Goal: Task Accomplishment & Management: Complete application form

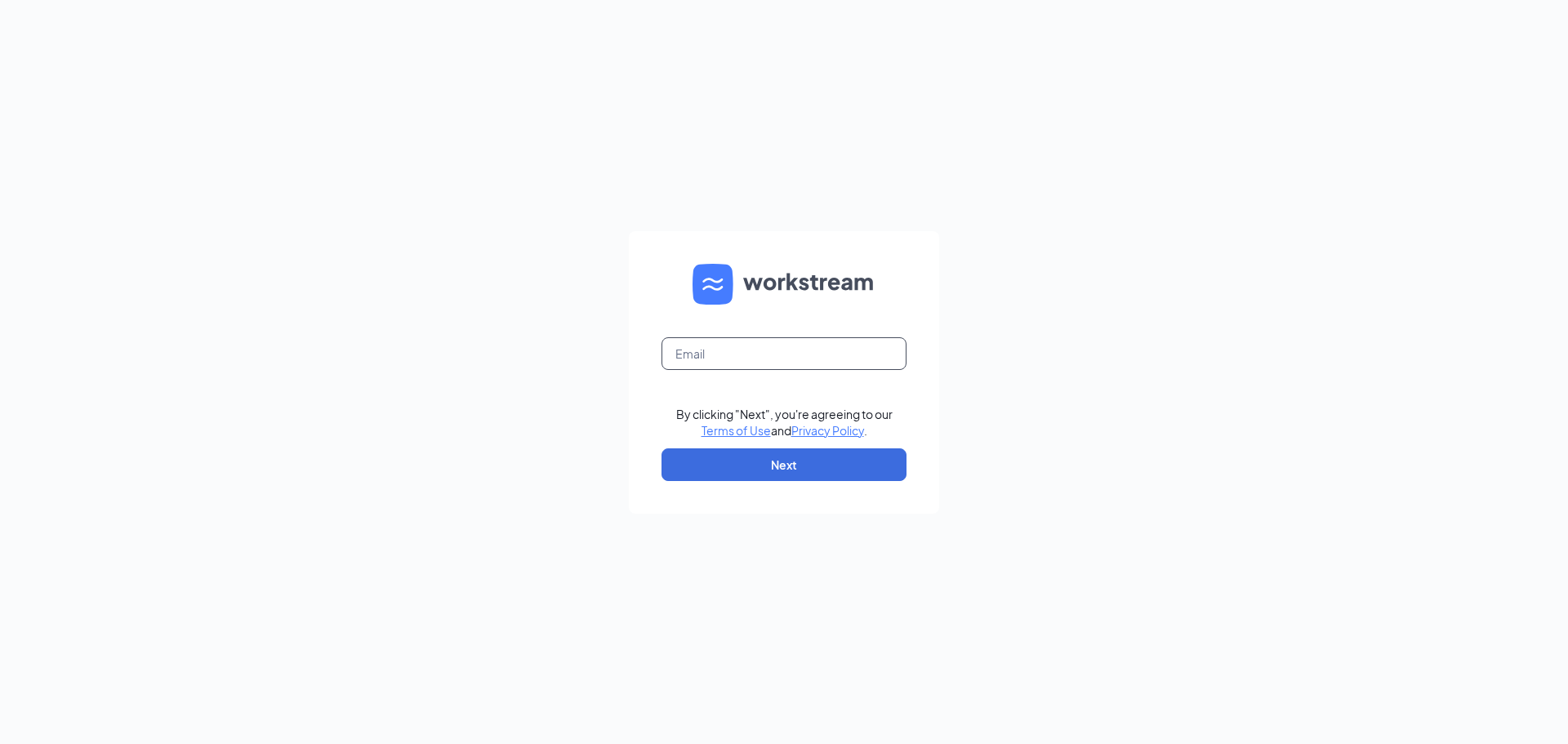
click at [715, 368] on input "text" at bounding box center [783, 353] width 245 height 32
type input "[EMAIL_ADDRESS][DOMAIN_NAME]"
click at [856, 478] on button "Next" at bounding box center [783, 464] width 245 height 32
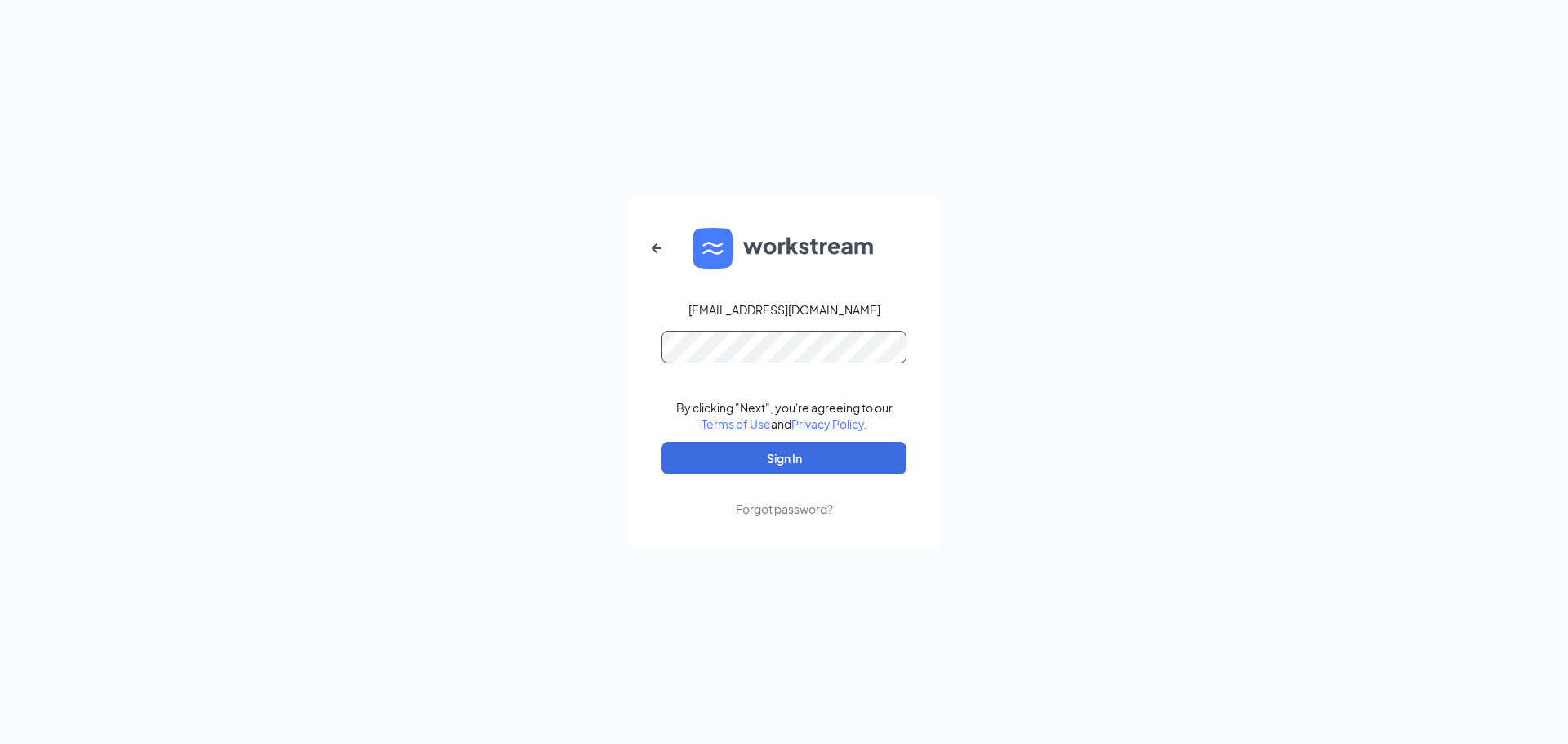
click at [661, 442] on button "Sign In" at bounding box center [783, 457] width 245 height 32
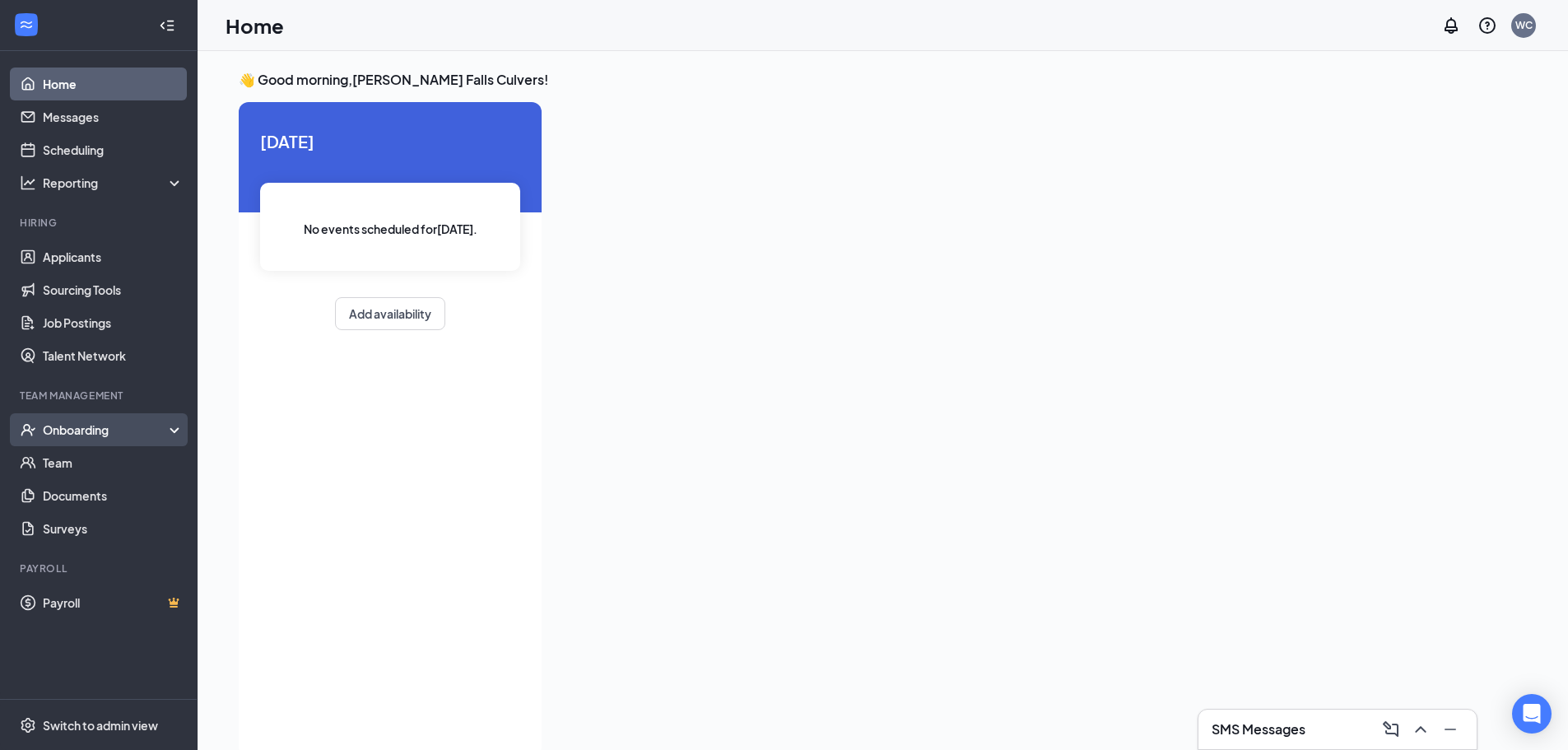
click at [125, 437] on div "Onboarding" at bounding box center [106, 430] width 127 height 17
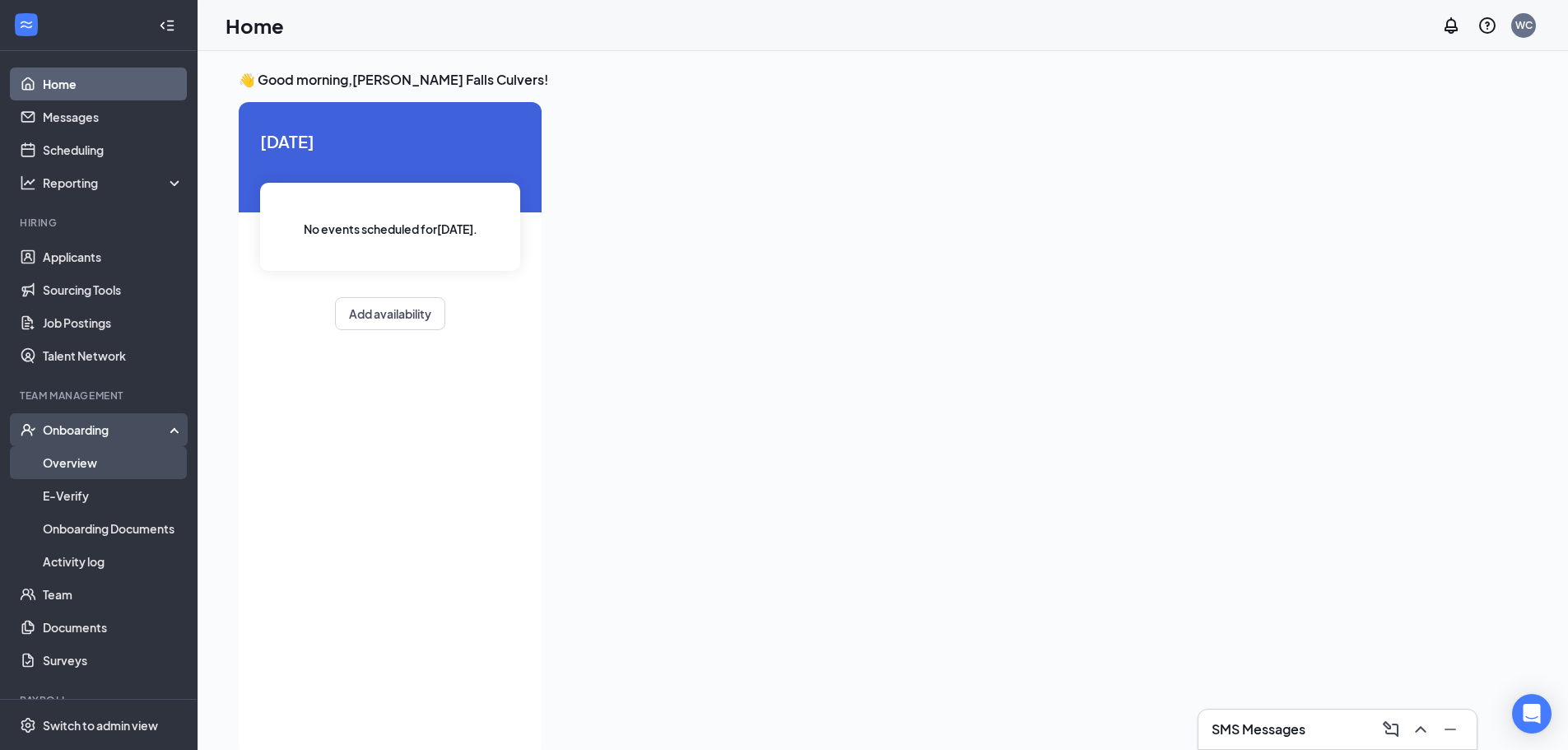
click at [104, 458] on link "Overview" at bounding box center [113, 462] width 141 height 32
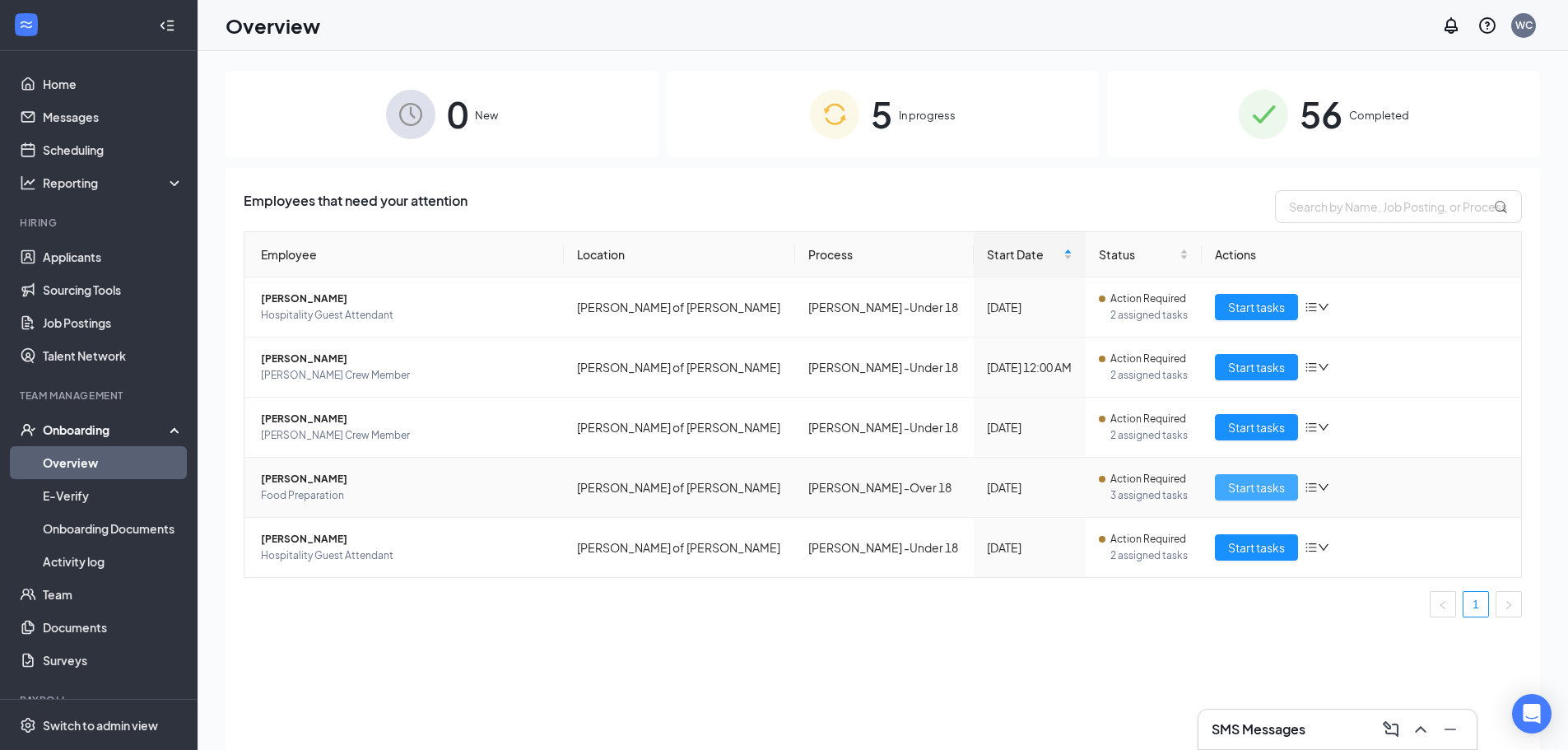
click at [1238, 487] on span "Start tasks" at bounding box center [1256, 487] width 57 height 18
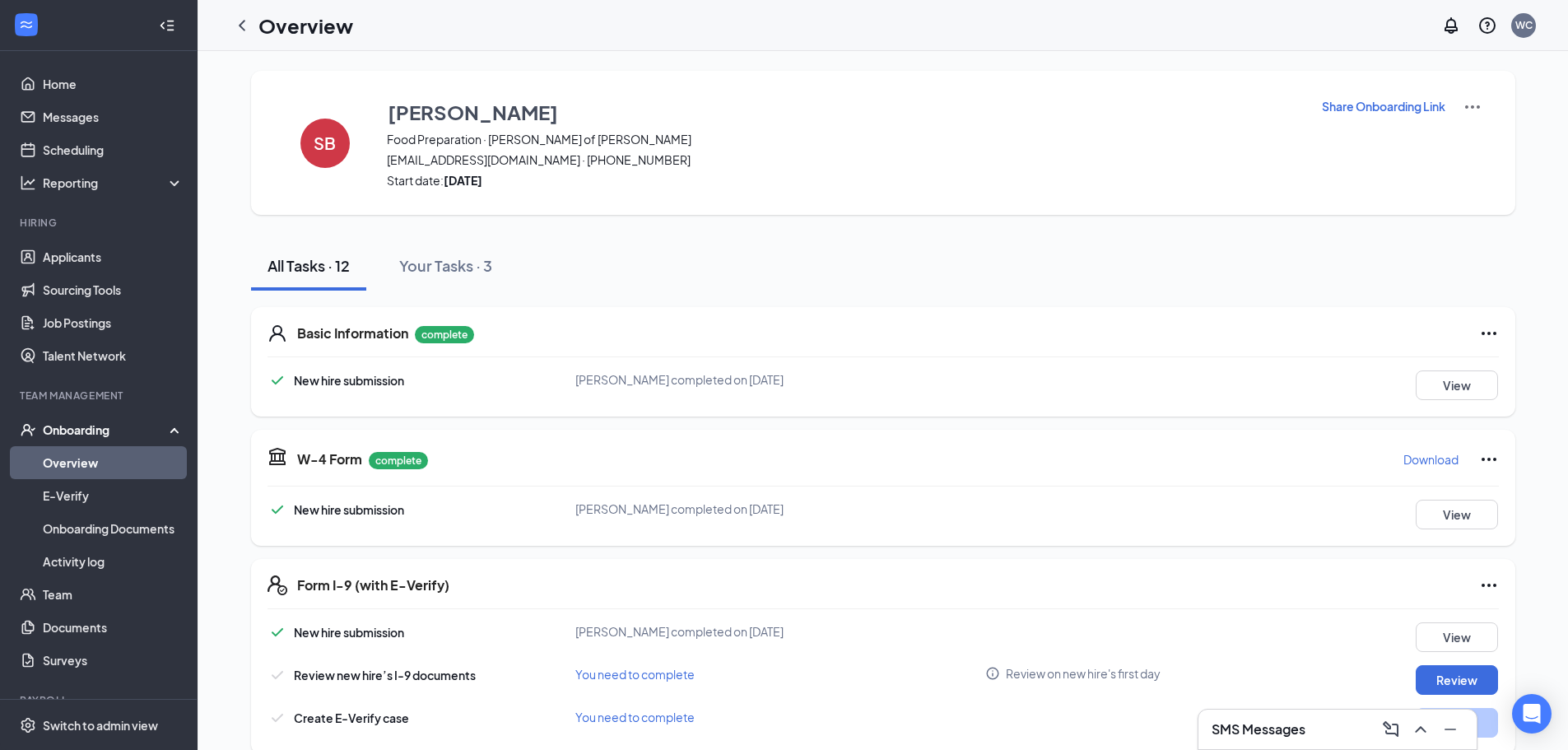
scroll to position [247, 0]
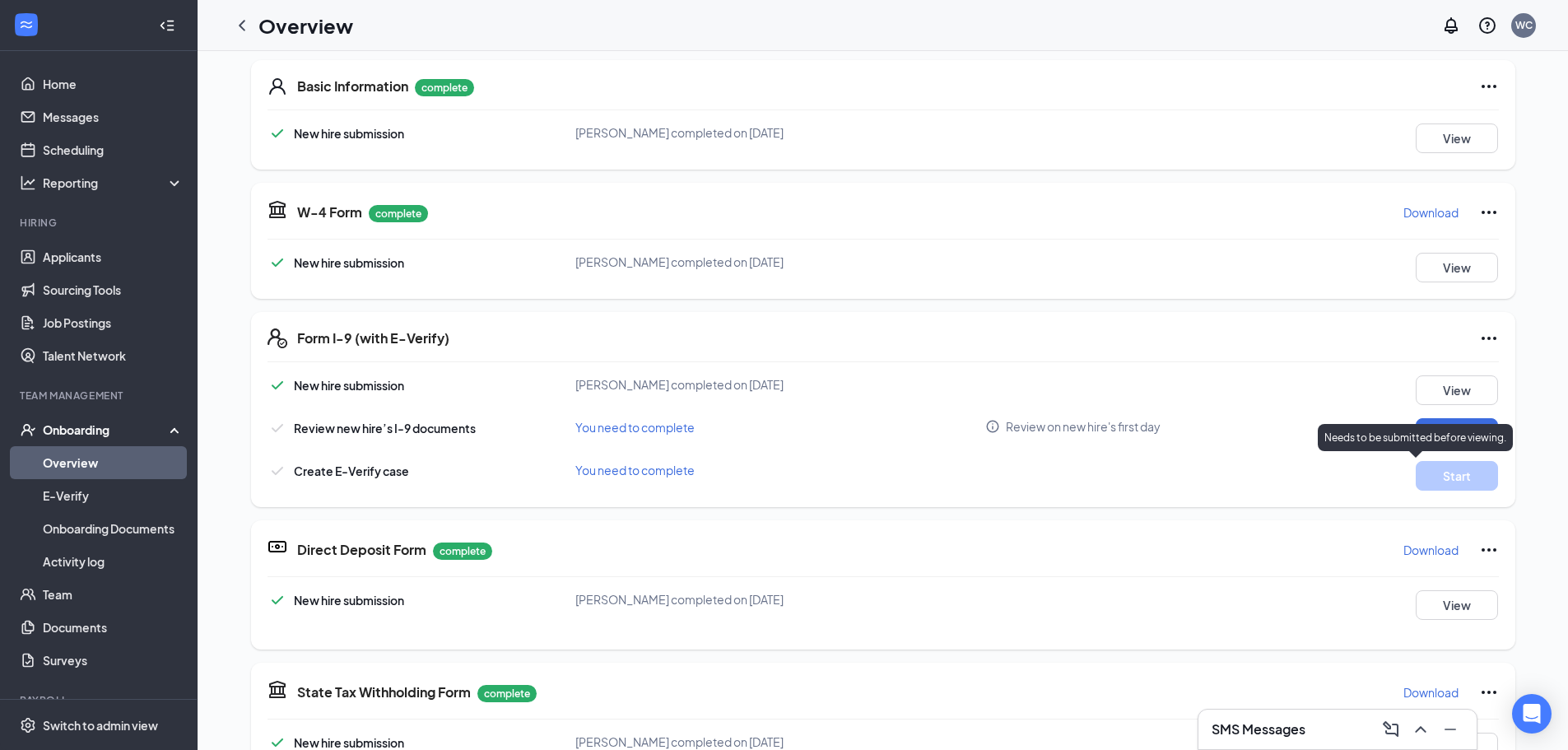
click at [1439, 428] on div "Needs to be submitted before viewing." at bounding box center [1416, 437] width 195 height 28
click at [1450, 423] on button "Review" at bounding box center [1457, 433] width 83 height 29
type input "09/22/2025"
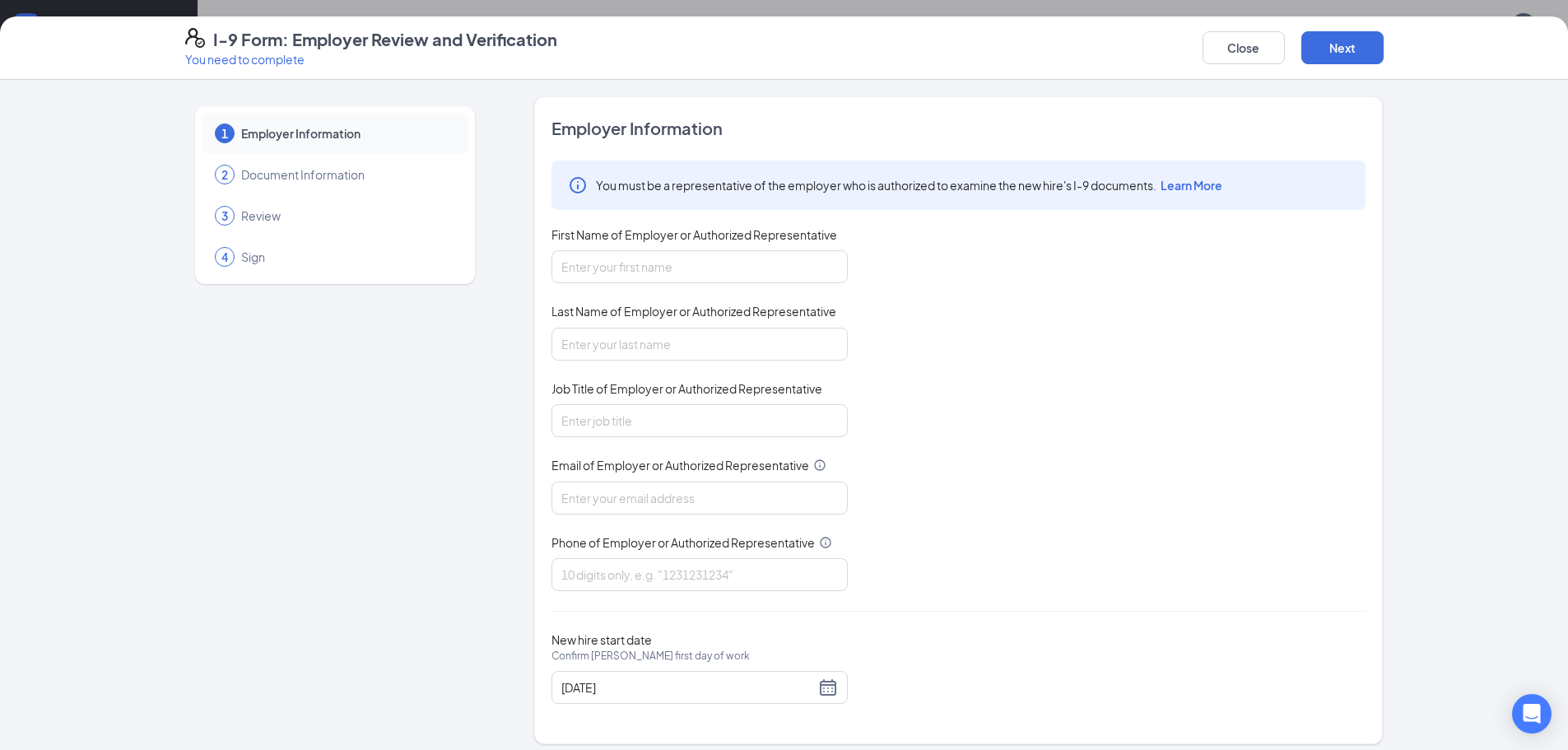
scroll to position [11, 0]
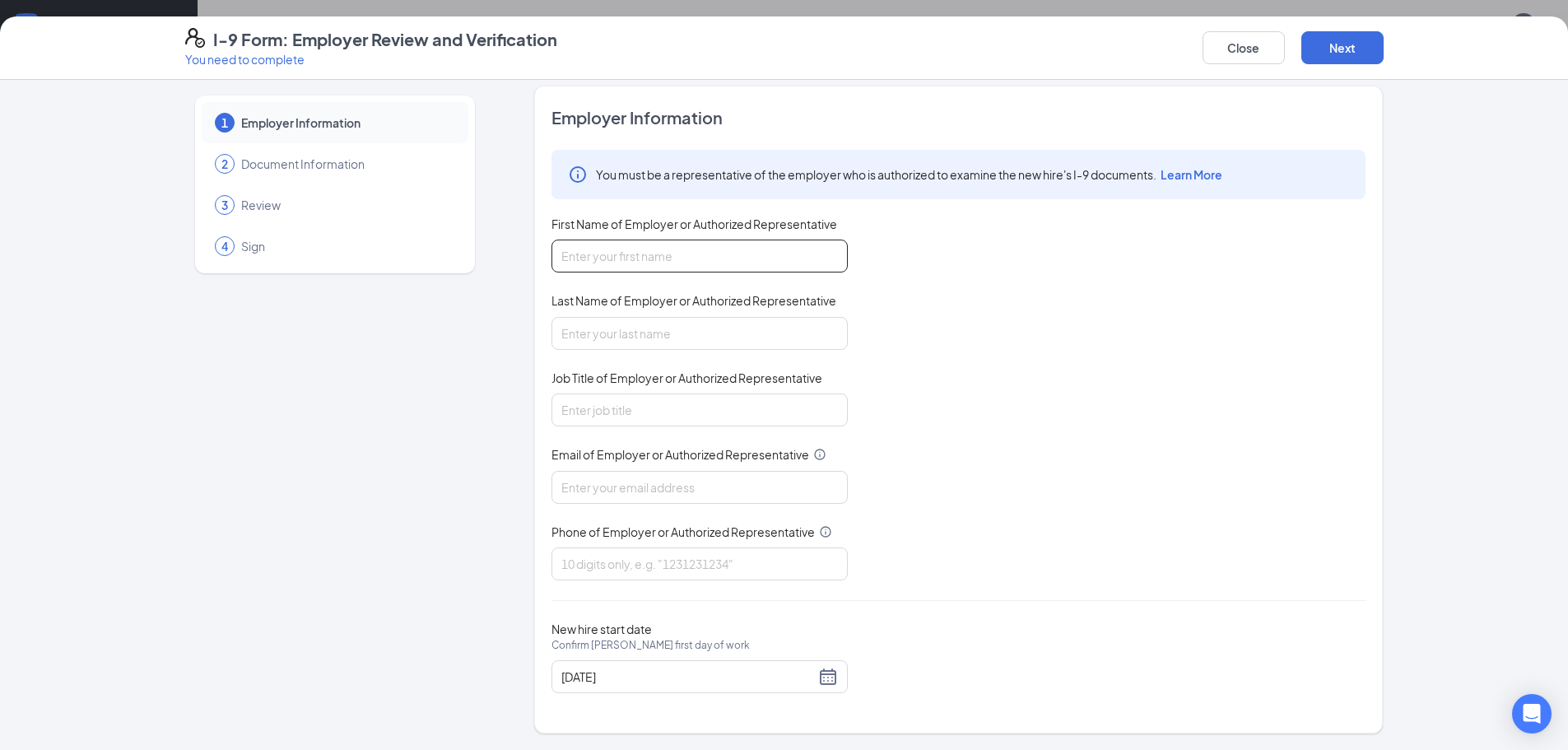
click at [766, 253] on input "First Name of Employer or Authorized Representative" at bounding box center [699, 256] width 296 height 32
type input "shelby"
type input "[PERSON_NAME]"
type input "shelbythurman77@gmail.com"
type input "9195907176"
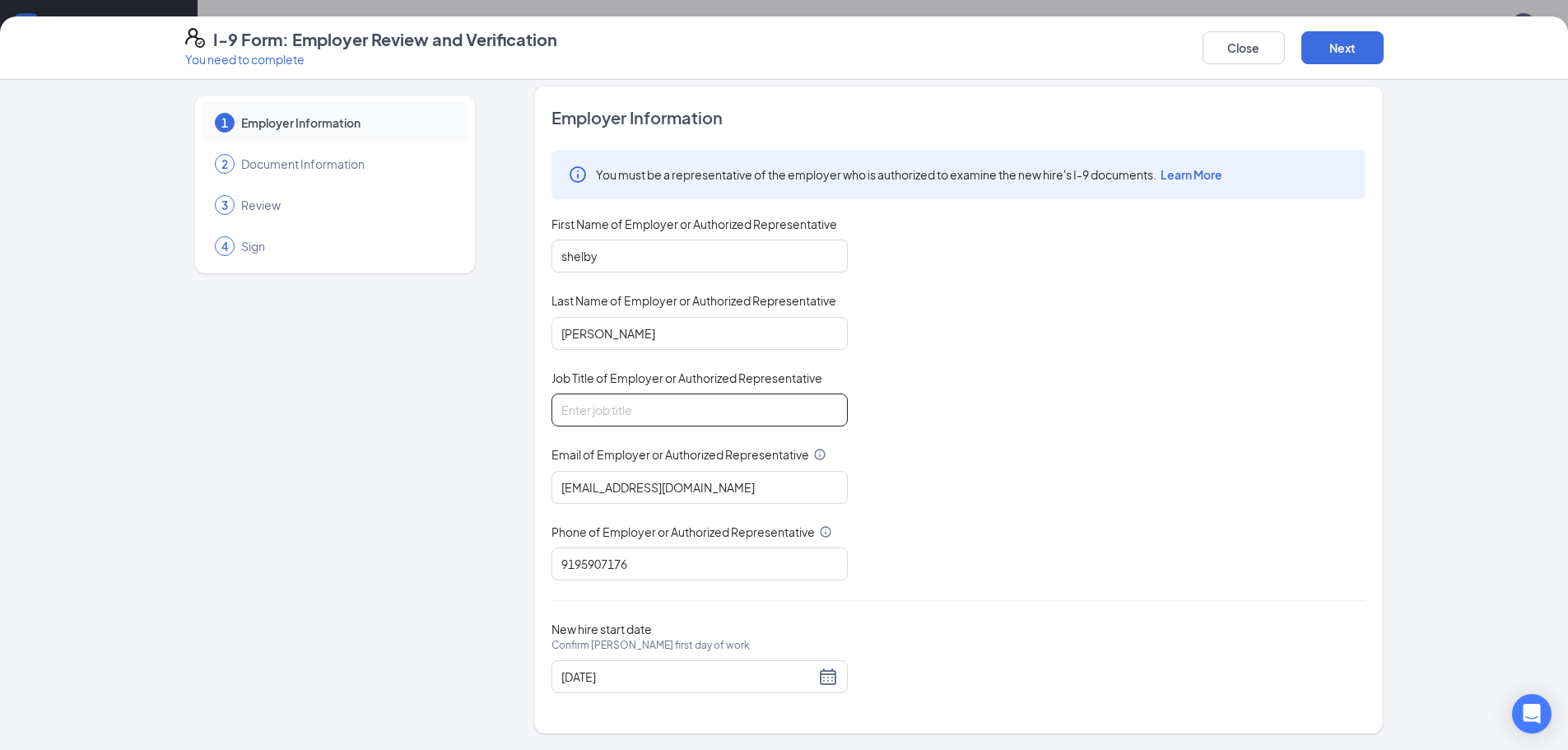
click at [705, 399] on input "Job Title of Employer or Authorized Representative" at bounding box center [699, 409] width 296 height 32
type input "Manager"
click at [812, 676] on div "09/22/2025" at bounding box center [699, 676] width 276 height 20
click at [816, 672] on div "09/22/2025" at bounding box center [699, 676] width 276 height 20
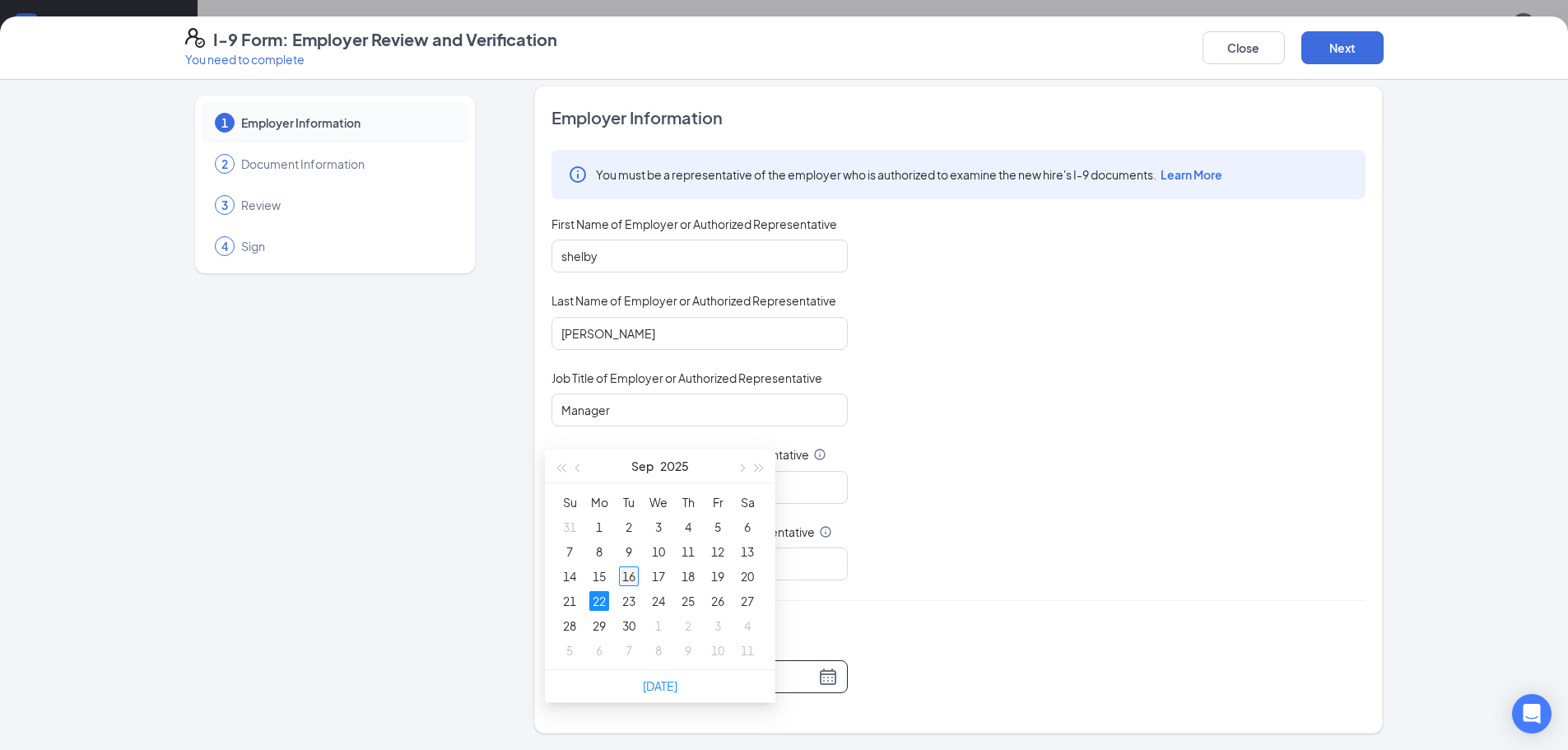
type input "09/16/2025"
click at [628, 579] on div "16" at bounding box center [629, 576] width 20 height 20
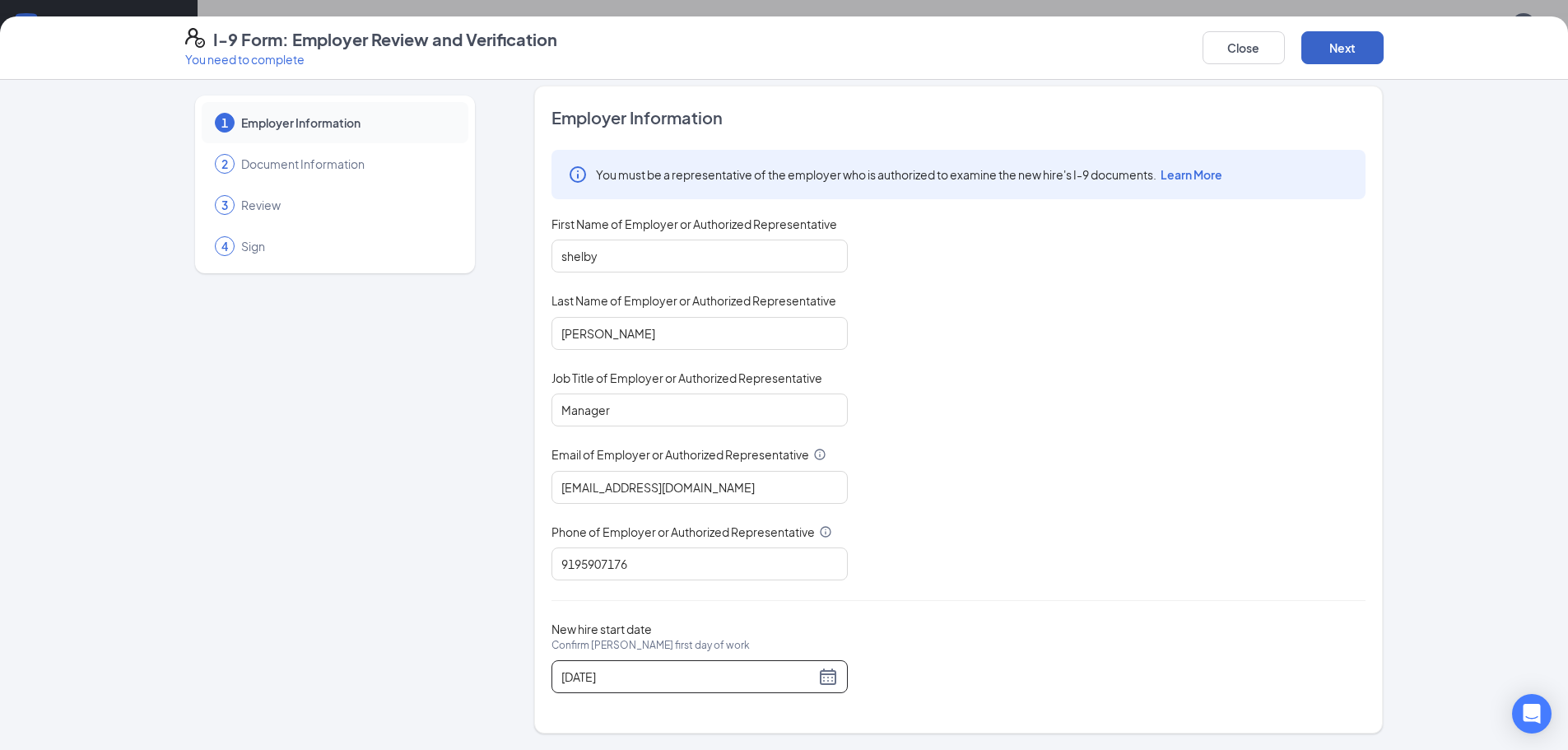
click at [1356, 54] on button "Next" at bounding box center [1343, 47] width 83 height 32
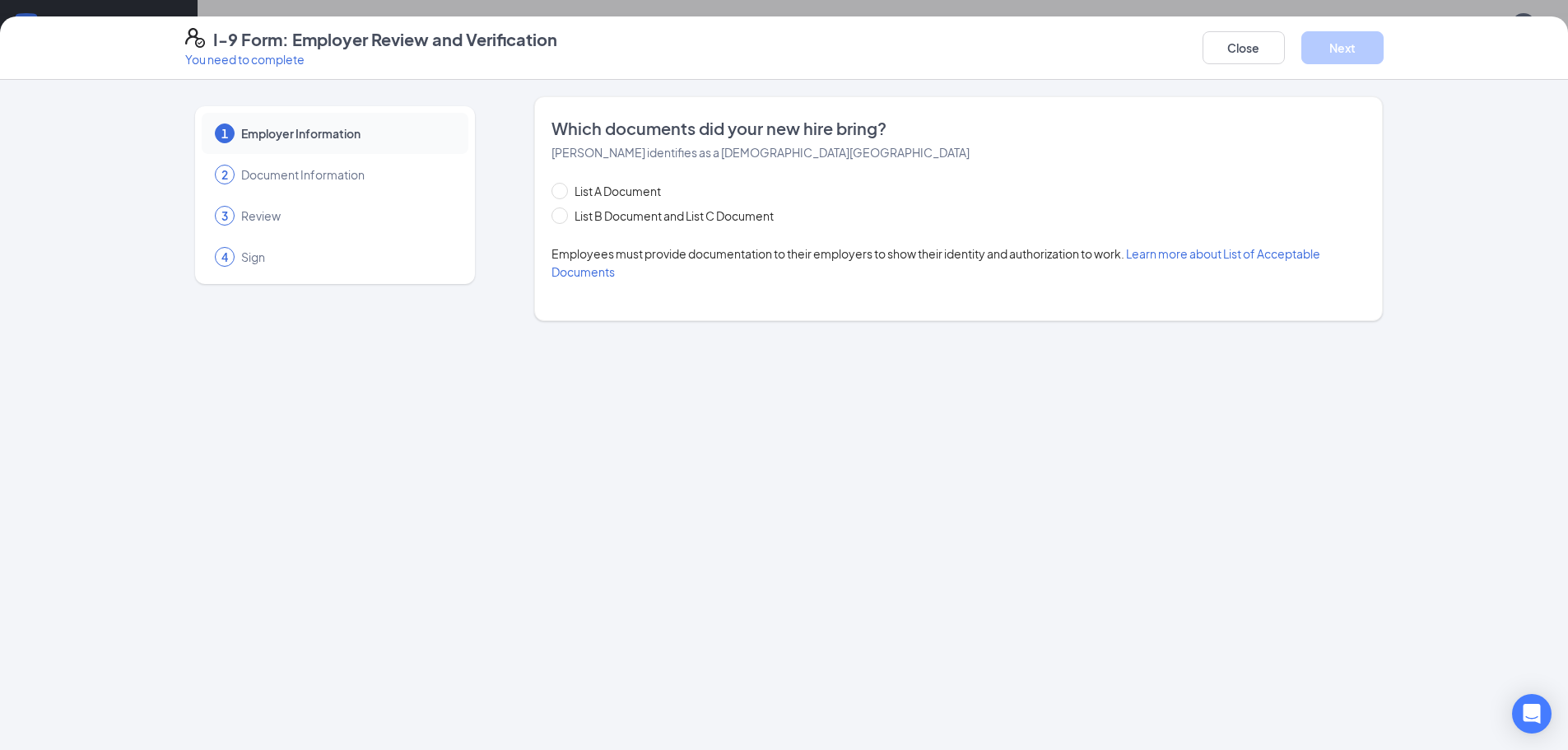
scroll to position [0, 0]
click at [566, 215] on span at bounding box center [559, 215] width 17 height 17
click at [563, 215] on input "List B Document and List C Document" at bounding box center [557, 213] width 12 height 12
radio input "true"
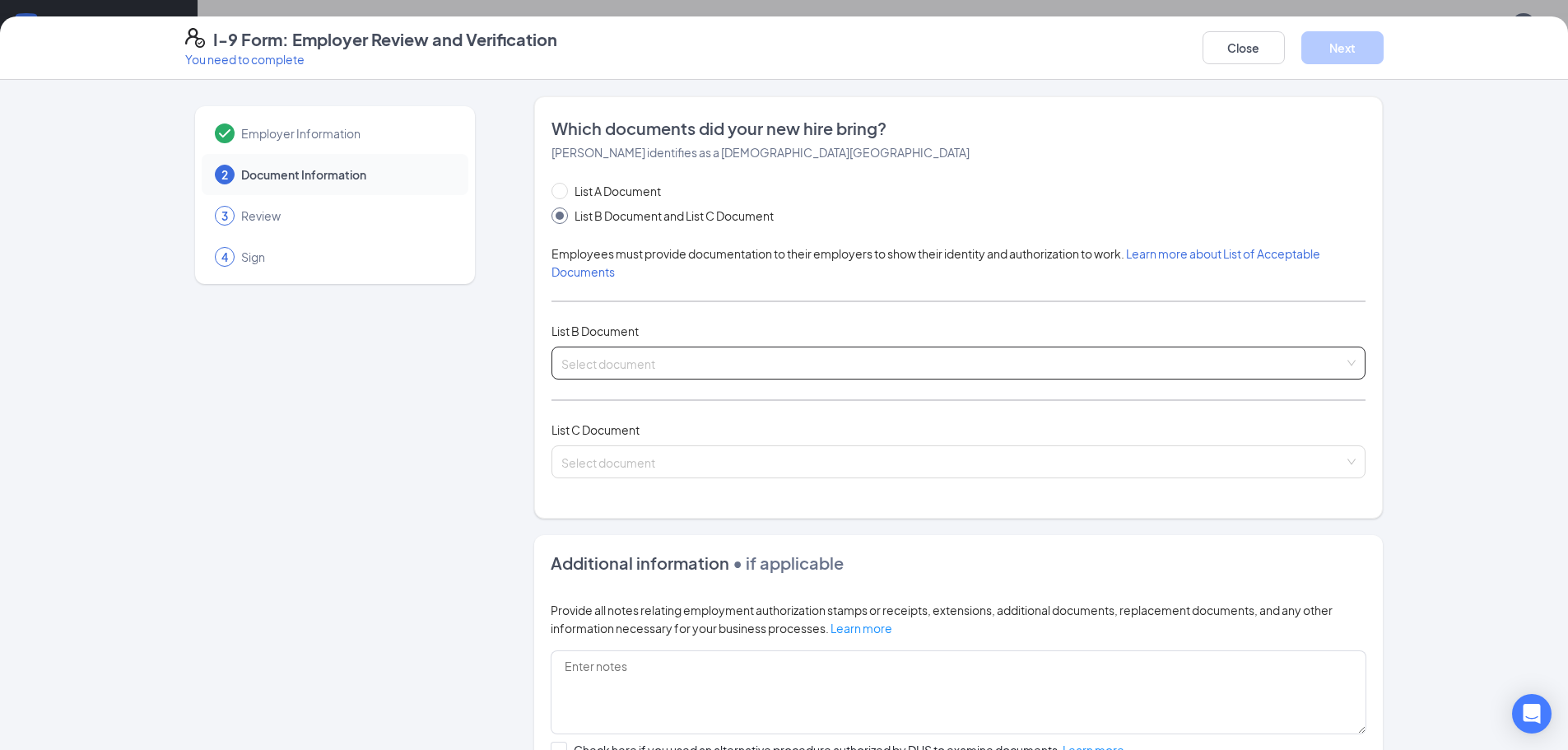
click at [665, 370] on input "search" at bounding box center [953, 359] width 783 height 25
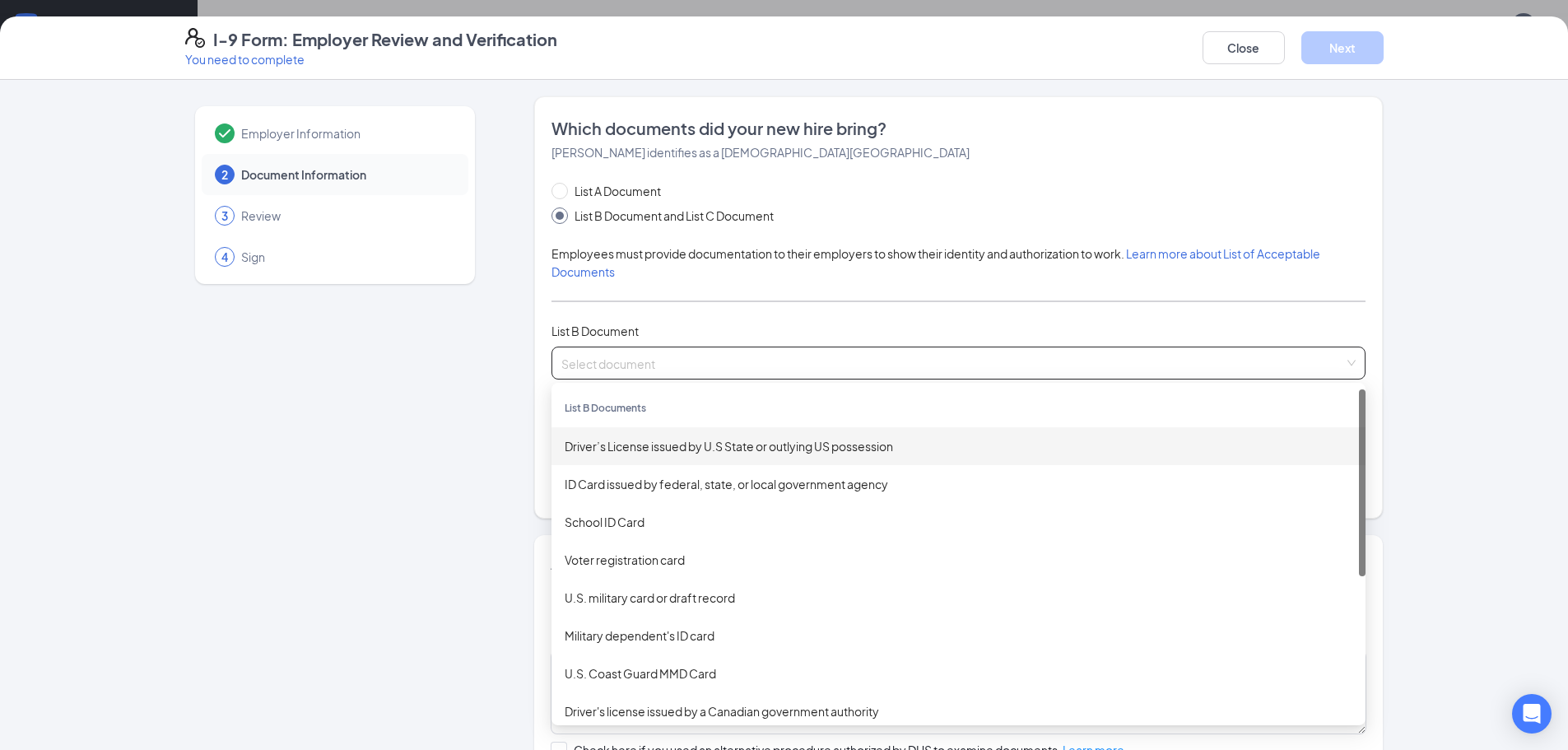
click at [671, 457] on div "Driver’s License issued by U.S State or outlying US possession" at bounding box center [958, 446] width 814 height 38
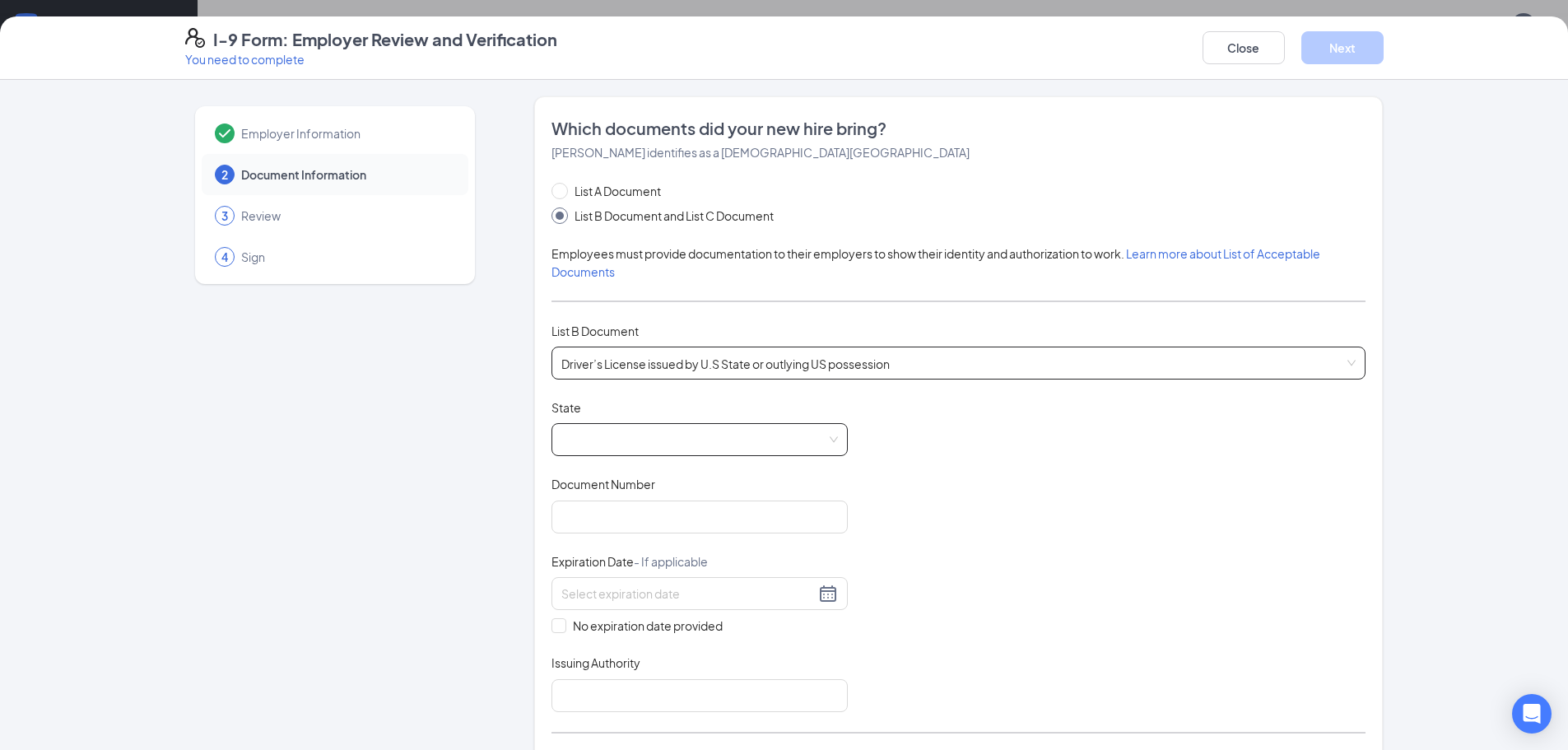
click at [671, 424] on span at bounding box center [699, 439] width 276 height 31
drag, startPoint x: 838, startPoint y: 485, endPoint x: 823, endPoint y: 615, distance: 130.9
click at [823, 615] on div "New Hampshire New Jersey New Mexico New York North Carolina North Dakota Northe…" at bounding box center [699, 571] width 296 height 210
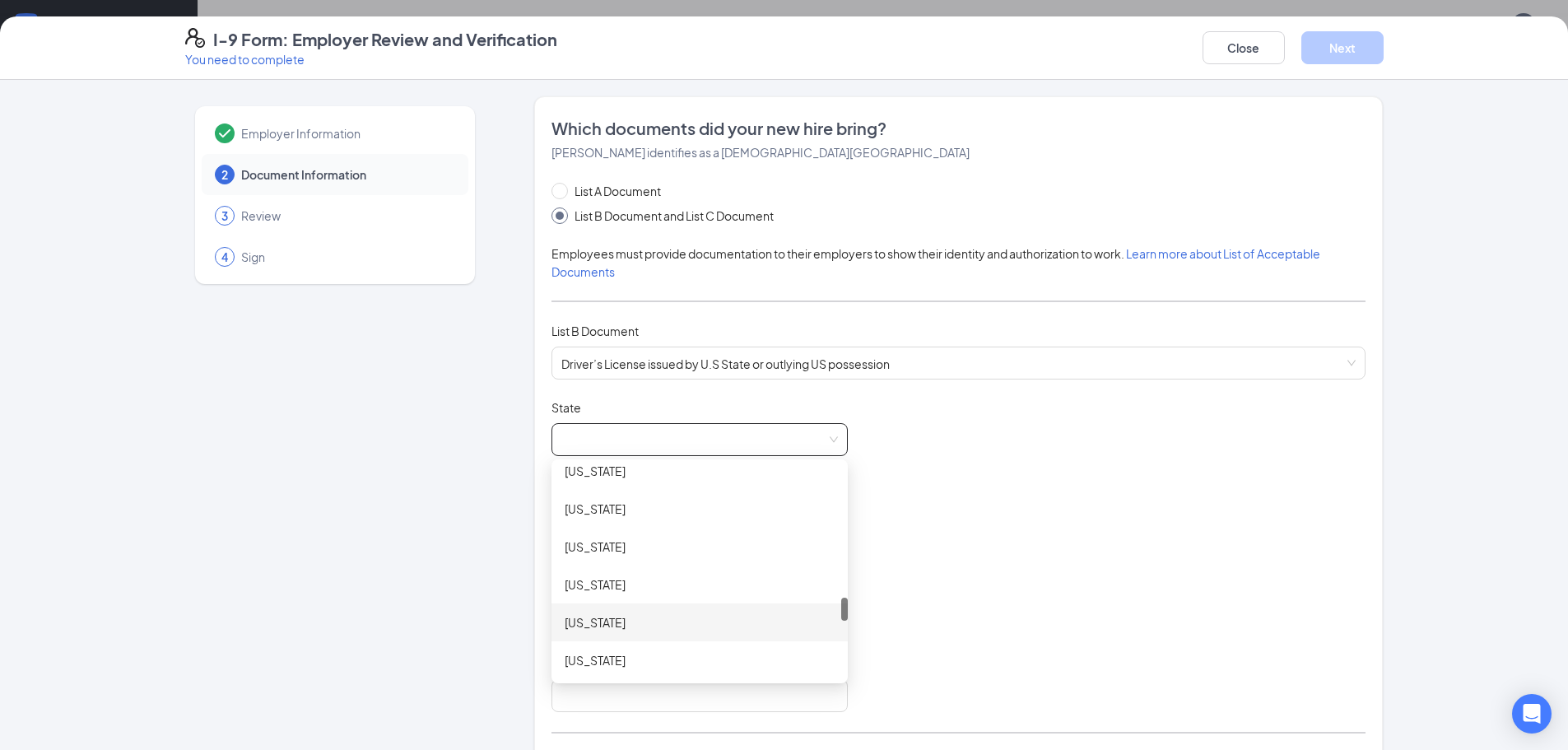
click at [730, 628] on div "[US_STATE]" at bounding box center [699, 622] width 270 height 18
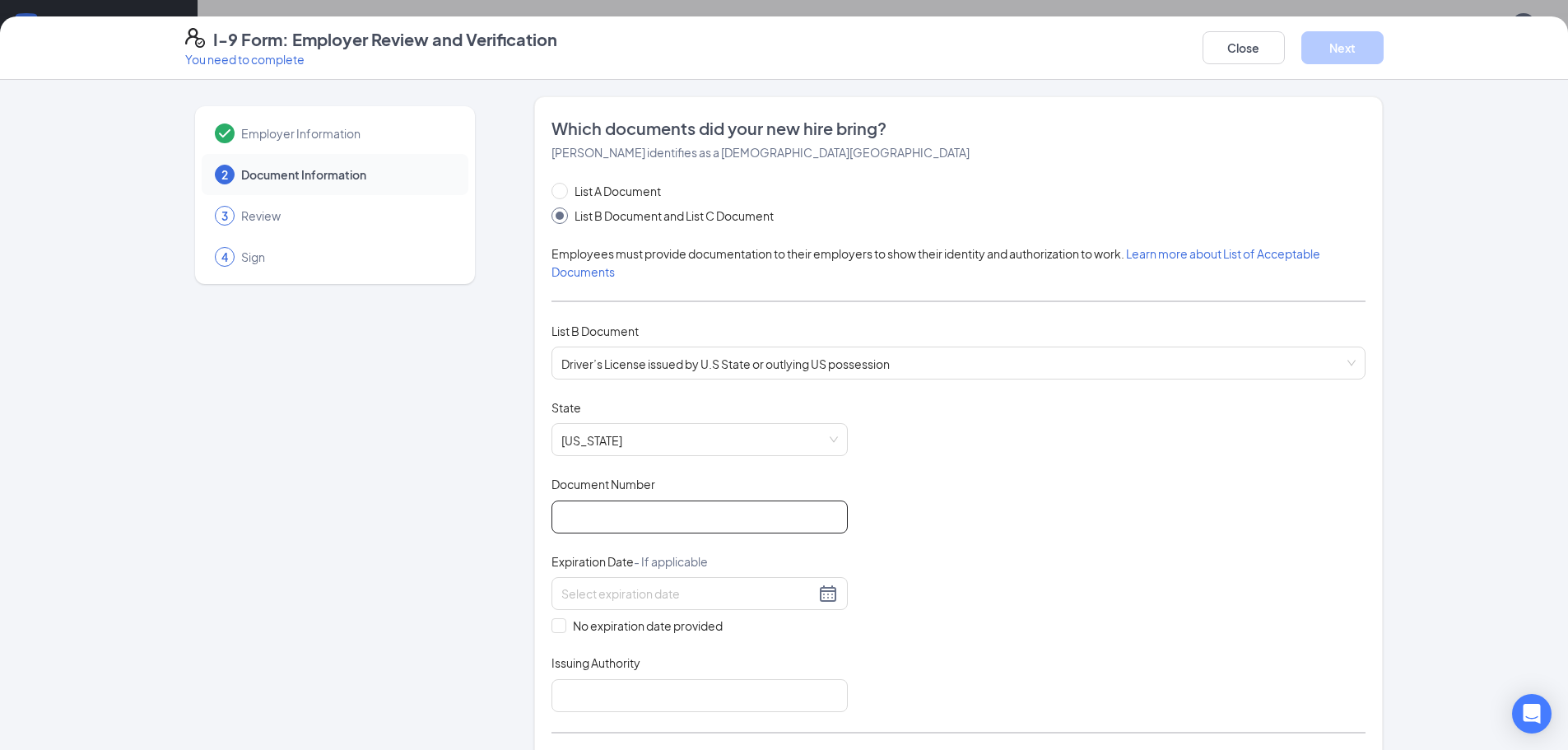
click at [660, 525] on input "Document Number" at bounding box center [699, 516] width 296 height 32
type input "47256250"
click at [935, 546] on div "Document Title Driver’s License issued by U.S State or outlying US possession S…" at bounding box center [958, 555] width 814 height 313
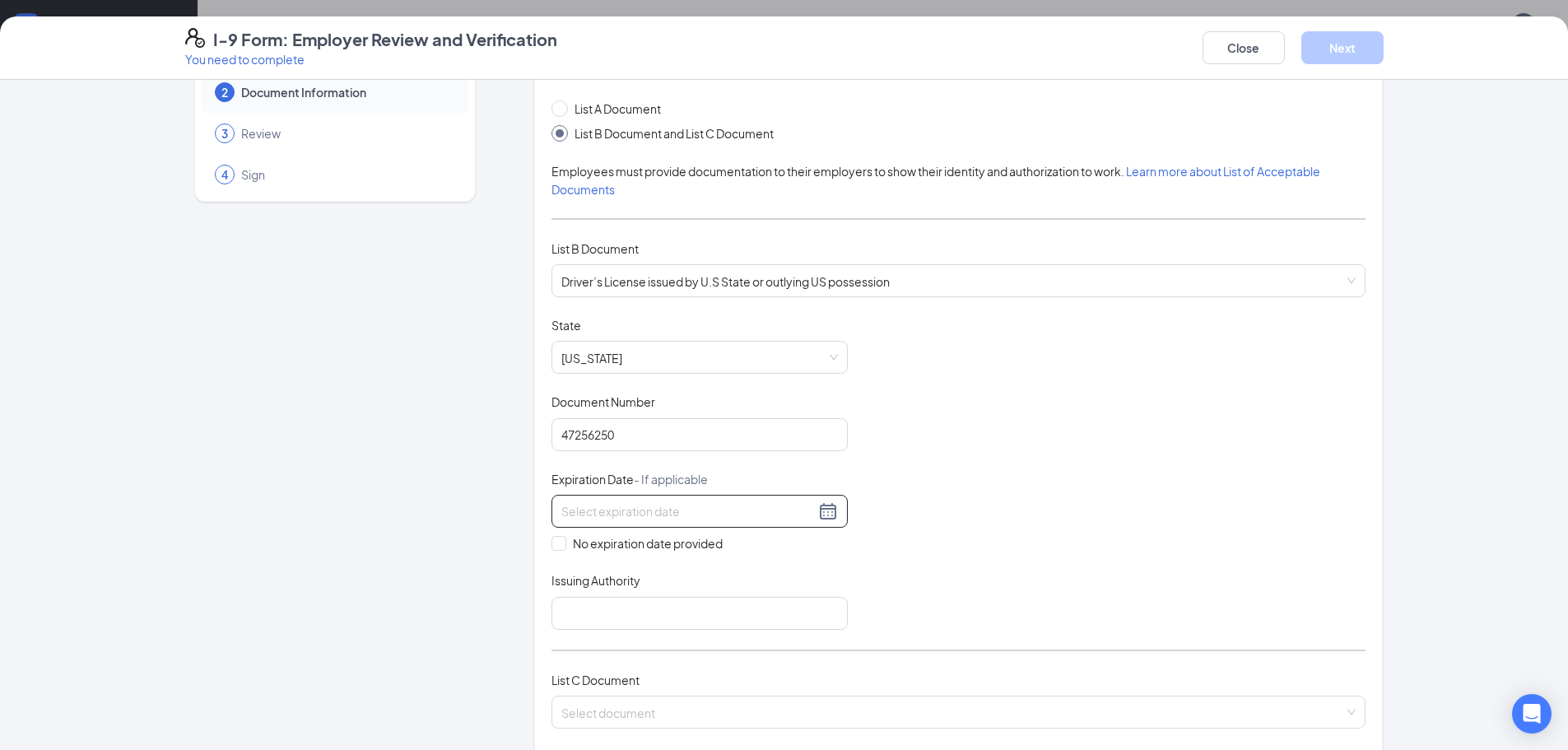
click at [655, 505] on input at bounding box center [688, 511] width 254 height 18
click at [674, 547] on button "2025" at bounding box center [674, 547] width 29 height 32
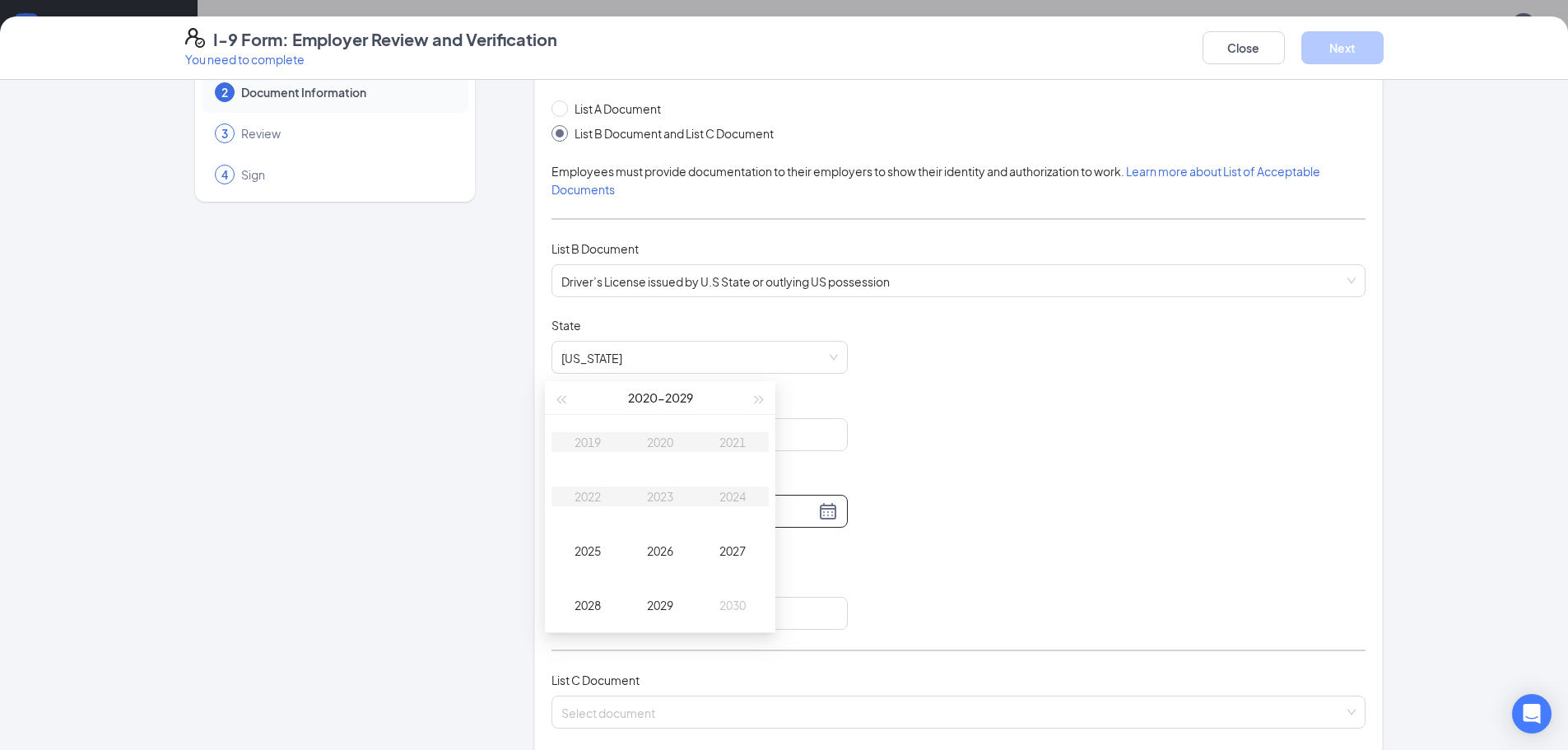
scroll to position [412, 0]
type input "09/16/2030"
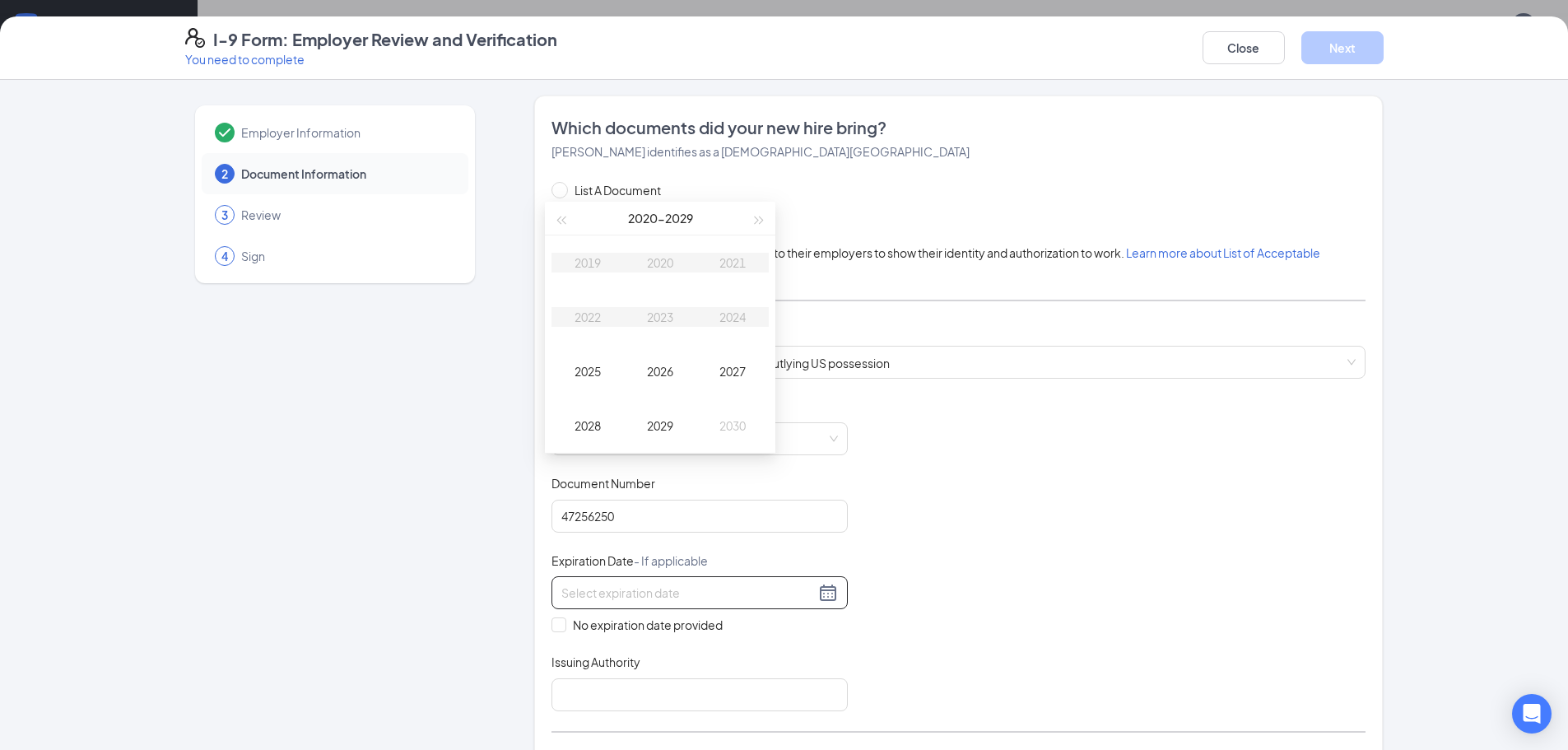
scroll to position [0, 0]
type input "09/16/2026"
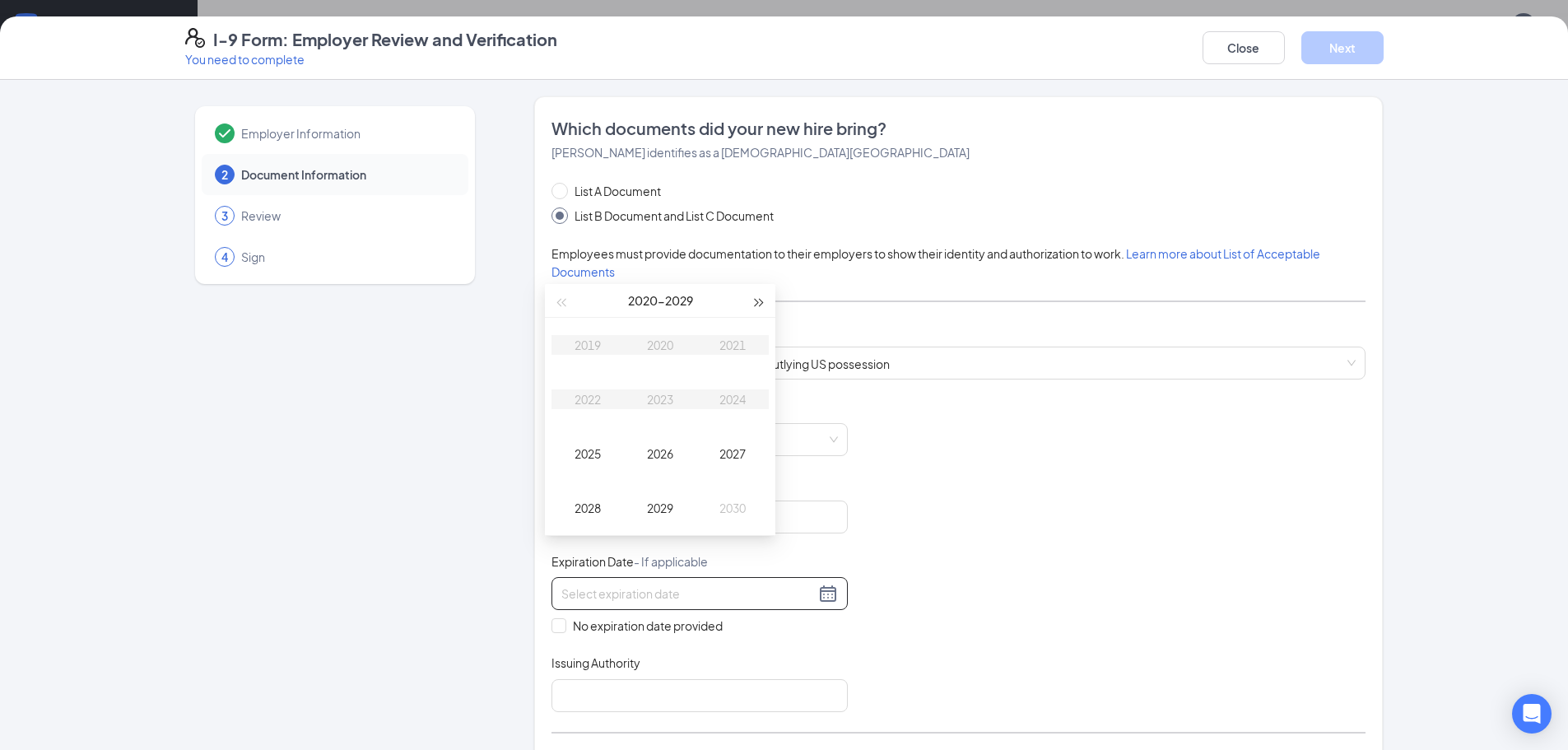
click at [758, 305] on span "button" at bounding box center [760, 303] width 8 height 8
type input "09/16/2034"
click at [610, 403] on div "2032" at bounding box center [588, 399] width 49 height 20
type input "03/16/2032"
click at [723, 349] on div "Mar" at bounding box center [732, 345] width 49 height 20
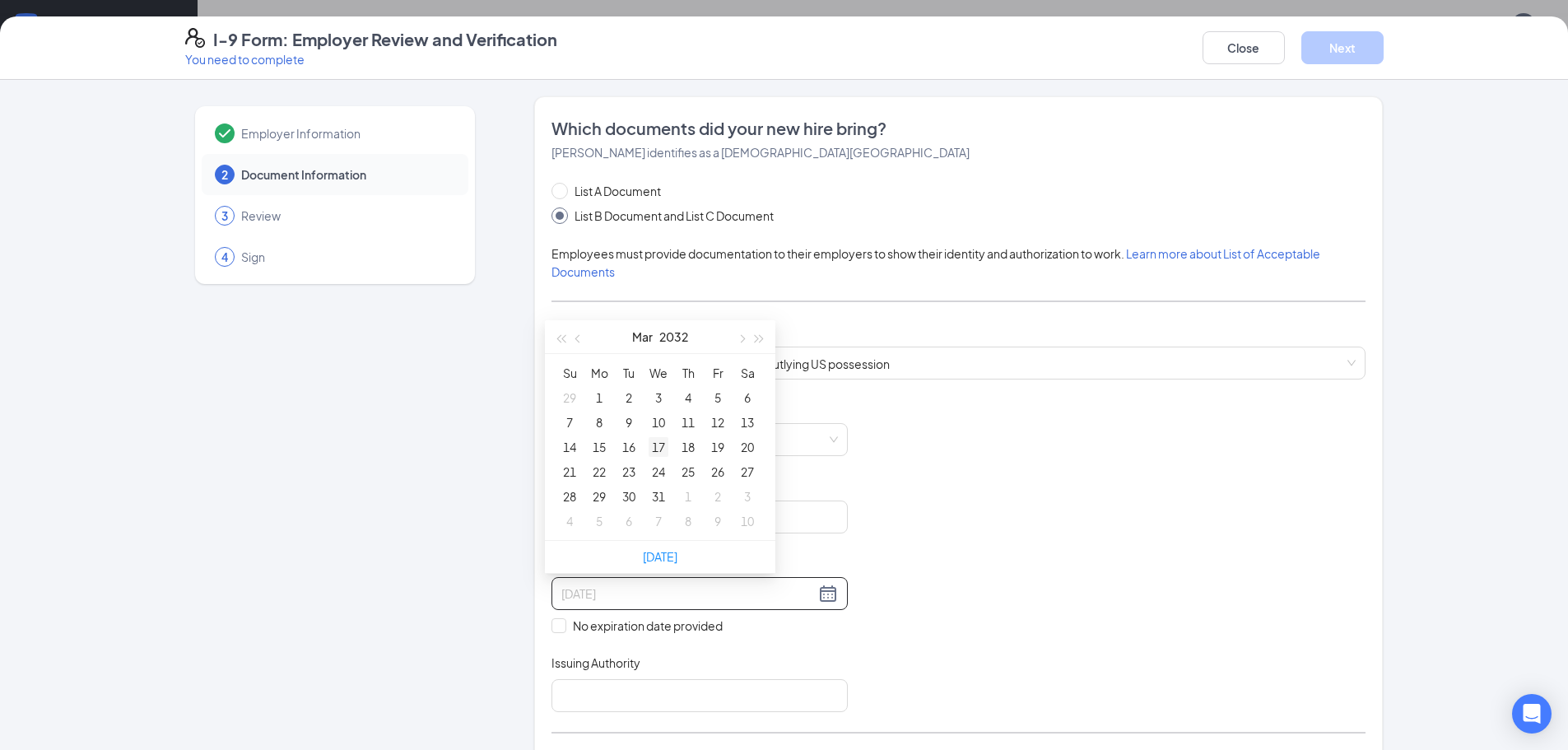
type input "03/17/2032"
click at [658, 446] on div "17" at bounding box center [659, 447] width 20 height 20
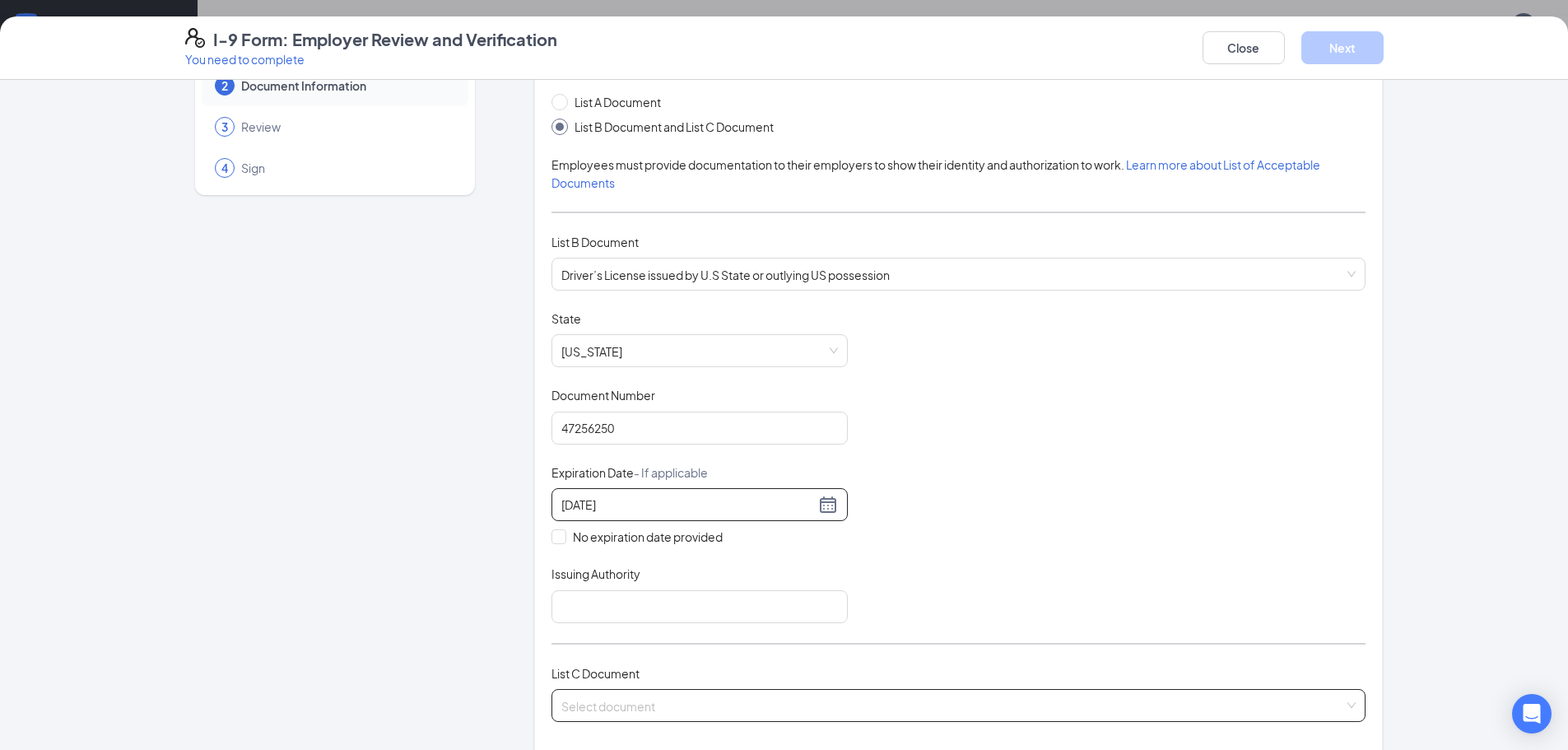
scroll to position [247, 0]
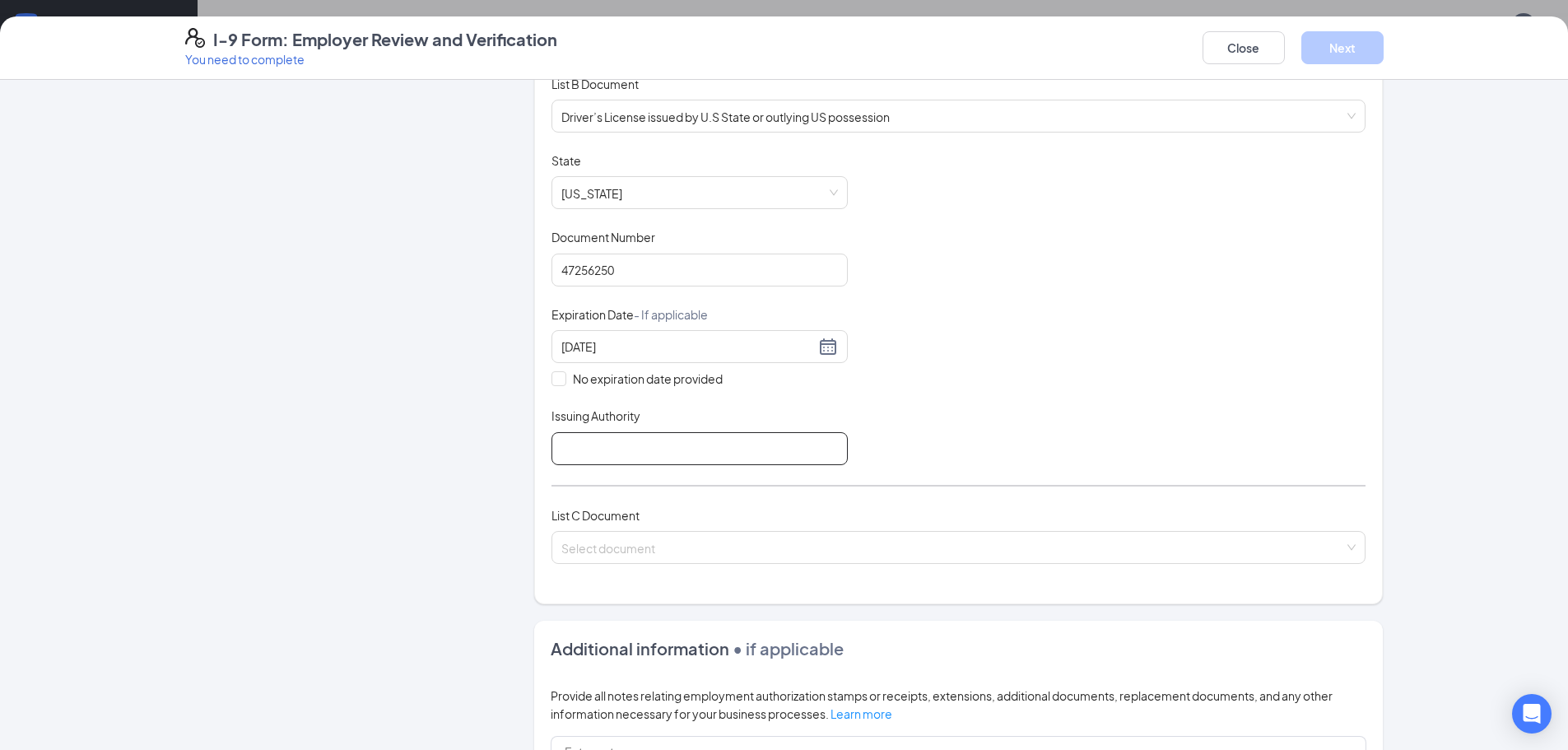
click at [664, 455] on input "Issuing Authority" at bounding box center [699, 448] width 296 height 32
type input "NC"
click at [689, 546] on input "search" at bounding box center [953, 544] width 783 height 25
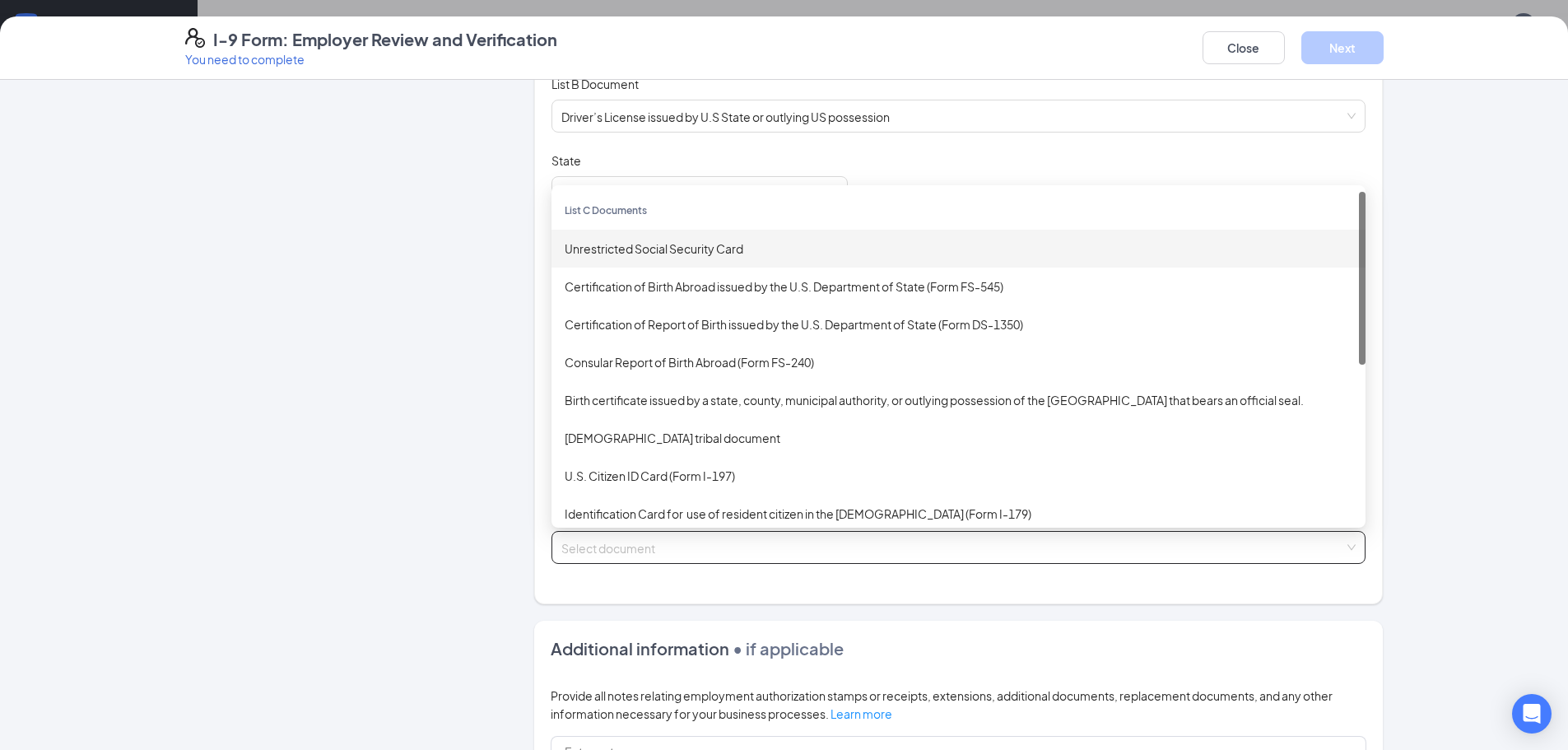
click at [685, 244] on div "Unrestricted Social Security Card" at bounding box center [958, 249] width 787 height 18
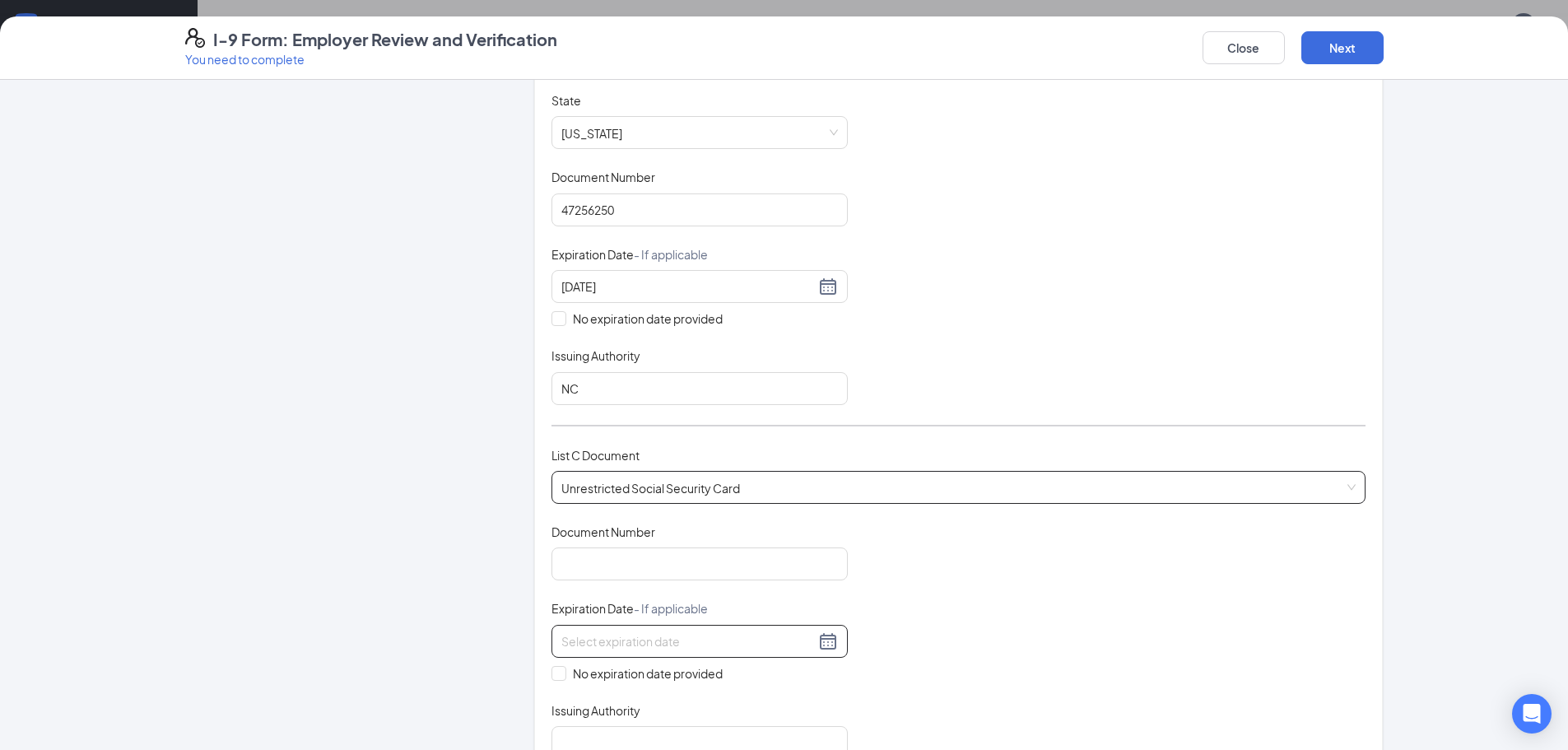
scroll to position [493, 0]
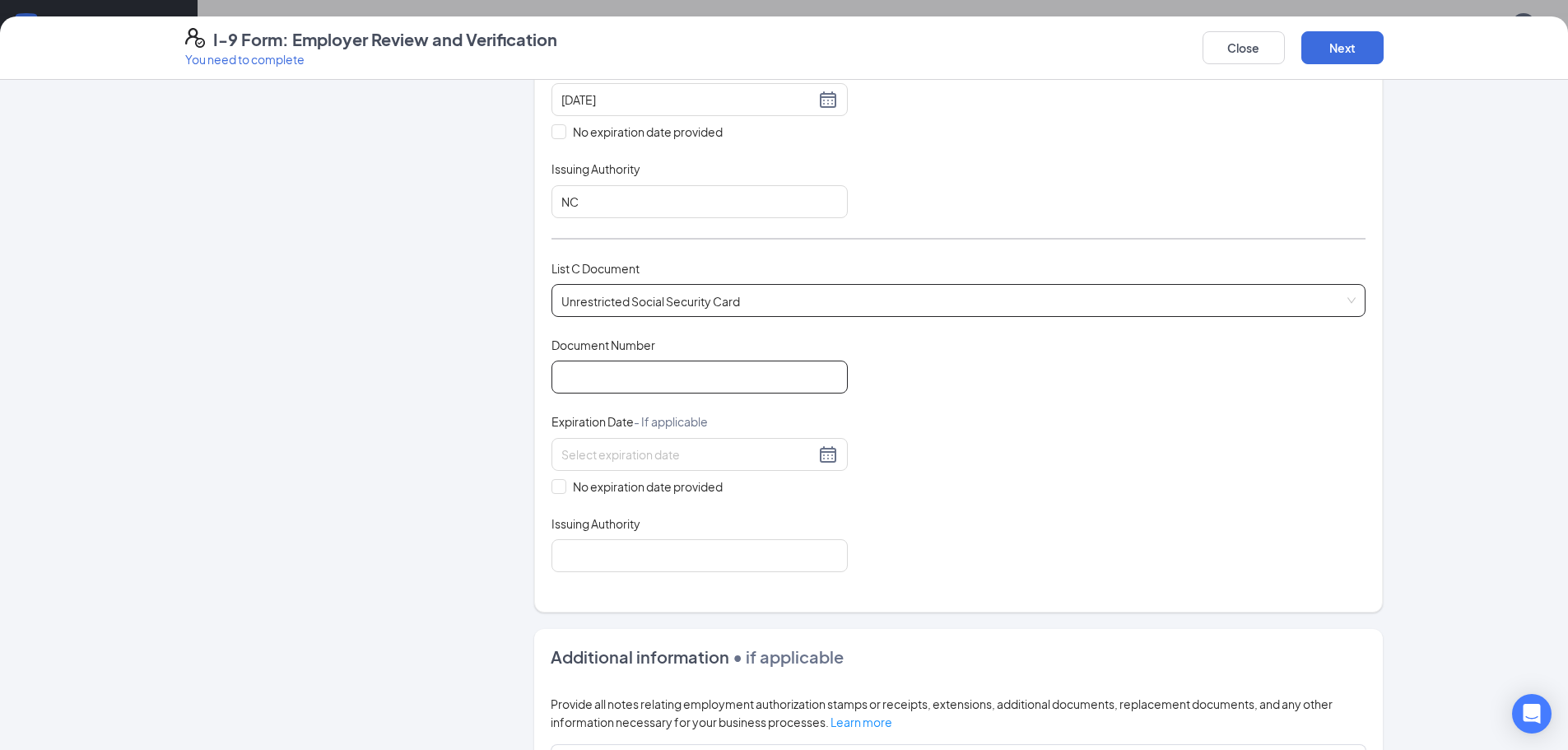
click at [704, 385] on input "Document Number" at bounding box center [699, 376] width 296 height 32
type input "398257105"
click at [554, 493] on span at bounding box center [558, 486] width 15 height 15
click at [554, 490] on input "No expiration date provided" at bounding box center [557, 485] width 12 height 12
checkbox input "true"
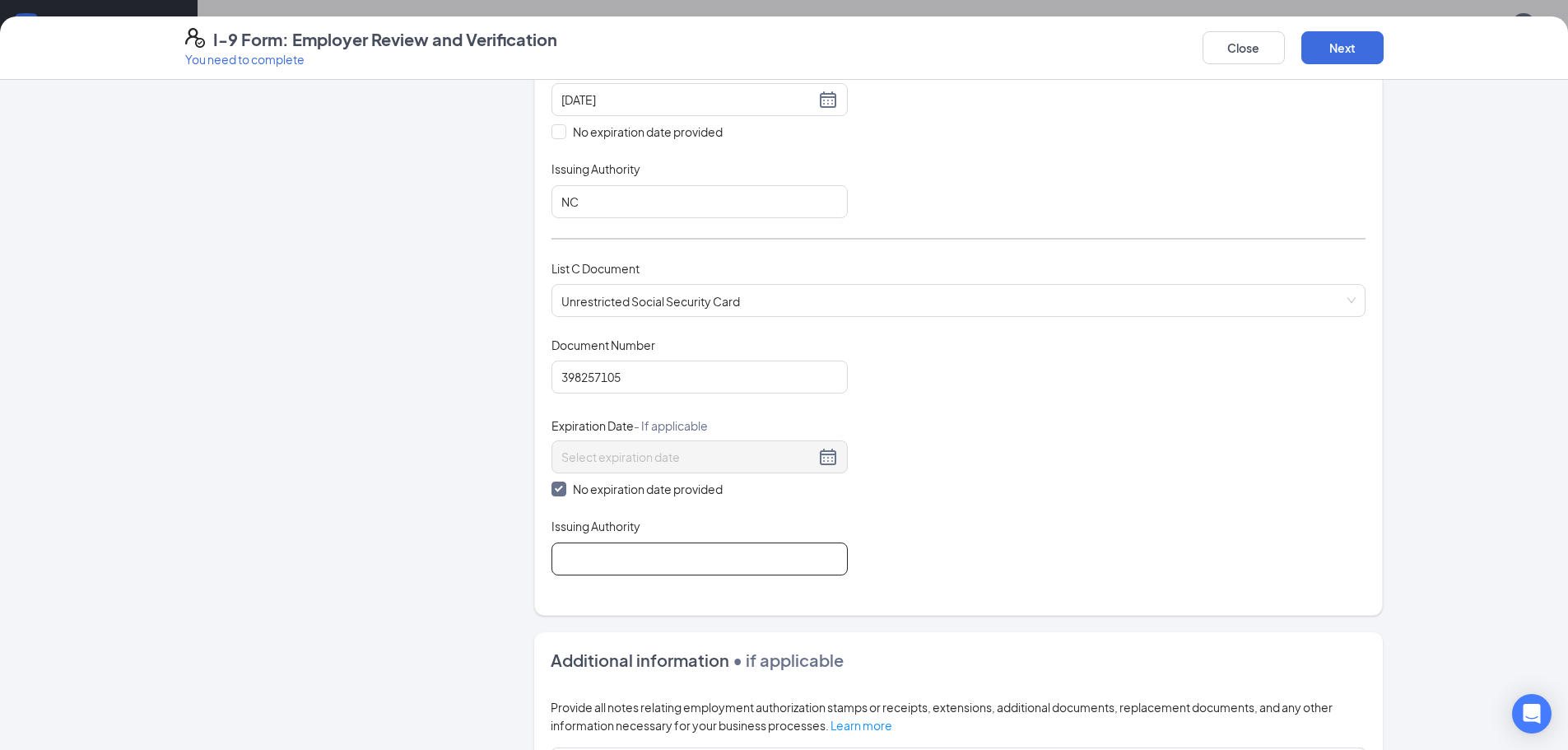
click at [588, 560] on input "Issuing Authority" at bounding box center [699, 558] width 296 height 32
type input "Social Security Administration"
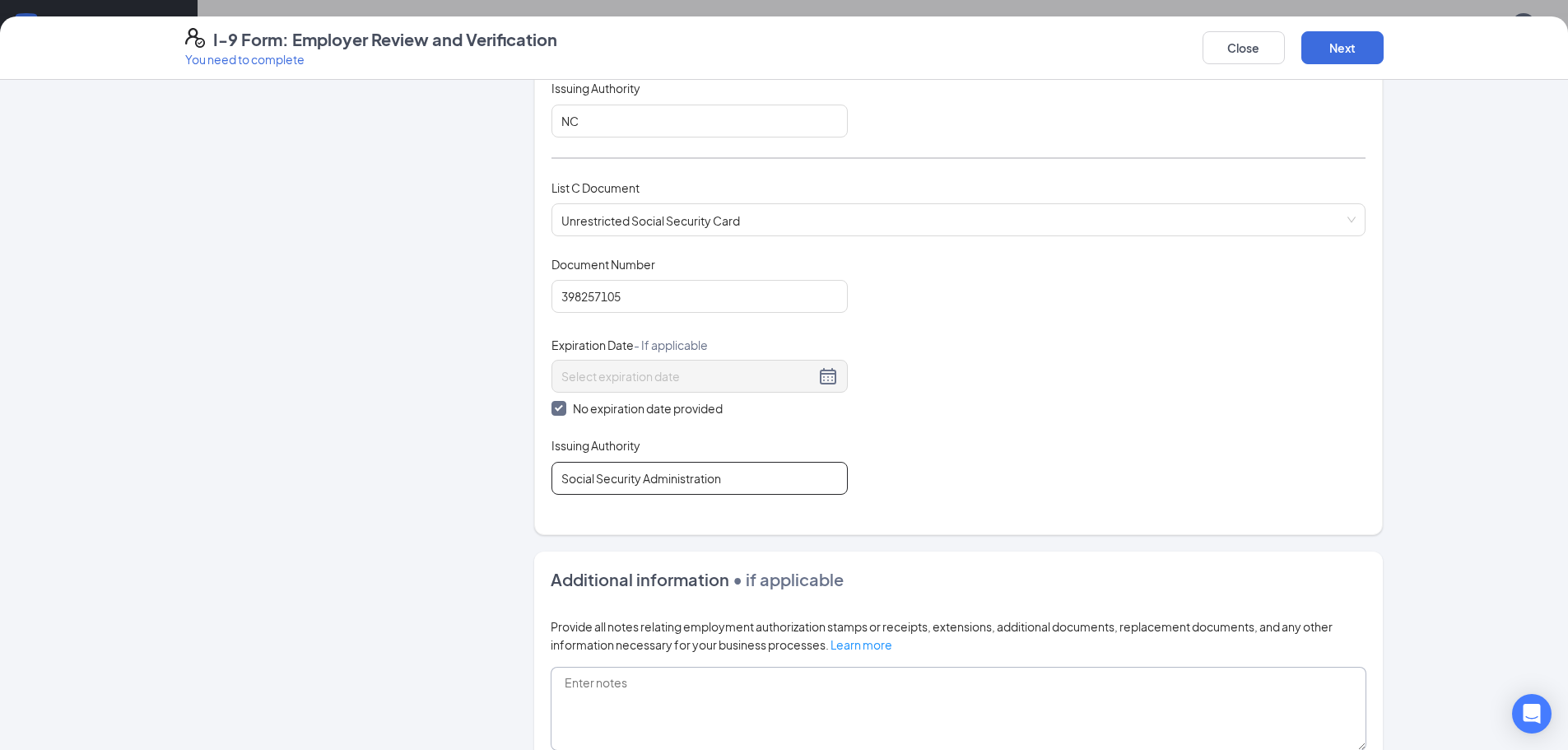
scroll to position [795, 0]
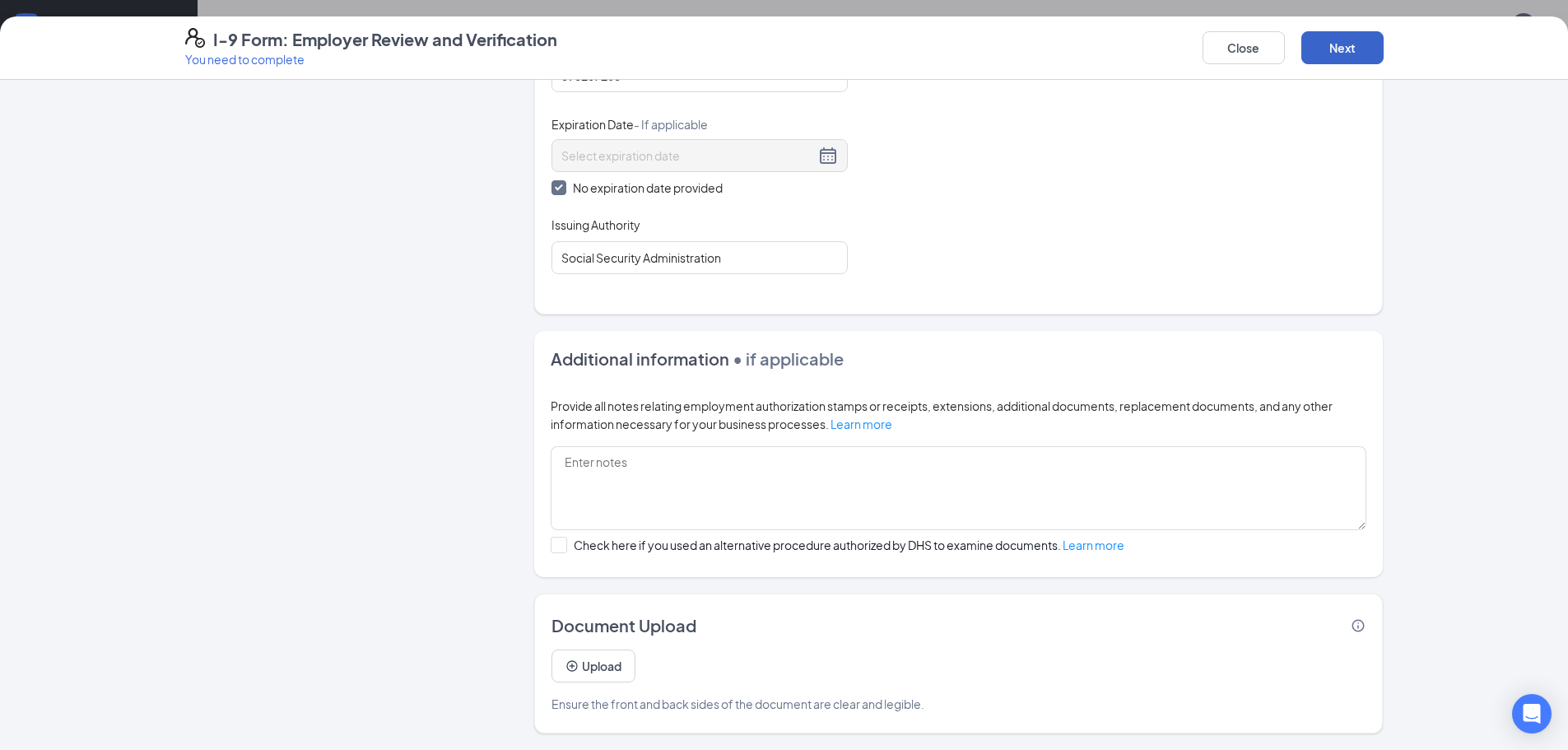
click at [1338, 63] on button "Next" at bounding box center [1343, 47] width 83 height 32
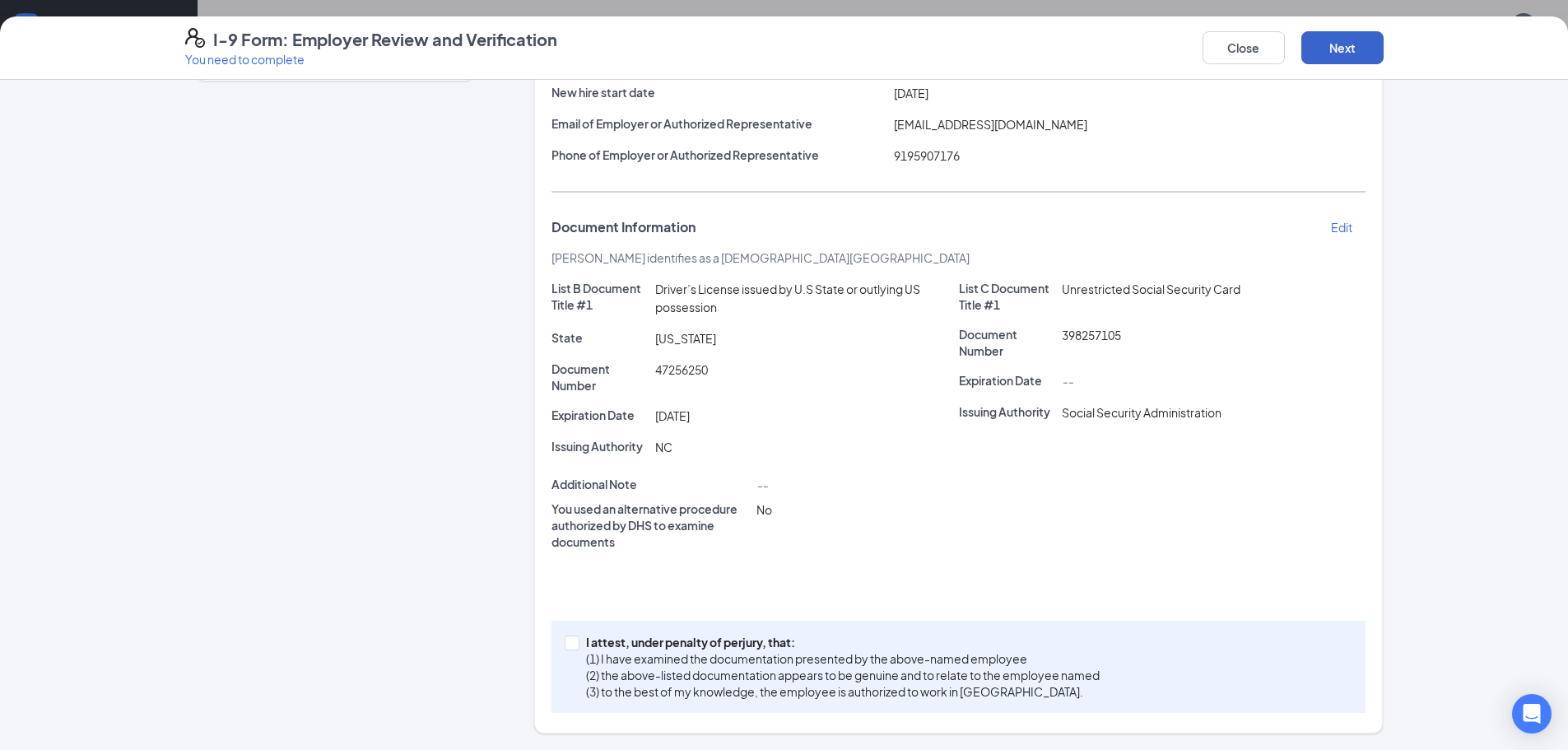
scroll to position [203, 0]
click at [564, 644] on input "I attest, under penalty of perjury, that: (1) I have examined the documentation…" at bounding box center [570, 641] width 12 height 12
checkbox input "true"
click at [1314, 45] on button "Next" at bounding box center [1343, 47] width 83 height 32
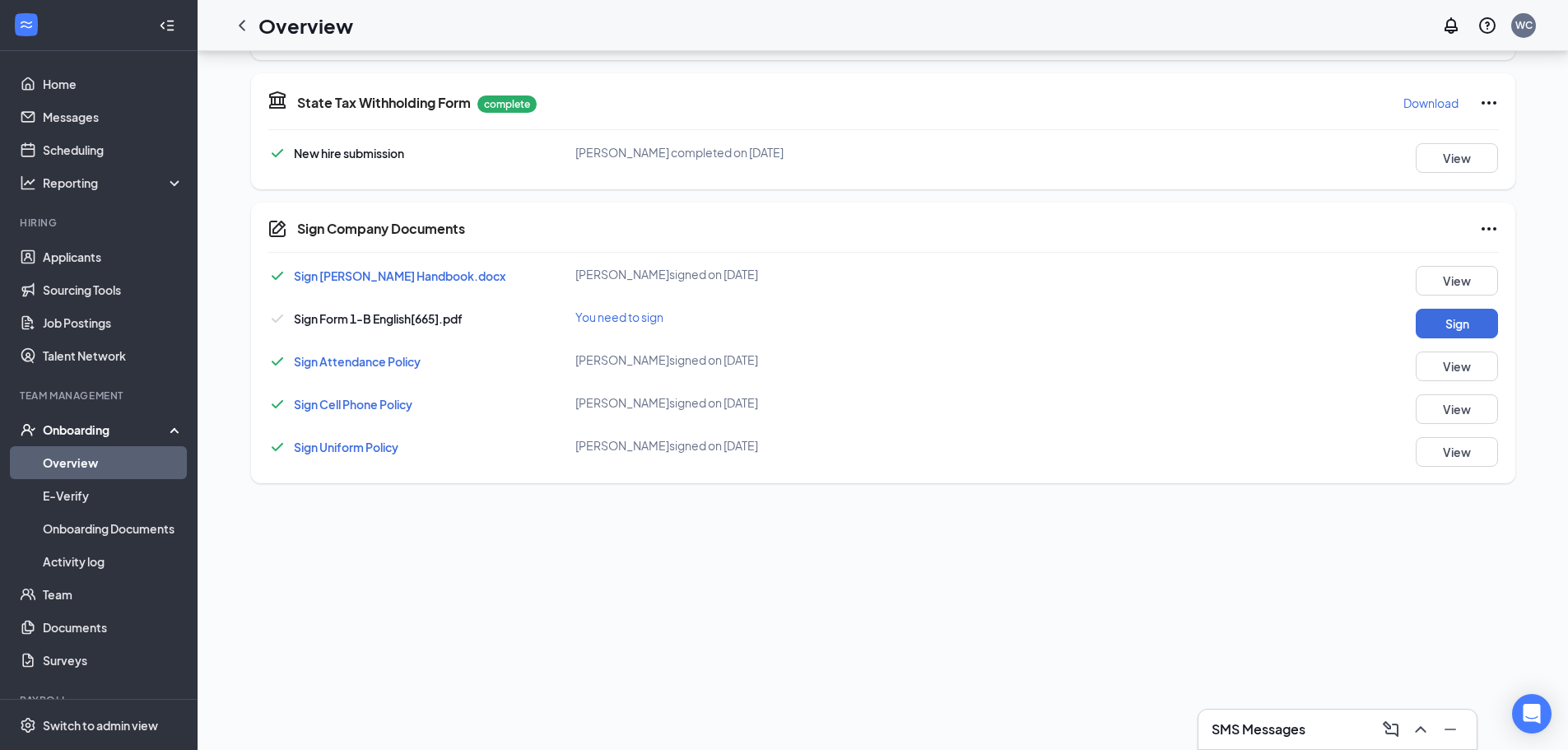
scroll to position [58, 0]
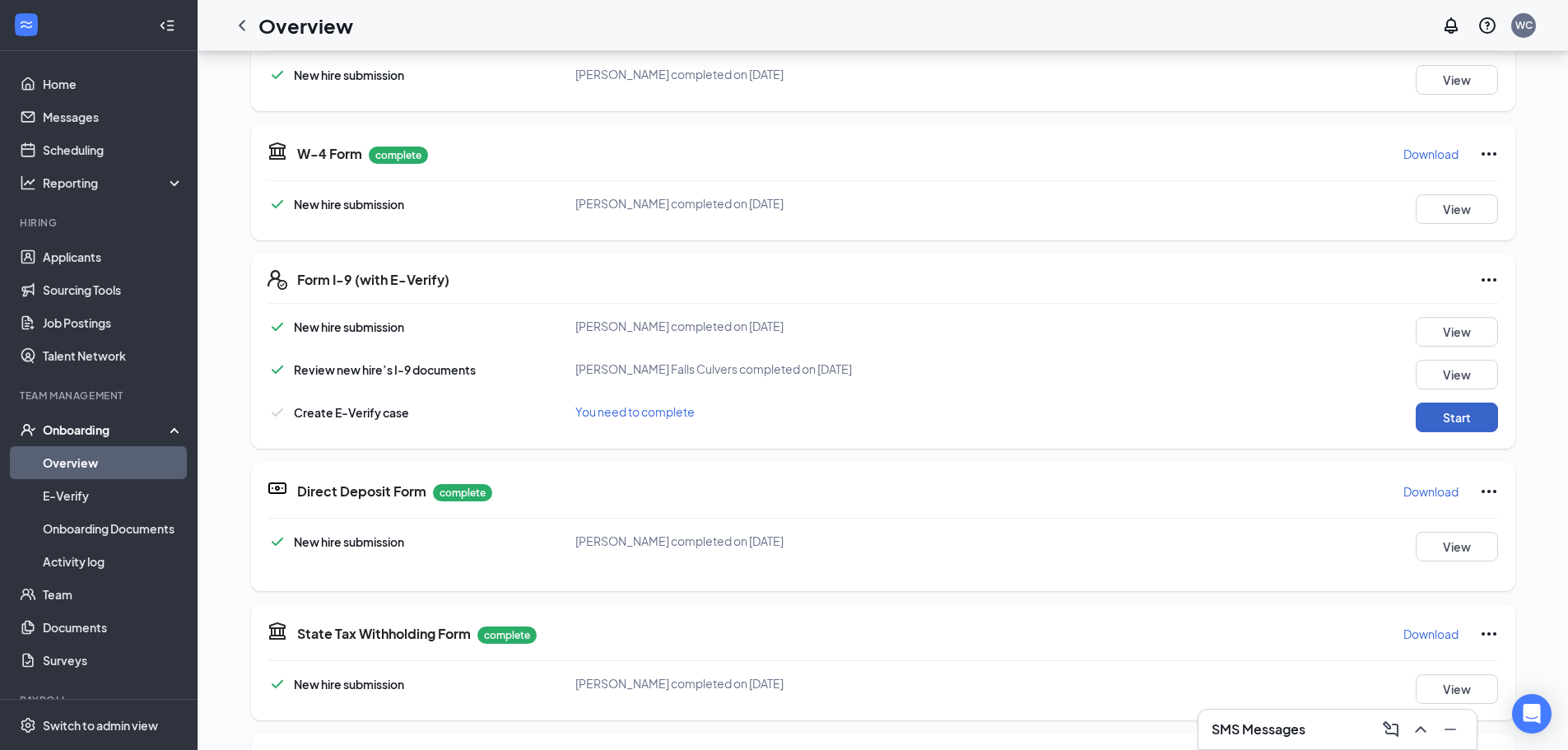
click at [1444, 429] on button "Start" at bounding box center [1457, 417] width 83 height 29
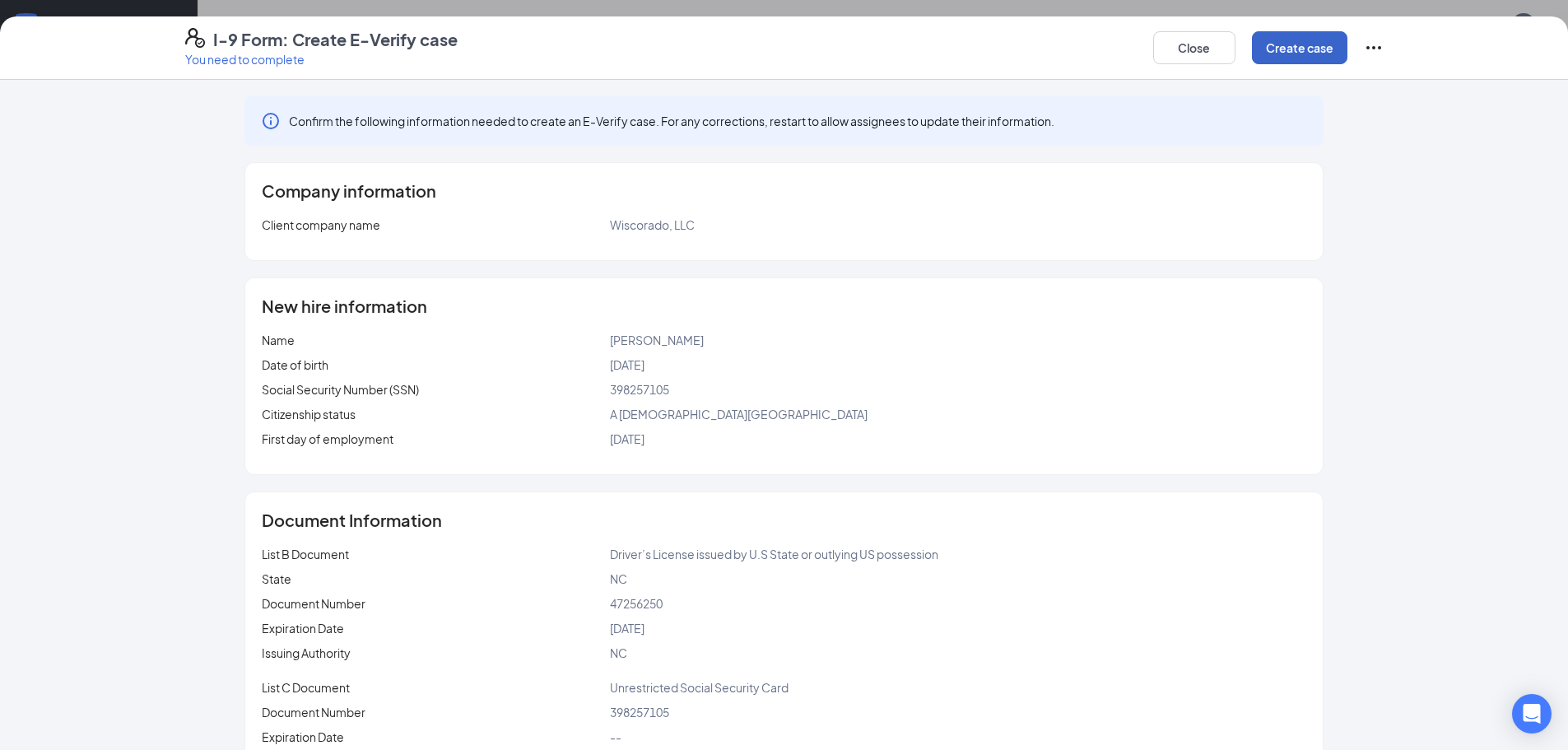
click at [1335, 46] on button "Create case" at bounding box center [1300, 47] width 95 height 32
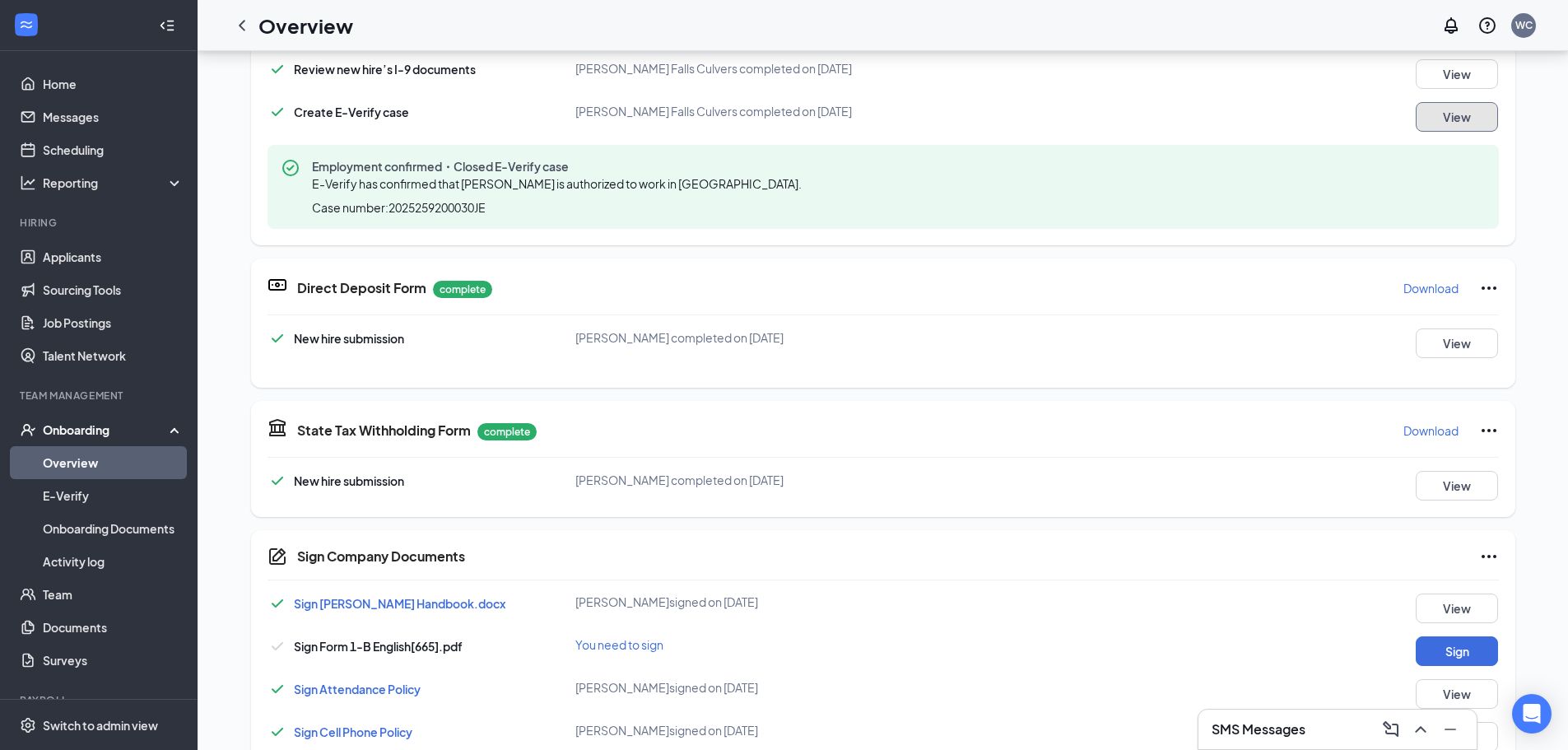
scroll to position [554, 0]
click at [1462, 644] on button "Sign" at bounding box center [1457, 650] width 83 height 29
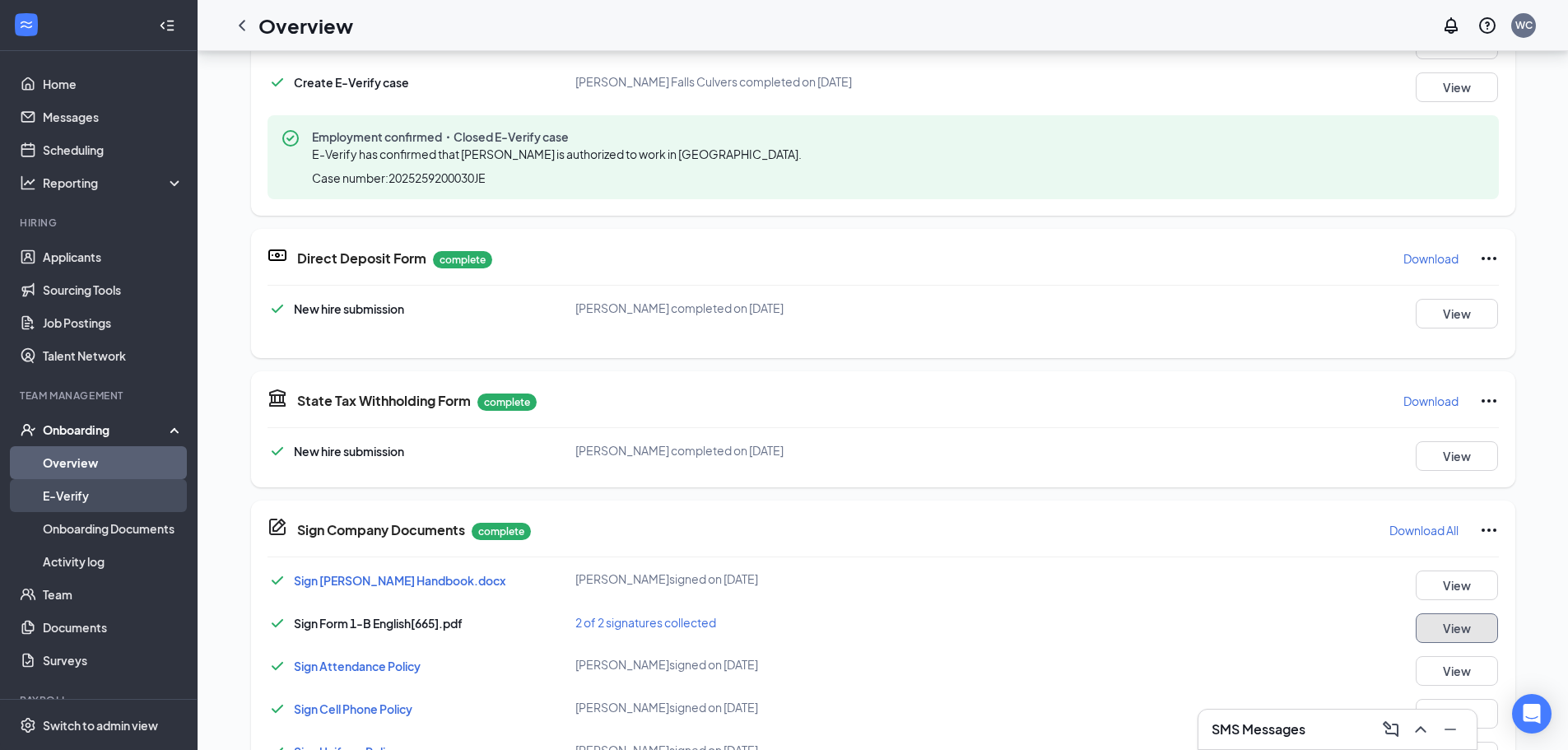
scroll to position [301, 0]
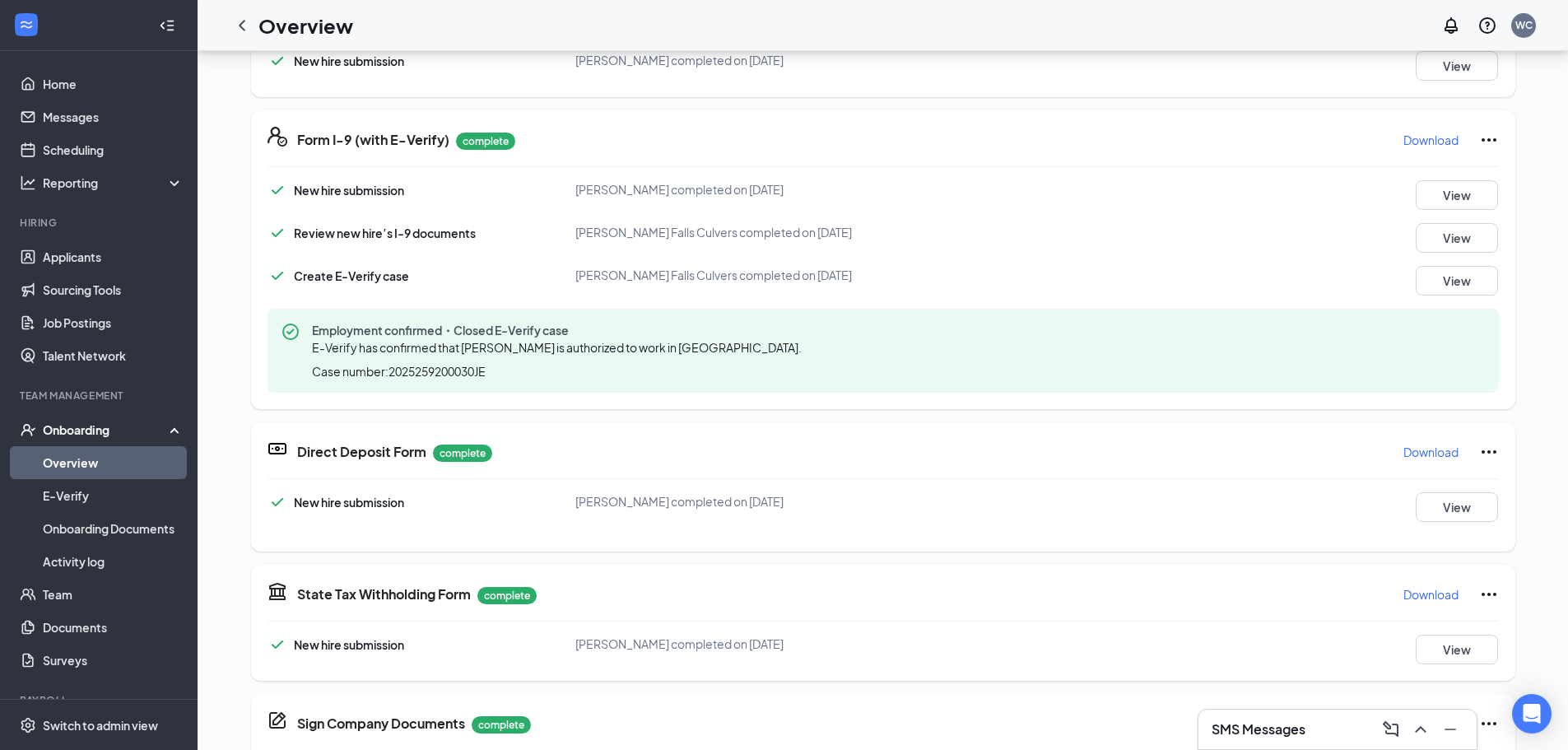
click at [78, 465] on link "Overview" at bounding box center [113, 462] width 141 height 32
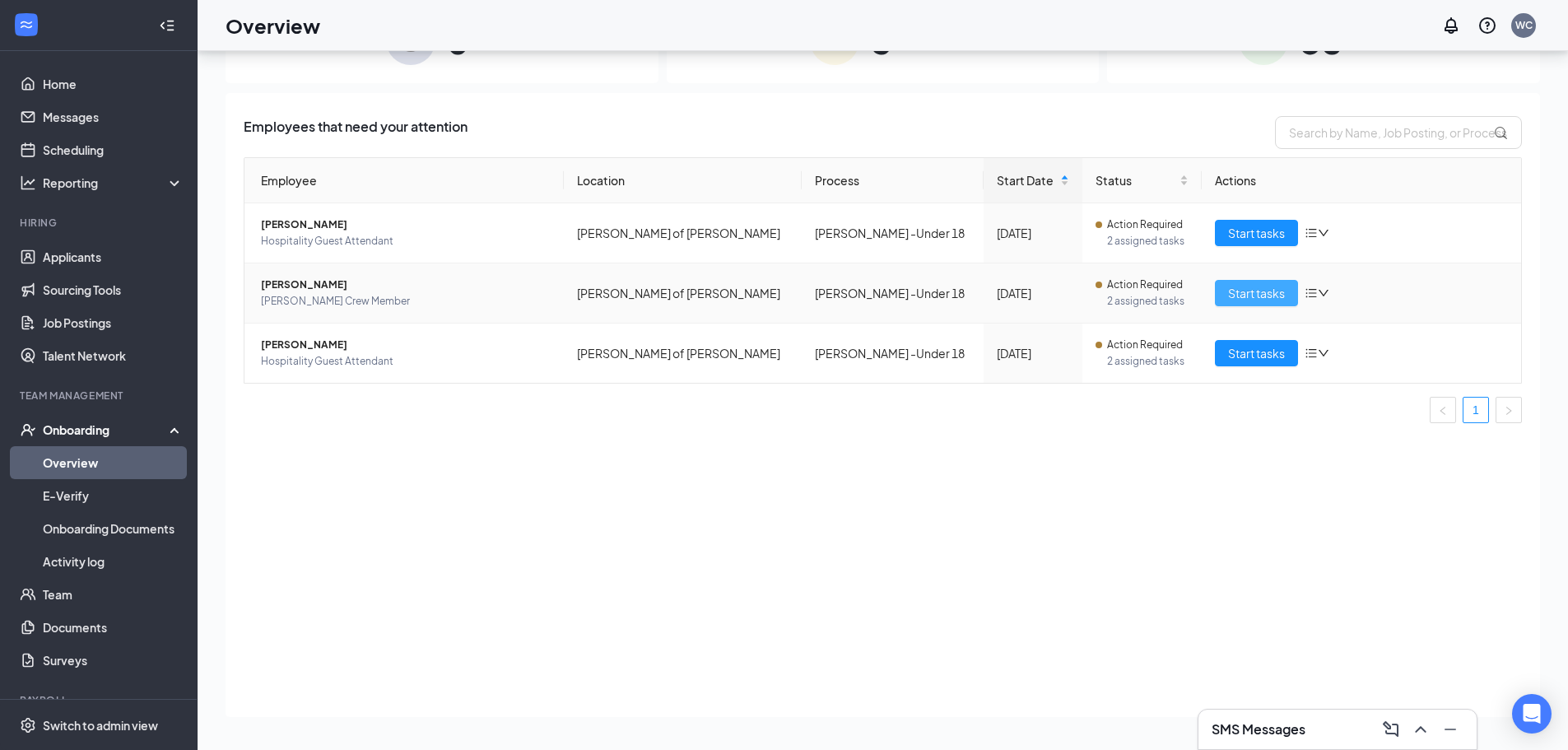
click at [1253, 293] on span "Start tasks" at bounding box center [1256, 293] width 57 height 18
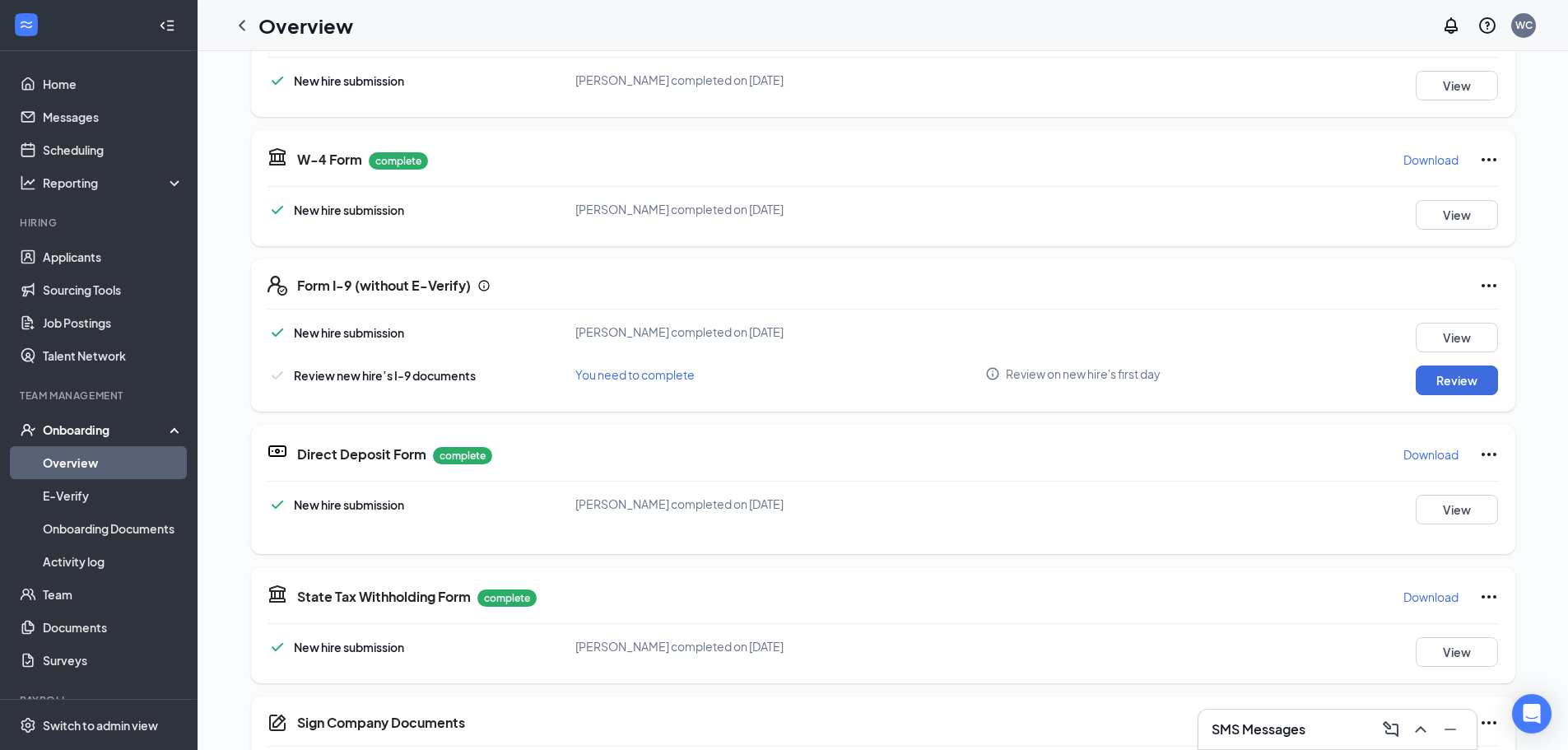
scroll to position [329, 0]
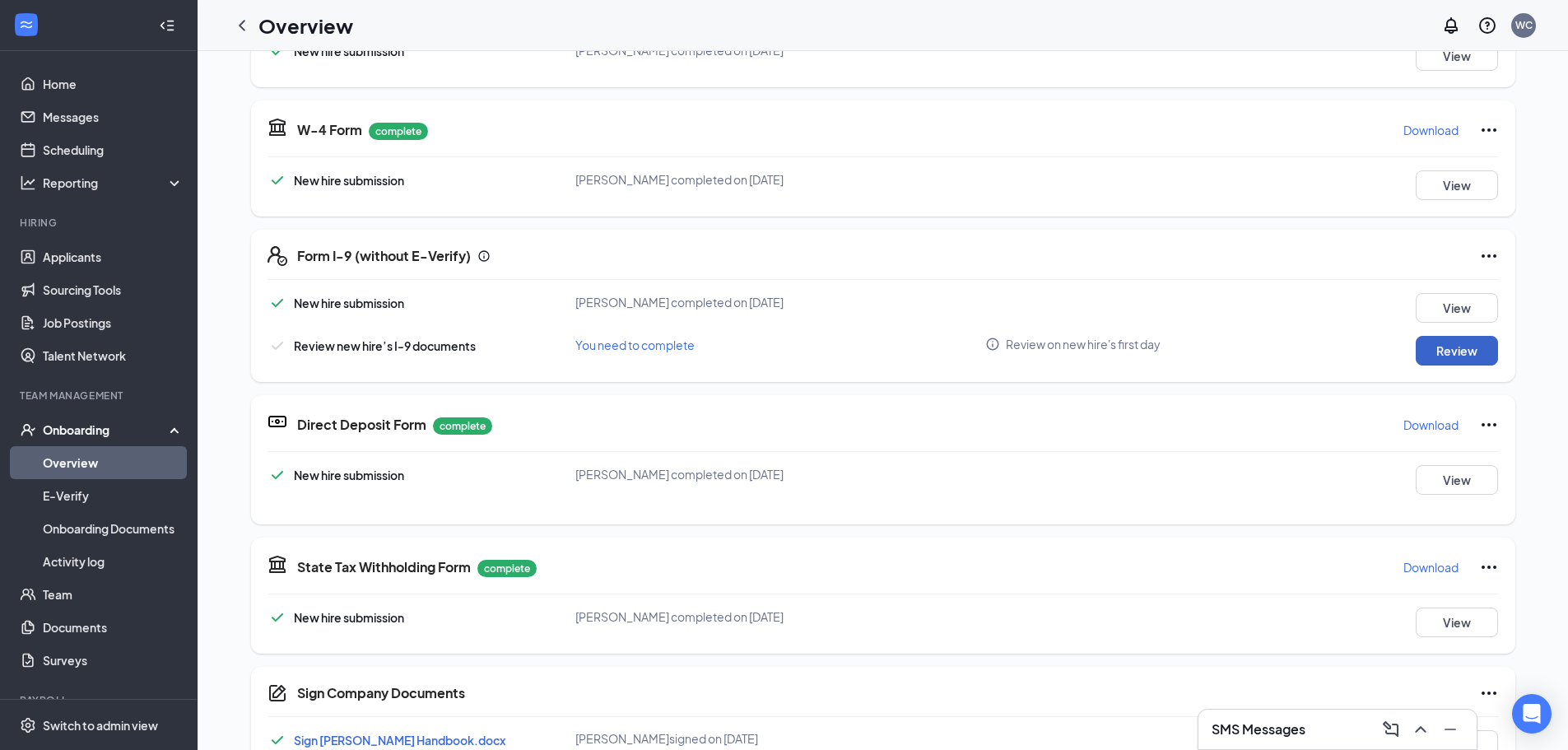
click at [1449, 357] on button "Review" at bounding box center [1457, 351] width 83 height 29
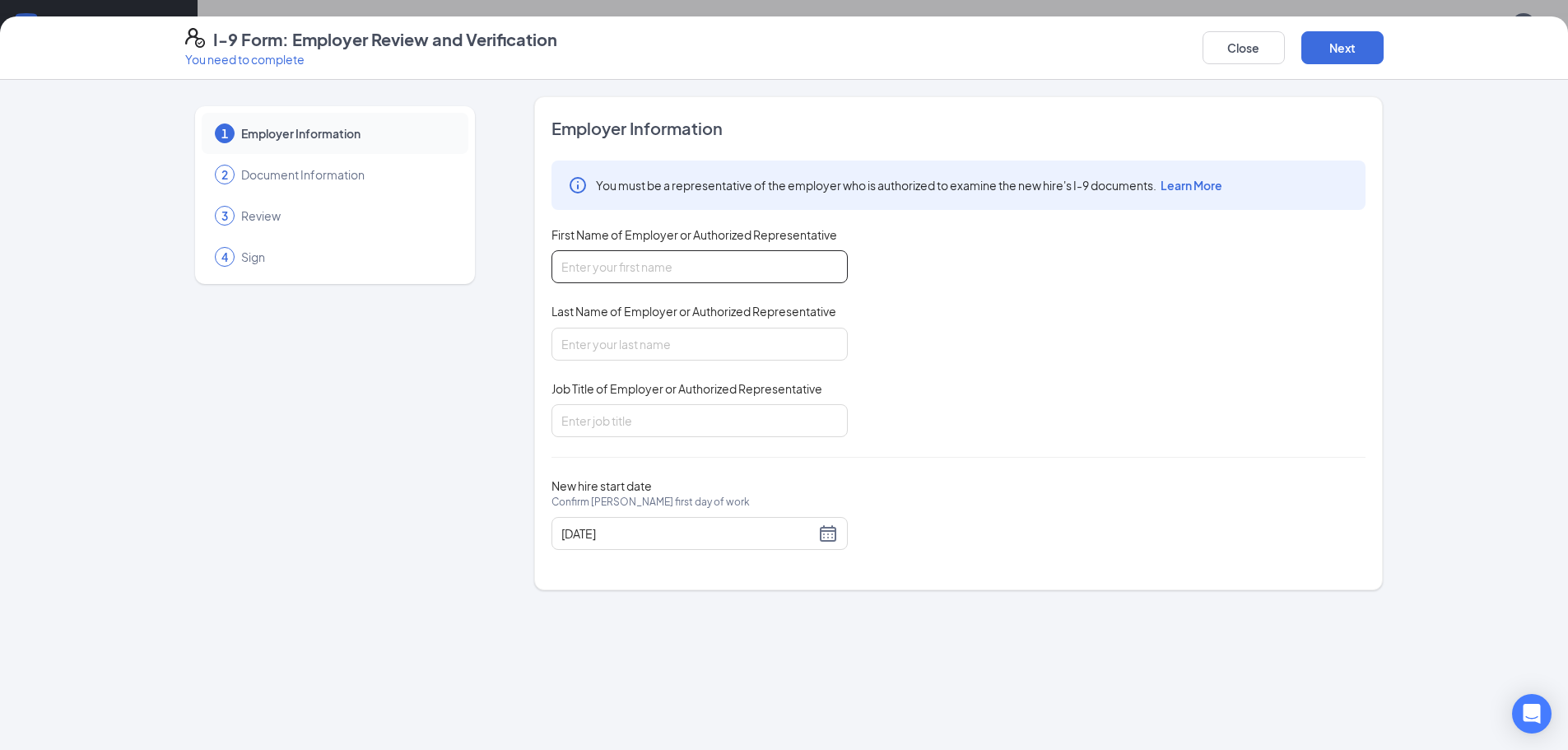
click at [679, 260] on input "First Name of Employer or Authorized Representative" at bounding box center [699, 266] width 296 height 32
type input "shelby"
type input "thurman"
click at [696, 433] on input "Job Title of Employer or Authorized Representative" at bounding box center [699, 420] width 296 height 32
type input "Manager"
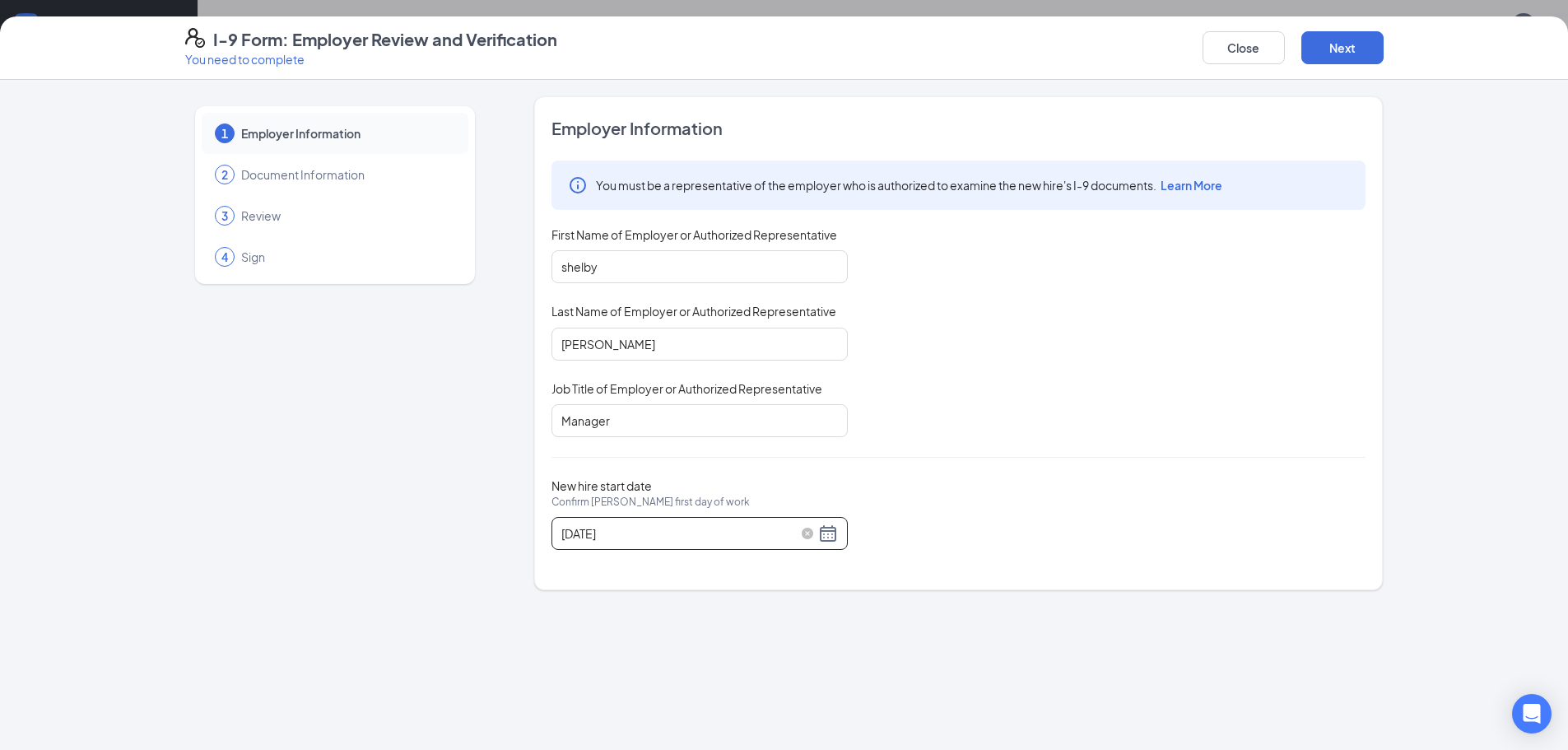
click at [823, 536] on div "09/19/2025" at bounding box center [699, 534] width 276 height 20
type input "09/16/2025"
click at [636, 673] on div "16" at bounding box center [635, 680] width 20 height 20
click at [1358, 35] on button "Next" at bounding box center [1343, 47] width 83 height 32
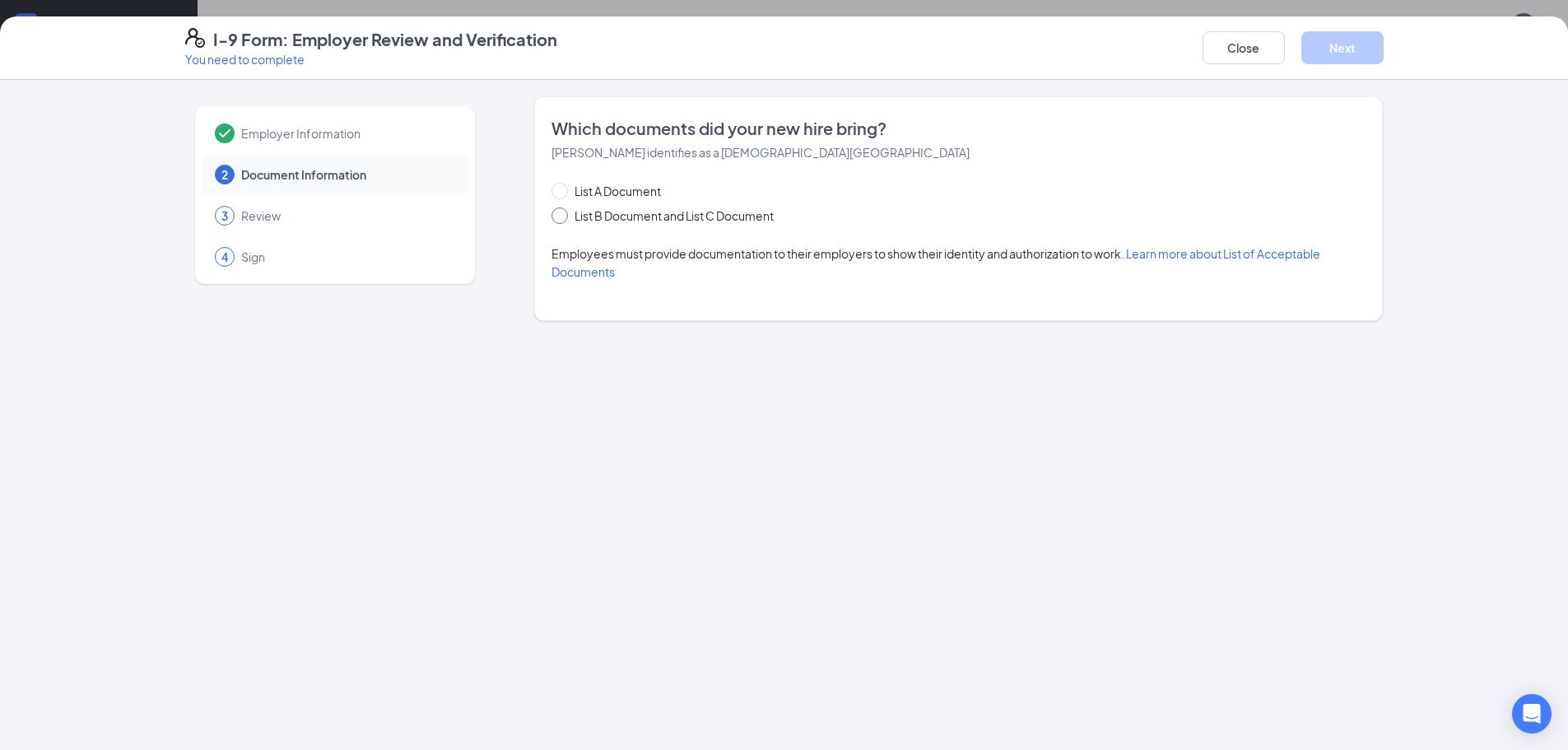
click at [553, 215] on input "List B Document and List C Document" at bounding box center [557, 213] width 12 height 12
radio input "true"
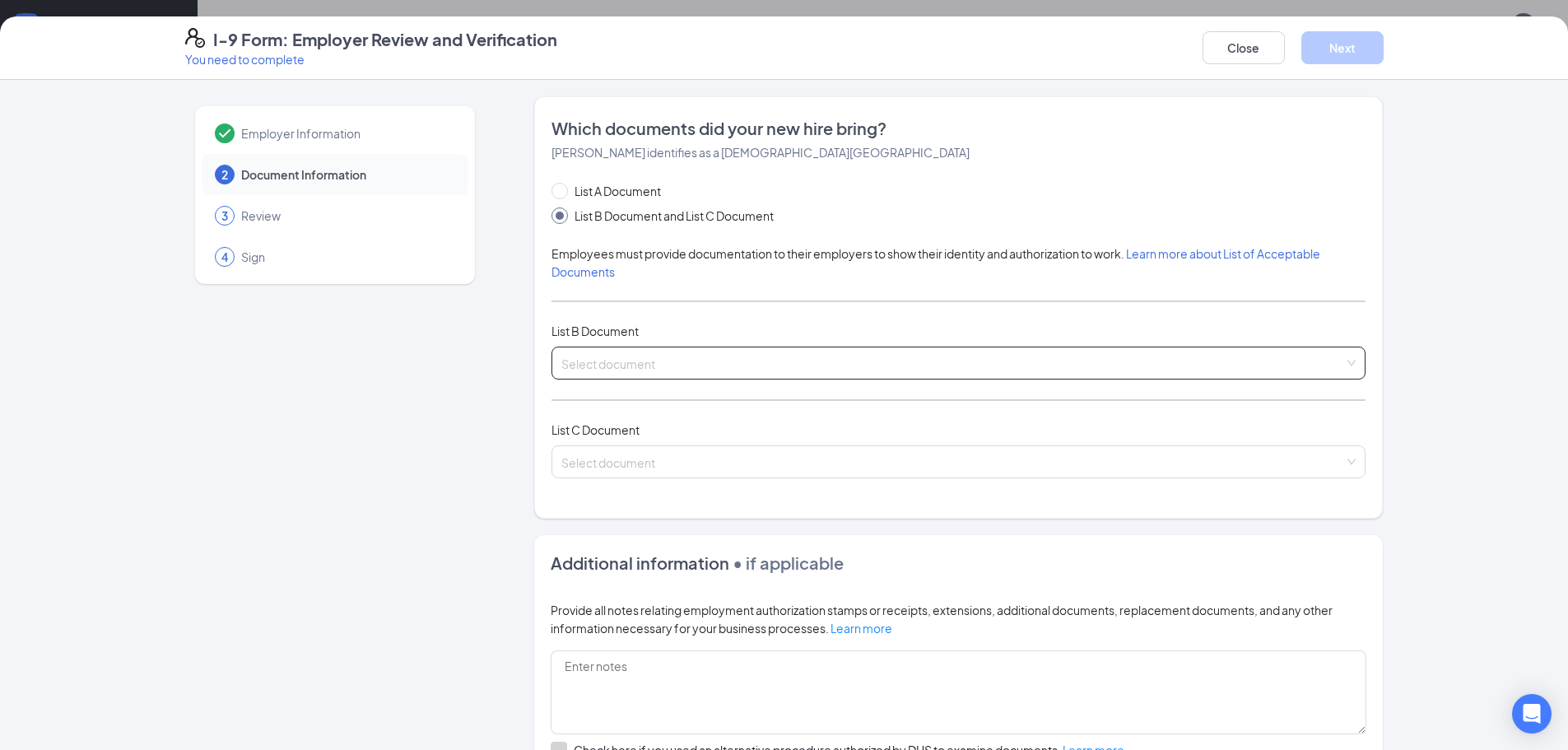
click at [654, 360] on input "search" at bounding box center [953, 359] width 783 height 25
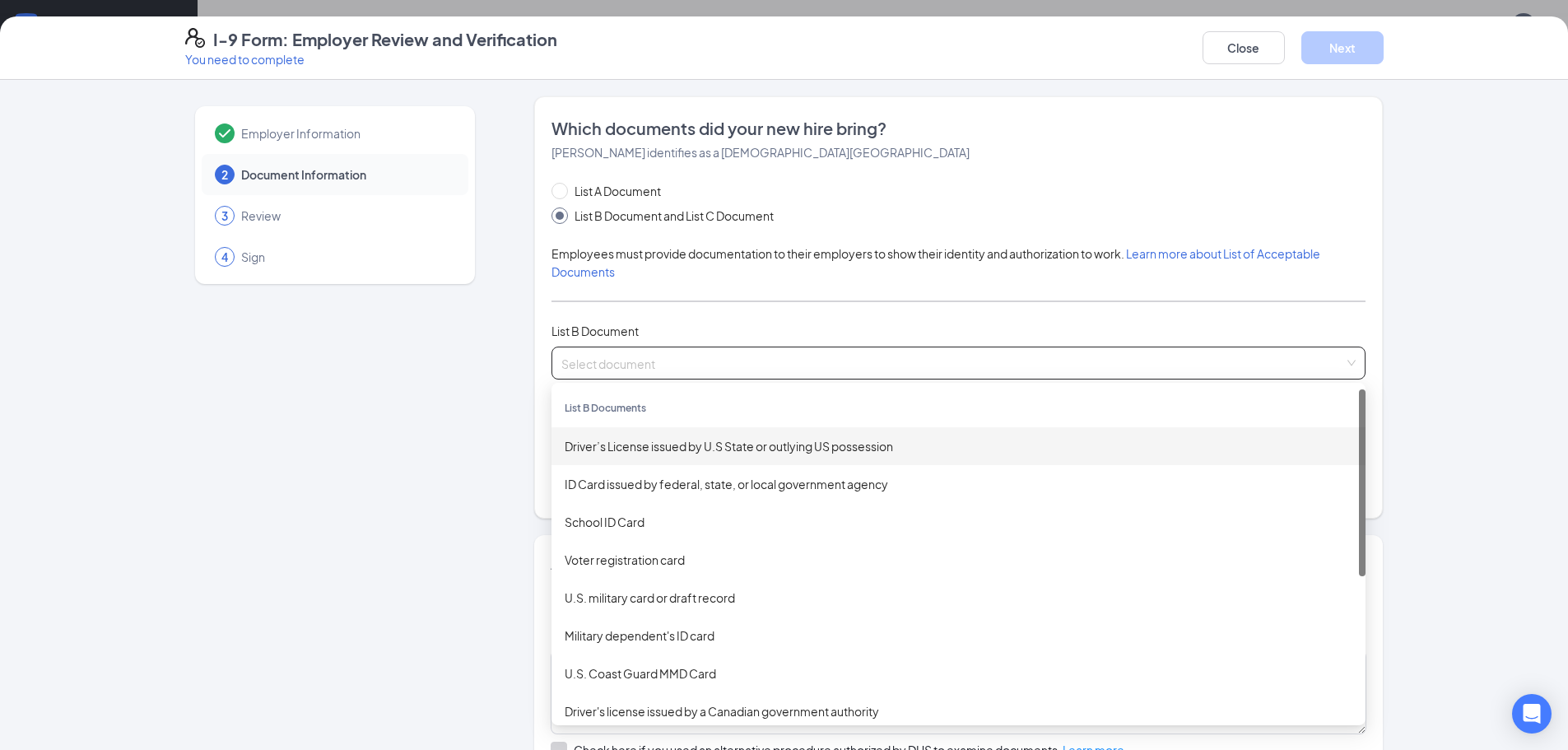
click at [667, 448] on div "Driver’s License issued by U.S State or outlying US possession" at bounding box center [958, 446] width 787 height 18
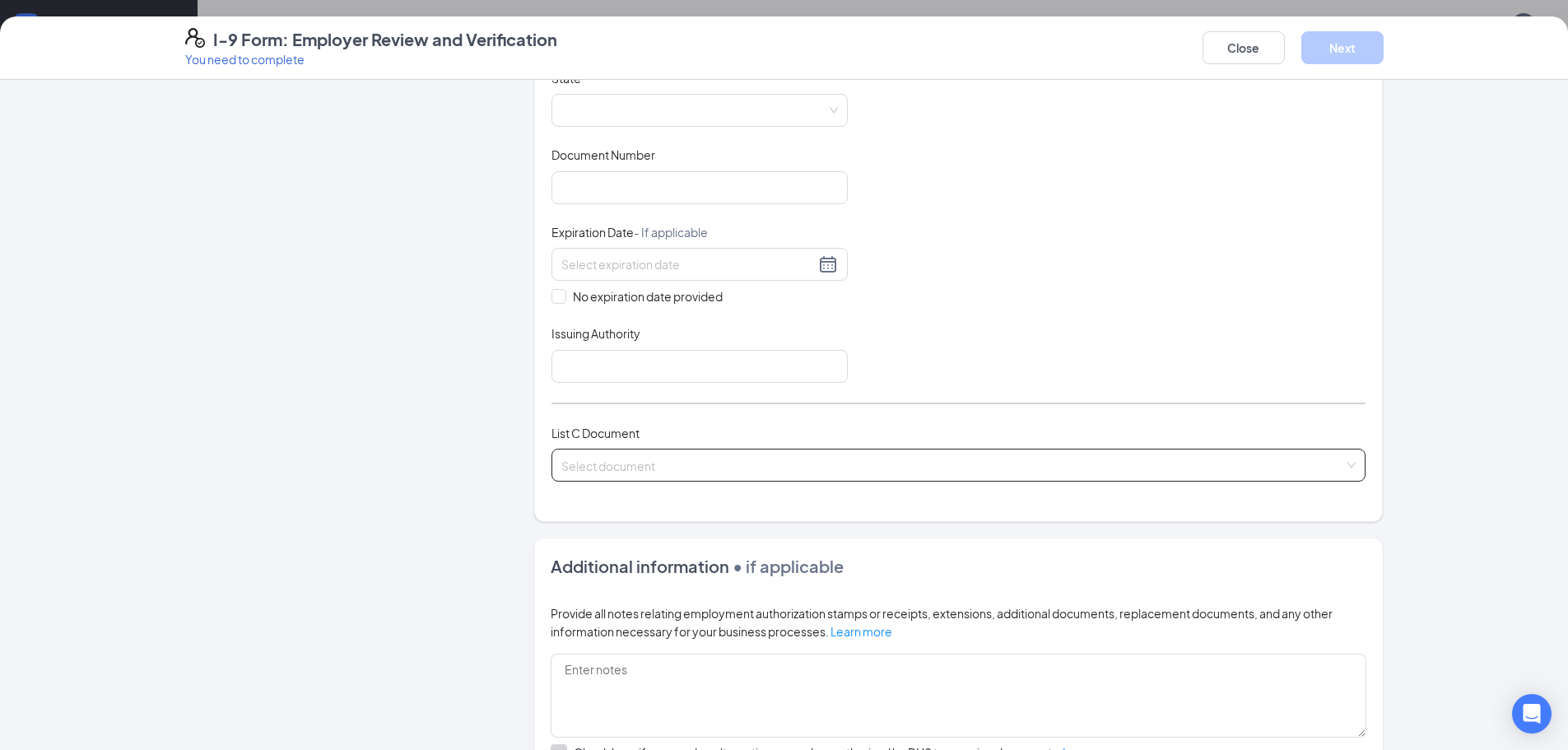
click at [642, 458] on input "search" at bounding box center [953, 461] width 783 height 25
click at [190, 380] on div "Employer Information 2 Document Information 3 Review 4 Sign" at bounding box center [334, 363] width 300 height 1191
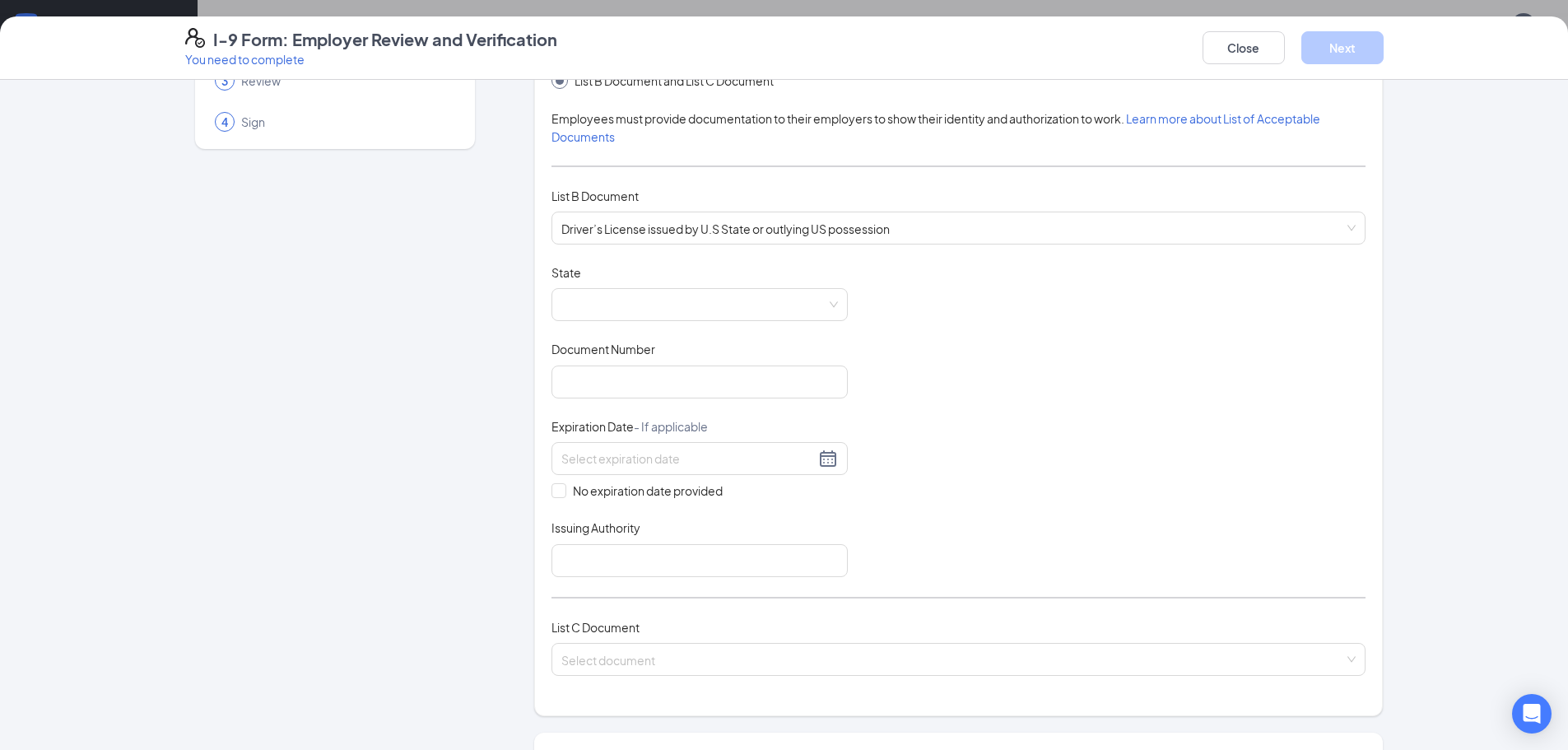
scroll to position [164, 0]
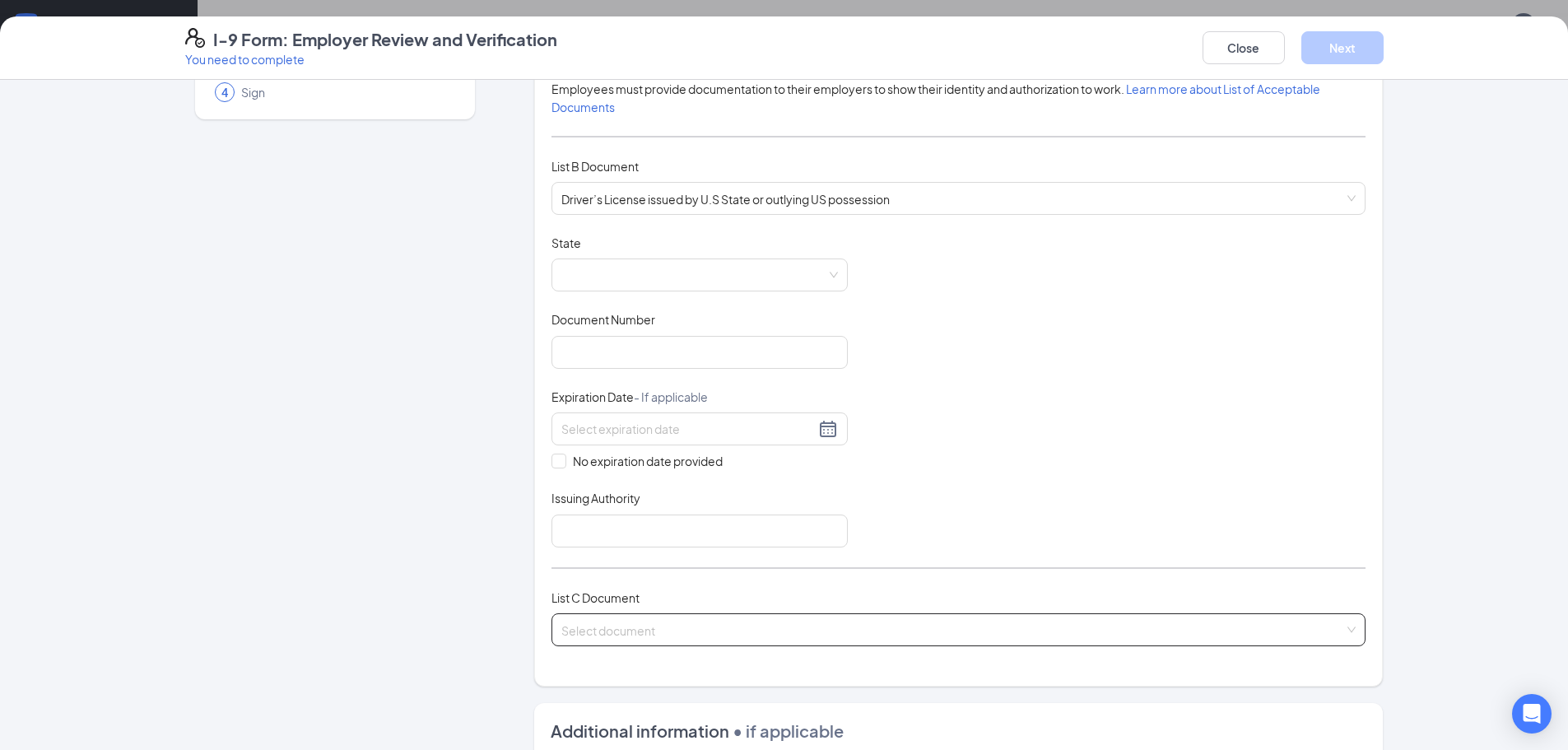
click at [661, 638] on input "search" at bounding box center [953, 626] width 783 height 25
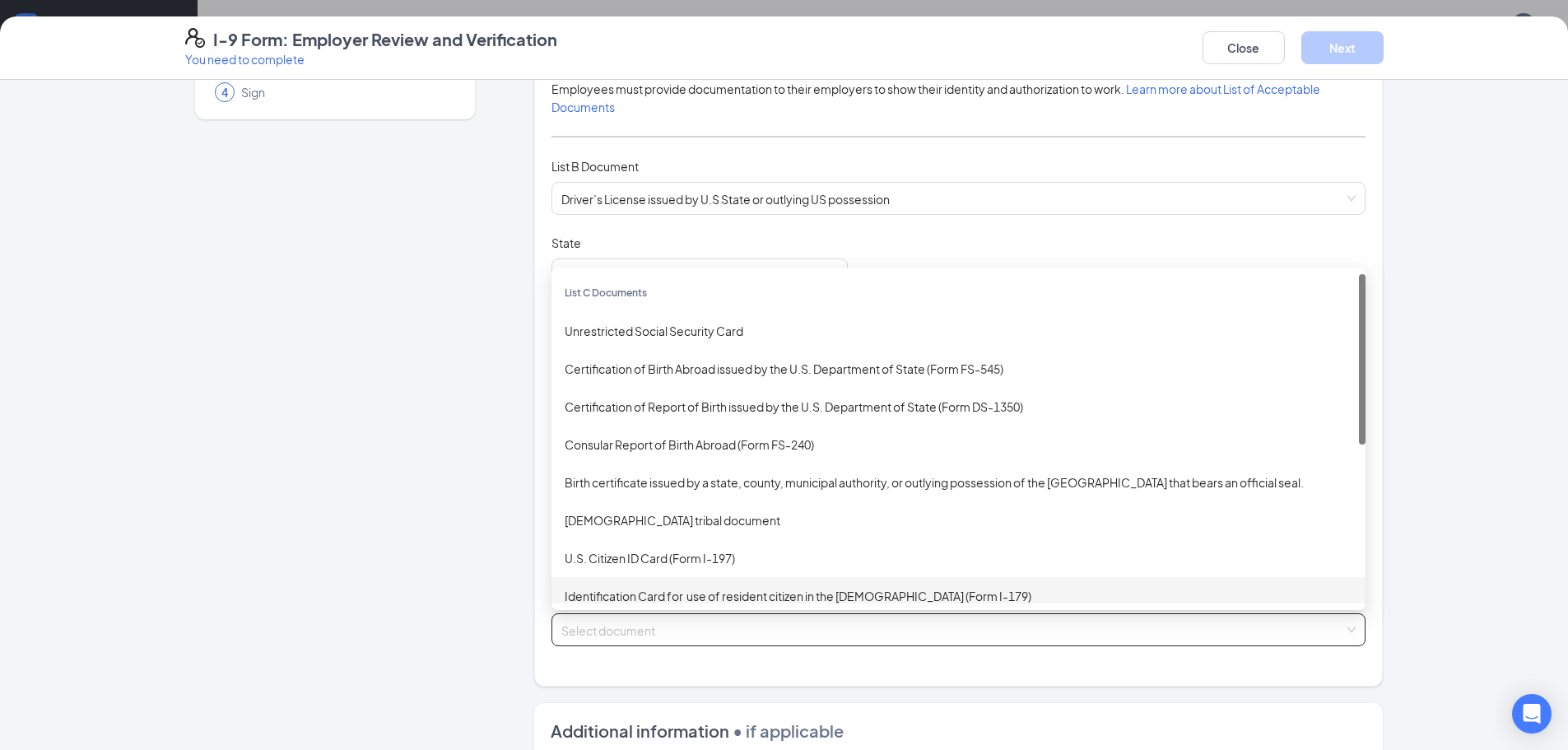
scroll to position [0, 0]
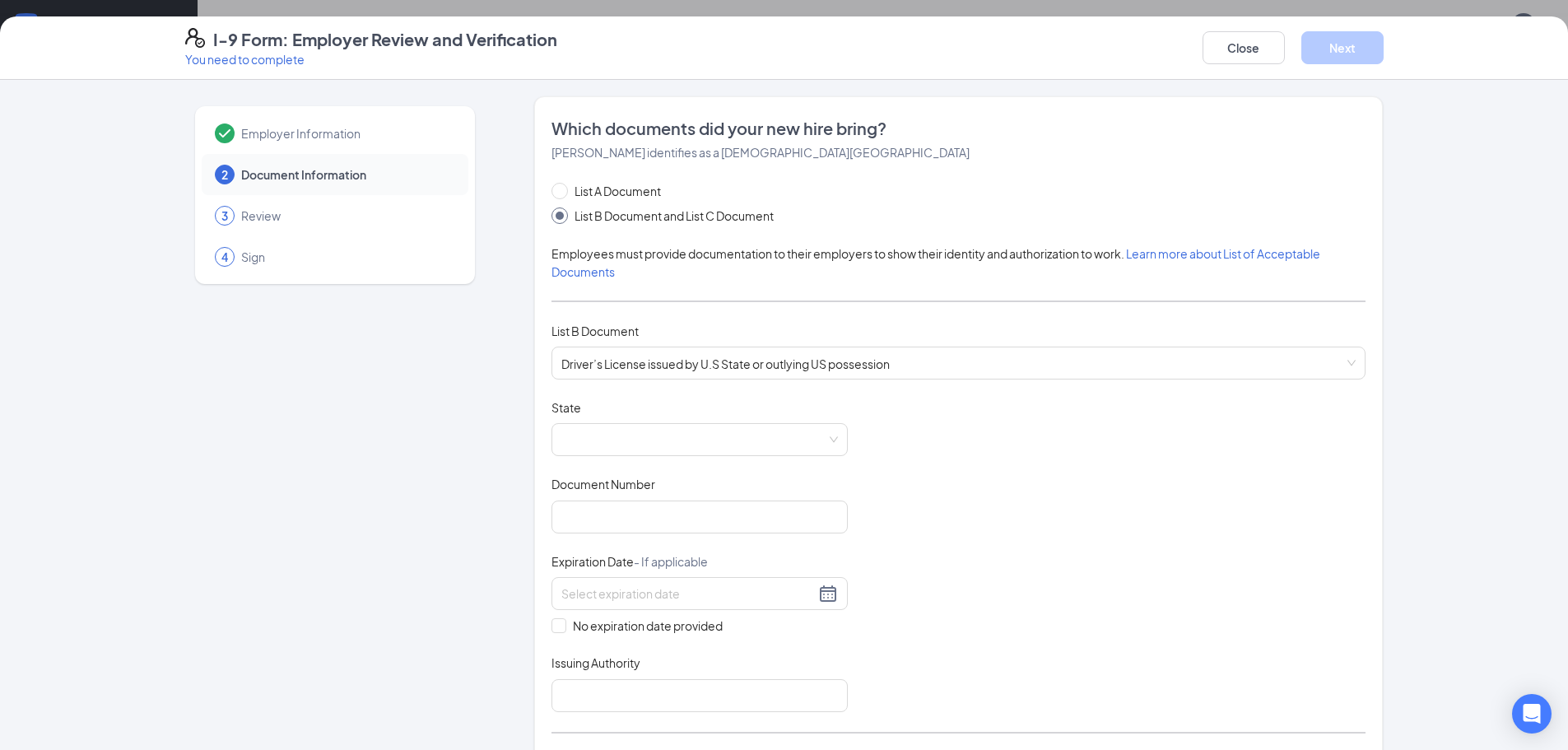
click at [918, 387] on div "List A Document List B Document and List C Document Employees must provide docu…" at bounding box center [958, 506] width 814 height 649
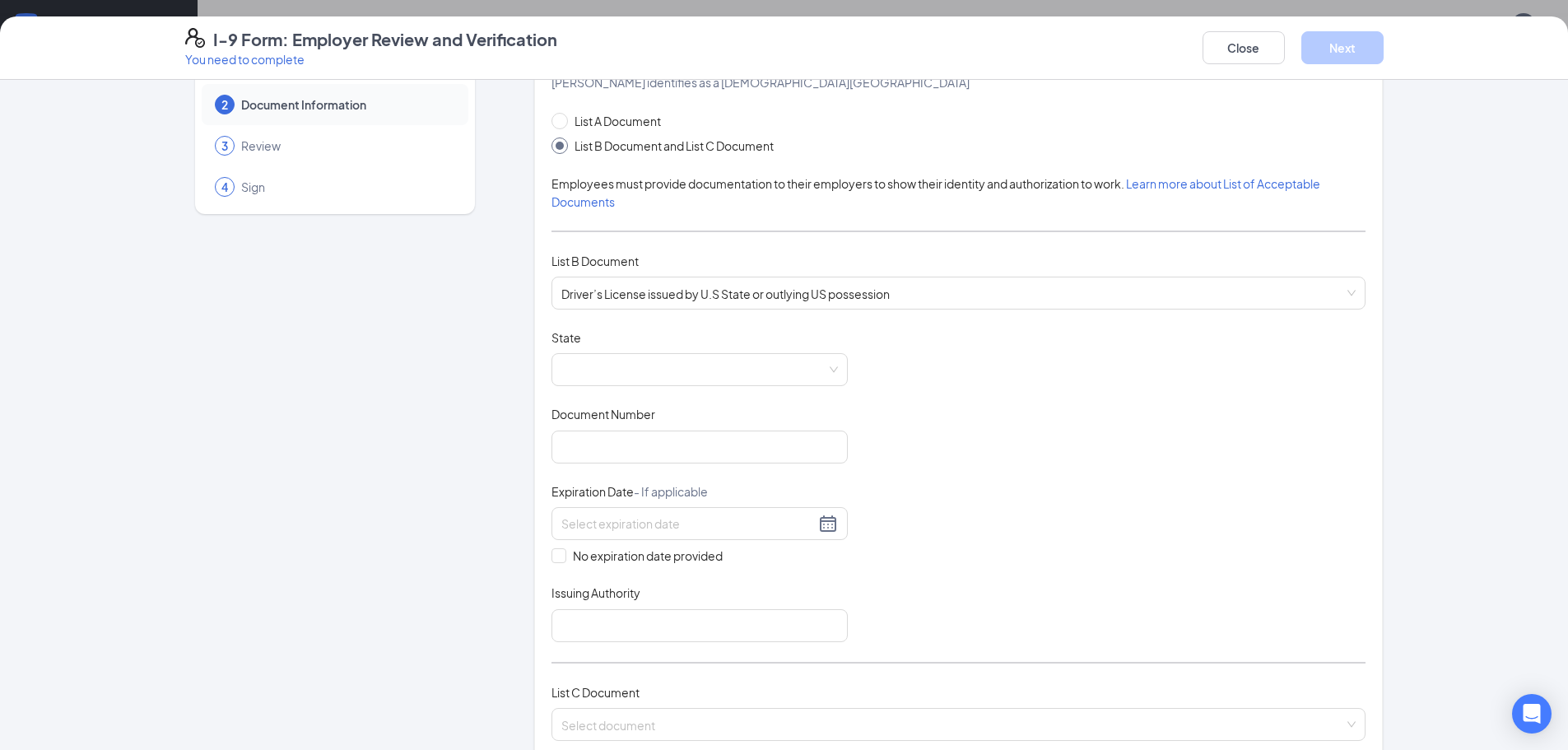
scroll to position [164, 0]
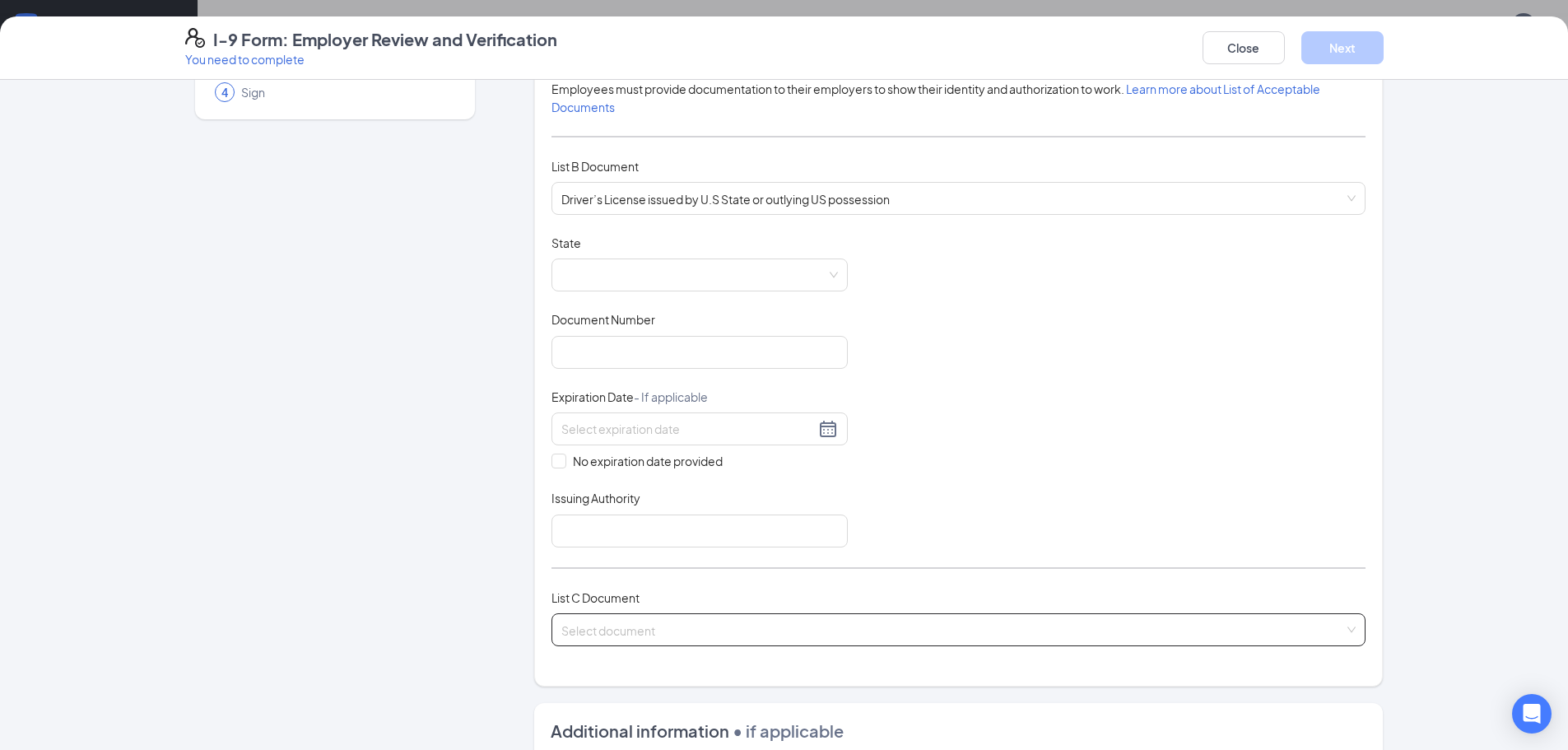
drag, startPoint x: 667, startPoint y: 615, endPoint x: 667, endPoint y: 625, distance: 10.0
click at [667, 622] on input "search" at bounding box center [953, 626] width 783 height 25
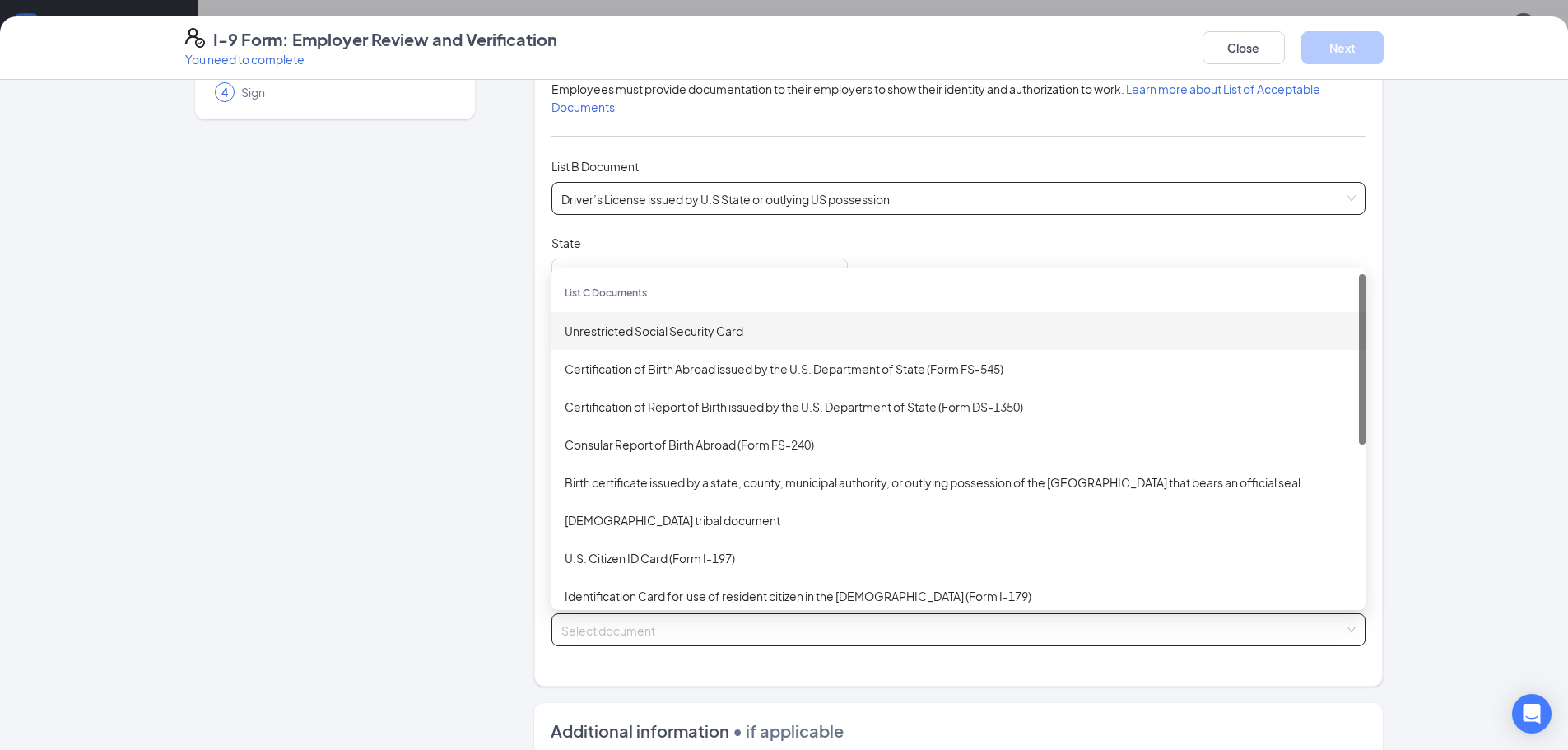
click at [1358, 195] on div "Driver’s License issued by U.S State or outlying US possession" at bounding box center [958, 198] width 814 height 32
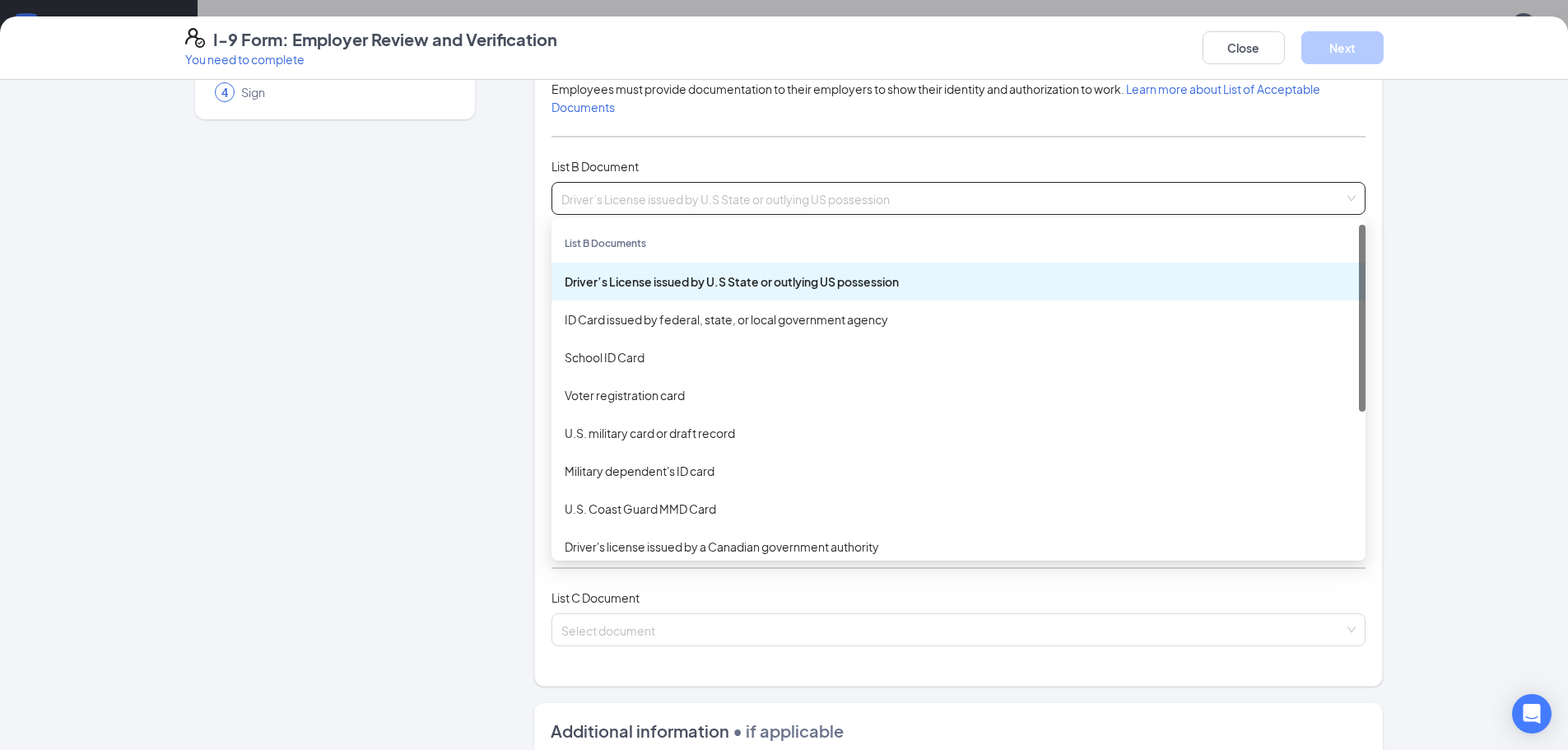
click at [1423, 217] on div "Employer Information 2 Document Information 3 Review 4 Sign Which documents did…" at bounding box center [784, 415] width 1568 height 670
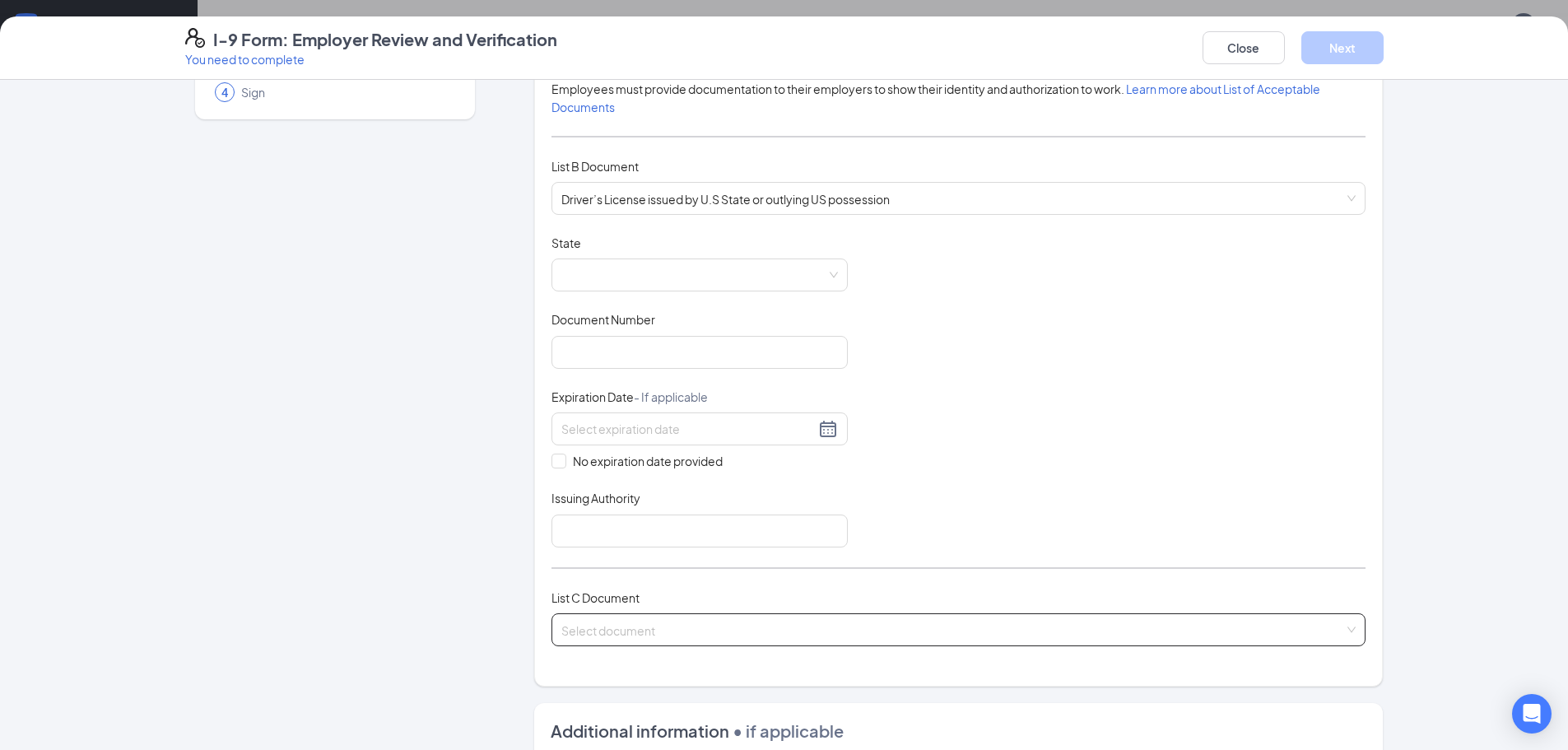
click at [674, 627] on input "search" at bounding box center [953, 626] width 783 height 25
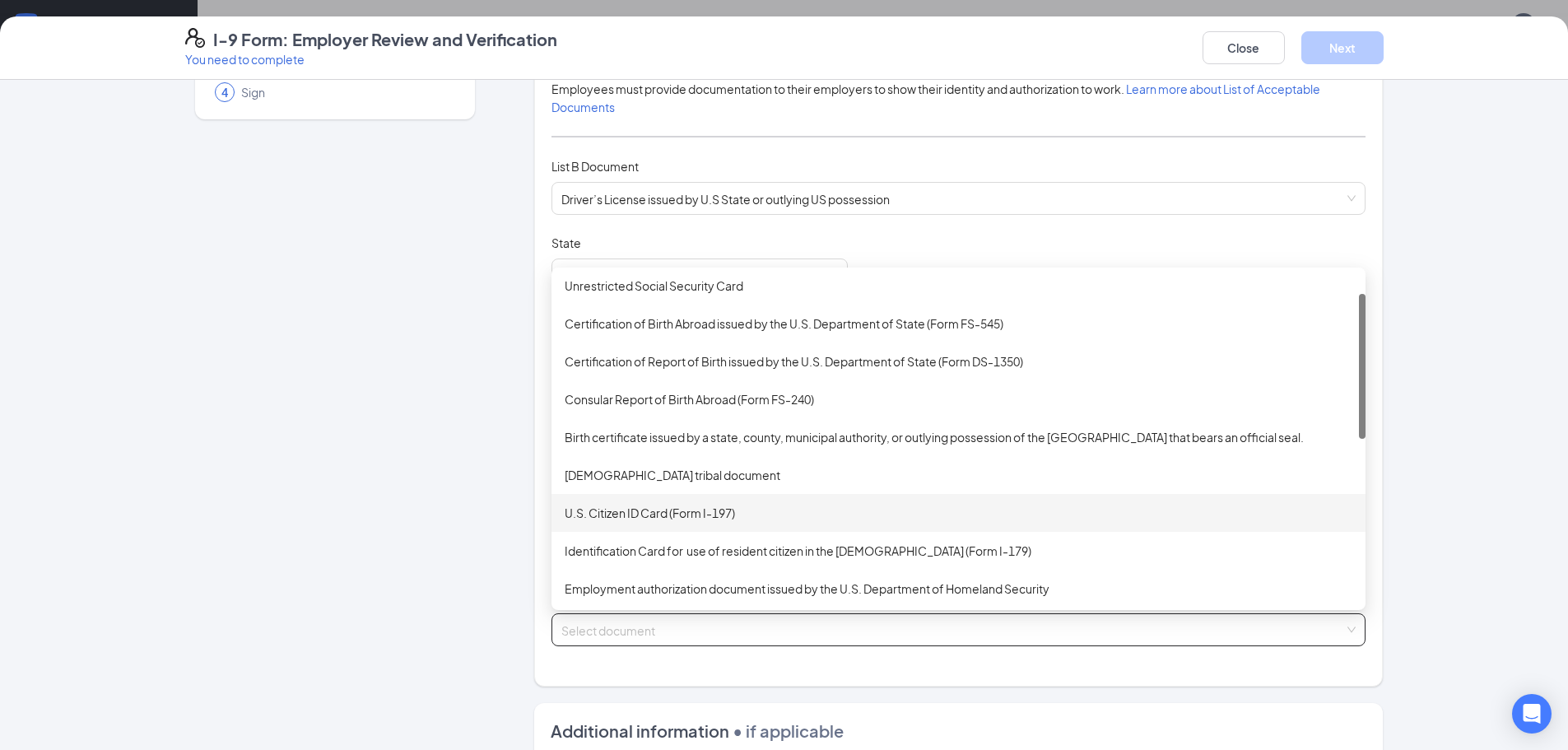
scroll to position [0, 0]
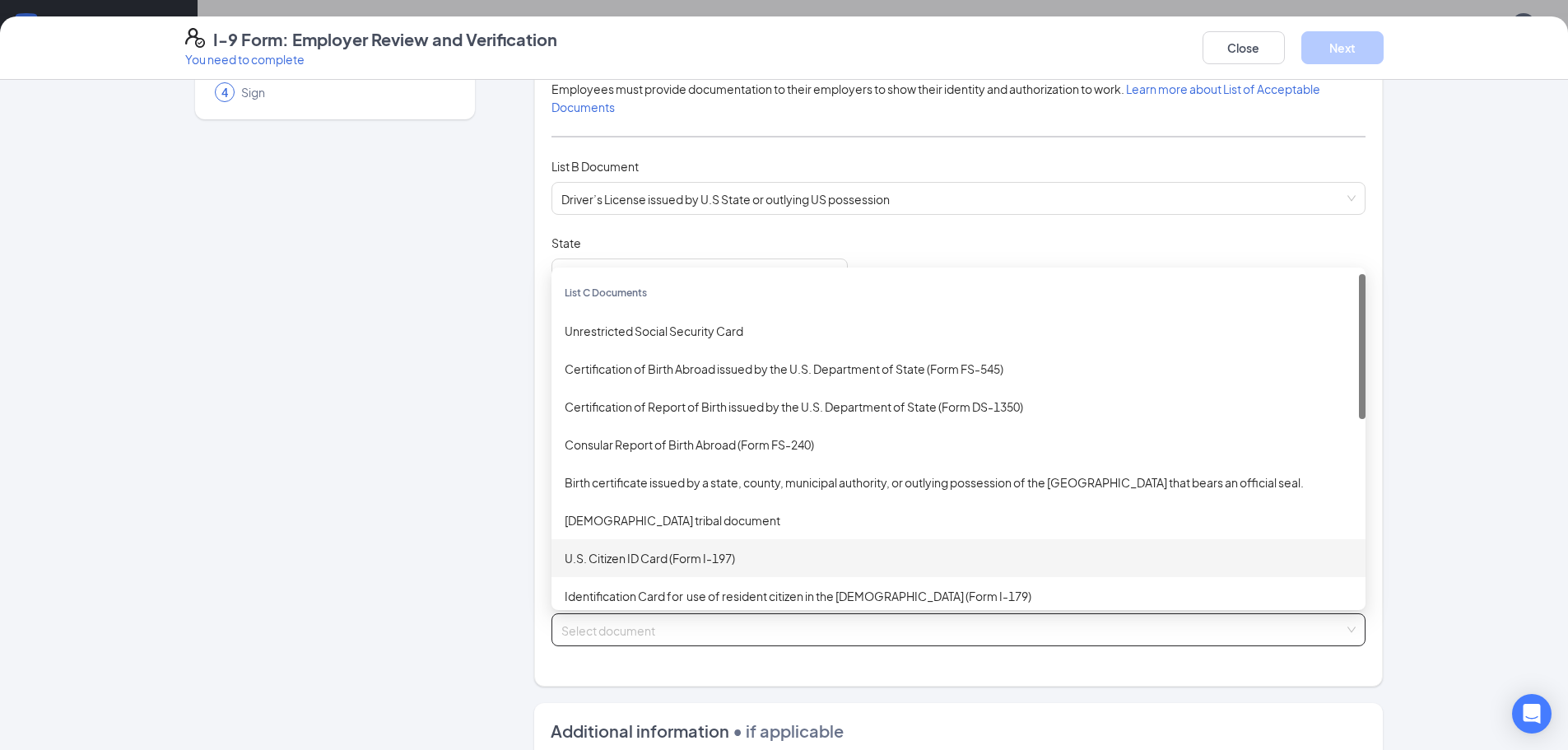
drag, startPoint x: 1357, startPoint y: 468, endPoint x: 1338, endPoint y: 329, distance: 140.3
click at [1338, 329] on div "List C Documents Unrestricted Social Security Card Certification of Birth Abroa…" at bounding box center [958, 438] width 814 height 329
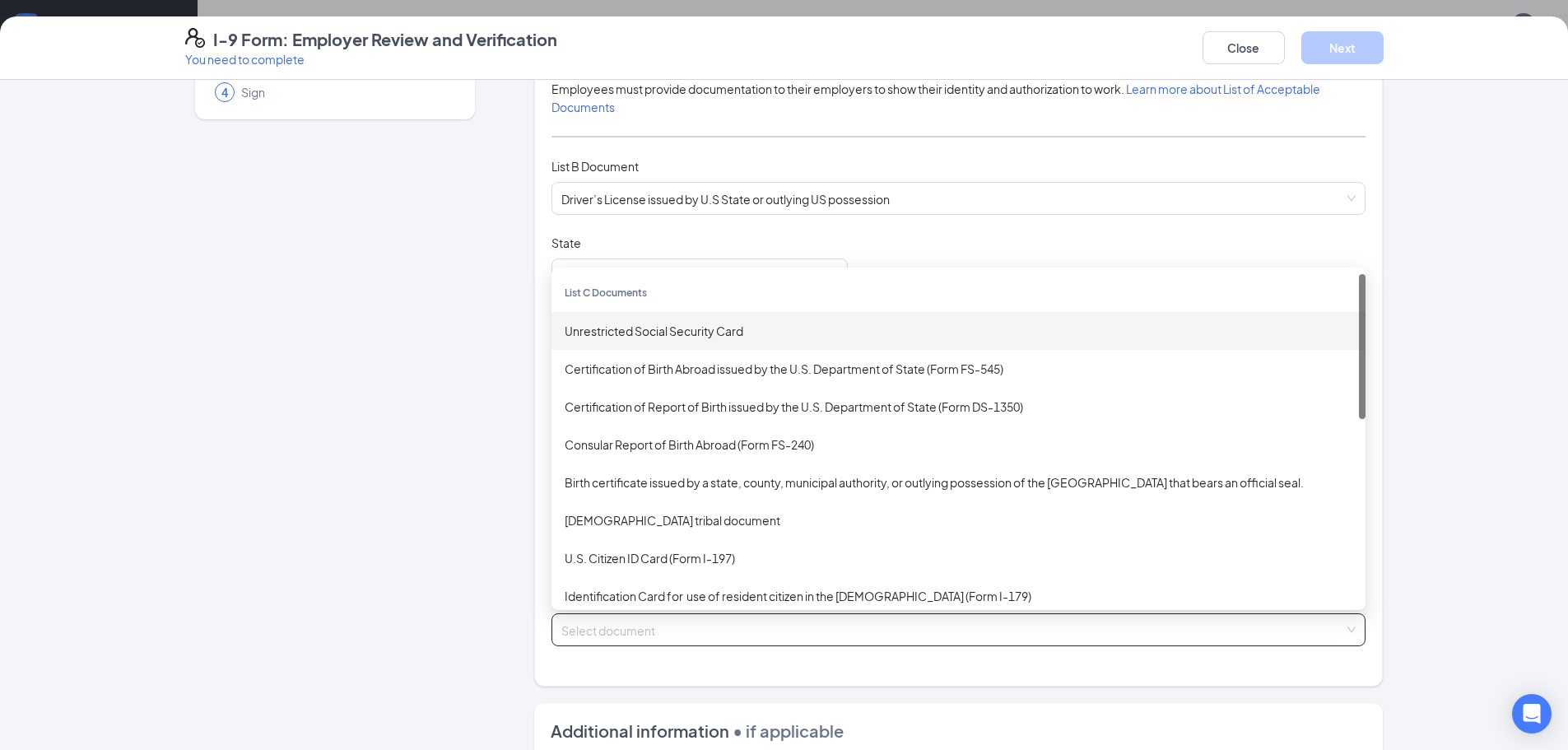
click at [1475, 260] on div "Employer Information 2 Document Information 3 Review 4 Sign Which documents did…" at bounding box center [784, 415] width 1568 height 670
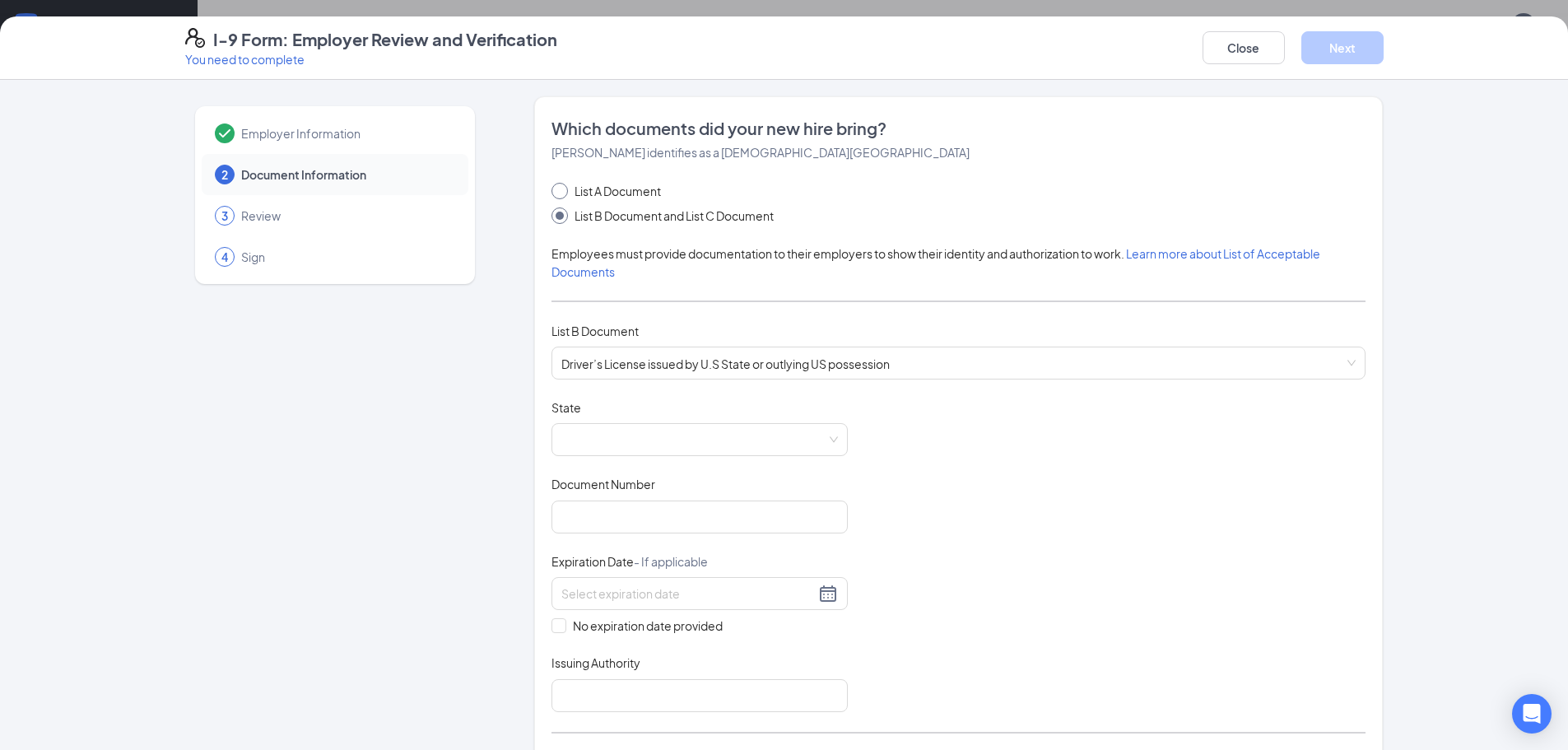
click at [554, 186] on input "List A Document" at bounding box center [557, 189] width 12 height 12
radio input "true"
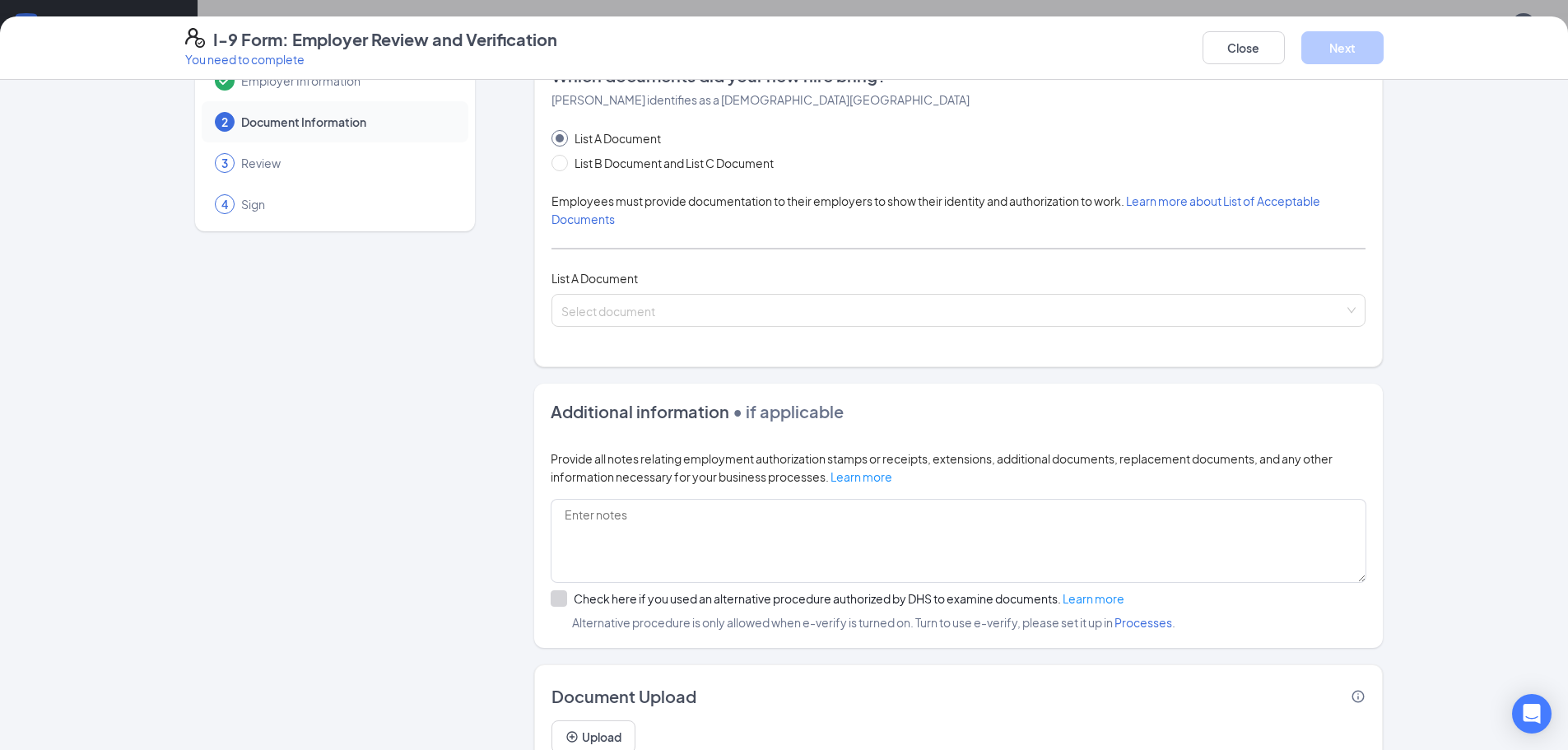
scroll to position [83, 0]
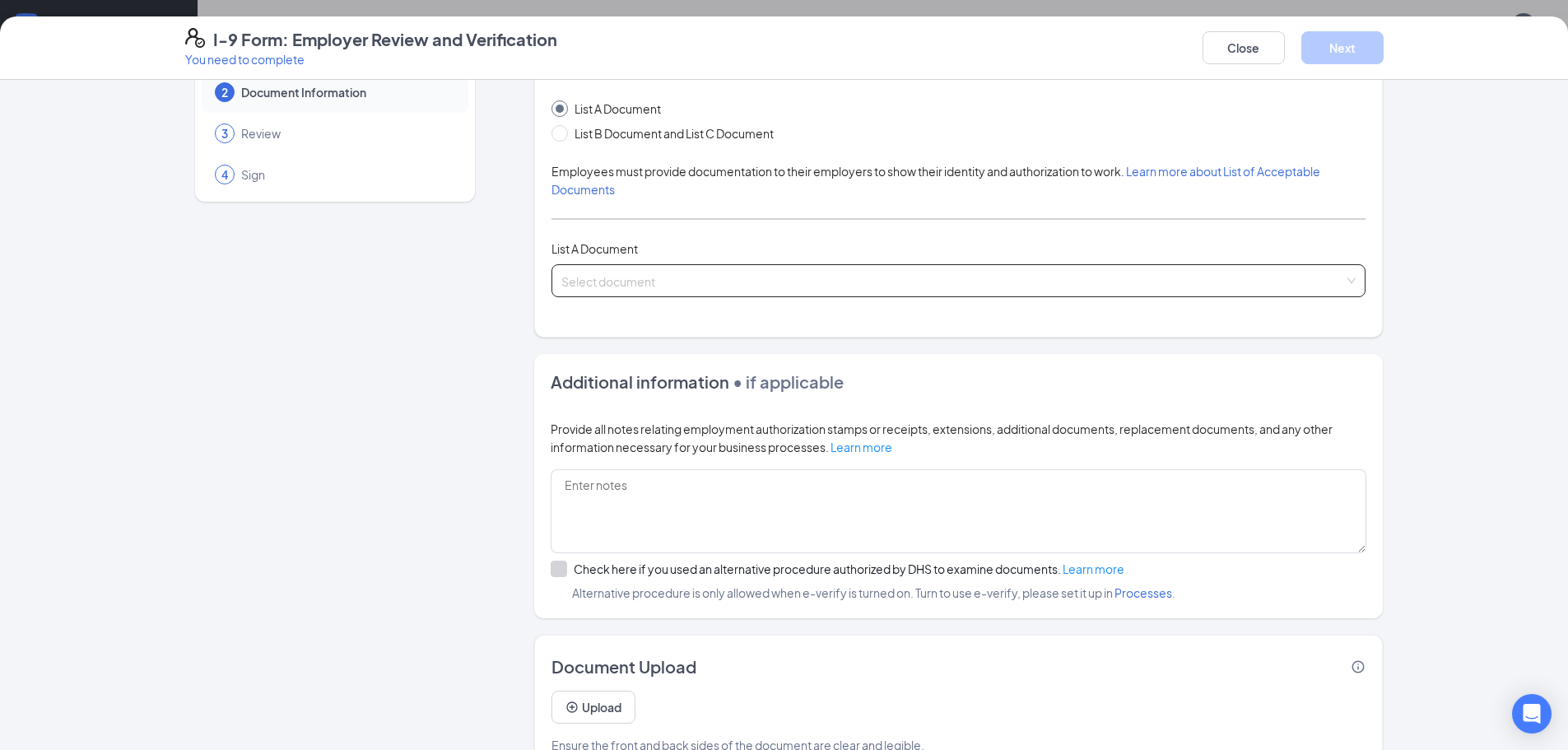
click at [680, 291] on span at bounding box center [953, 281] width 783 height 31
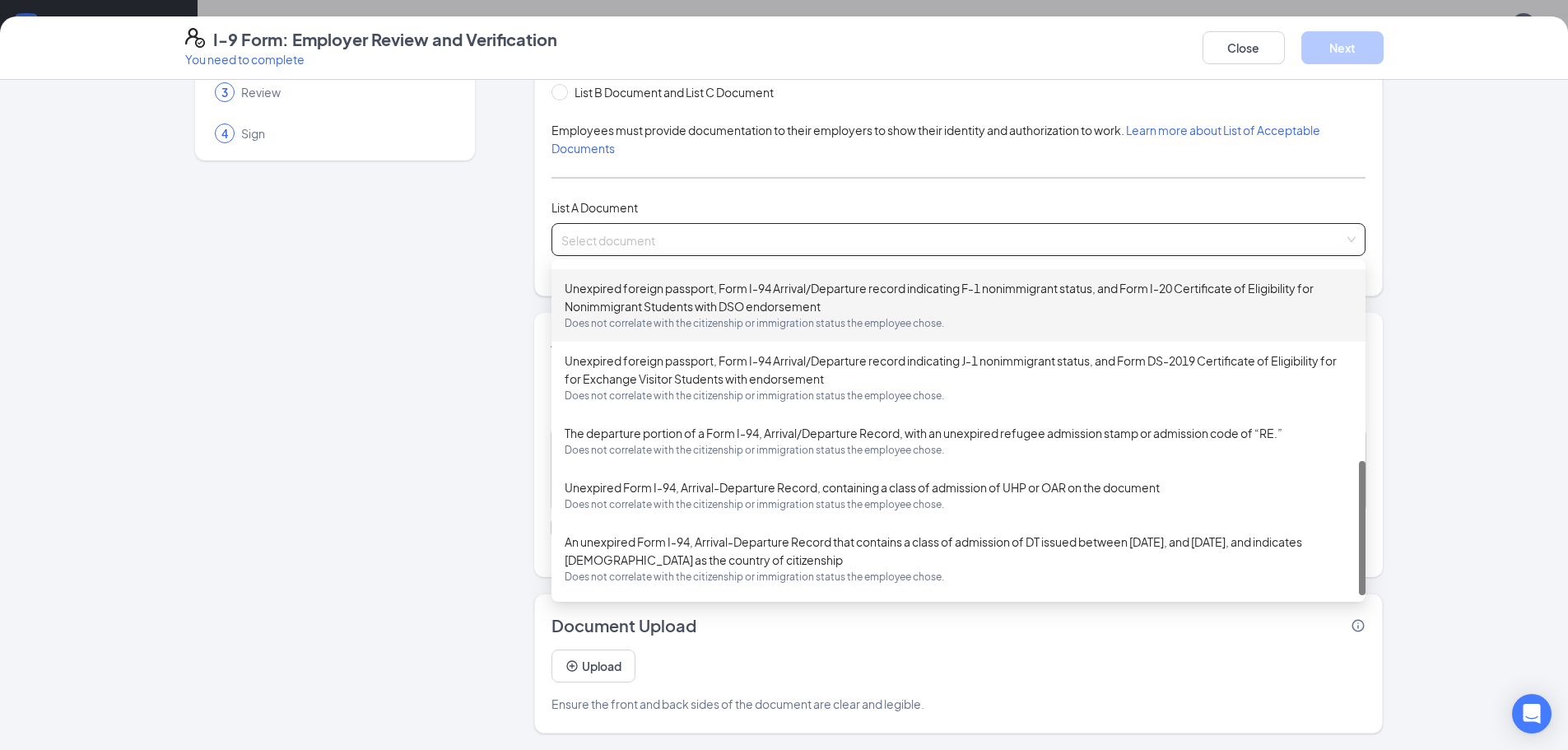
scroll to position [0, 0]
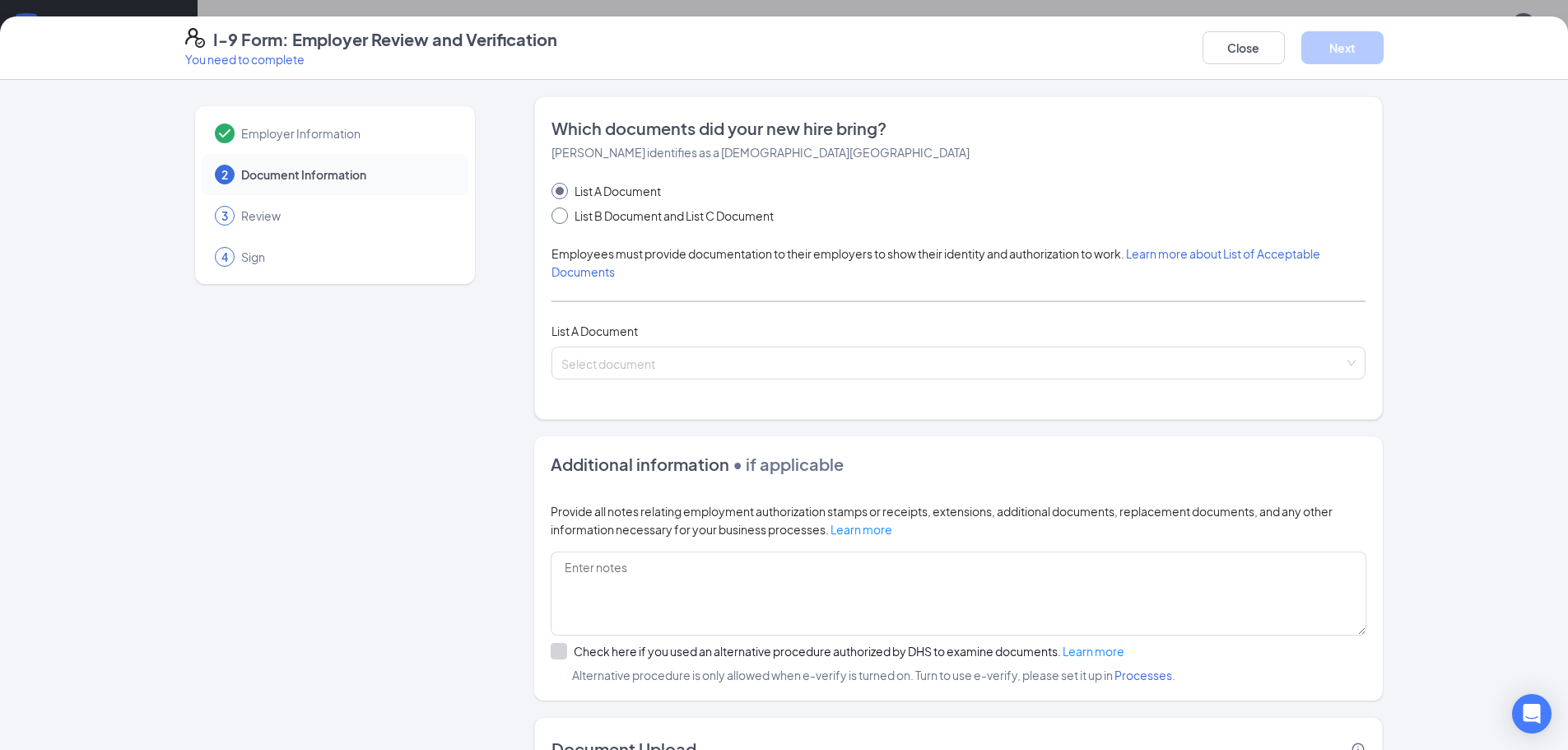
drag, startPoint x: 557, startPoint y: 216, endPoint x: 595, endPoint y: 217, distance: 38.0
click at [555, 216] on span at bounding box center [559, 215] width 17 height 17
click at [553, 220] on span at bounding box center [559, 215] width 17 height 17
click at [553, 219] on input "List B Document and List C Document" at bounding box center [557, 213] width 12 height 12
radio input "true"
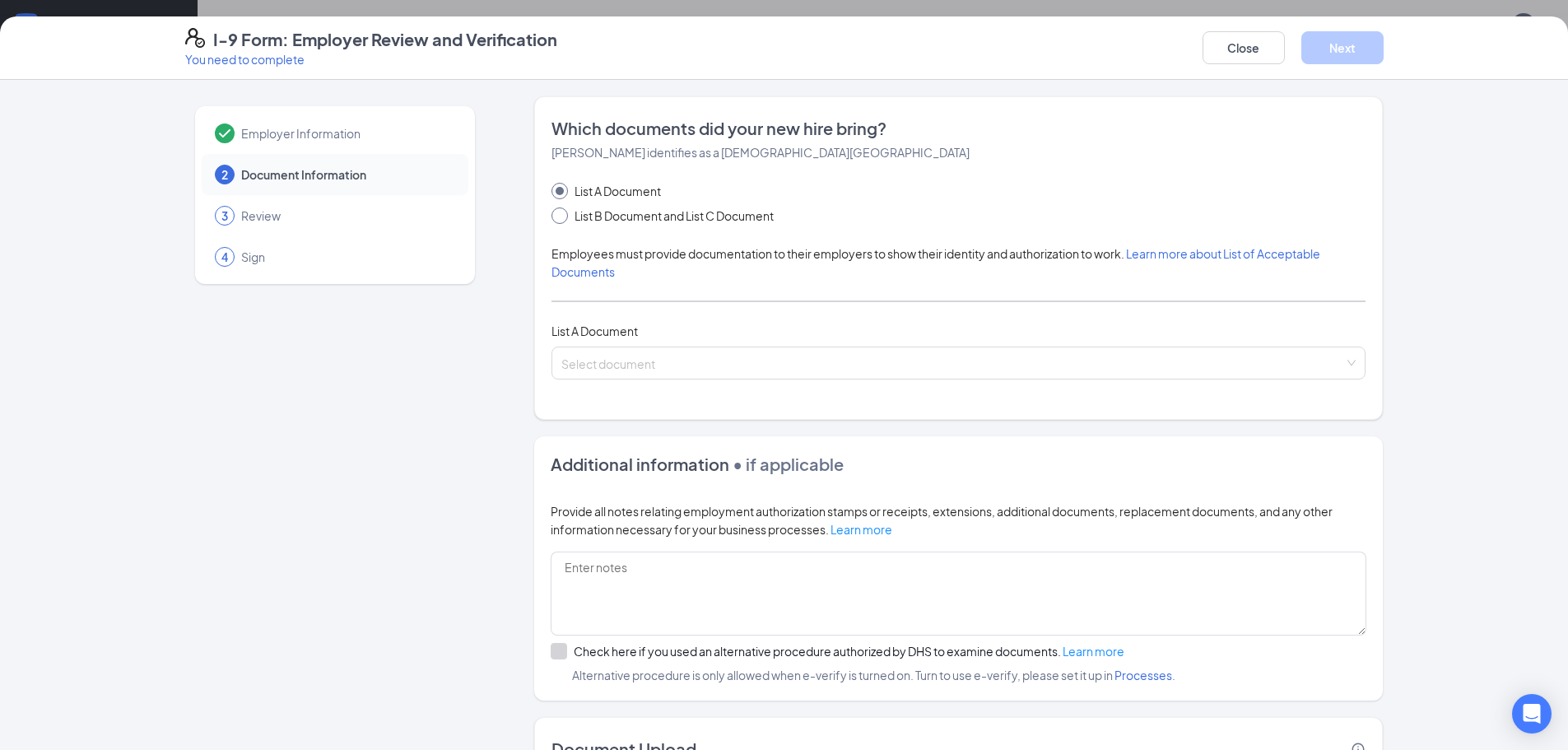
radio input "false"
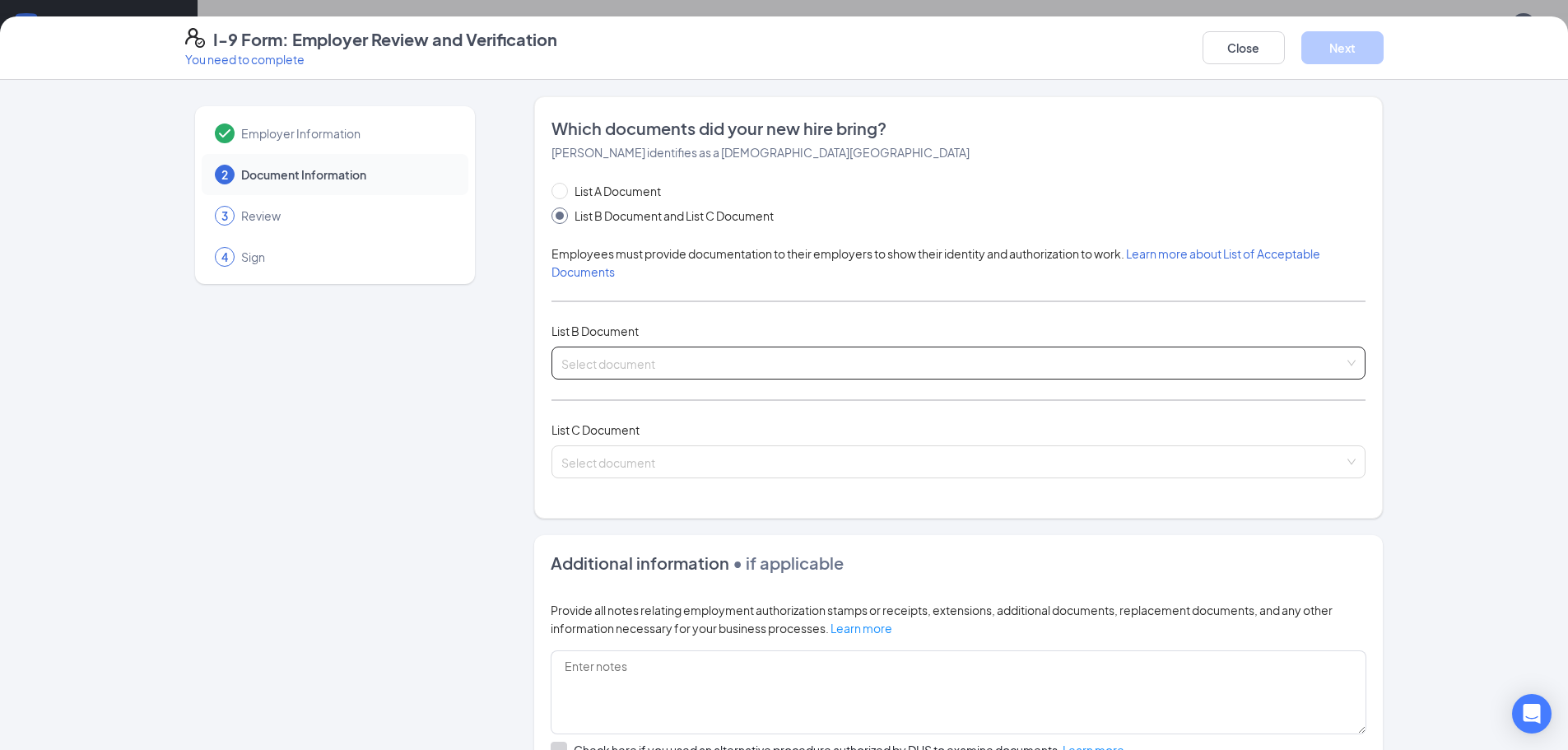
click at [728, 367] on input "search" at bounding box center [953, 359] width 783 height 25
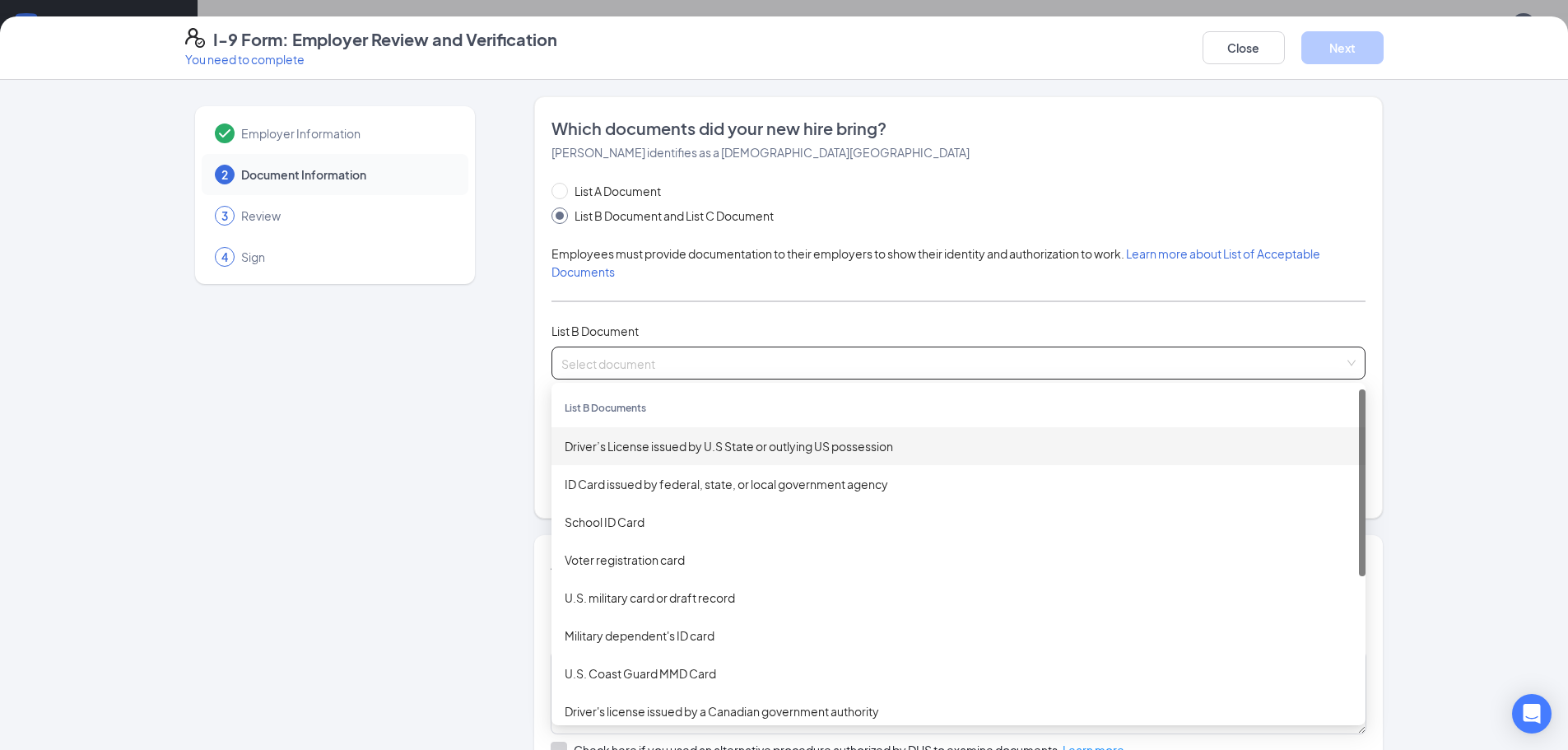
click at [629, 454] on div "Driver’s License issued by U.S State or outlying US possession" at bounding box center [958, 446] width 787 height 18
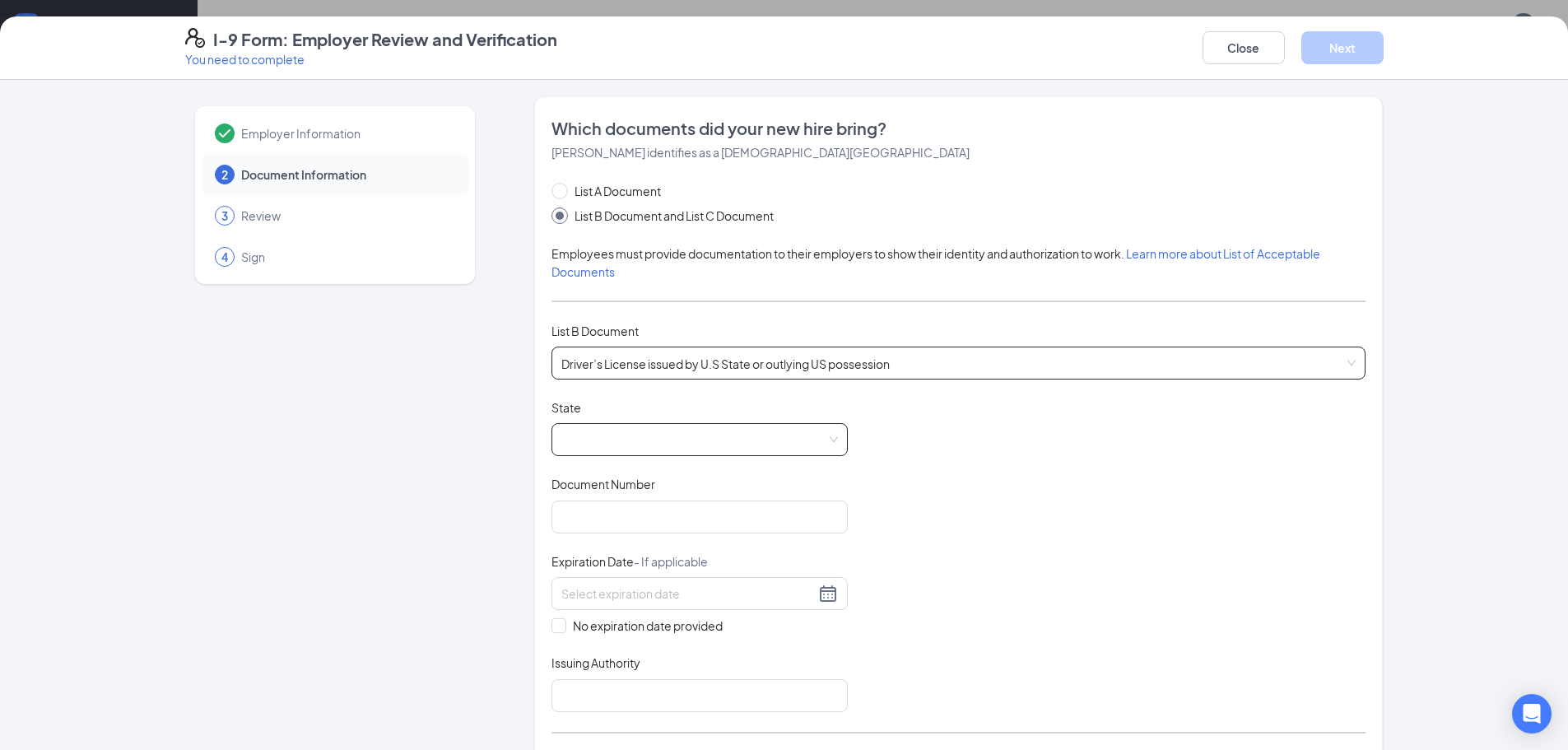
click at [645, 433] on span at bounding box center [699, 439] width 276 height 31
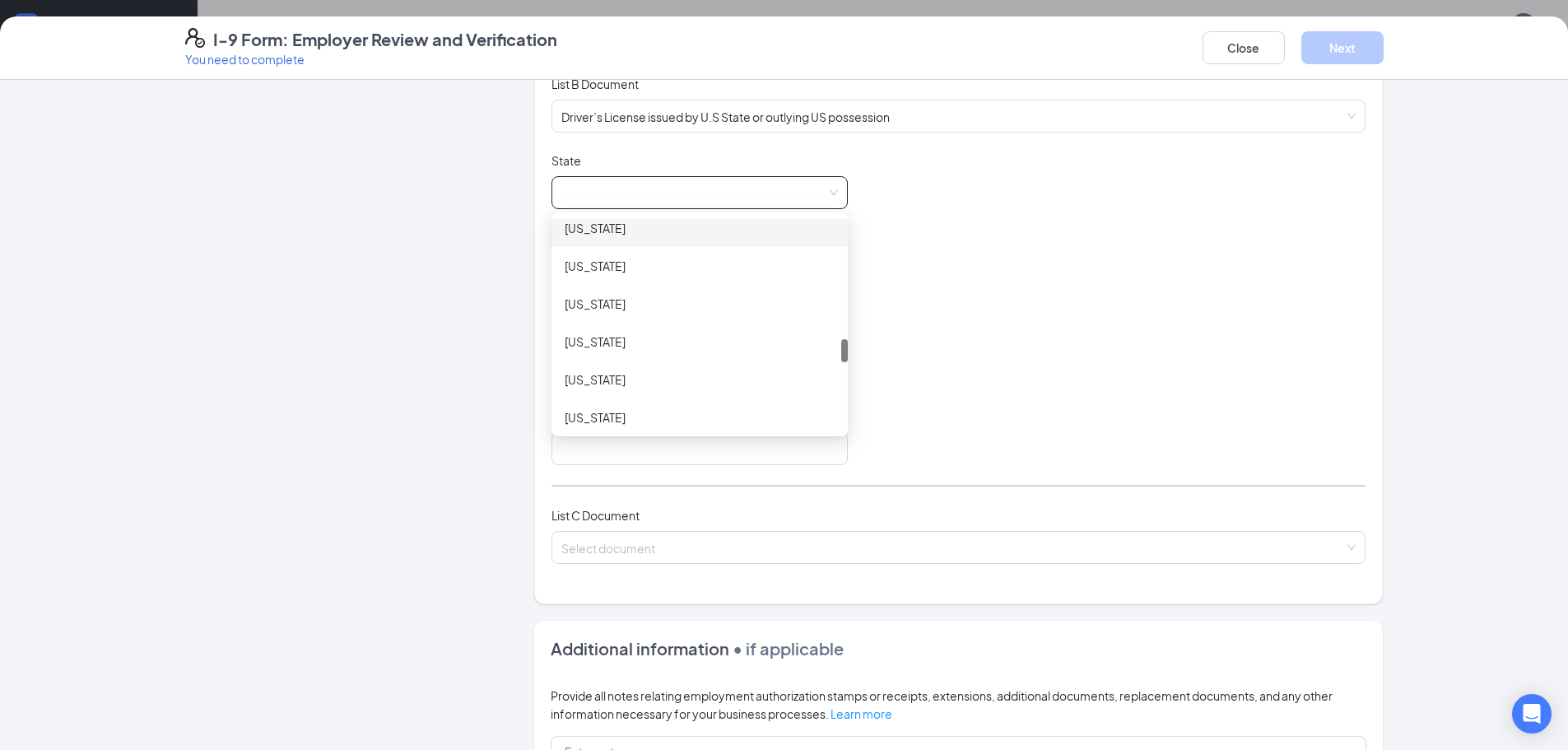
scroll to position [1235, 0]
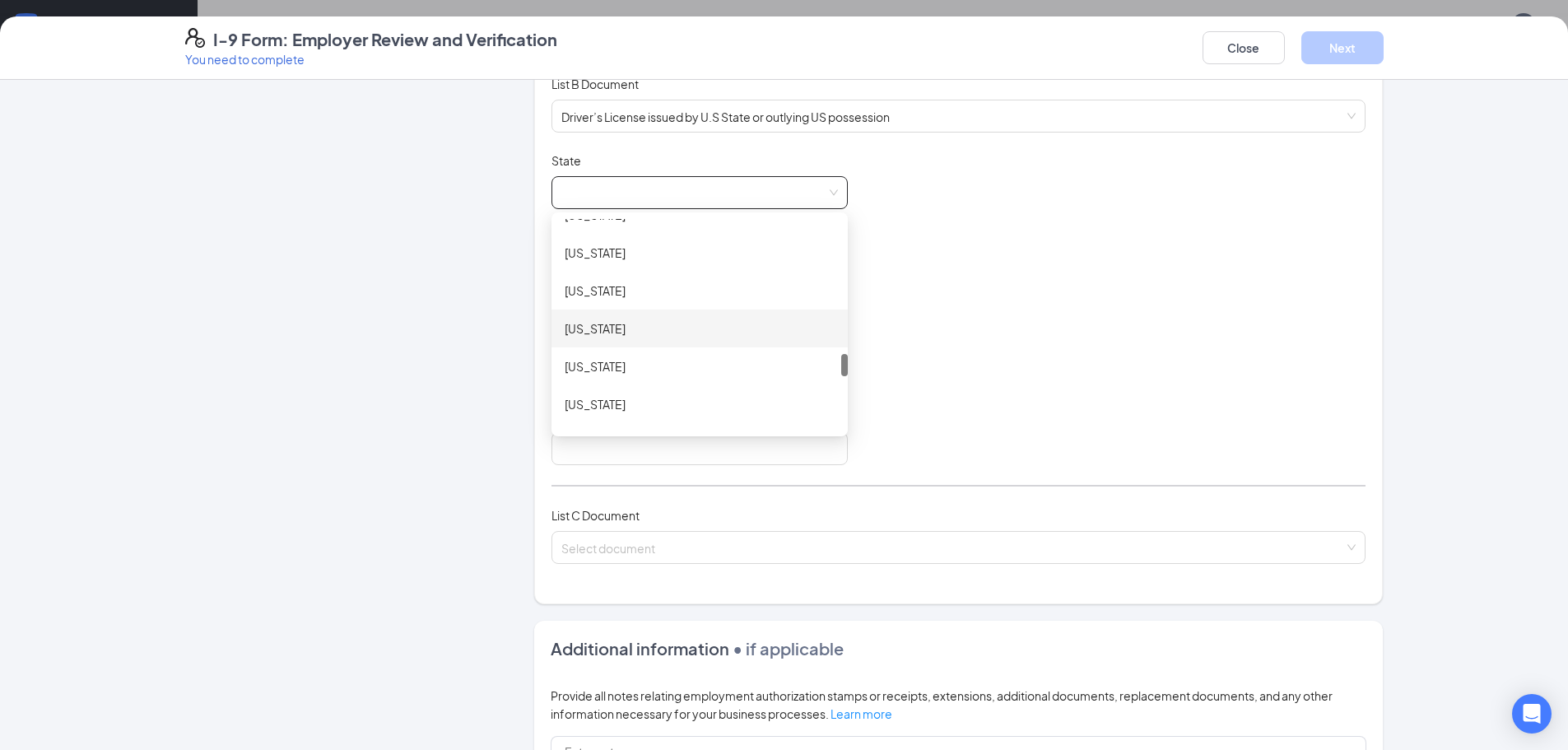
click at [650, 342] on div "[US_STATE]" at bounding box center [699, 328] width 296 height 38
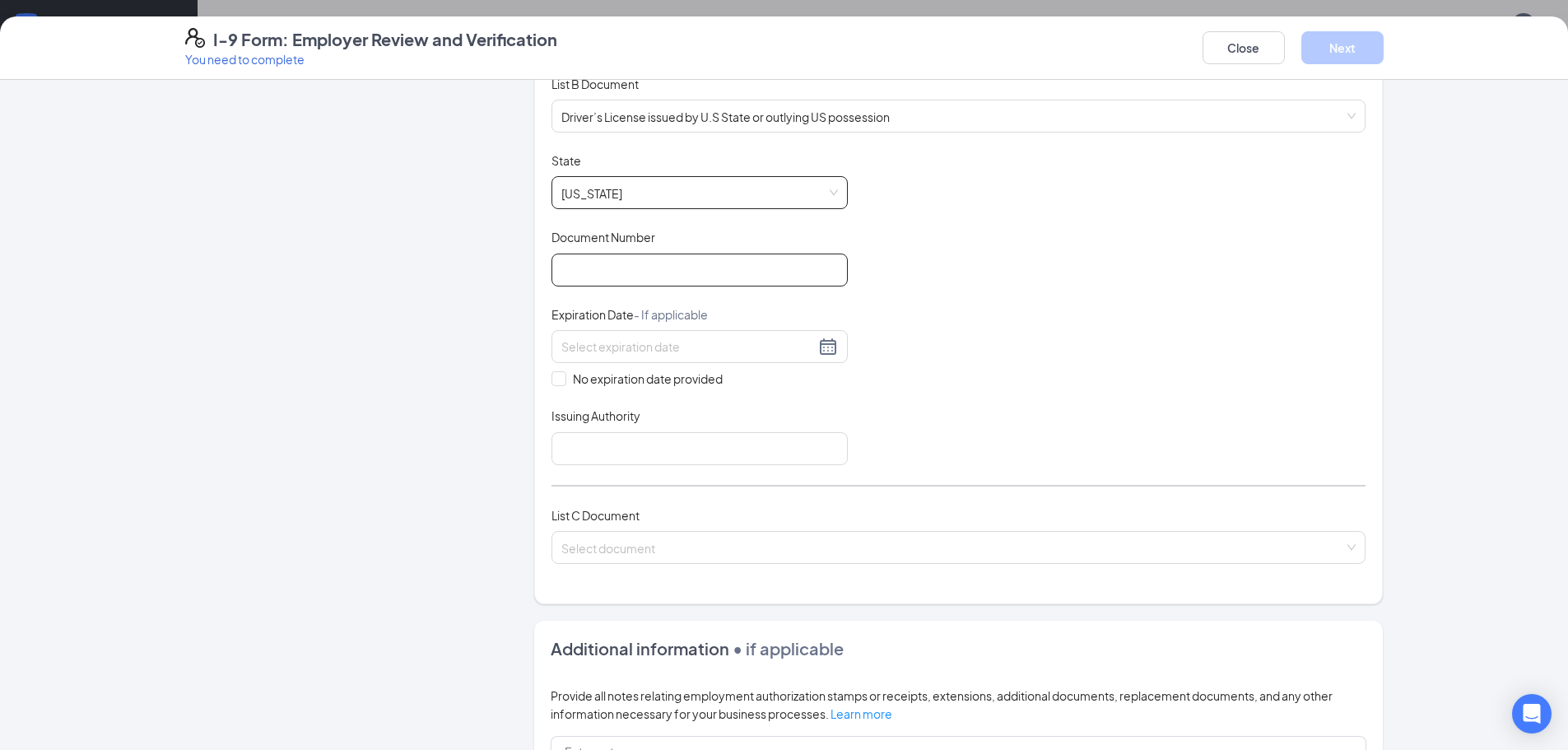
click at [694, 273] on input "Document Number" at bounding box center [699, 269] width 296 height 32
type input "42978428"
click at [634, 350] on input at bounding box center [688, 346] width 254 height 18
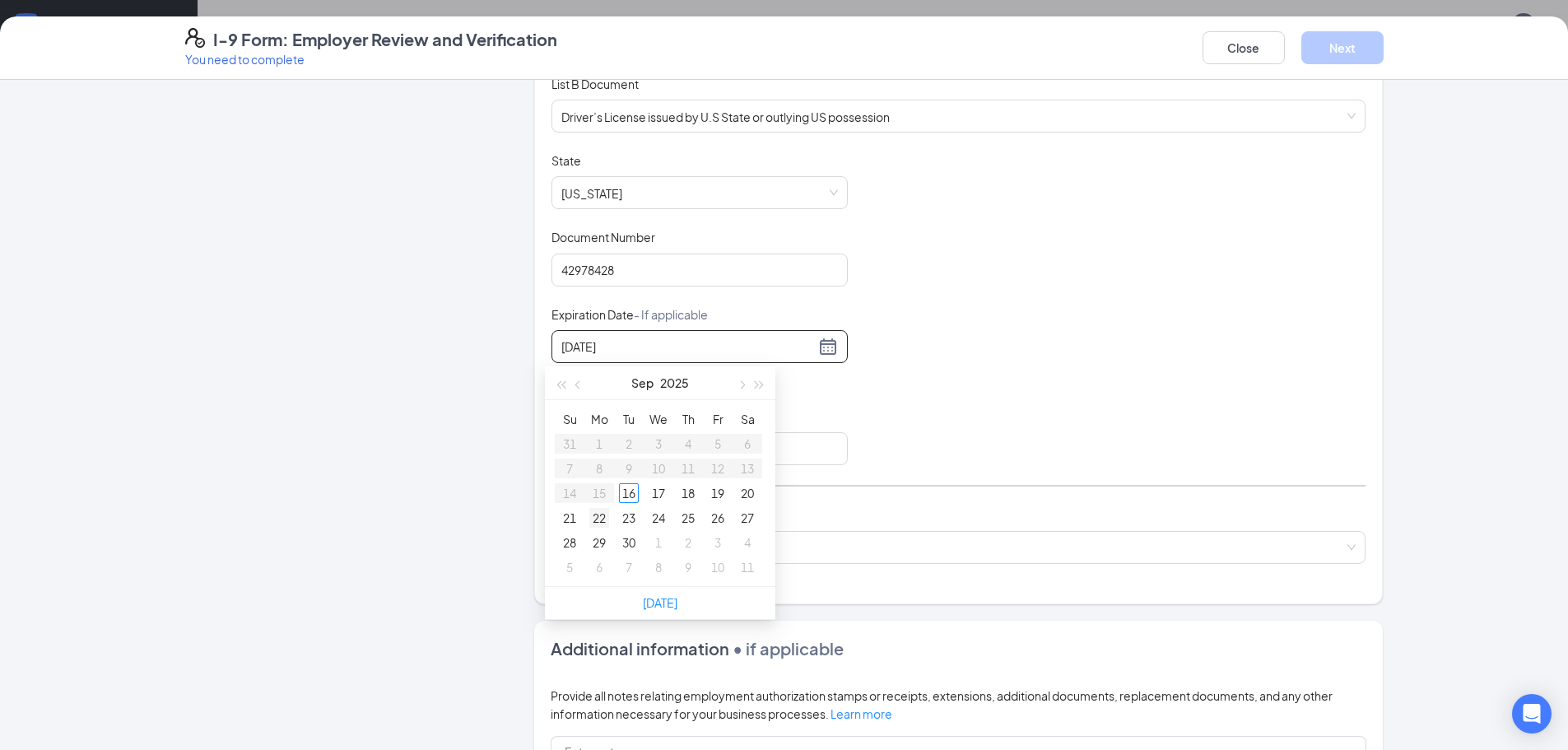
type input "09/22/2025"
type input "12/16/2026"
click at [1028, 375] on div "Document Title Driver’s License issued by U.S State or outlying US possession S…" at bounding box center [958, 309] width 814 height 313
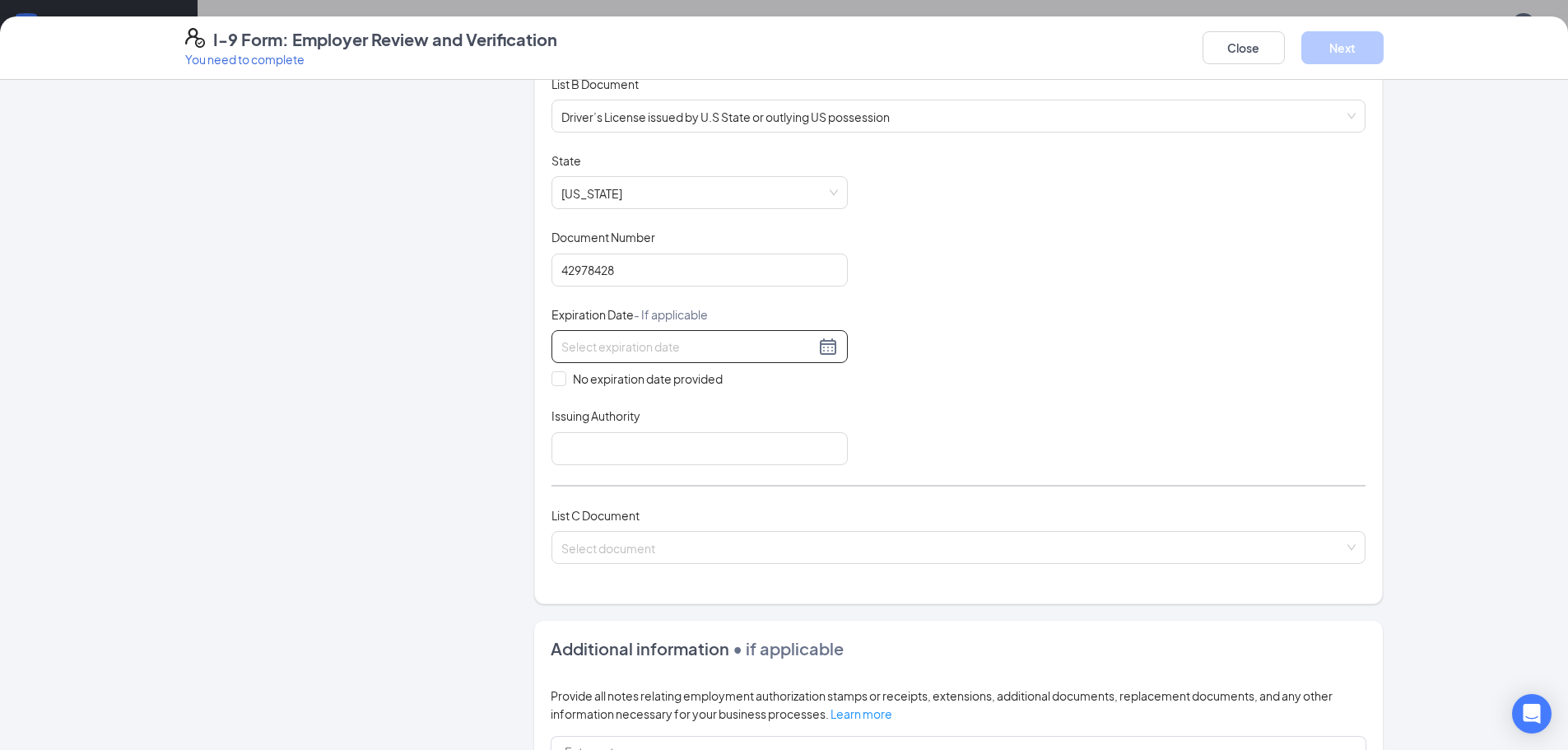
click at [640, 353] on input at bounding box center [688, 346] width 254 height 18
click at [747, 515] on div "26" at bounding box center [747, 518] width 20 height 20
click at [586, 351] on input "12/26/2026" at bounding box center [688, 346] width 254 height 18
click at [979, 319] on div "Document Title Driver’s License issued by U.S State or outlying US possession S…" at bounding box center [958, 309] width 814 height 313
click at [817, 346] on div "12/26/2026" at bounding box center [699, 346] width 276 height 20
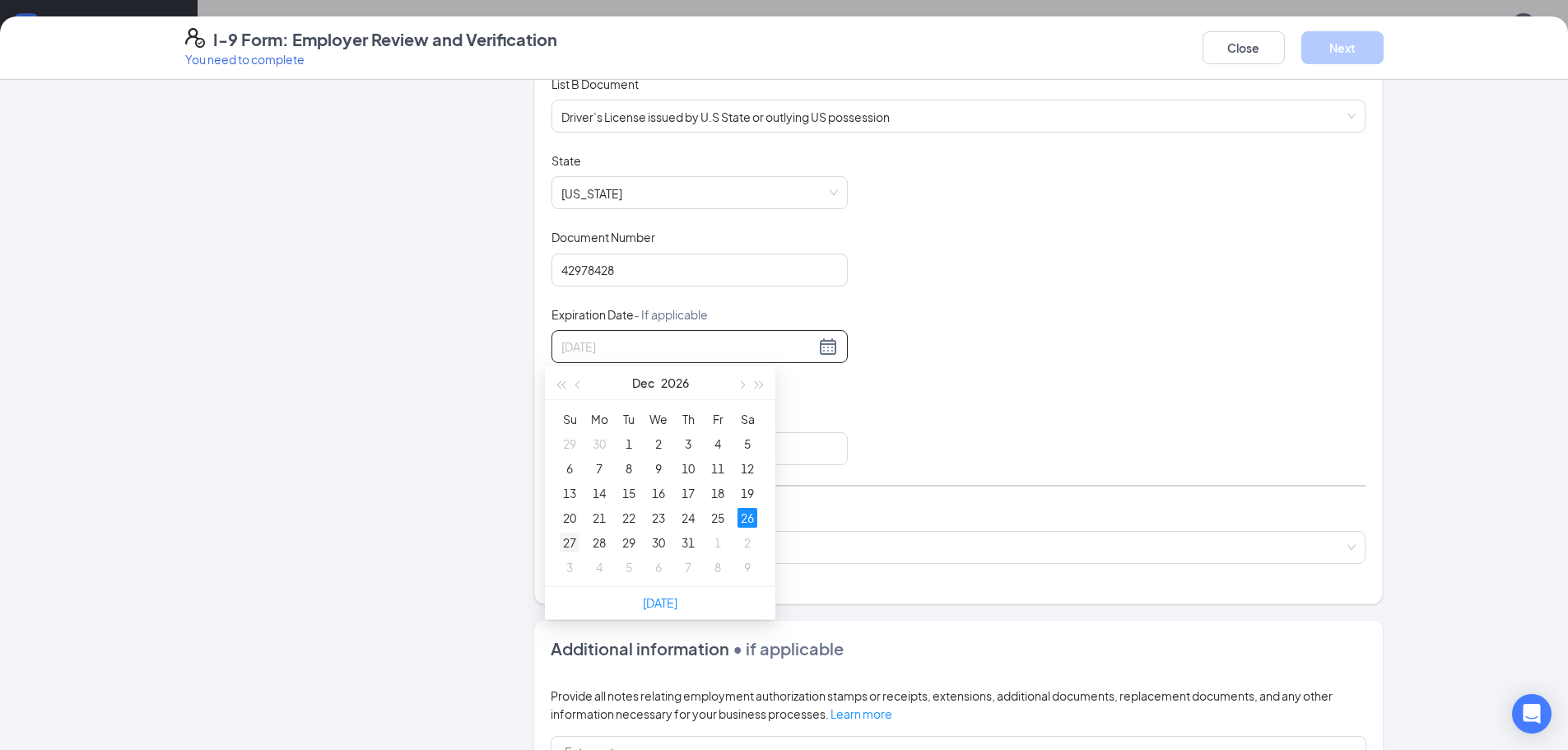
click at [568, 538] on div "27" at bounding box center [569, 543] width 20 height 20
click at [1054, 307] on div "Document Title Driver’s License issued by U.S State or outlying US possession S…" at bounding box center [958, 309] width 814 height 313
click at [590, 347] on input "12/27/2026" at bounding box center [688, 346] width 254 height 18
type input "12/16/2026"
click at [654, 490] on div "16" at bounding box center [659, 493] width 20 height 20
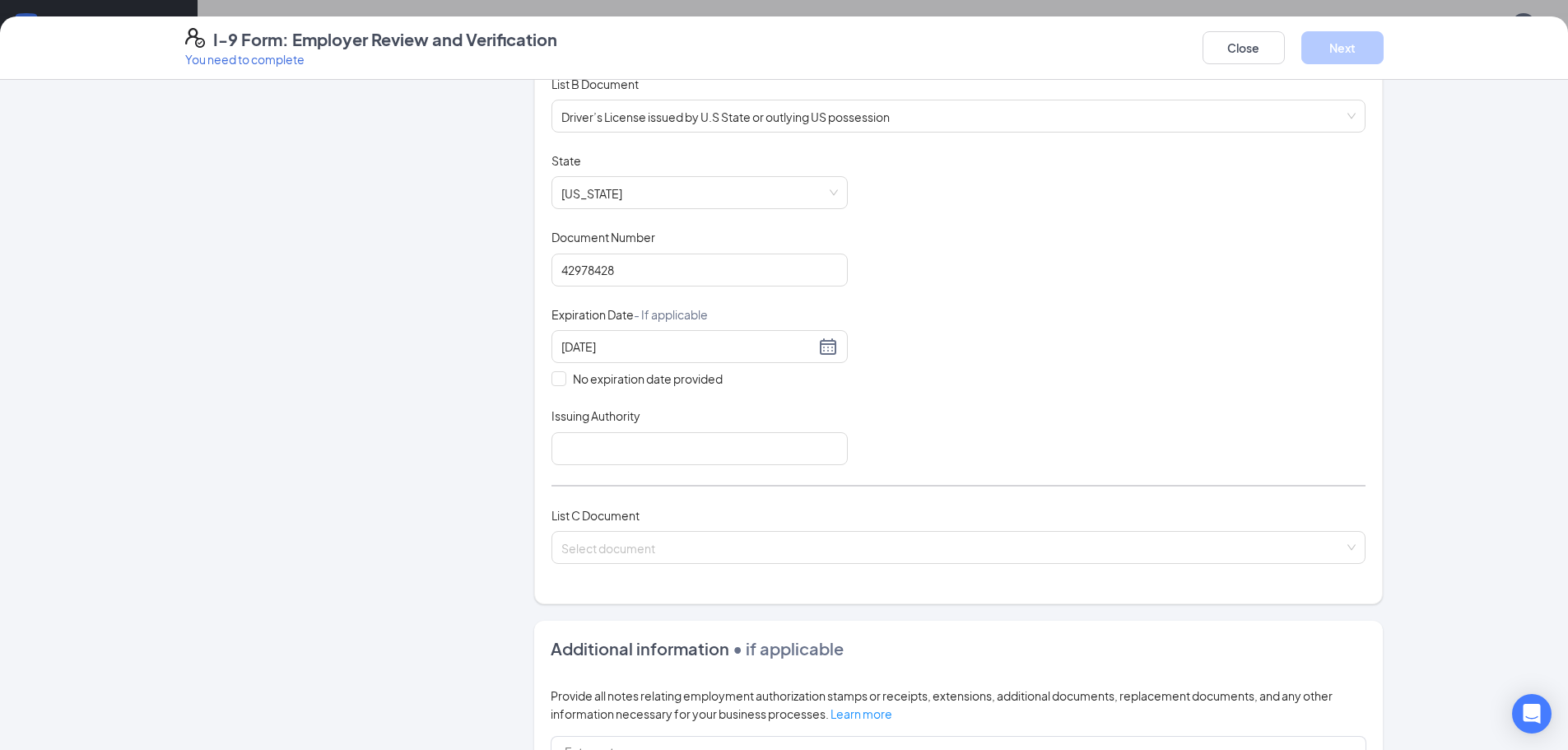
click at [944, 397] on div "Document Title Driver’s License issued by U.S State or outlying US possession S…" at bounding box center [958, 309] width 814 height 313
click at [650, 462] on div "List A Document List B Document and List C Document Employees must provide docu…" at bounding box center [958, 260] width 814 height 649
click at [670, 448] on input "Issuing Authority" at bounding box center [699, 448] width 296 height 32
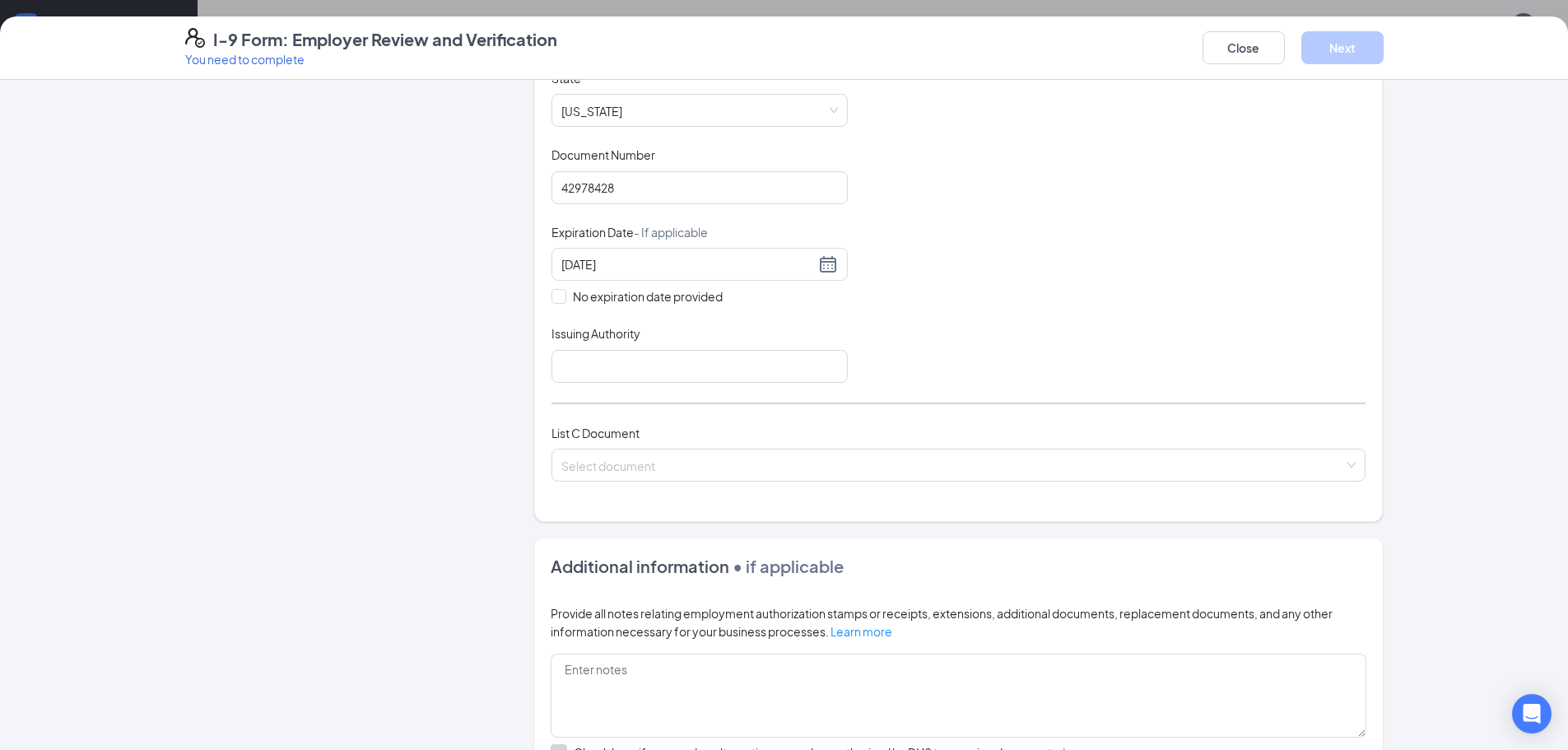
drag, startPoint x: 958, startPoint y: 263, endPoint x: 704, endPoint y: 307, distance: 257.8
click at [958, 263] on div "Document Title Driver’s License issued by U.S State or outlying US possession S…" at bounding box center [958, 226] width 814 height 313
click at [655, 367] on input "Issuing Authority" at bounding box center [699, 366] width 296 height 32
type input "NC"
click at [693, 465] on input "search" at bounding box center [953, 461] width 783 height 25
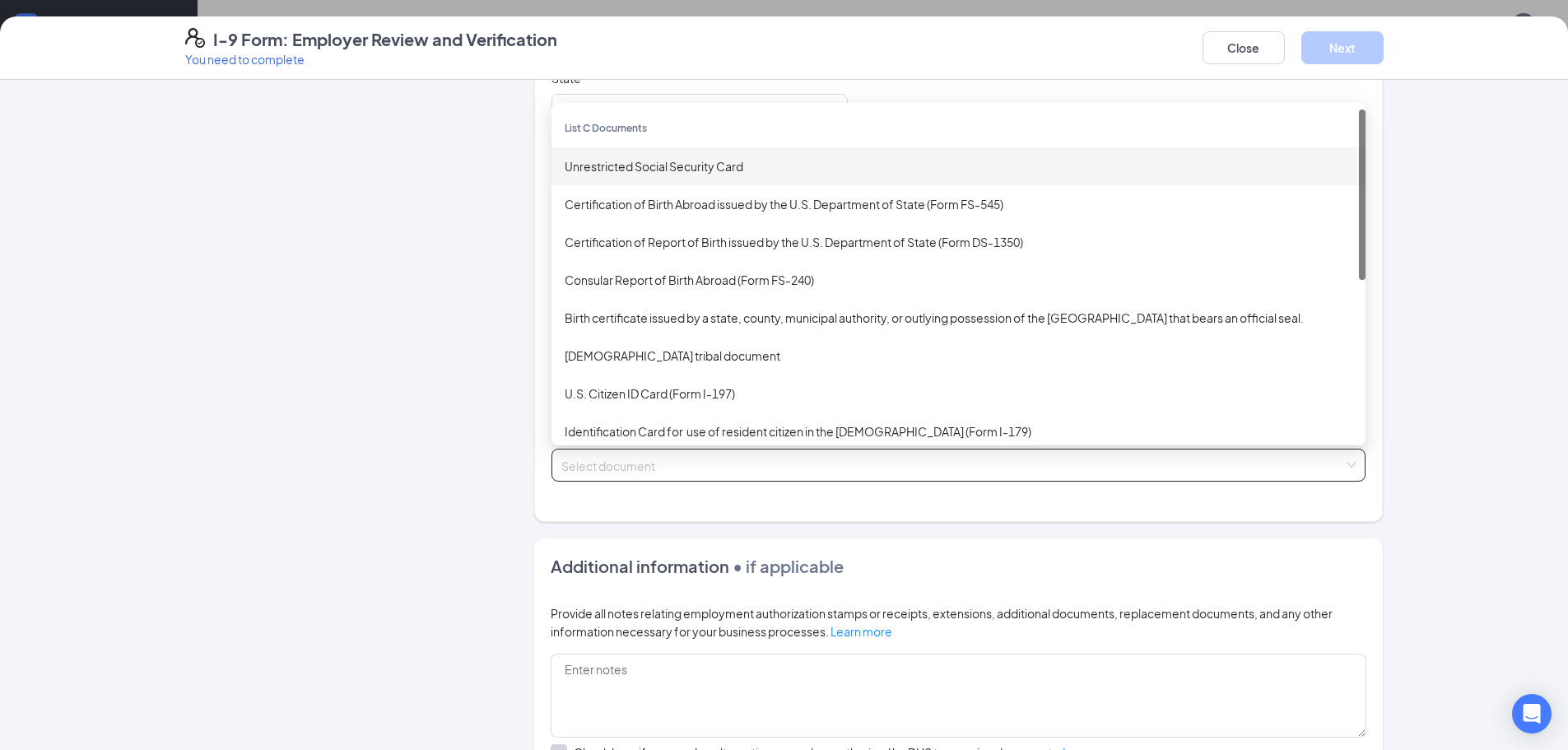
click at [652, 172] on div "Unrestricted Social Security Card" at bounding box center [958, 166] width 787 height 18
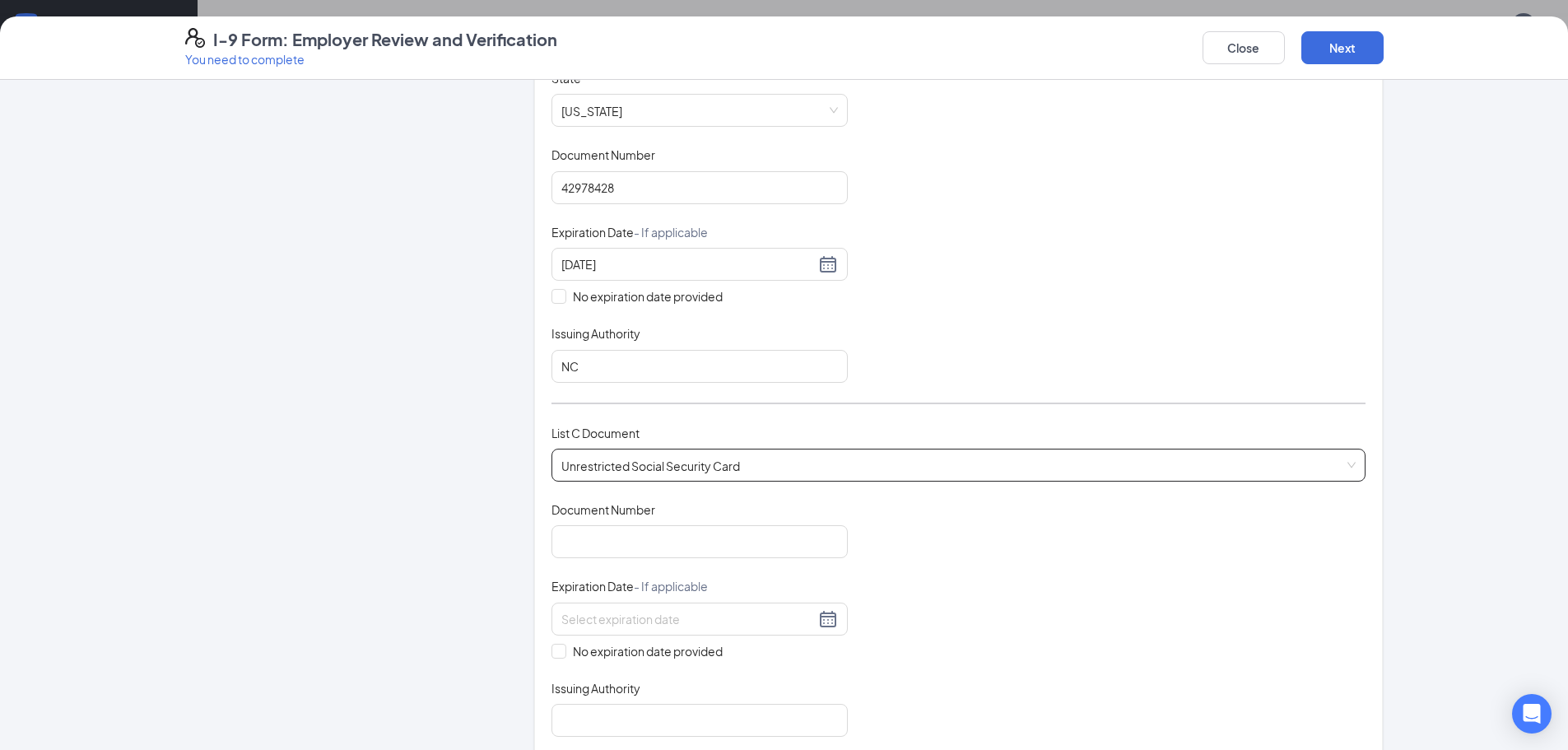
scroll to position [493, 0]
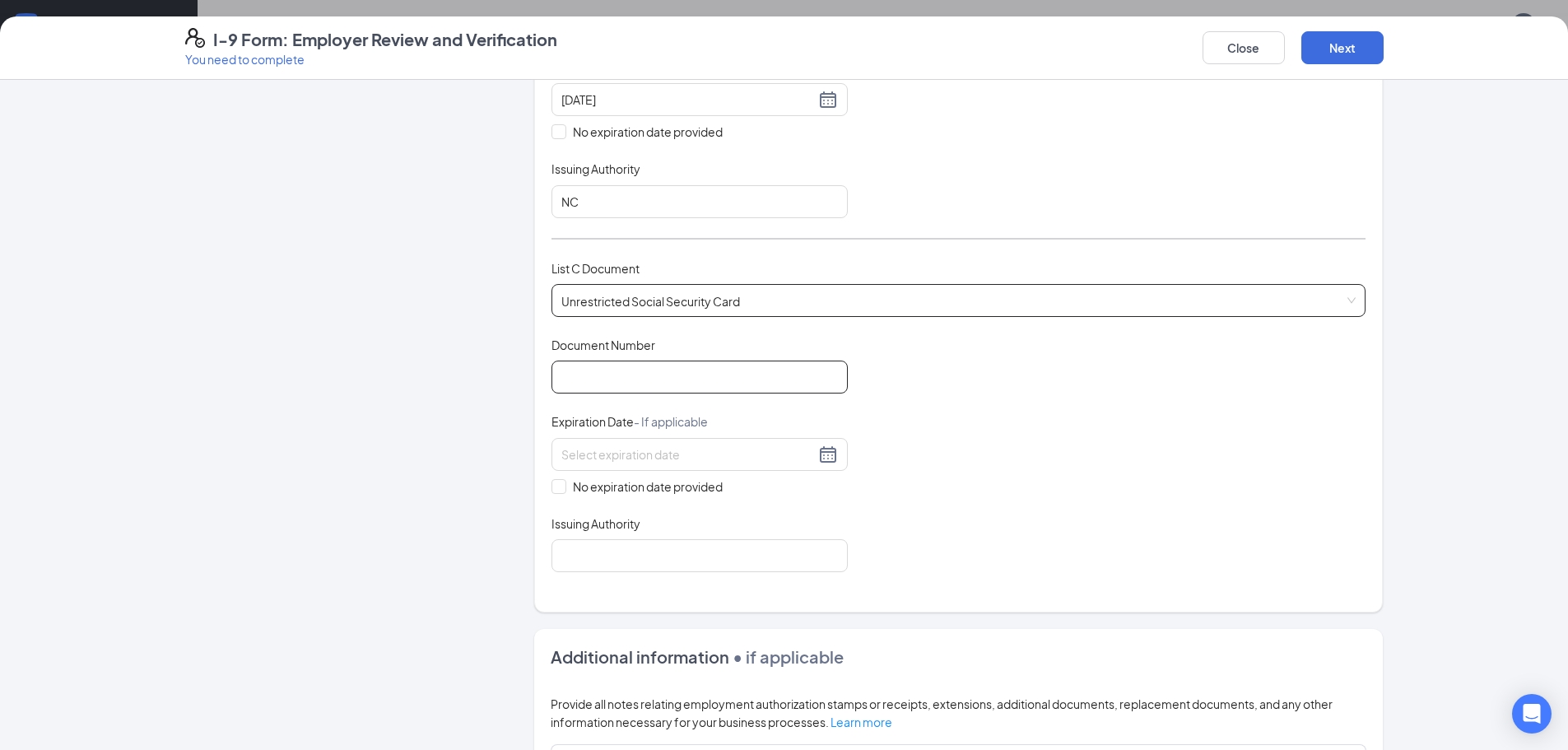
click at [645, 375] on input "Document Number" at bounding box center [699, 376] width 296 height 32
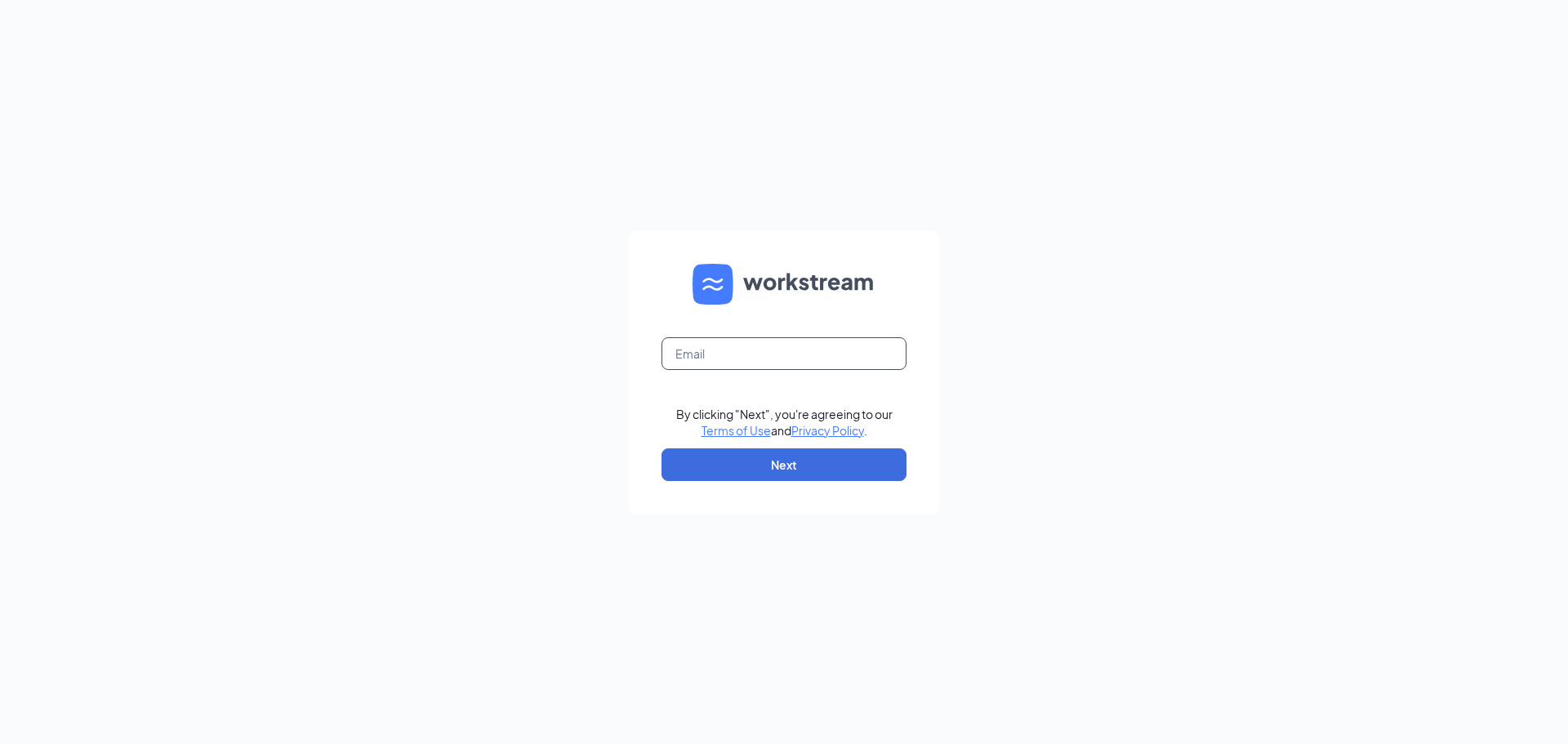
click at [756, 346] on input "text" at bounding box center [783, 353] width 245 height 32
type input "wendellculvers@outlook.com"
click at [758, 458] on button "Next" at bounding box center [783, 464] width 245 height 32
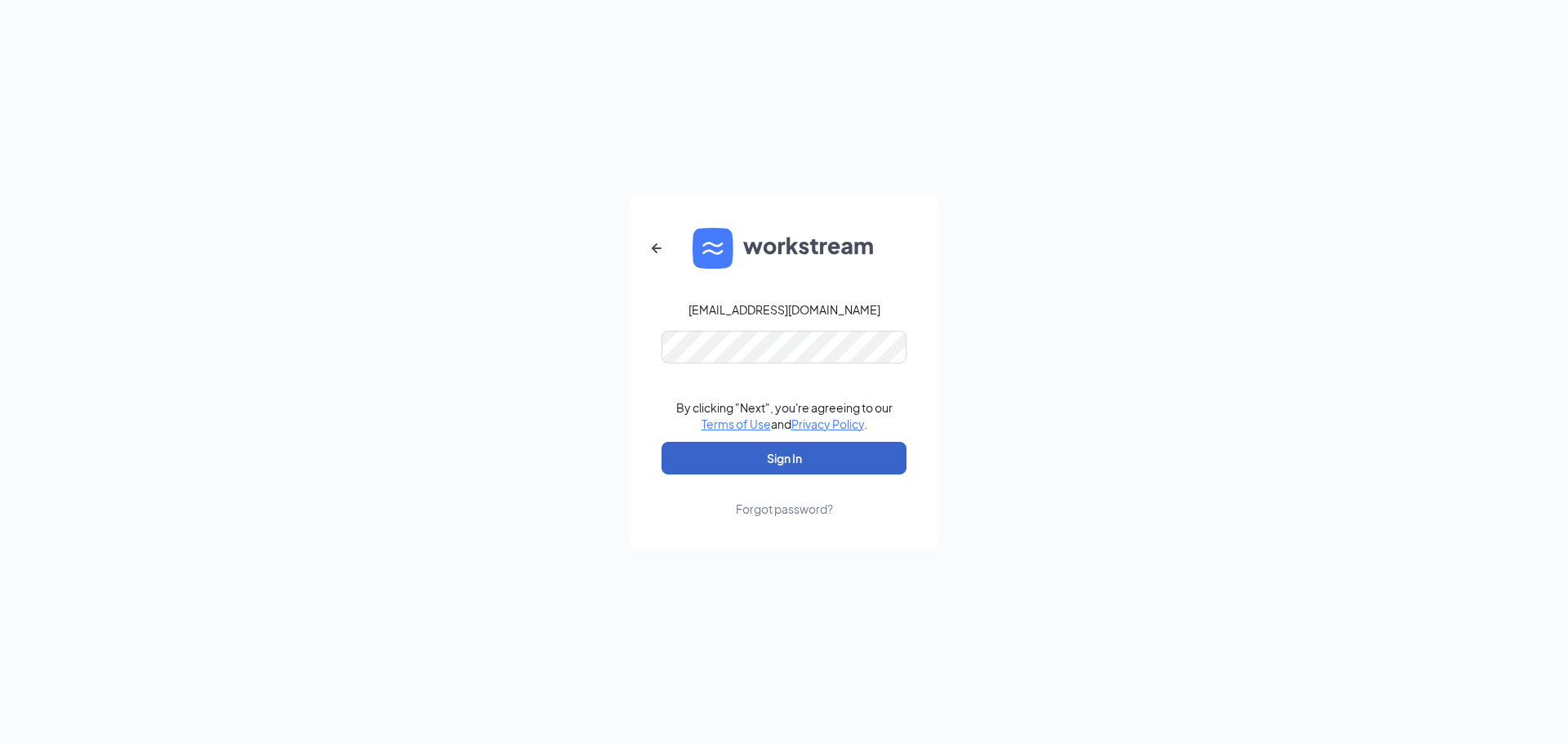
click at [800, 450] on button "Sign In" at bounding box center [783, 457] width 245 height 32
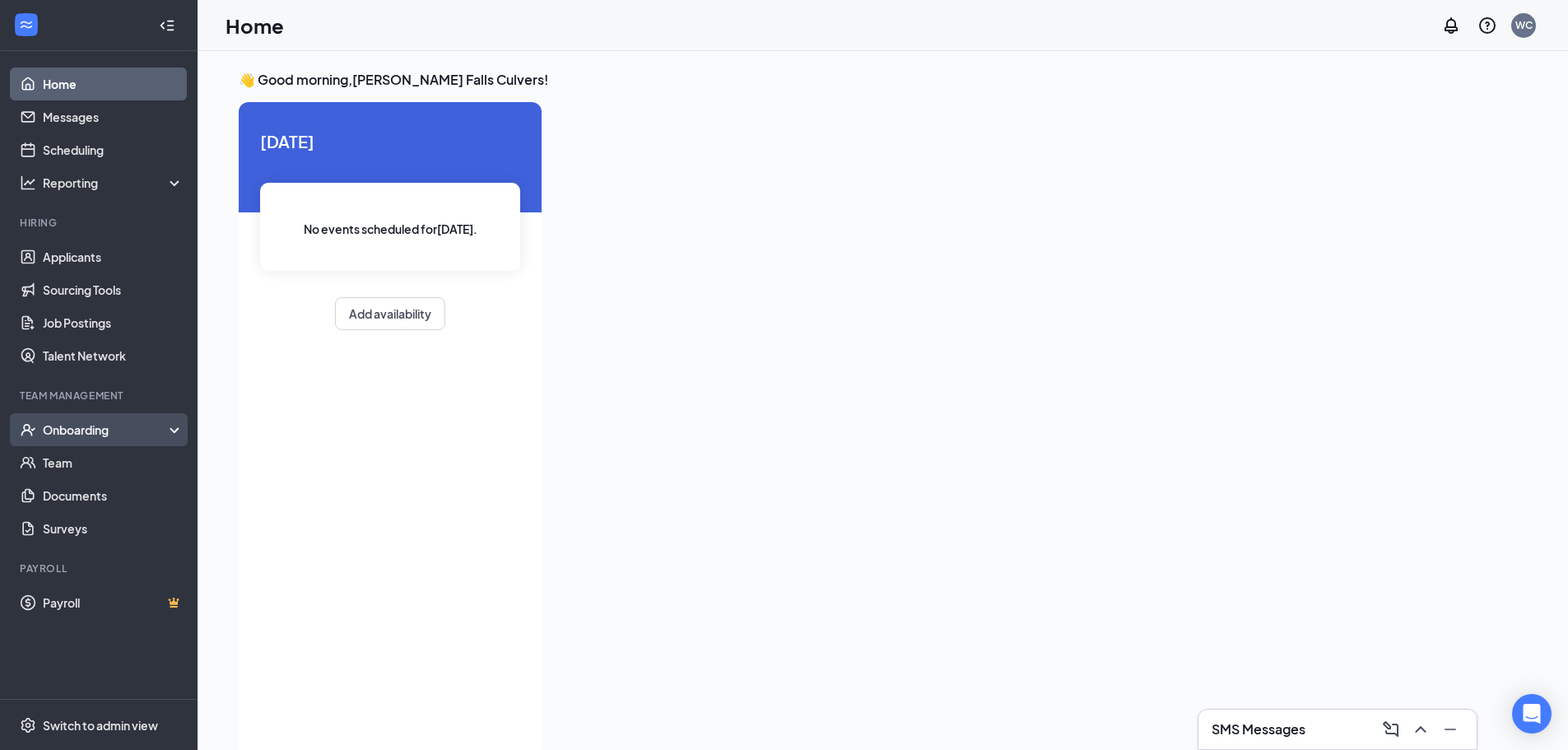
click at [101, 435] on div "Onboarding" at bounding box center [106, 430] width 127 height 17
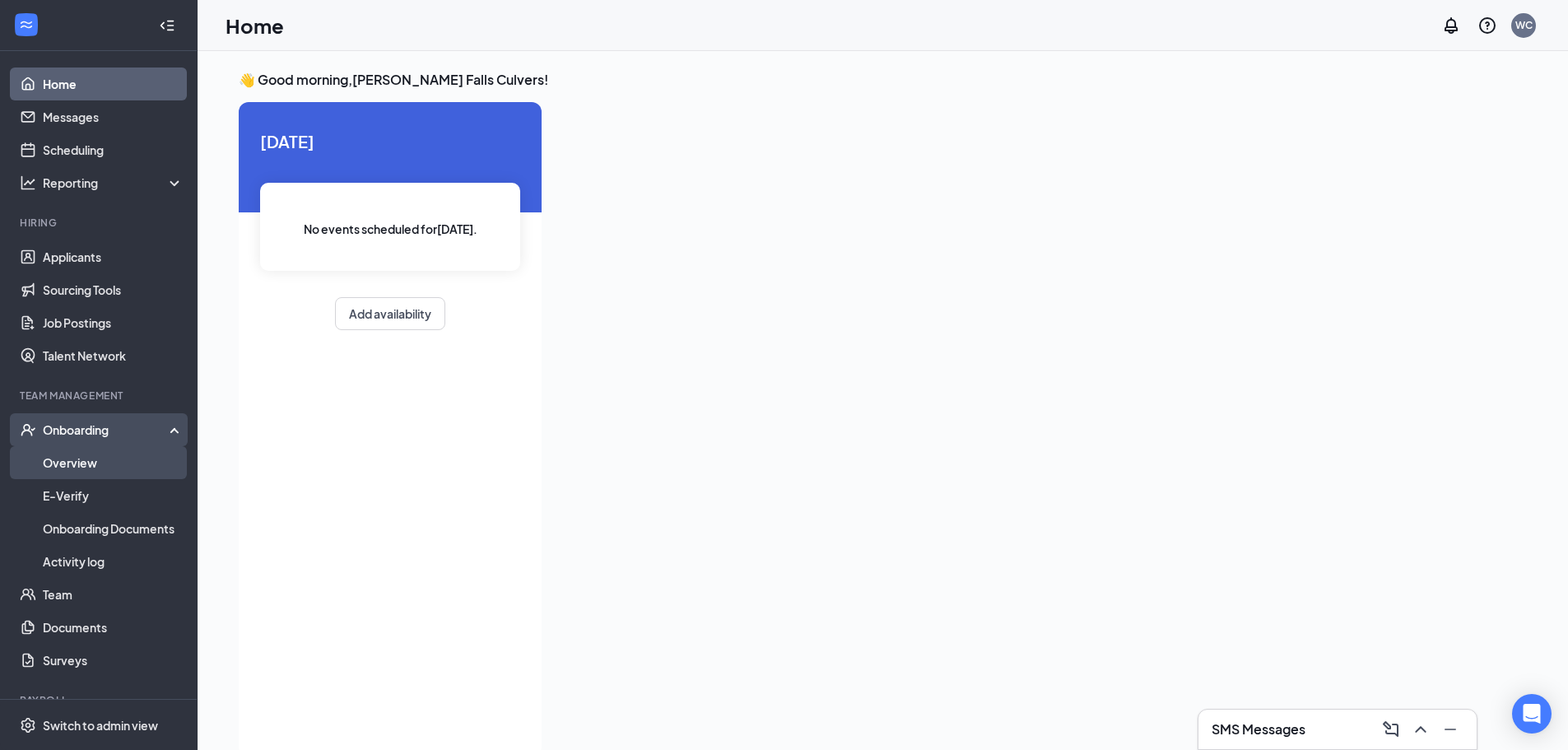
click at [98, 458] on link "Overview" at bounding box center [113, 462] width 141 height 32
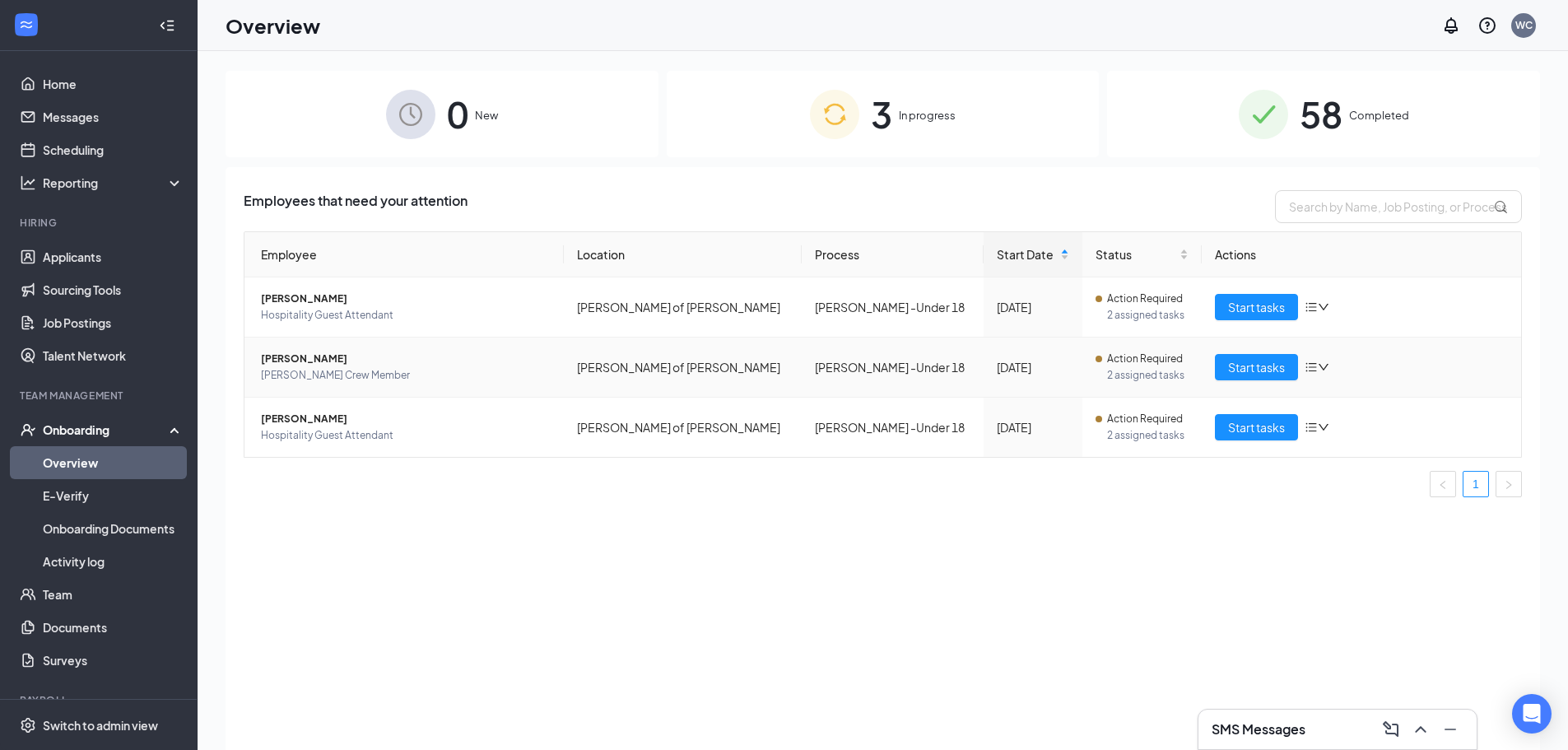
click at [294, 361] on span "[PERSON_NAME]" at bounding box center [405, 359] width 290 height 17
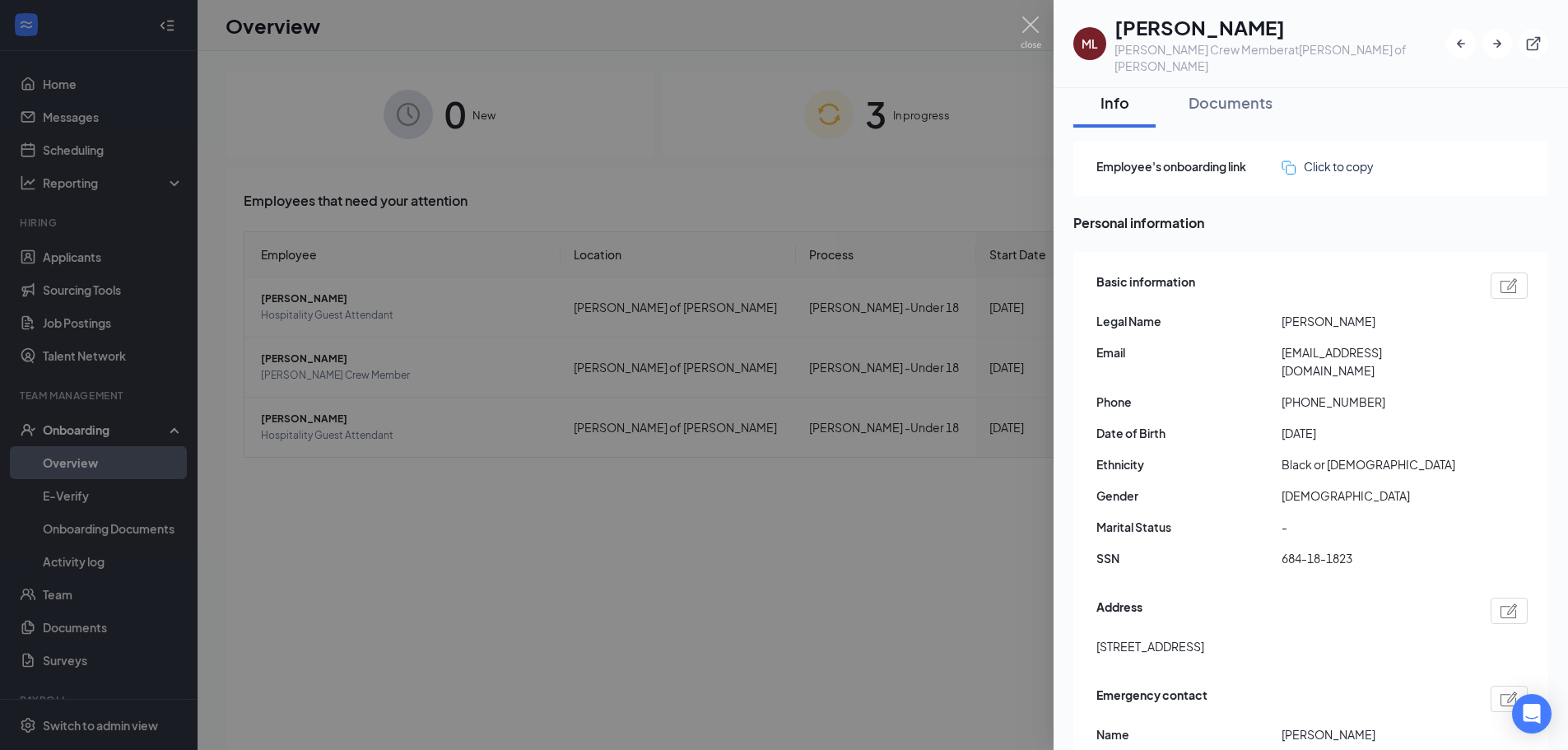
scroll to position [8, 0]
drag, startPoint x: 1368, startPoint y: 519, endPoint x: 1278, endPoint y: 529, distance: 90.6
click at [1278, 551] on div "SSN 684-18-1823" at bounding box center [1311, 560] width 432 height 18
copy div "684-18-1823"
click at [1032, 29] on img at bounding box center [1030, 32] width 21 height 32
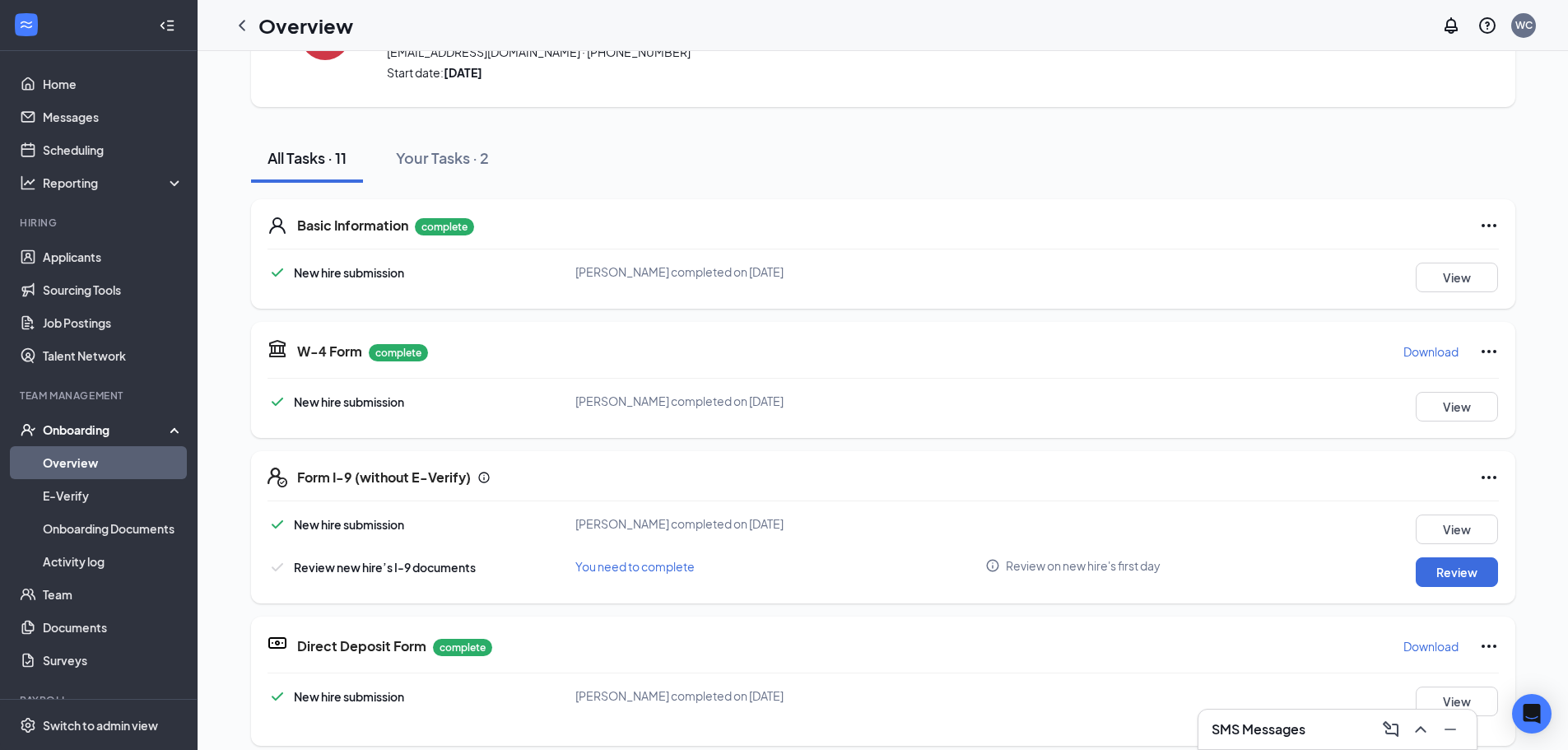
scroll to position [329, 0]
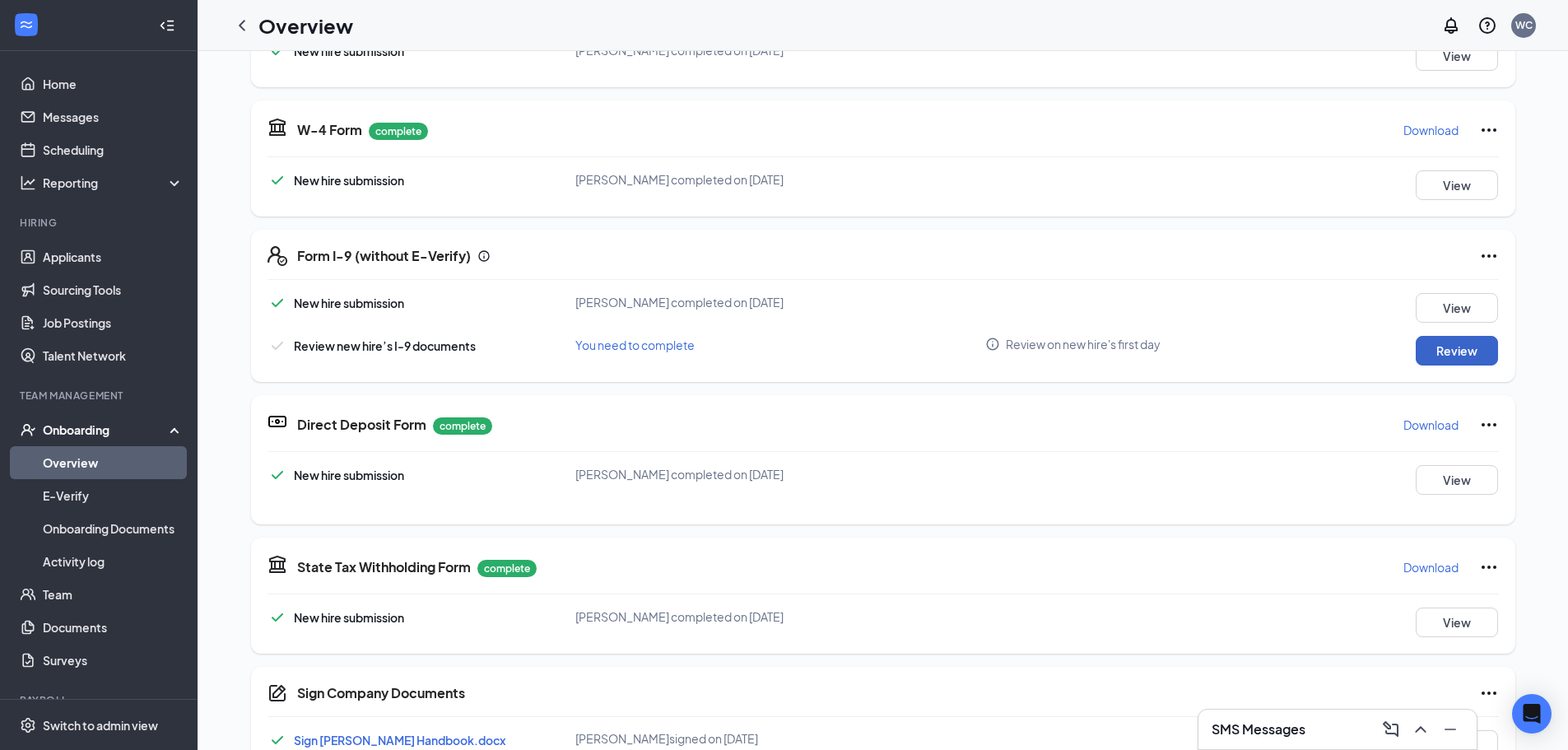
click at [1470, 356] on button "Review" at bounding box center [1457, 351] width 83 height 29
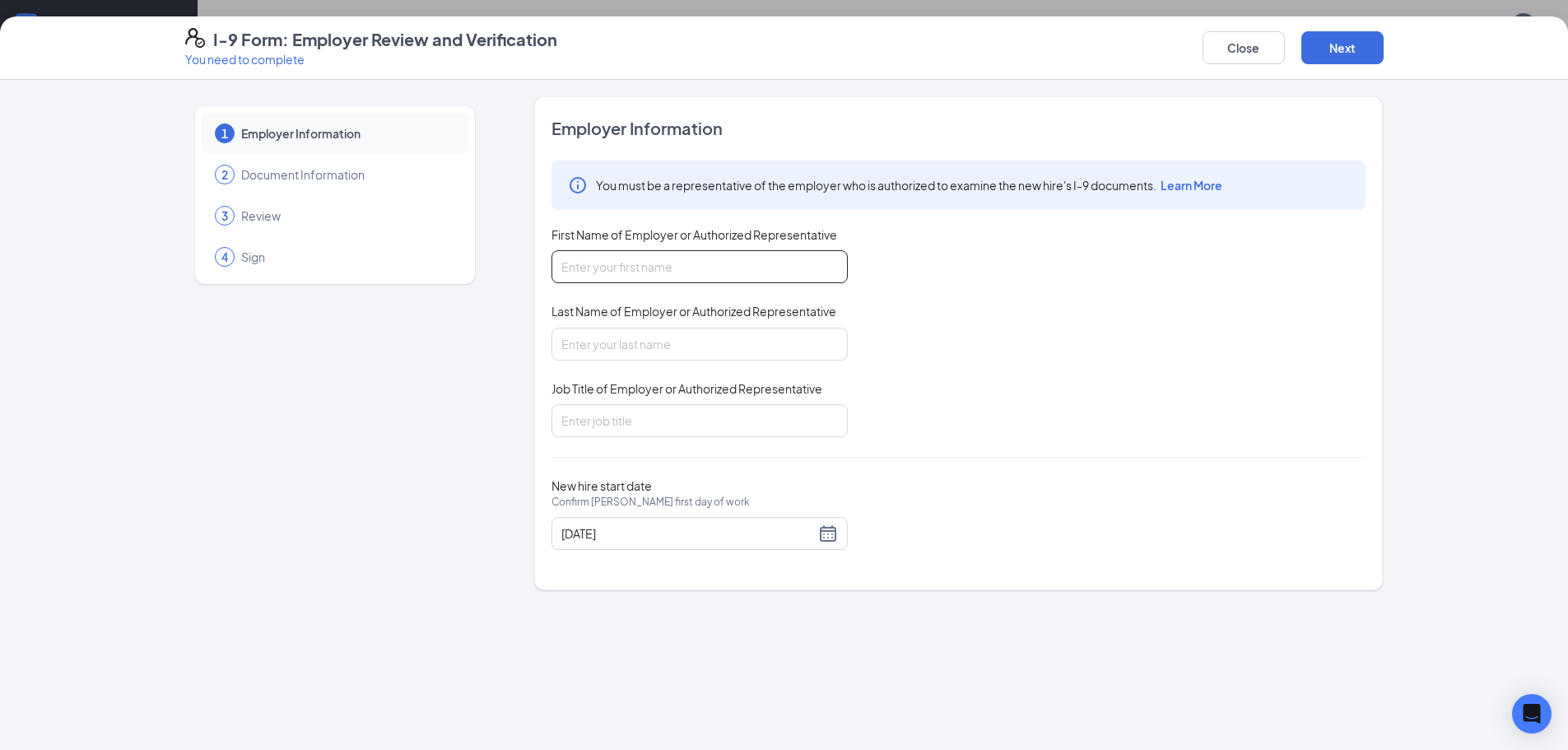
click at [623, 270] on input "First Name of Employer or Authorized Representative" at bounding box center [699, 266] width 296 height 32
type input "shelby"
type input "thurman"
click at [683, 422] on input "Job Title of Employer or Authorized Representative" at bounding box center [699, 420] width 296 height 32
type input "Manager"
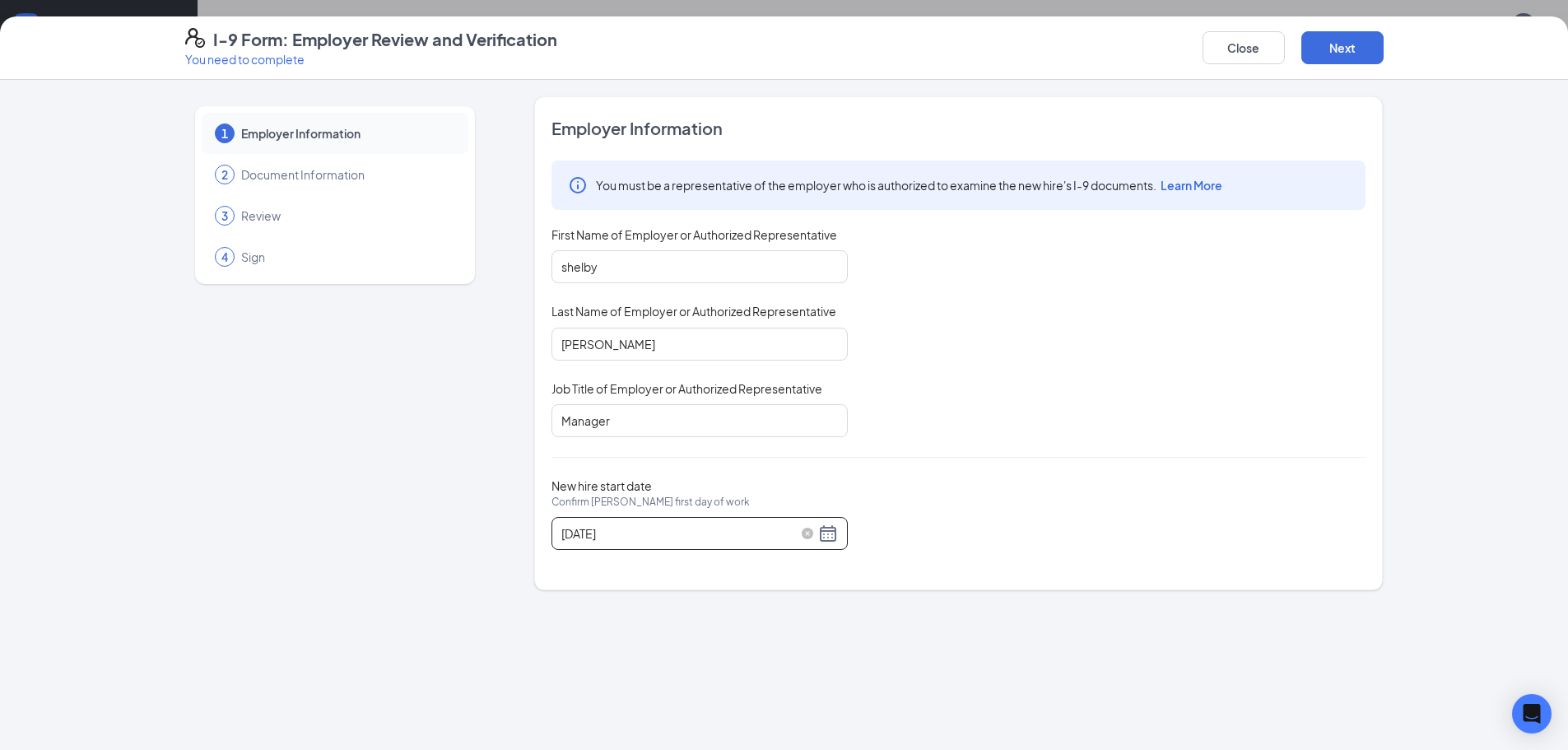
click at [828, 531] on div "09/19/2025" at bounding box center [699, 534] width 276 height 20
type input "09/16/2025"
click at [639, 679] on div "16" at bounding box center [635, 680] width 20 height 20
click at [1369, 57] on button "Next" at bounding box center [1343, 47] width 83 height 32
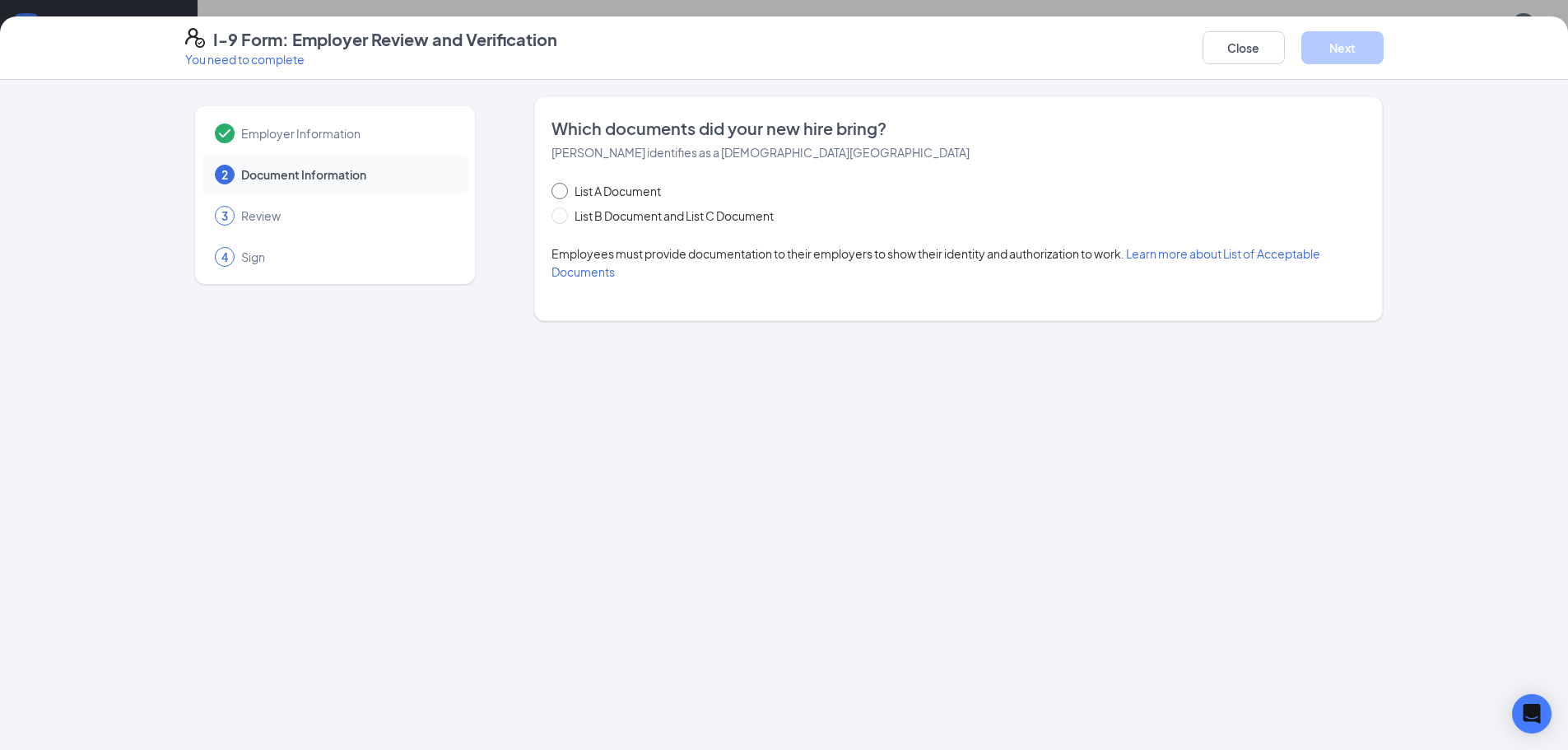
click at [559, 195] on span at bounding box center [559, 191] width 17 height 17
click at [559, 195] on input "List A Document" at bounding box center [557, 189] width 12 height 12
radio input "true"
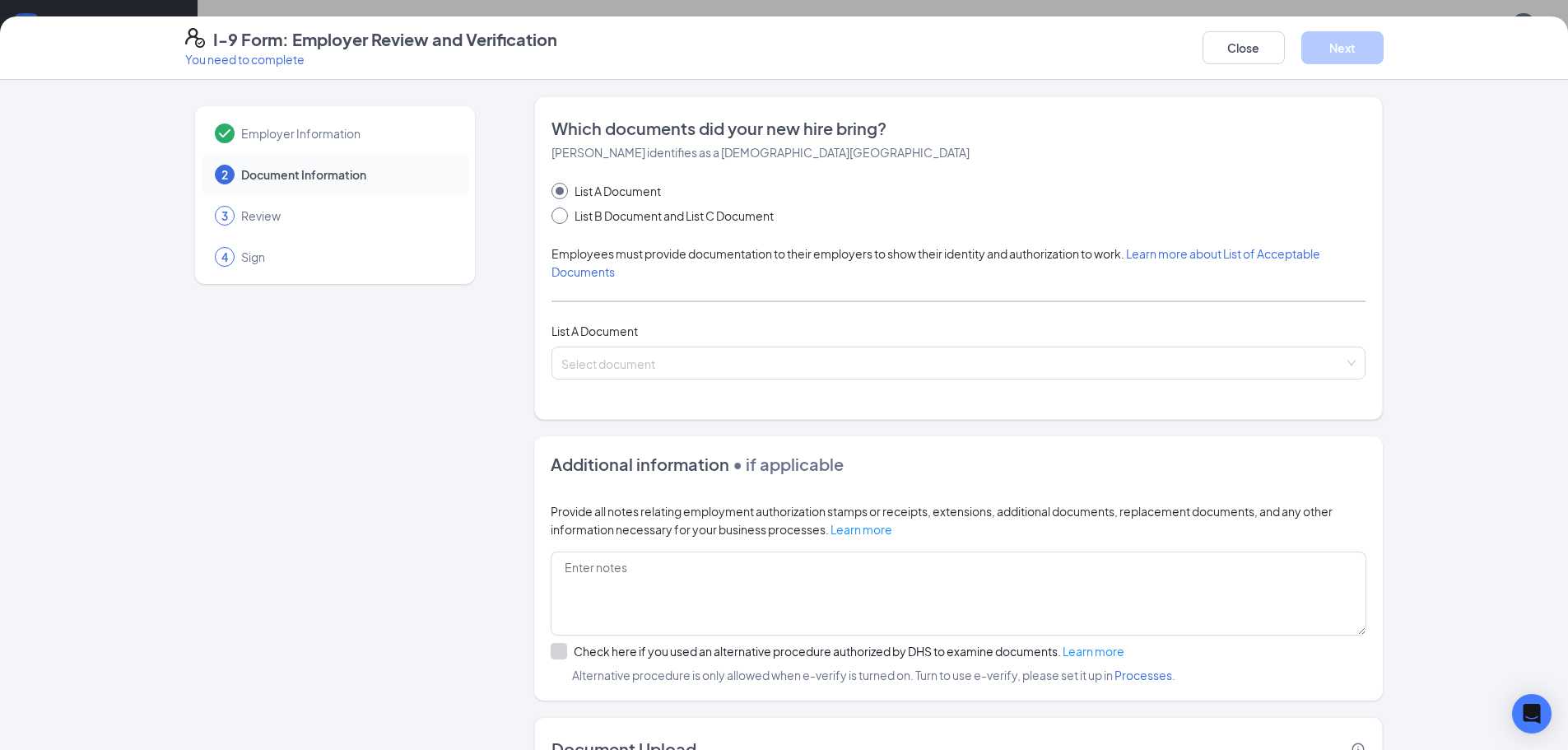
click at [552, 219] on span at bounding box center [559, 215] width 17 height 17
click at [552, 219] on input "List B Document and List C Document" at bounding box center [557, 213] width 12 height 12
radio input "true"
radio input "false"
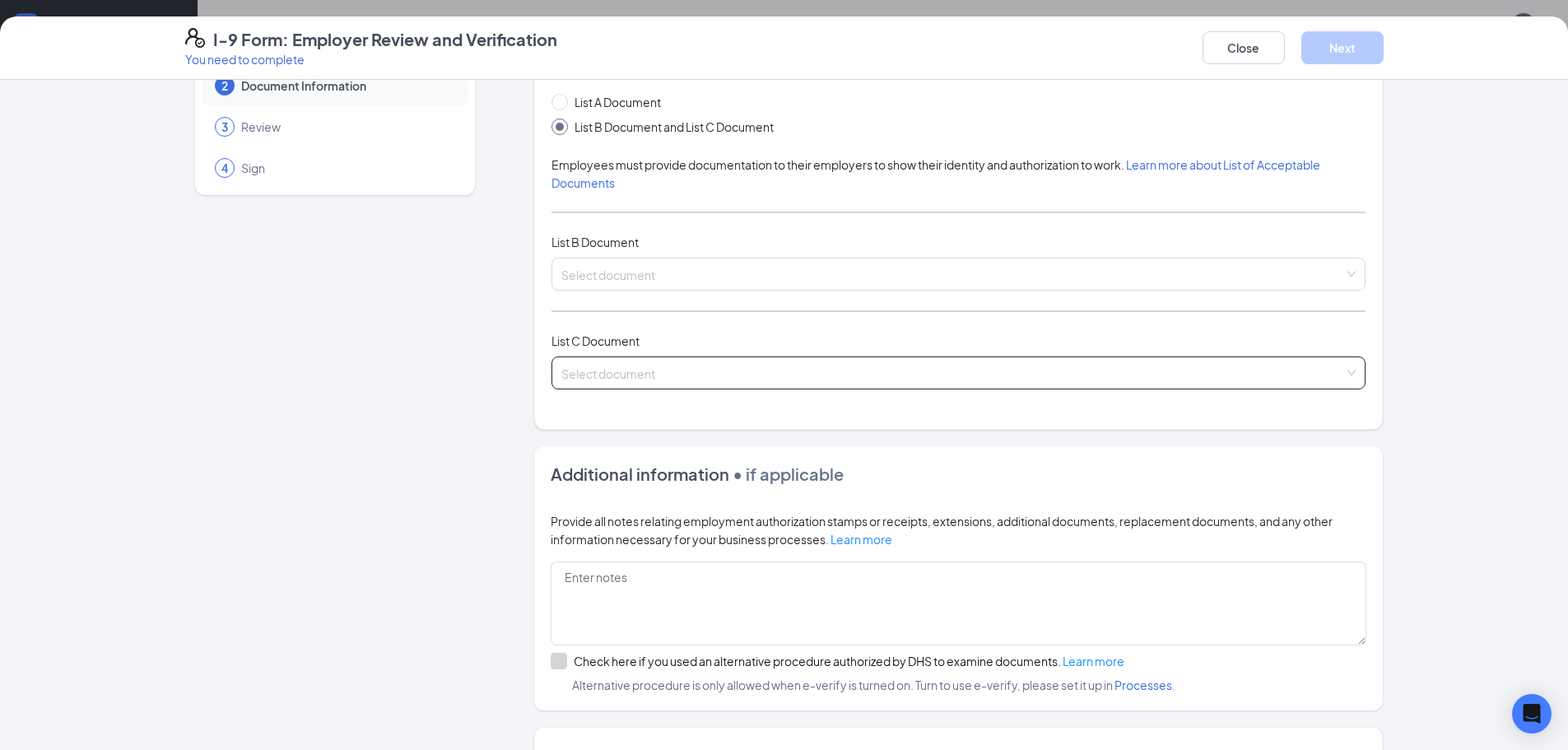
scroll to position [164, 0]
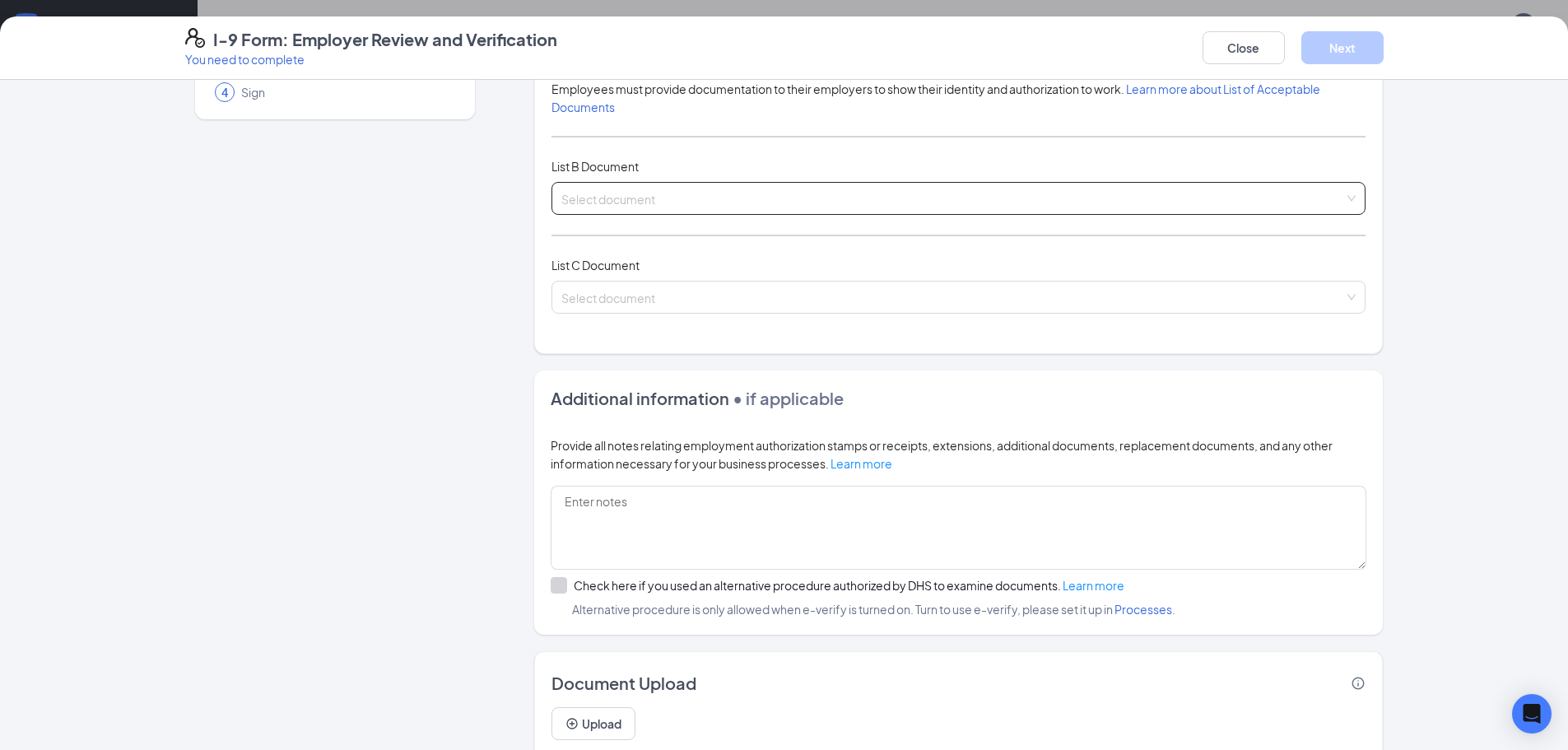
click at [639, 207] on span at bounding box center [953, 199] width 783 height 31
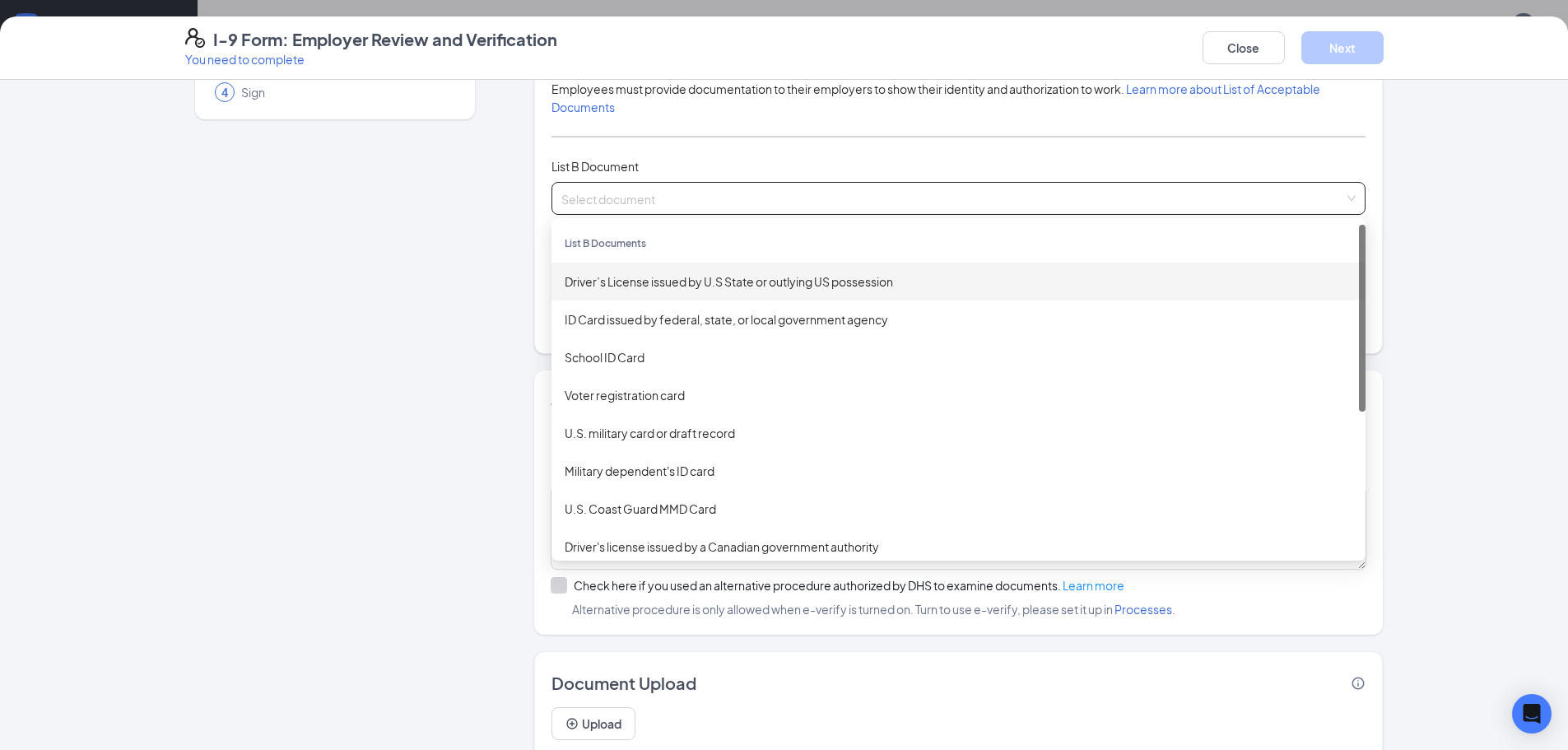
click at [711, 276] on div "Driver’s License issued by U.S State or outlying US possession" at bounding box center [958, 281] width 787 height 18
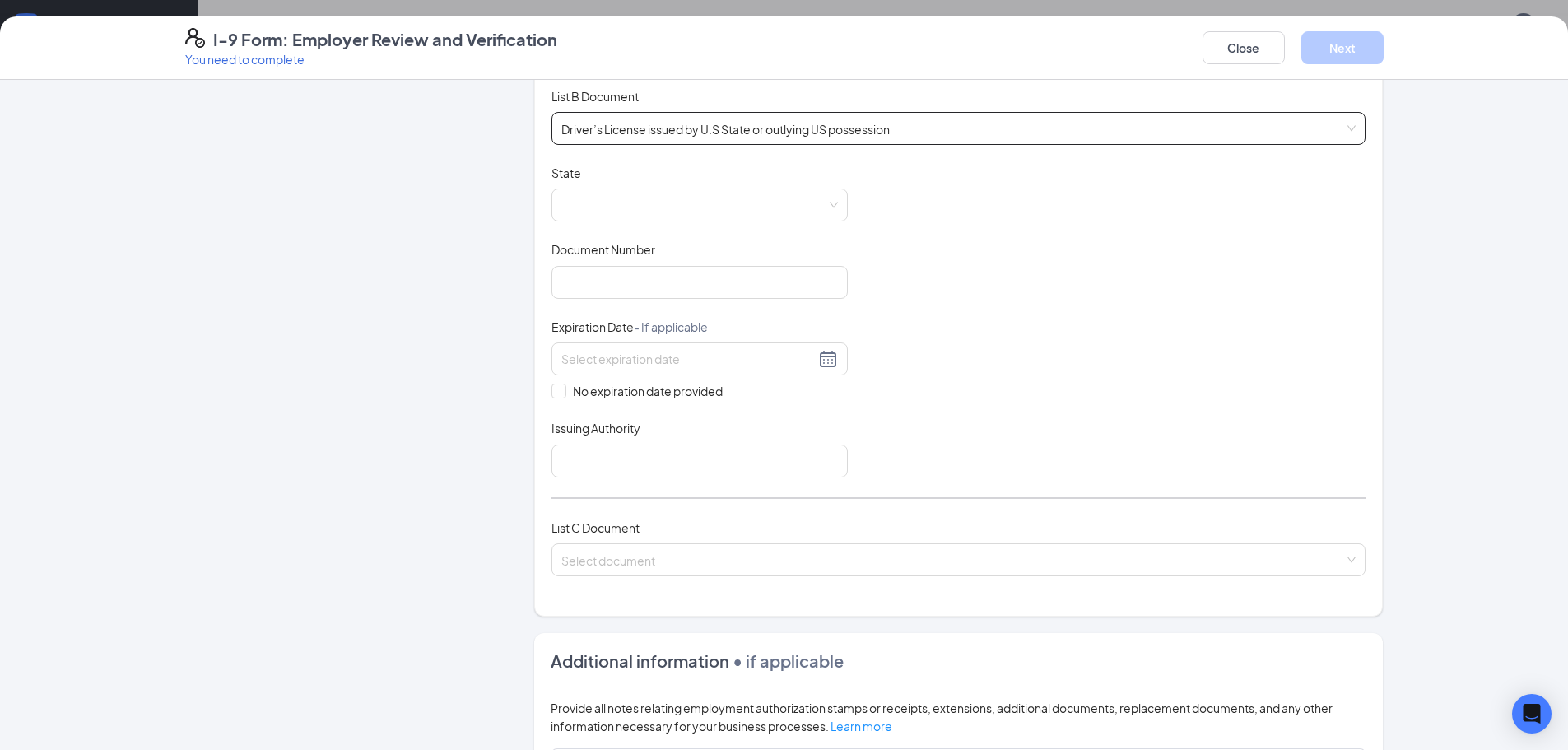
scroll to position [329, 0]
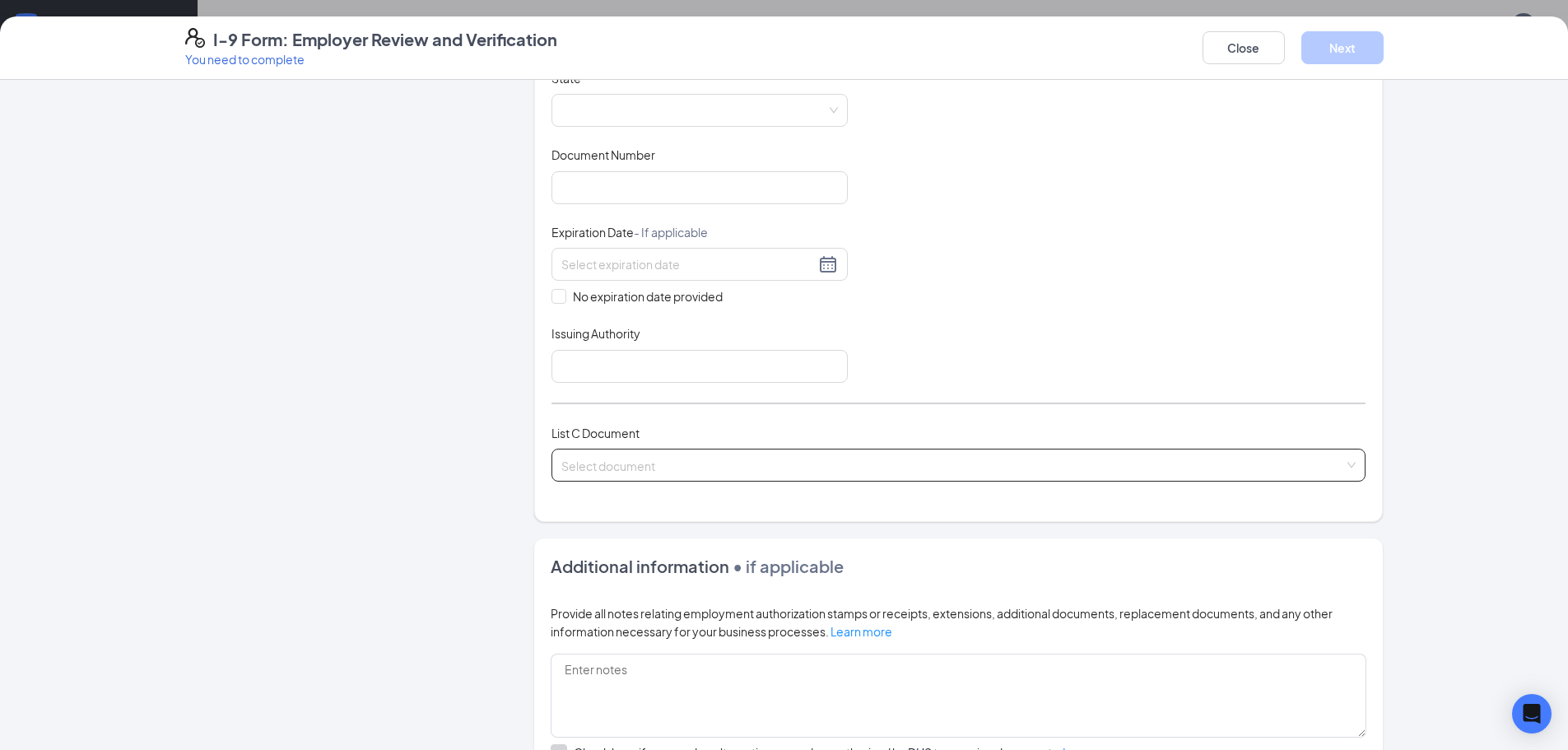
click at [640, 464] on input "search" at bounding box center [953, 461] width 783 height 25
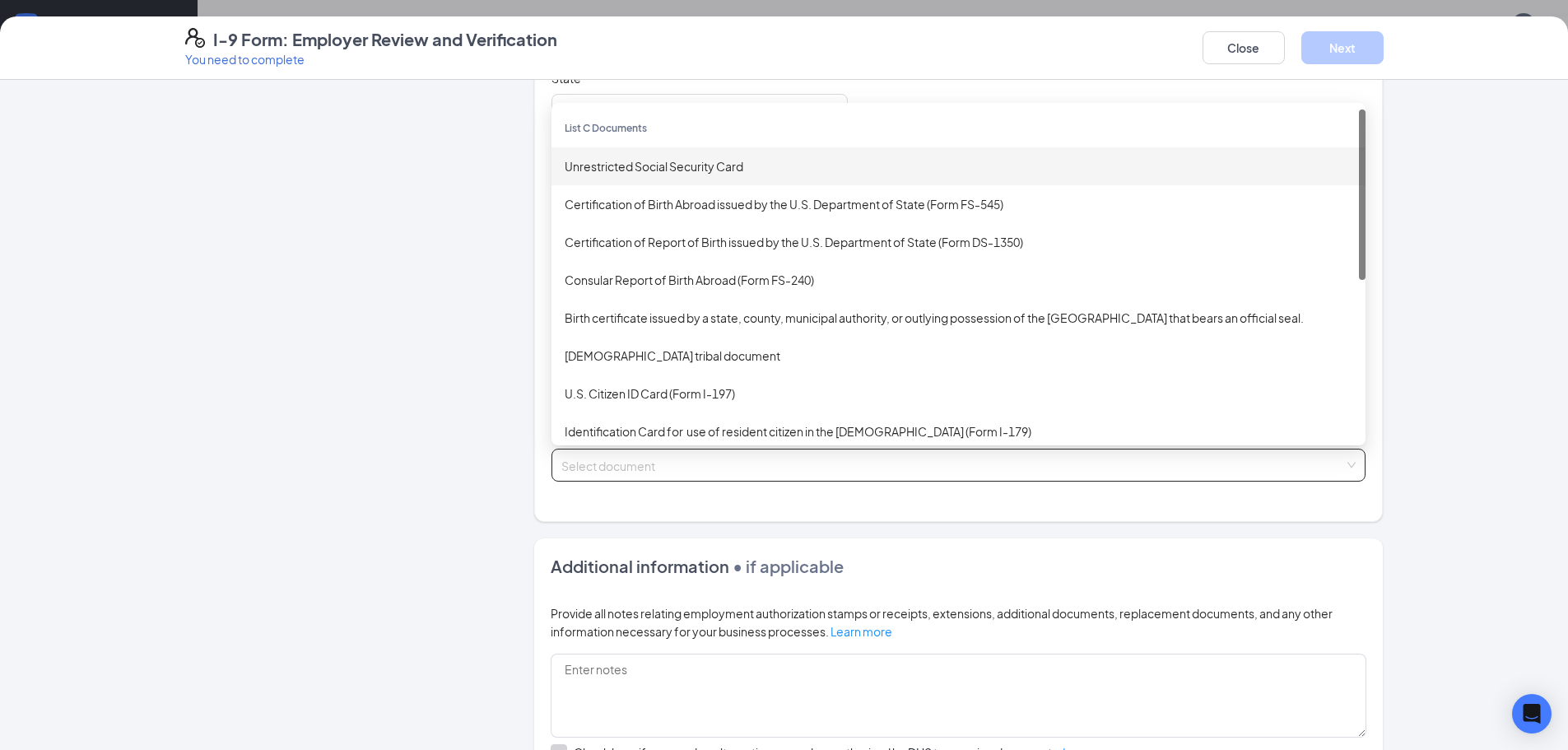
click at [635, 173] on div "Unrestricted Social Security Card" at bounding box center [958, 166] width 787 height 18
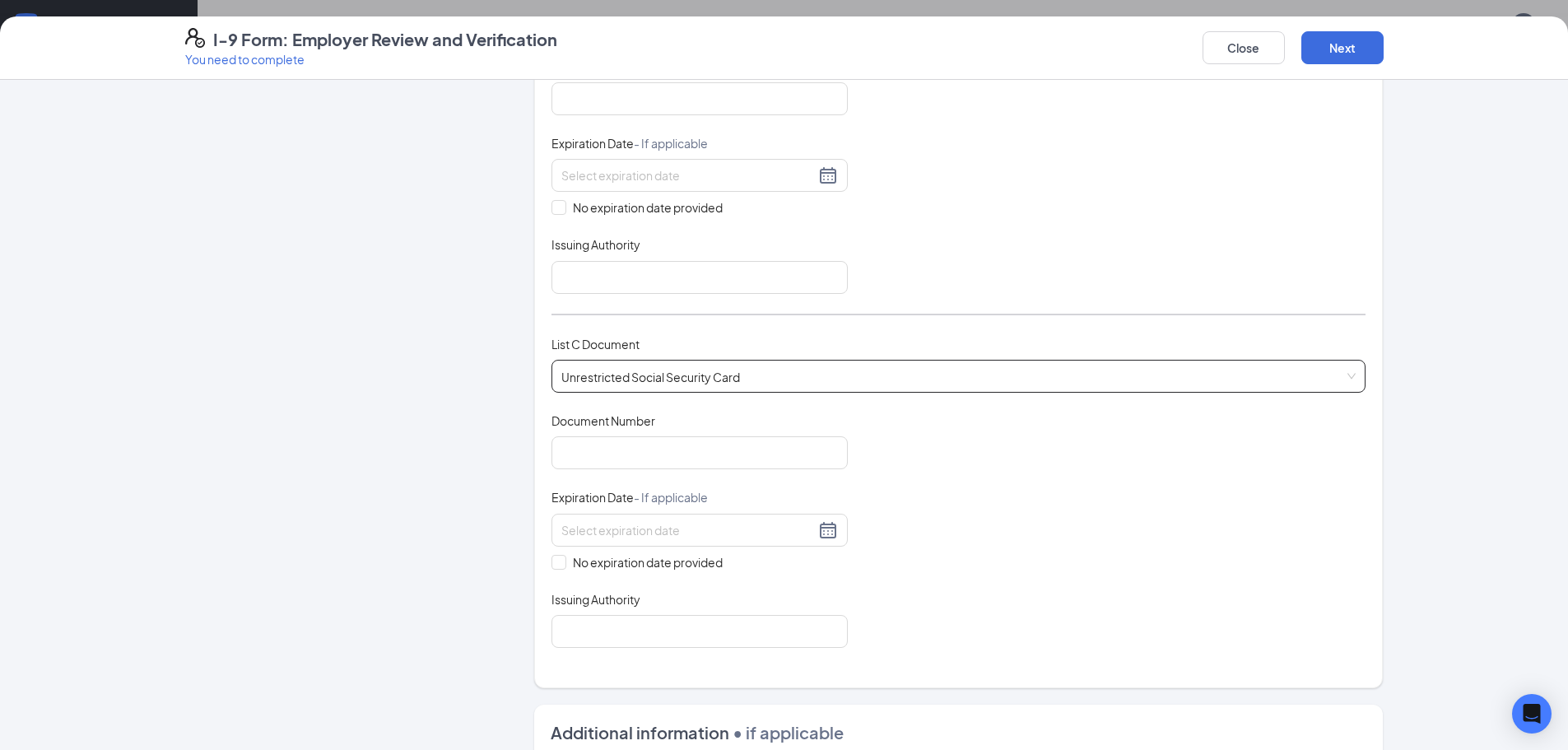
scroll to position [576, 0]
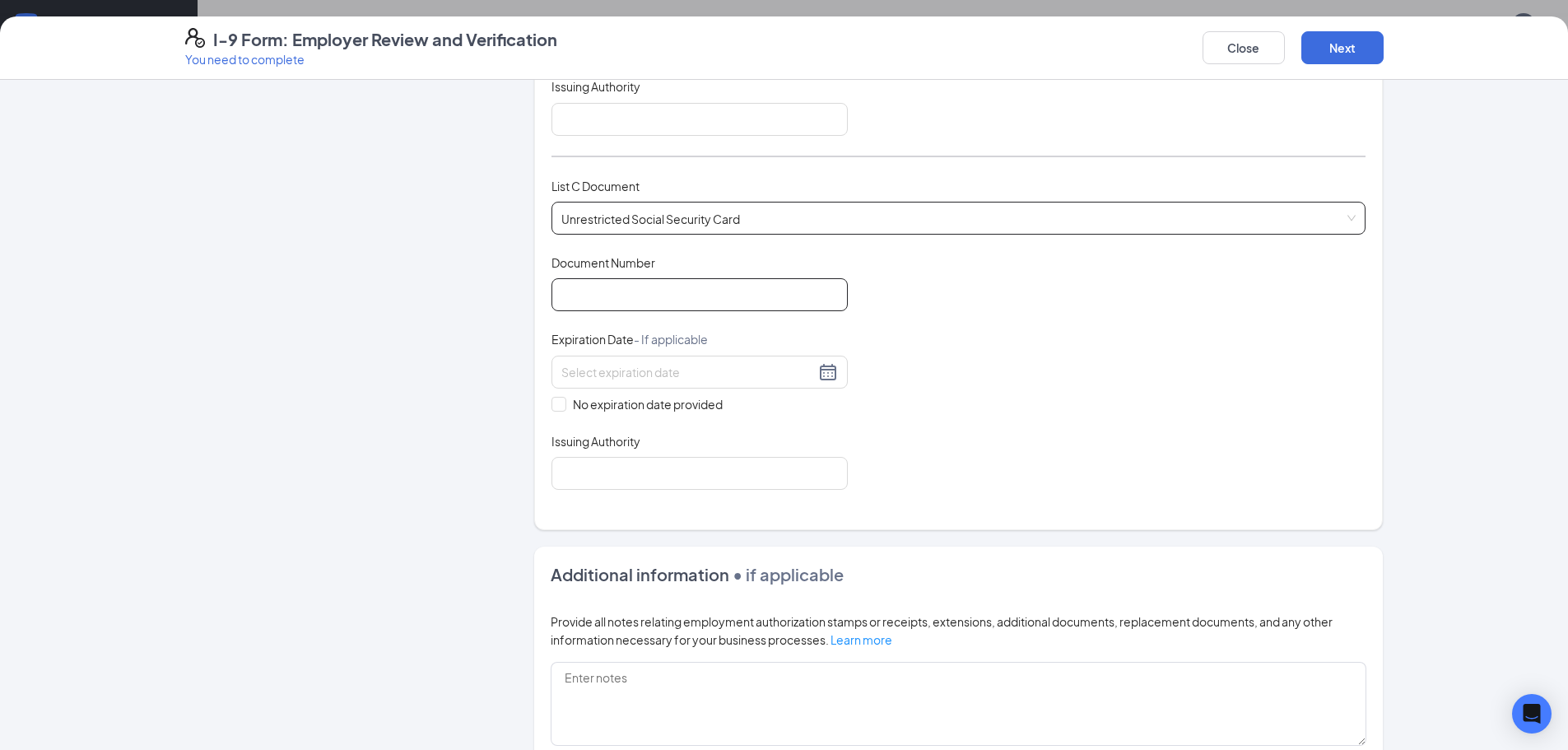
click at [690, 291] on input "Document Number" at bounding box center [699, 294] width 296 height 32
paste input "684-18-1823"
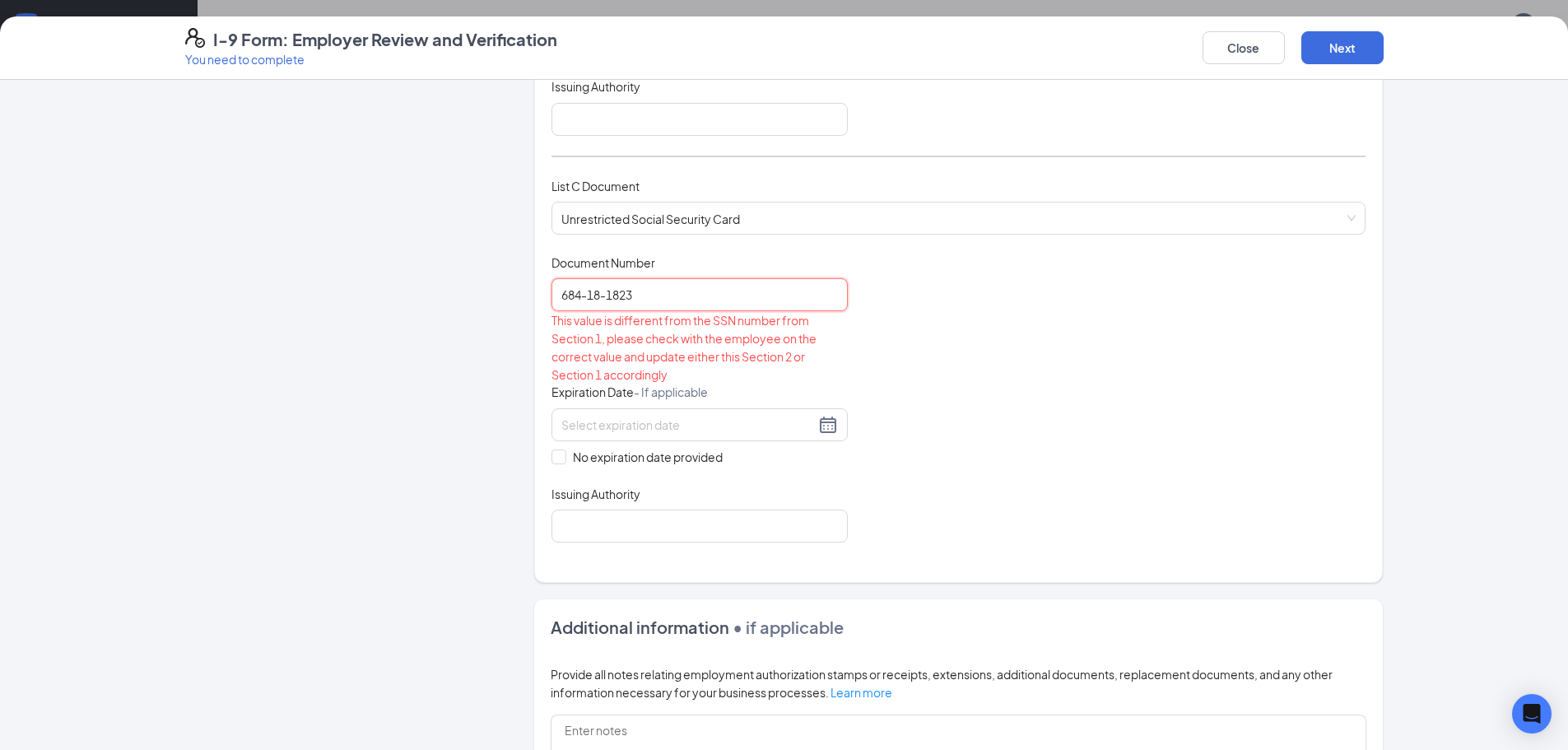
click at [605, 301] on input "684-18-1823" at bounding box center [699, 294] width 296 height 32
click at [582, 301] on input "684-181823" at bounding box center [699, 294] width 296 height 32
type input "684181823"
click at [661, 426] on input at bounding box center [688, 425] width 254 height 18
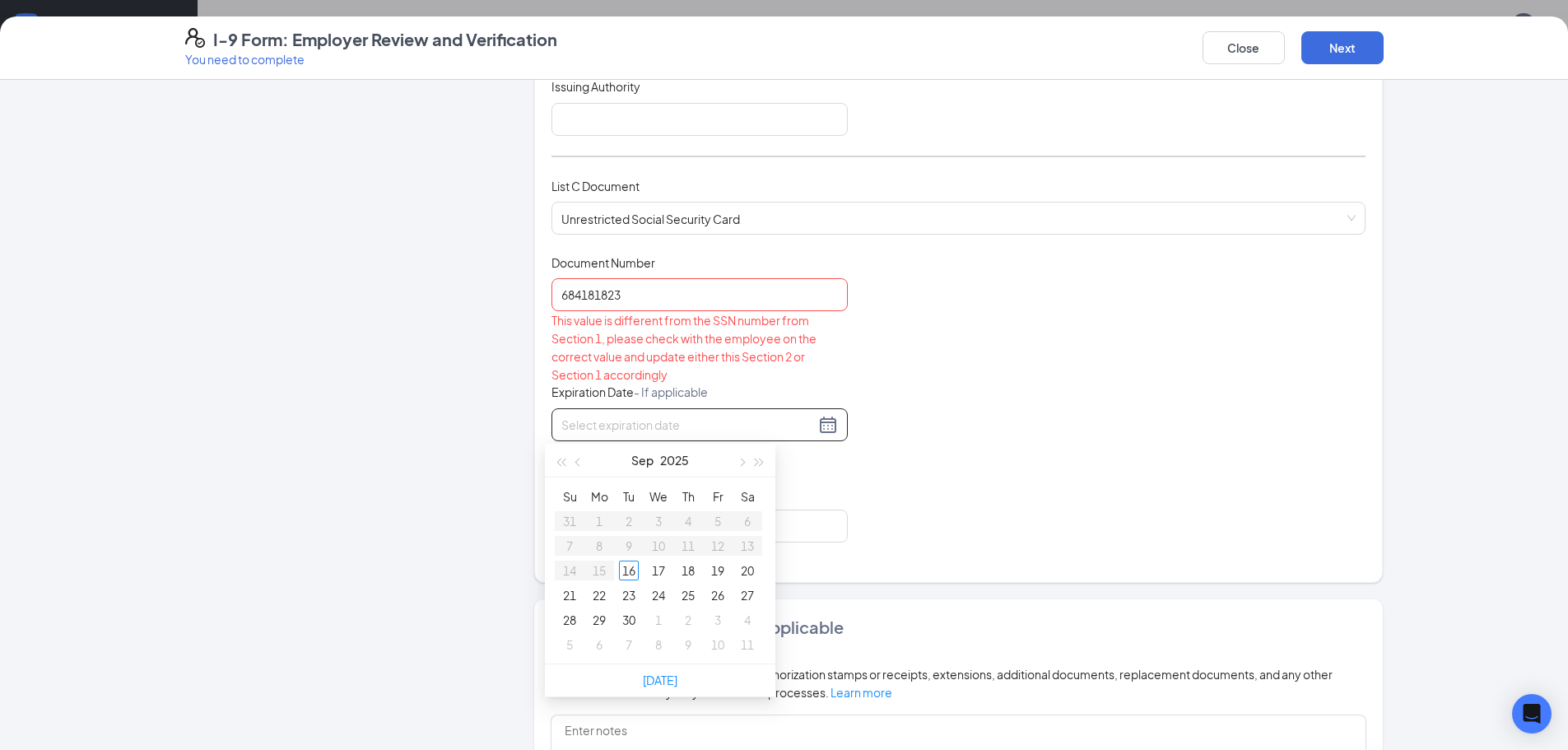
click at [847, 451] on div "Document Title Unrestricted Social Security Card Document Number 684181823 This…" at bounding box center [958, 398] width 814 height 288
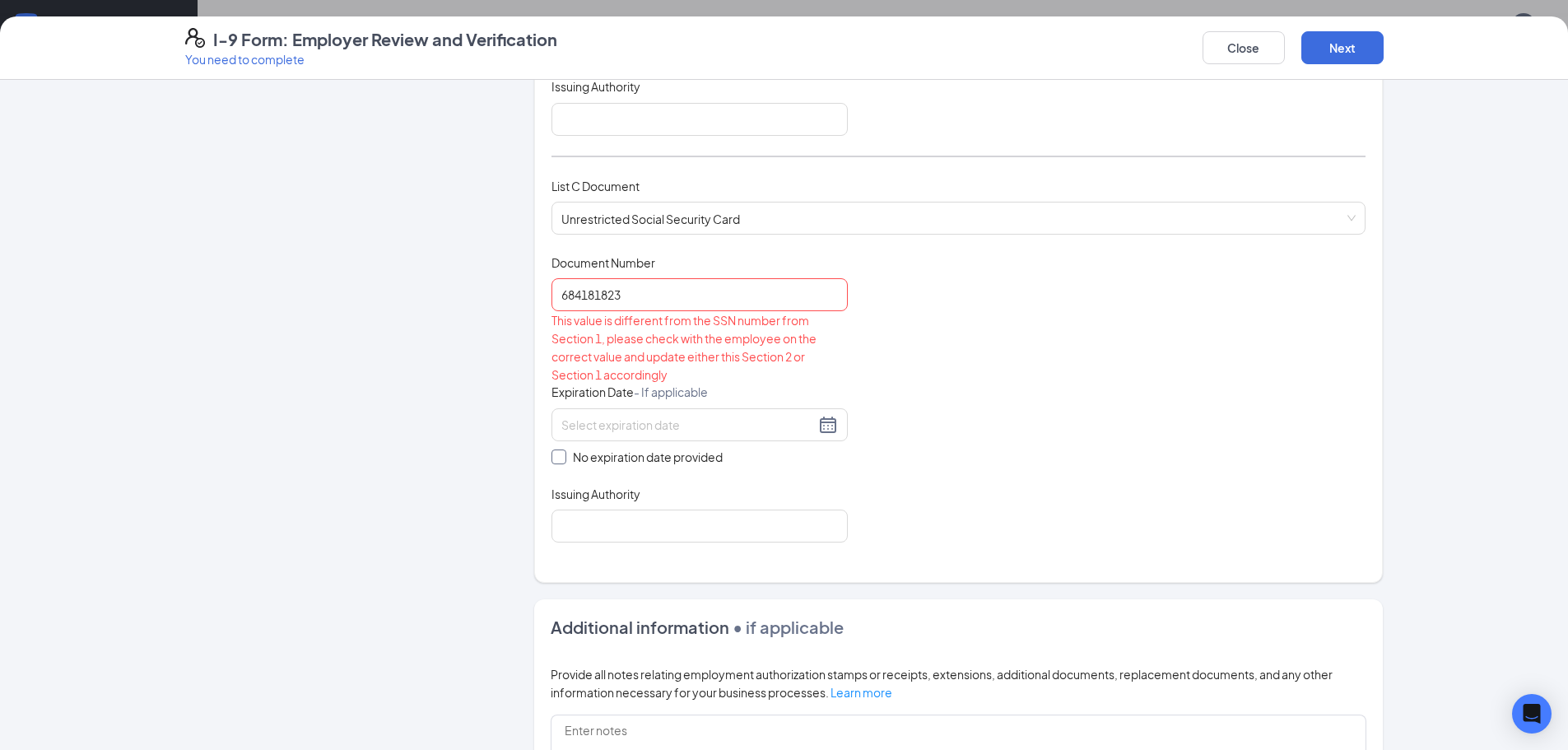
click at [559, 454] on span at bounding box center [558, 456] width 15 height 15
click at [559, 454] on input "No expiration date provided" at bounding box center [557, 455] width 12 height 12
checkbox input "true"
drag, startPoint x: 635, startPoint y: 530, endPoint x: 635, endPoint y: 520, distance: 10.0
click at [635, 531] on input "Issuing Authority" at bounding box center [699, 529] width 296 height 32
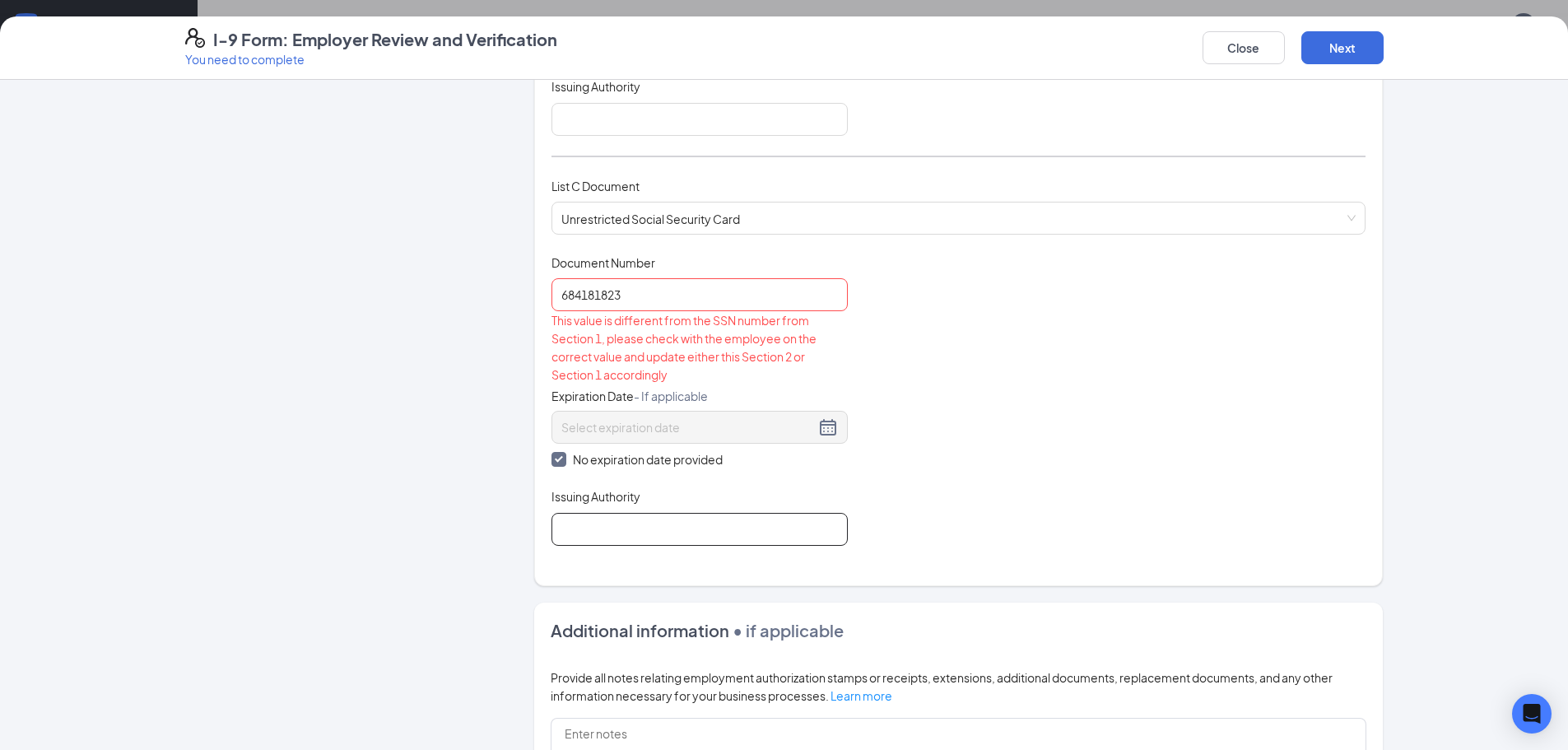
type input "Social Security Administration"
click at [642, 293] on input "684181823" at bounding box center [699, 294] width 296 height 32
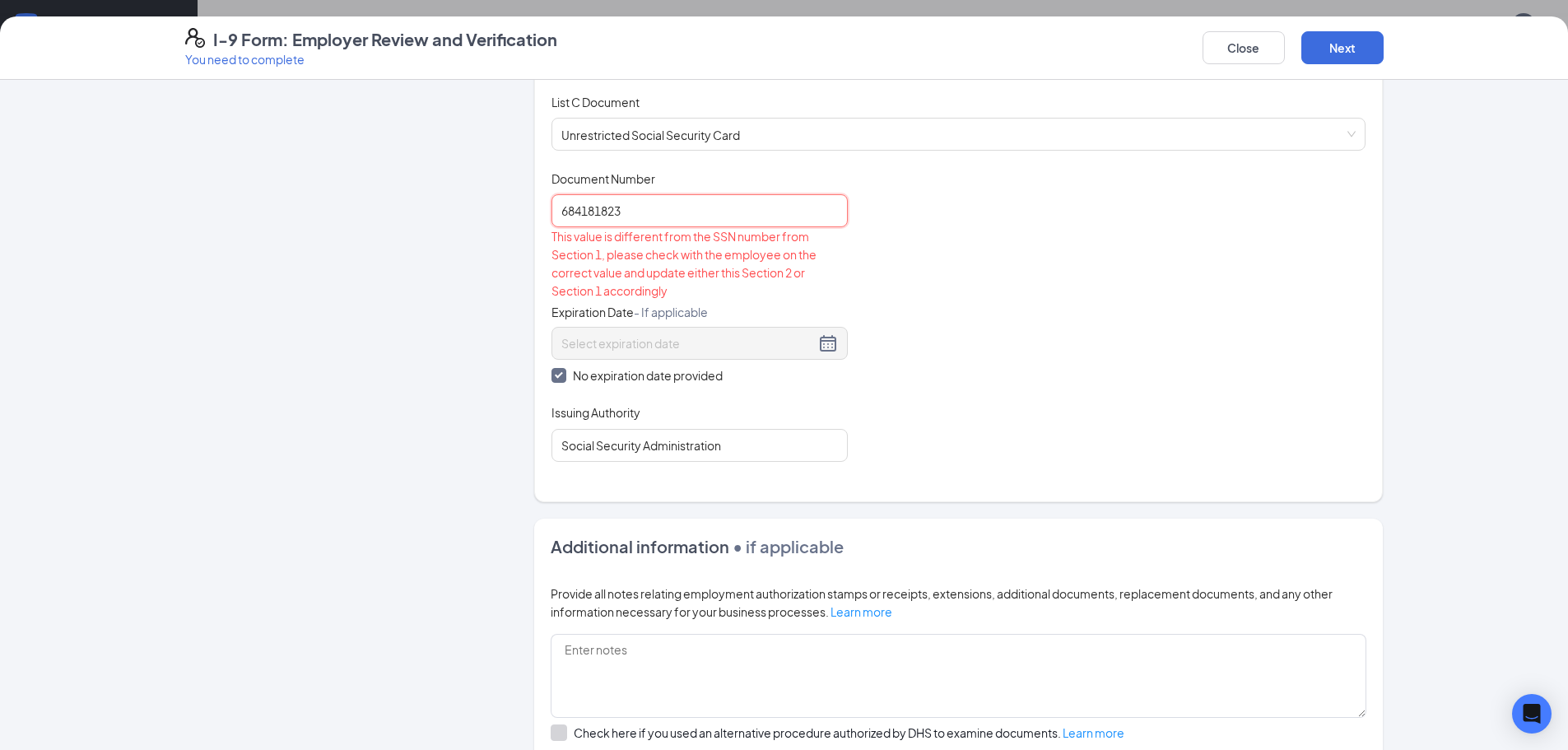
scroll to position [741, 0]
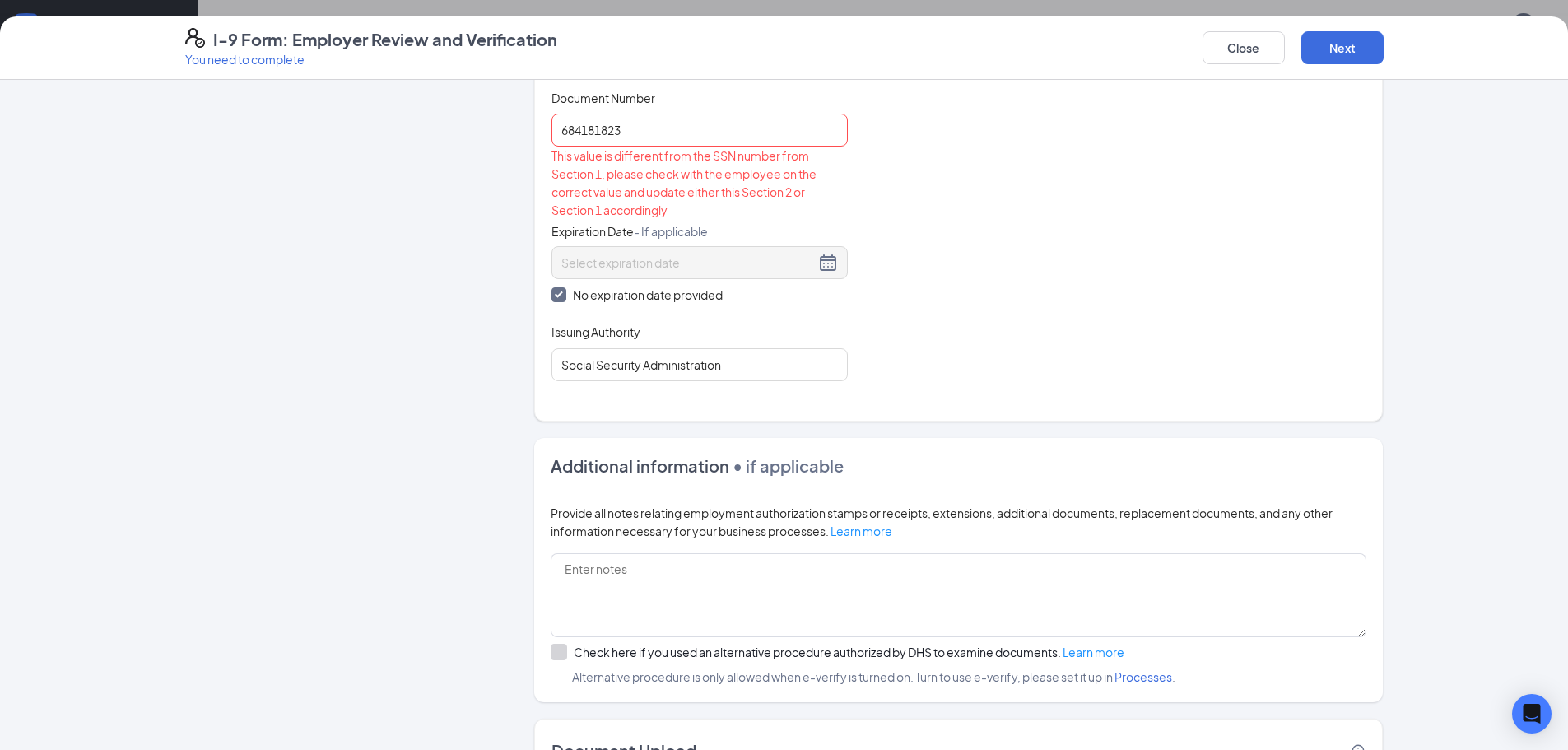
click at [951, 297] on div "Document Title Unrestricted Social Security Card Document Number 684181823 This…" at bounding box center [958, 235] width 814 height 291
click at [599, 134] on input "684181823" at bounding box center [699, 130] width 296 height 32
drag, startPoint x: 657, startPoint y: 139, endPoint x: 529, endPoint y: 136, distance: 128.0
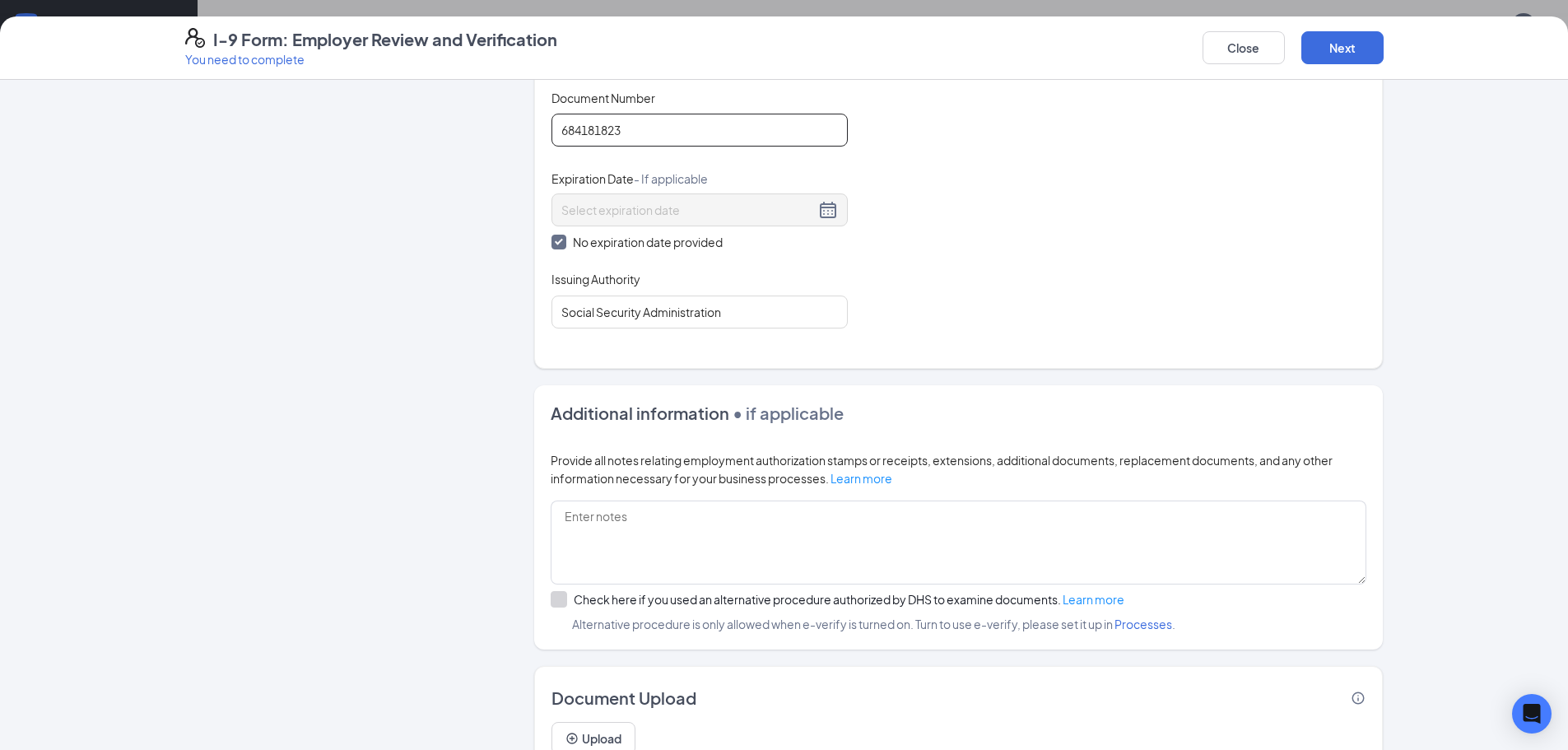
type input "684181823"
drag, startPoint x: 1015, startPoint y: 212, endPoint x: 836, endPoint y: 288, distance: 194.5
click at [1015, 213] on div "Document Title Unrestricted Social Security Card Document Number 684181823 Expi…" at bounding box center [958, 208] width 814 height 239
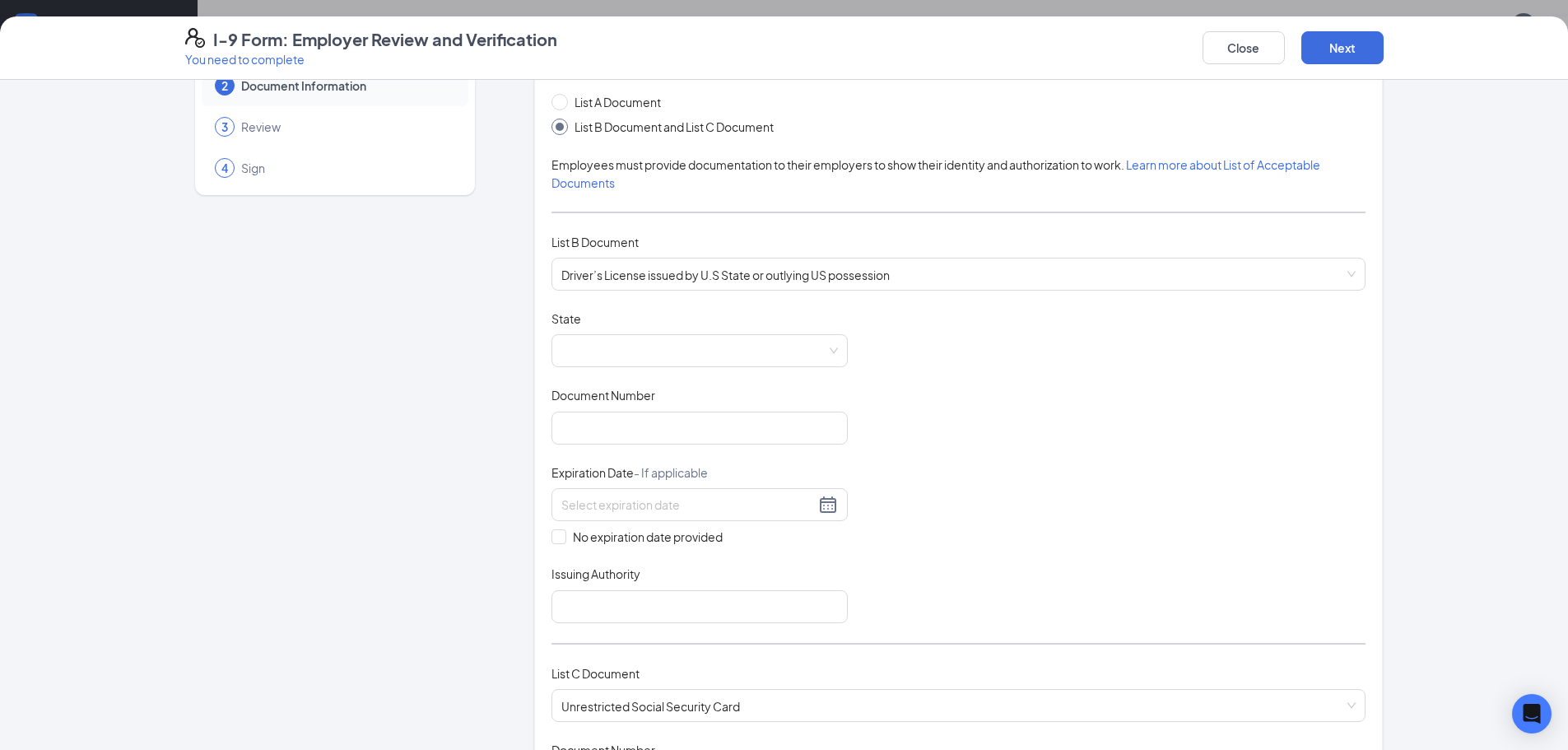
scroll to position [0, 0]
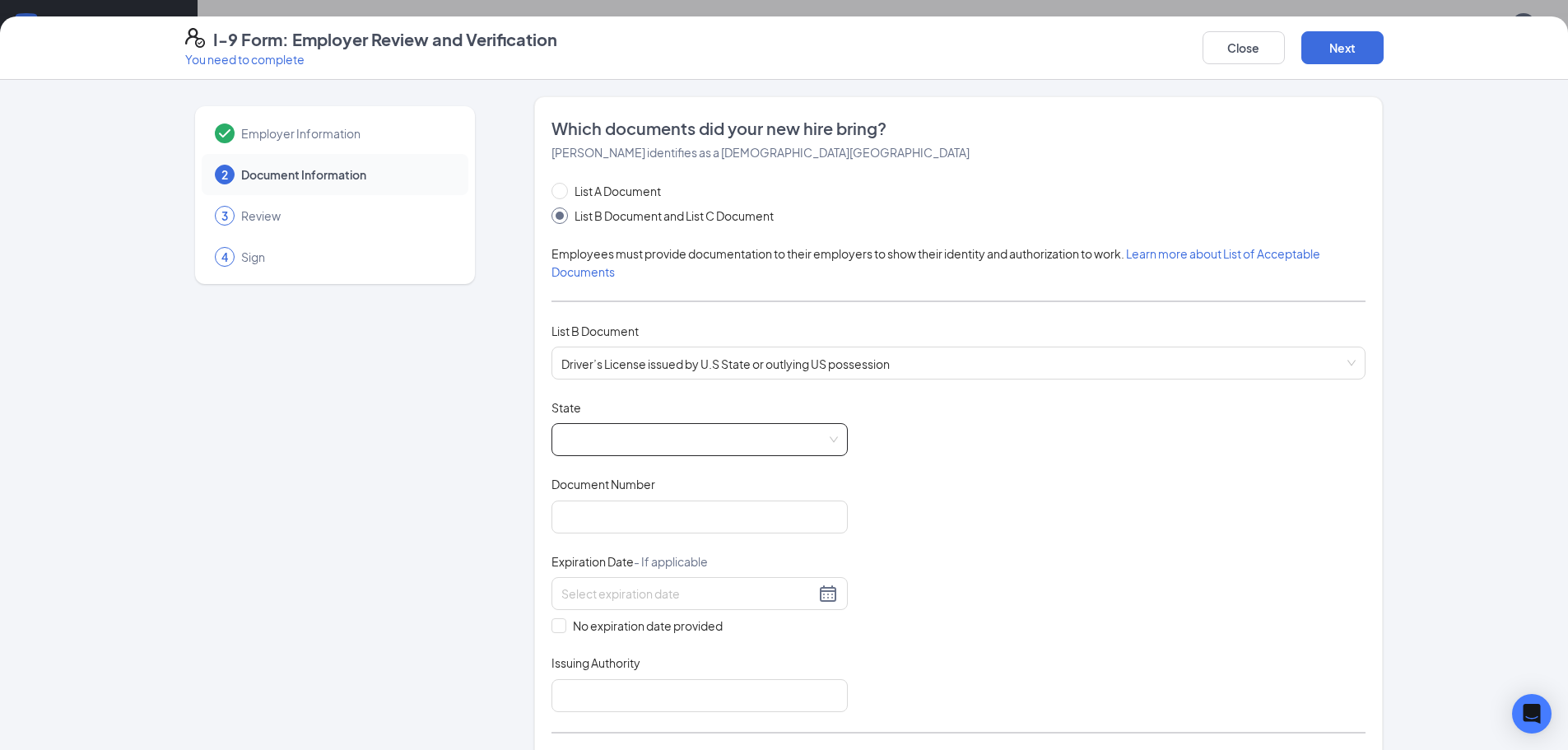
click at [657, 438] on span at bounding box center [699, 439] width 276 height 31
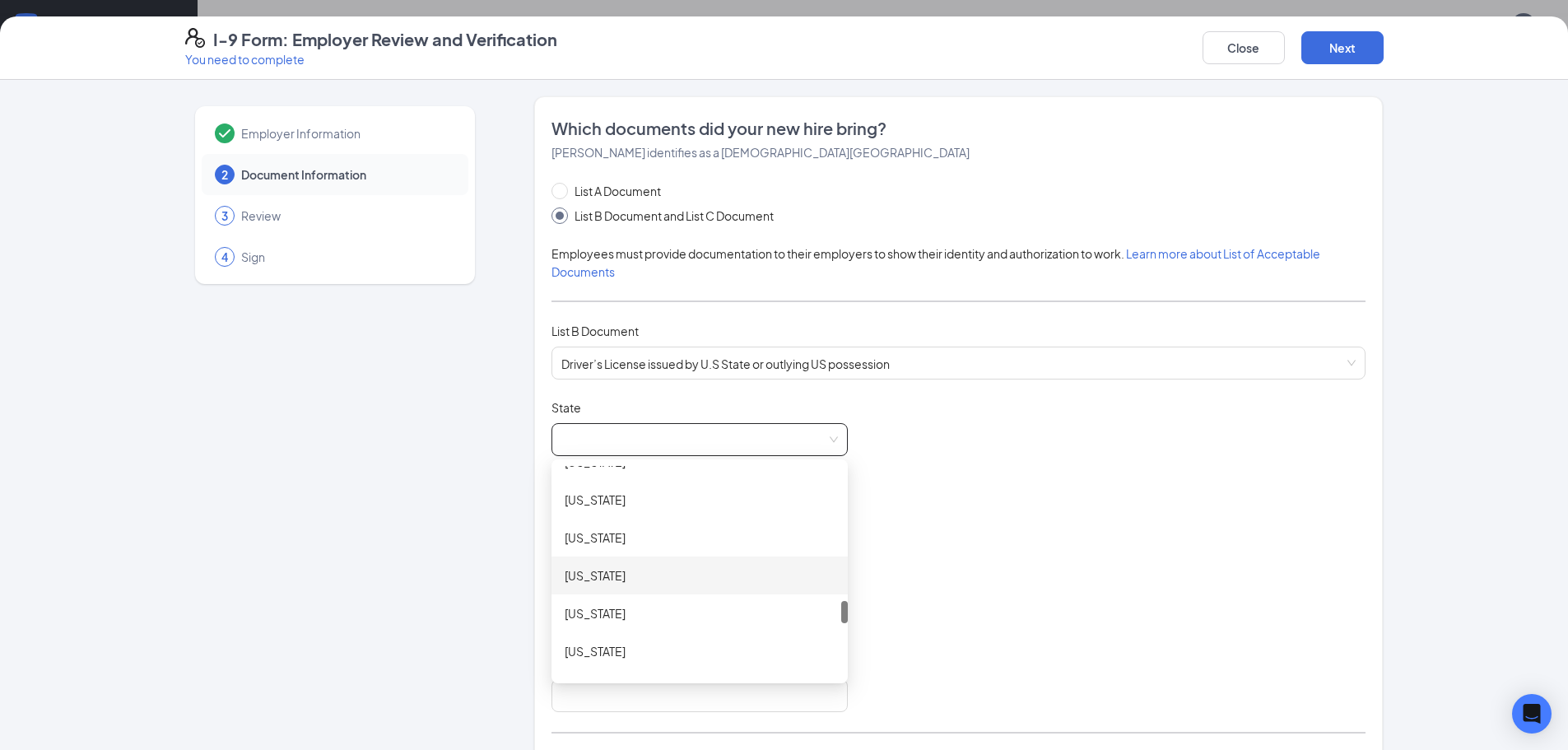
click at [610, 579] on div "[US_STATE]" at bounding box center [699, 575] width 270 height 18
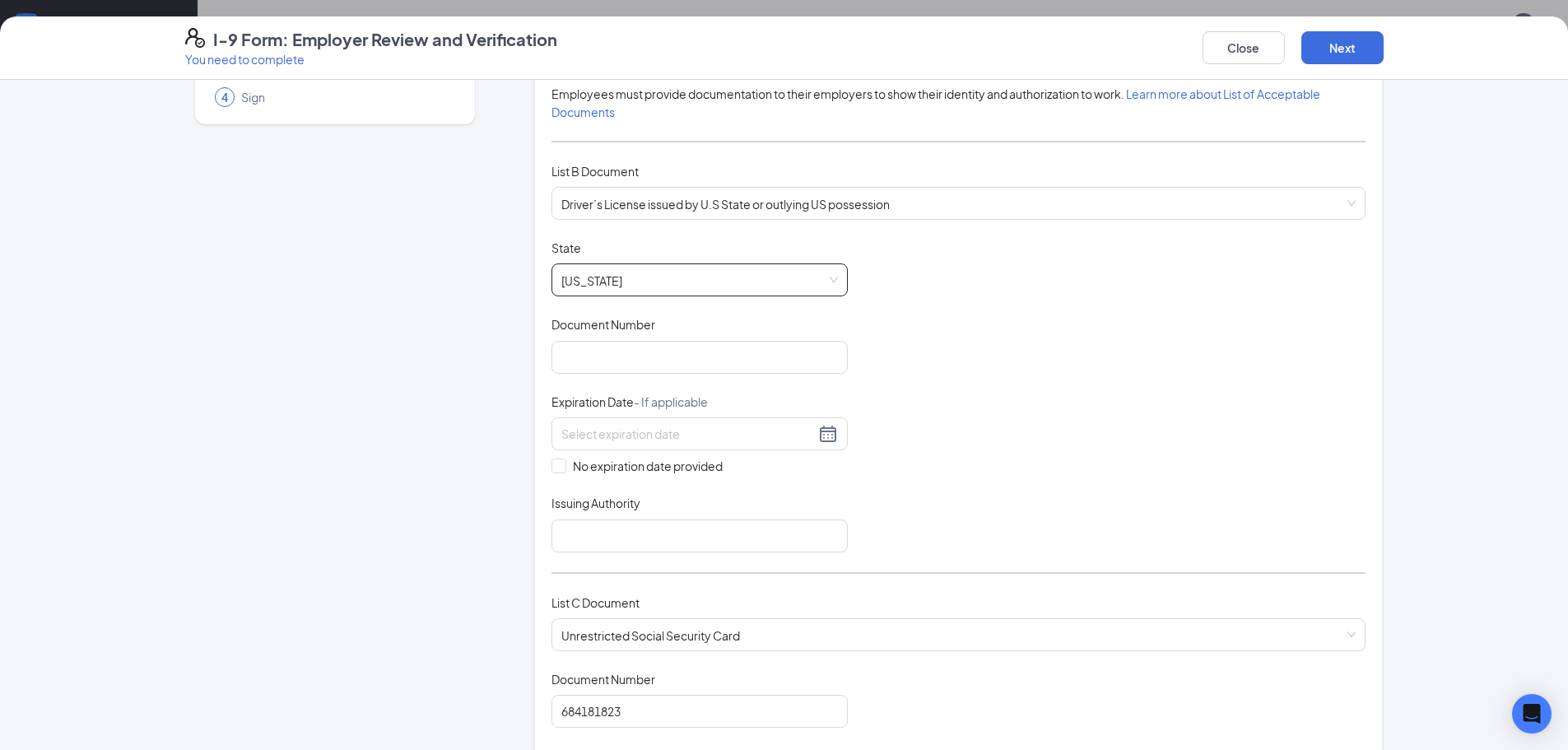
scroll to position [164, 0]
click at [655, 362] on input "Document Number" at bounding box center [699, 352] width 296 height 32
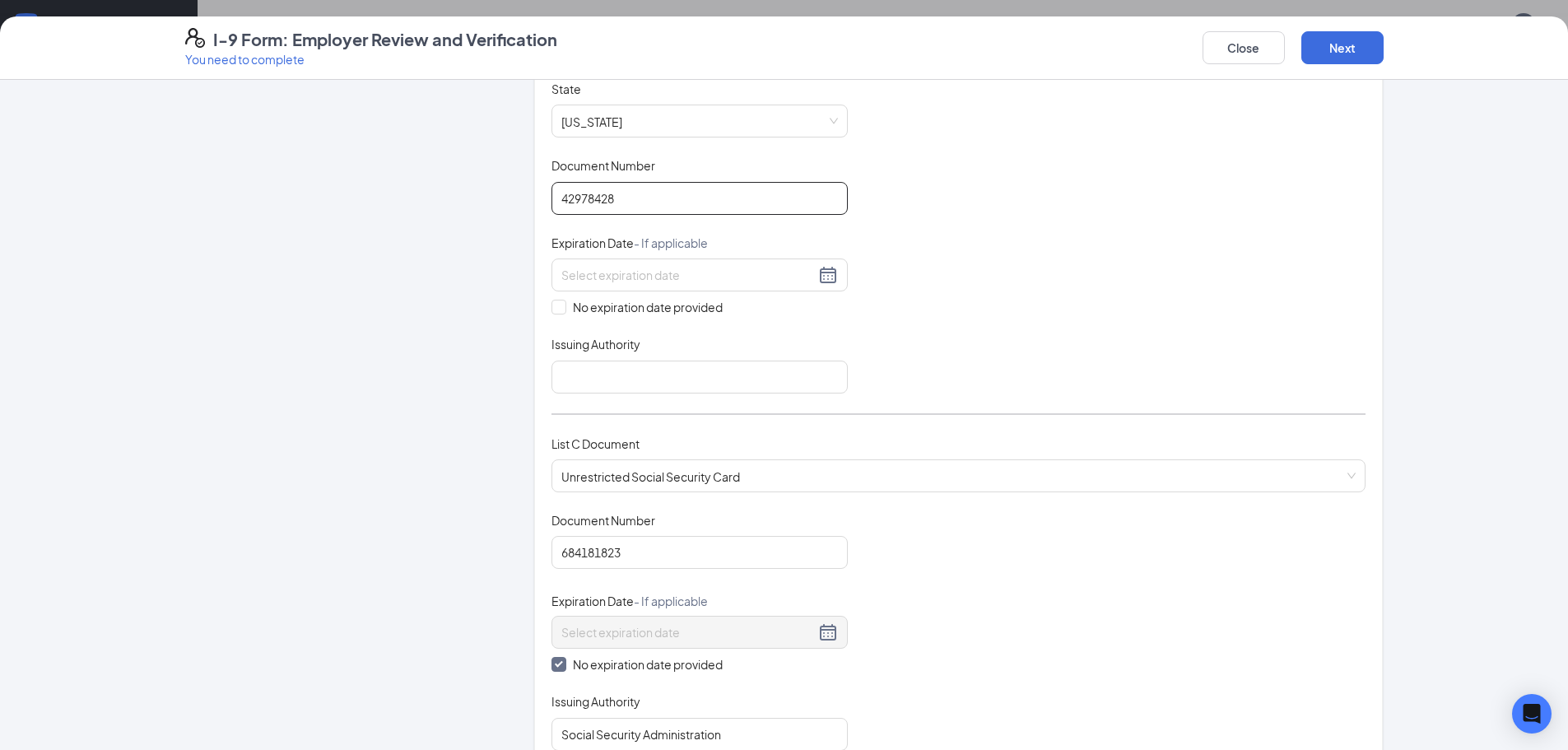
scroll to position [329, 0]
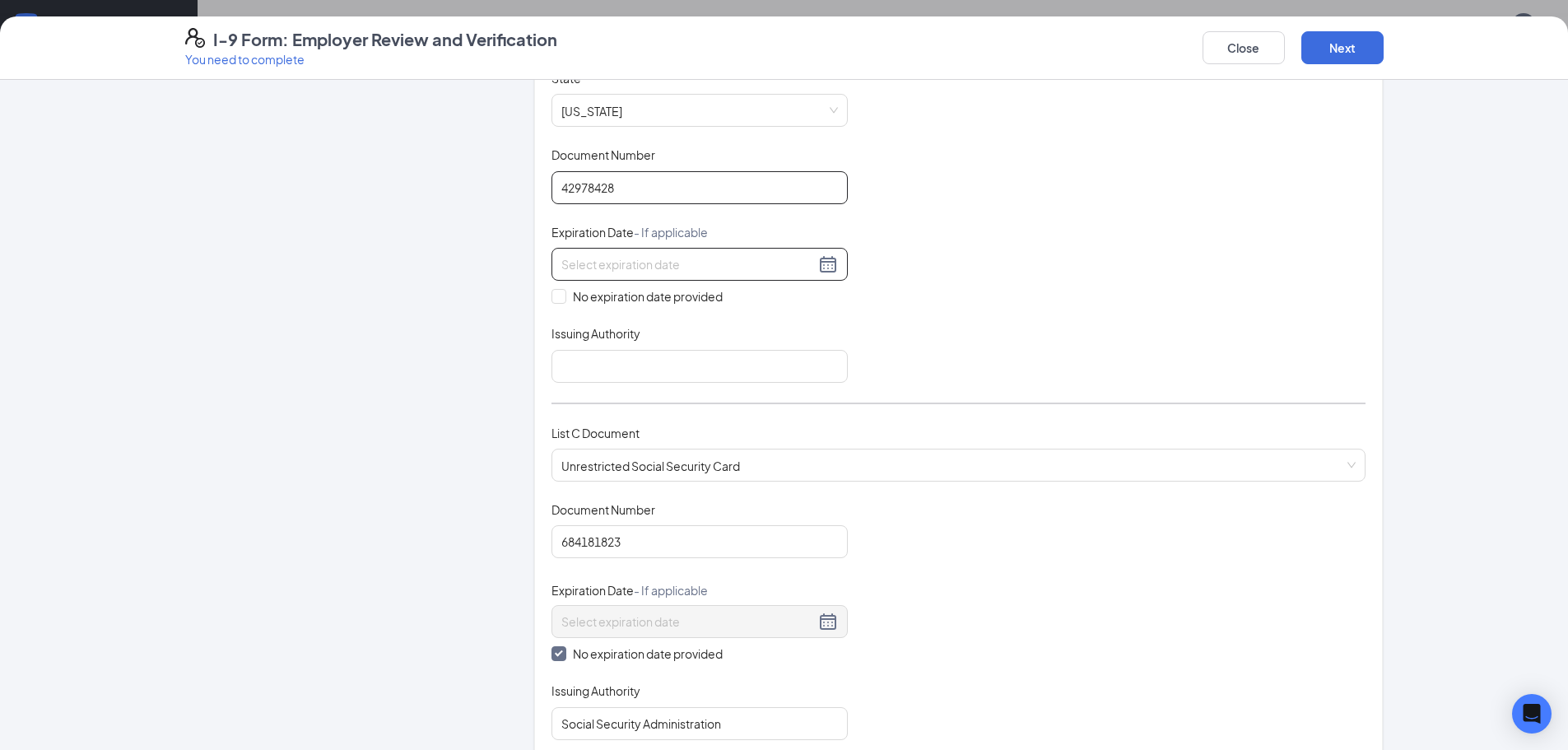
type input "42978428"
click at [778, 258] on input at bounding box center [688, 264] width 254 height 18
type input "12/16/2026"
click at [1019, 345] on div "Document Title Driver’s License issued by U.S State or outlying US possession S…" at bounding box center [958, 226] width 814 height 313
click at [741, 360] on input "Issuing Authority" at bounding box center [699, 366] width 296 height 32
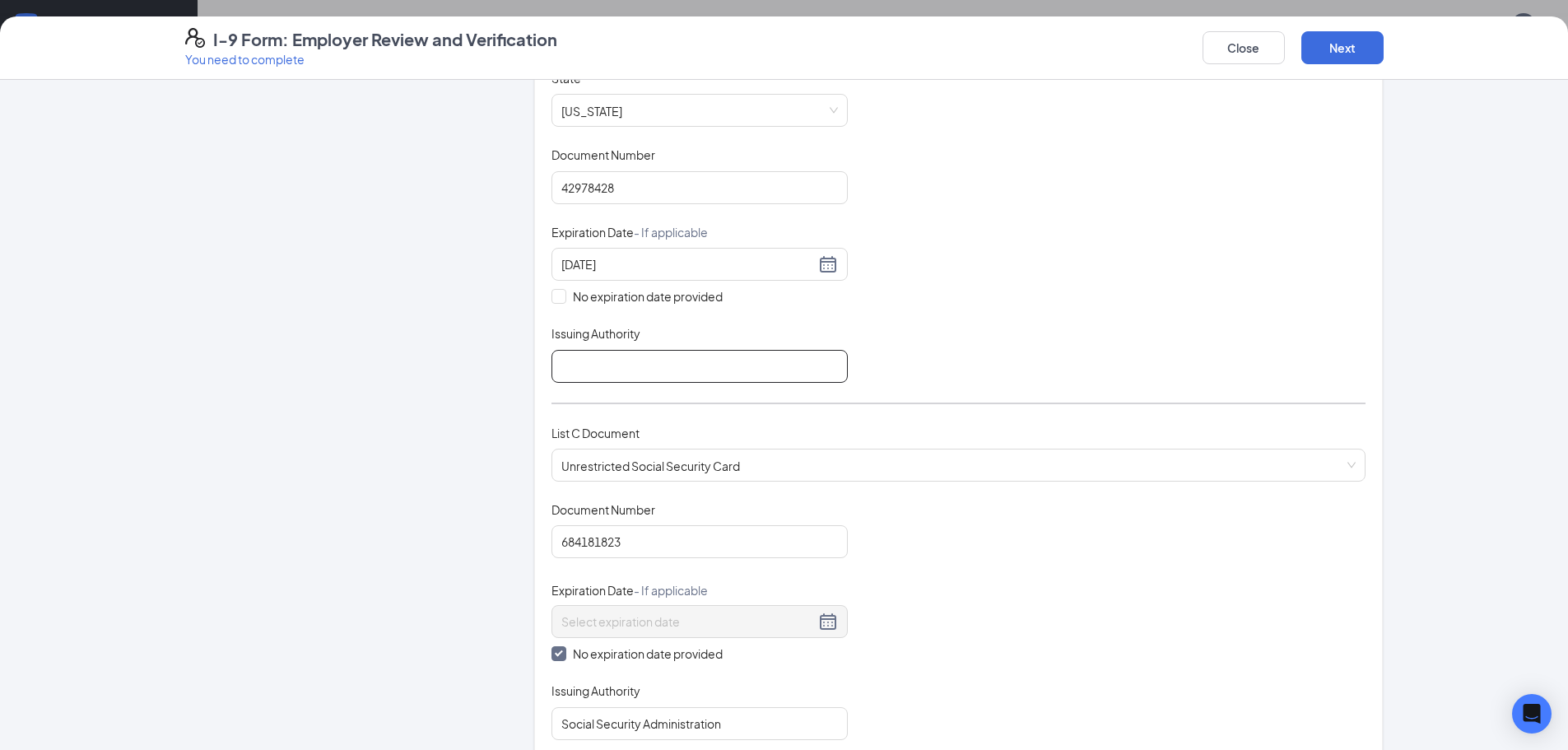
type input "NC"
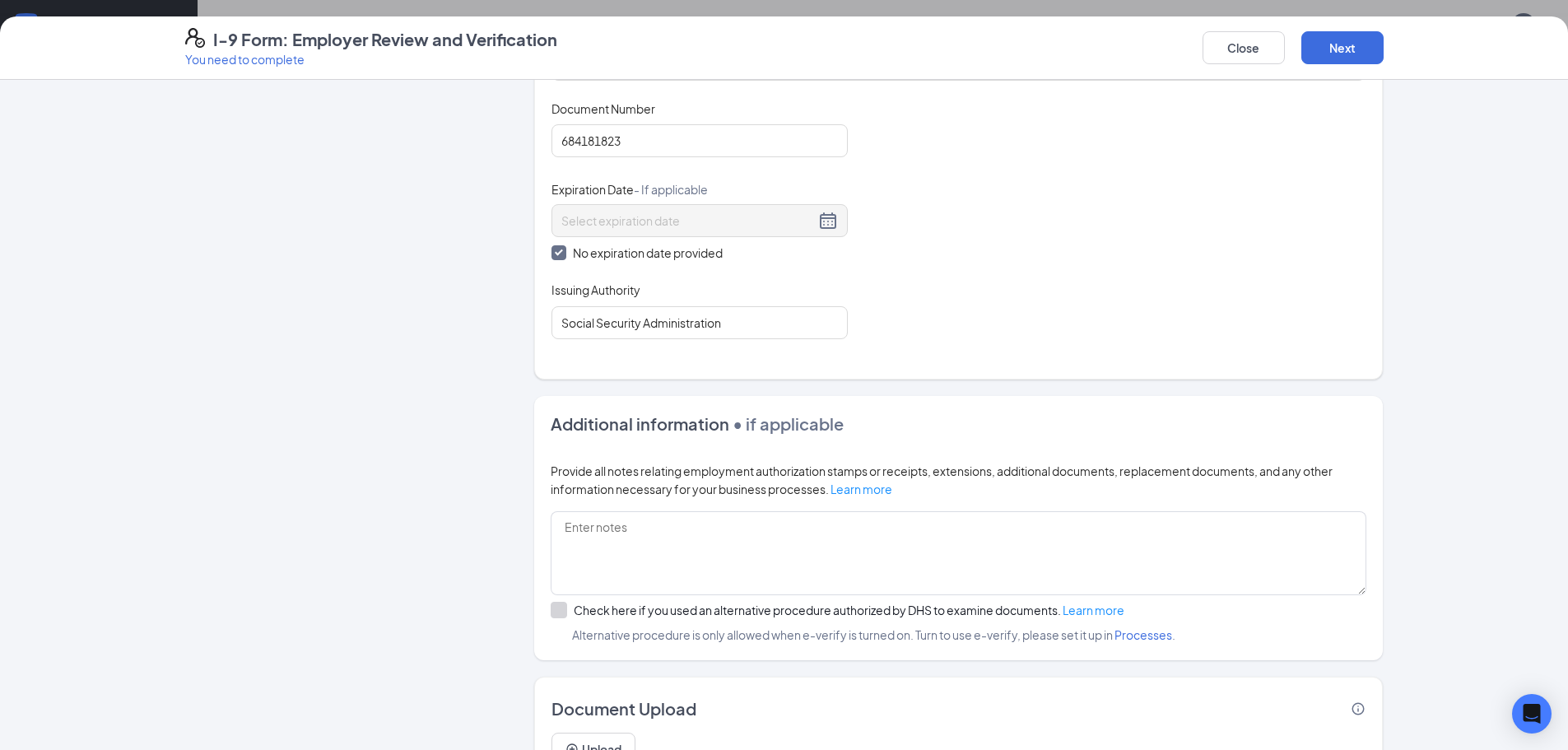
scroll to position [813, 0]
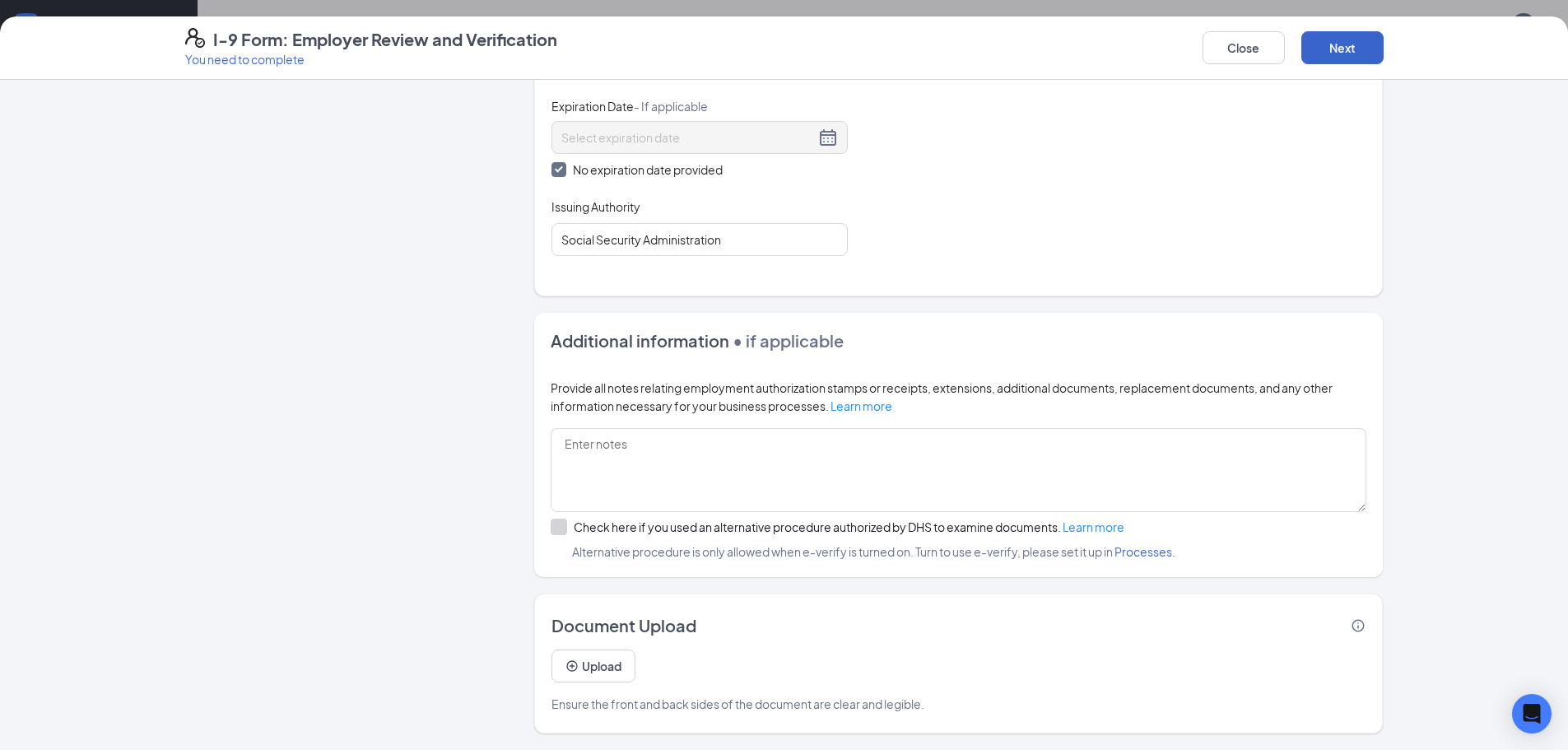
click at [1352, 45] on button "Next" at bounding box center [1343, 47] width 83 height 32
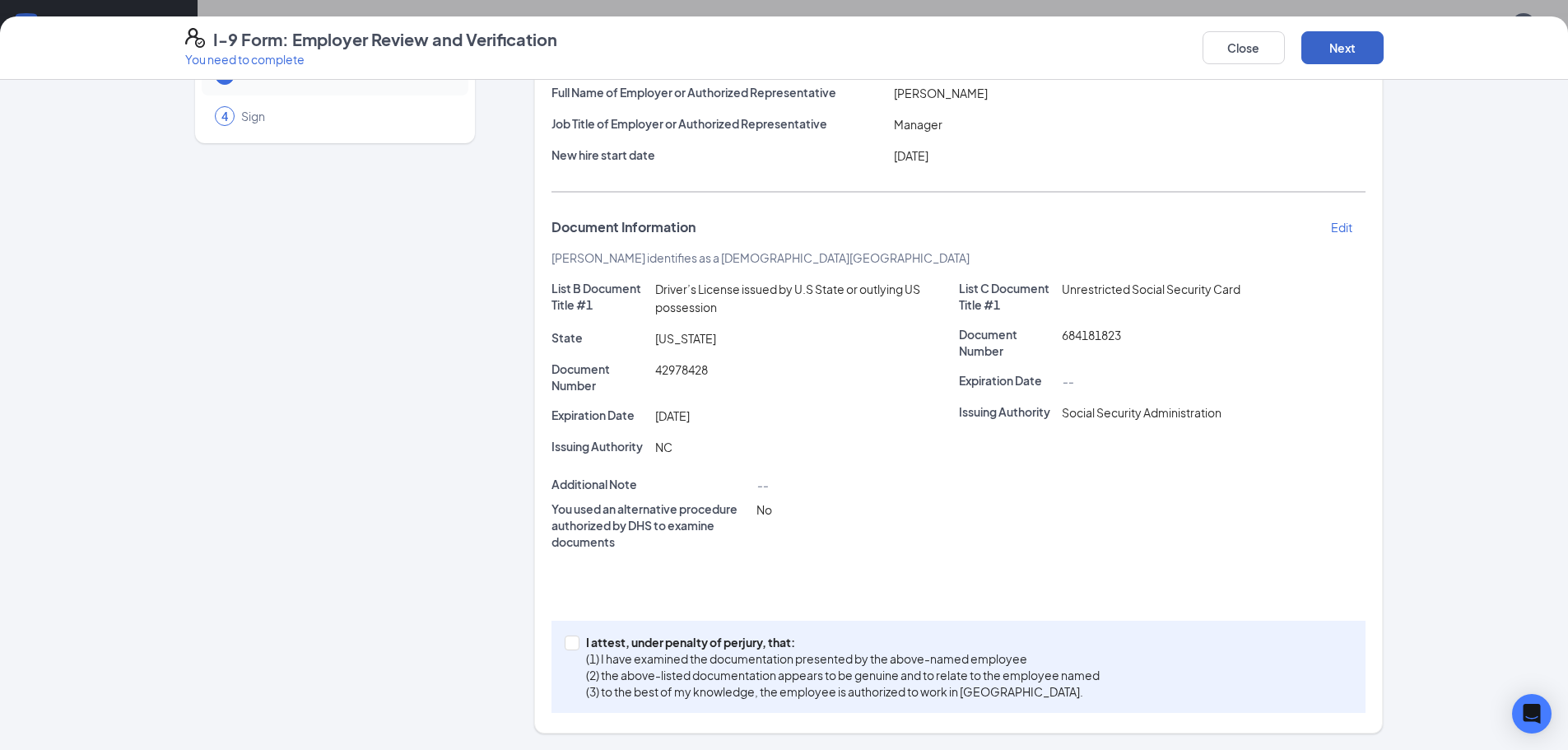
scroll to position [141, 0]
click at [564, 634] on label "I attest, under penalty of perjury, that: (1) I have examined the documentation…" at bounding box center [835, 666] width 542 height 66
click at [564, 635] on input "I attest, under penalty of perjury, that: (1) I have examined the documentation…" at bounding box center [570, 641] width 12 height 12
checkbox input "true"
click at [1335, 47] on button "Next" at bounding box center [1343, 47] width 83 height 32
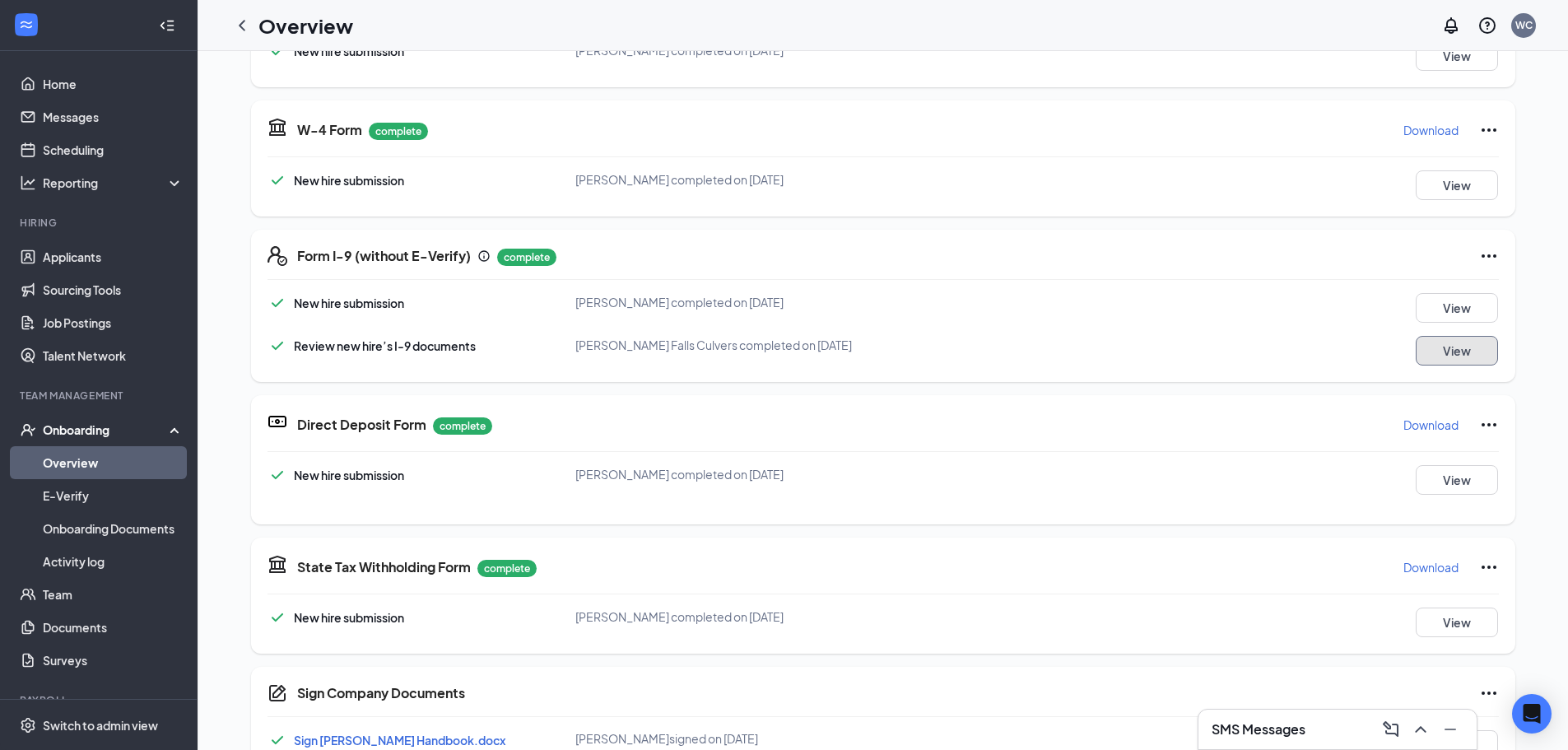
scroll to position [554, 0]
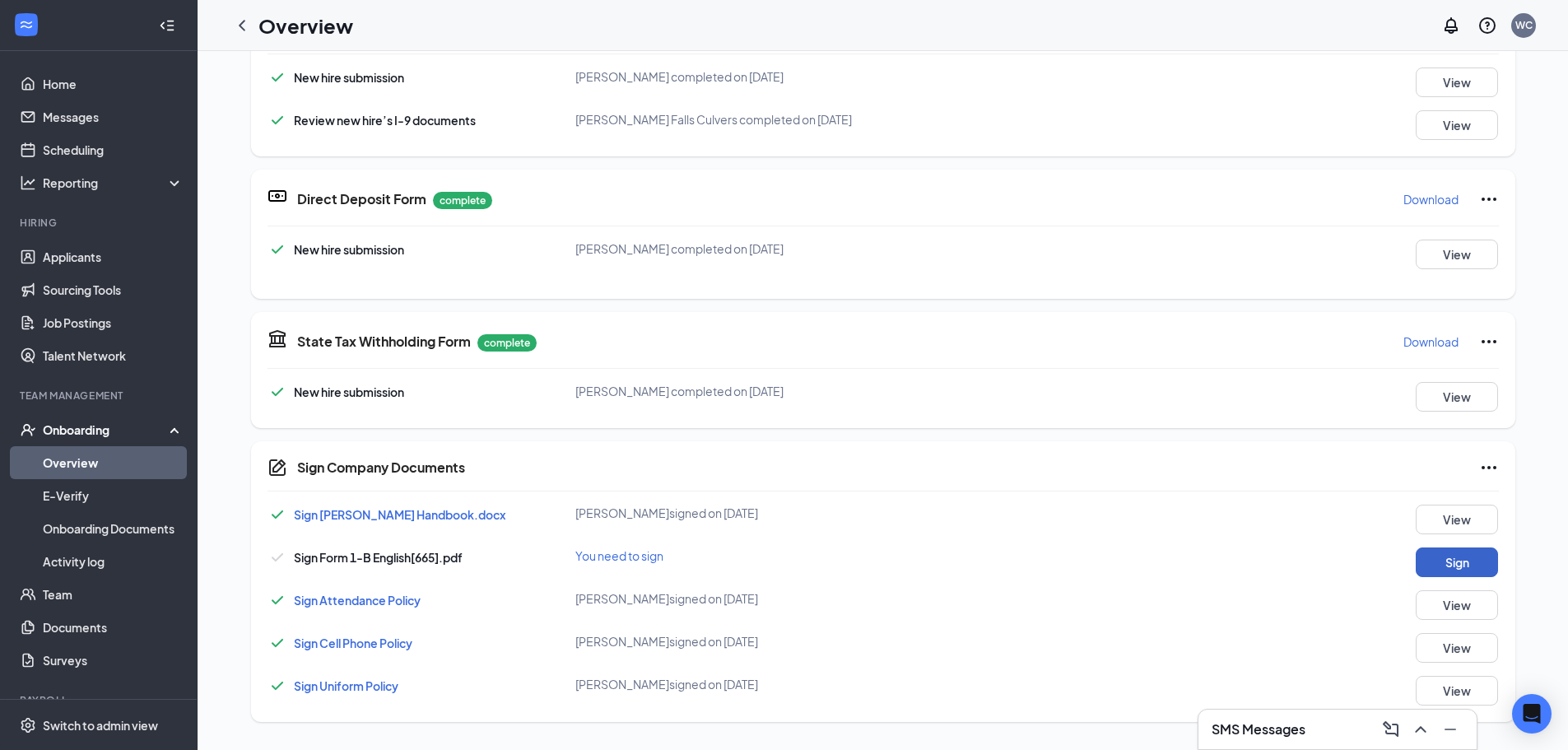
click at [1447, 560] on button "Sign" at bounding box center [1457, 562] width 83 height 29
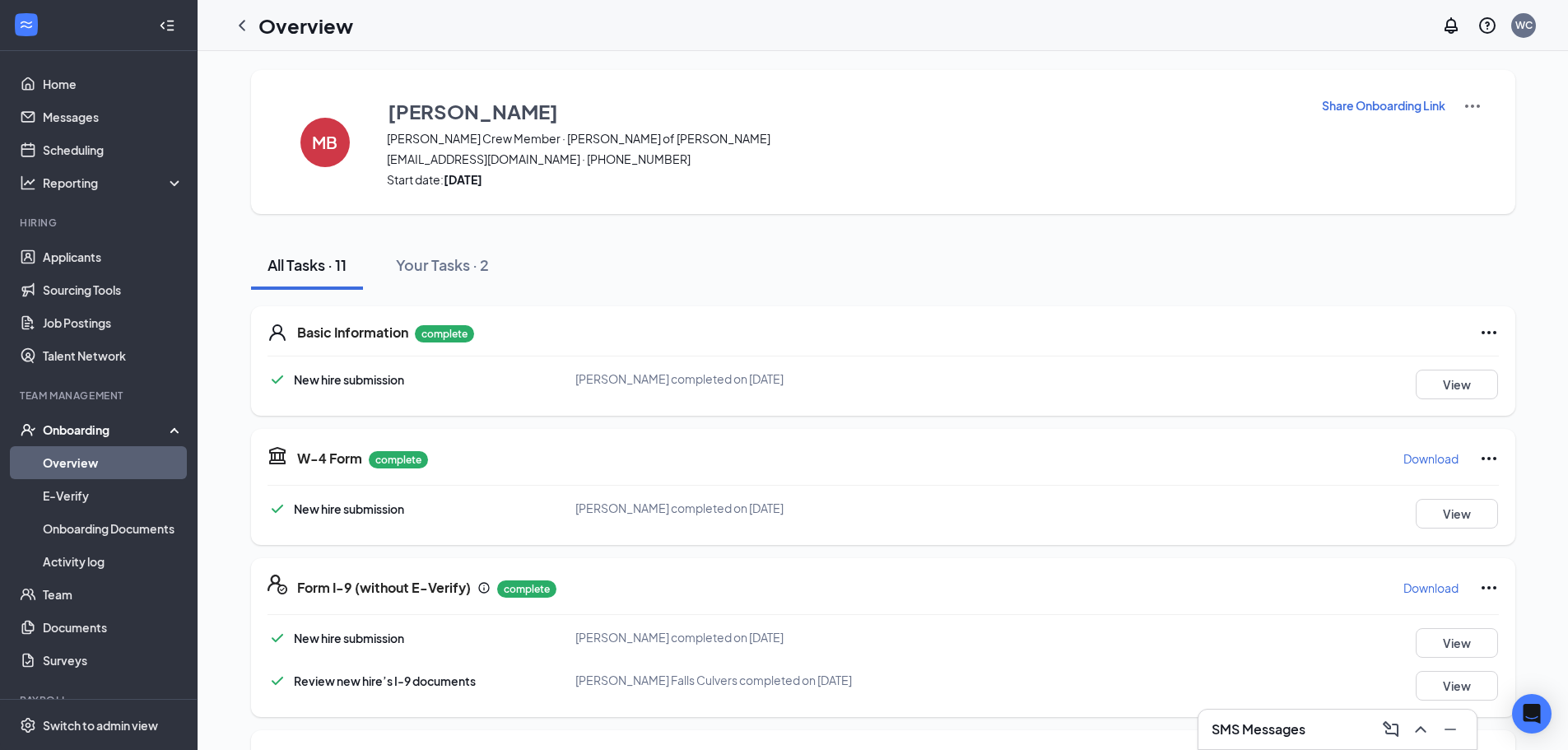
scroll to position [0, 0]
click at [244, 28] on icon "ChevronLeft" at bounding box center [242, 26] width 20 height 20
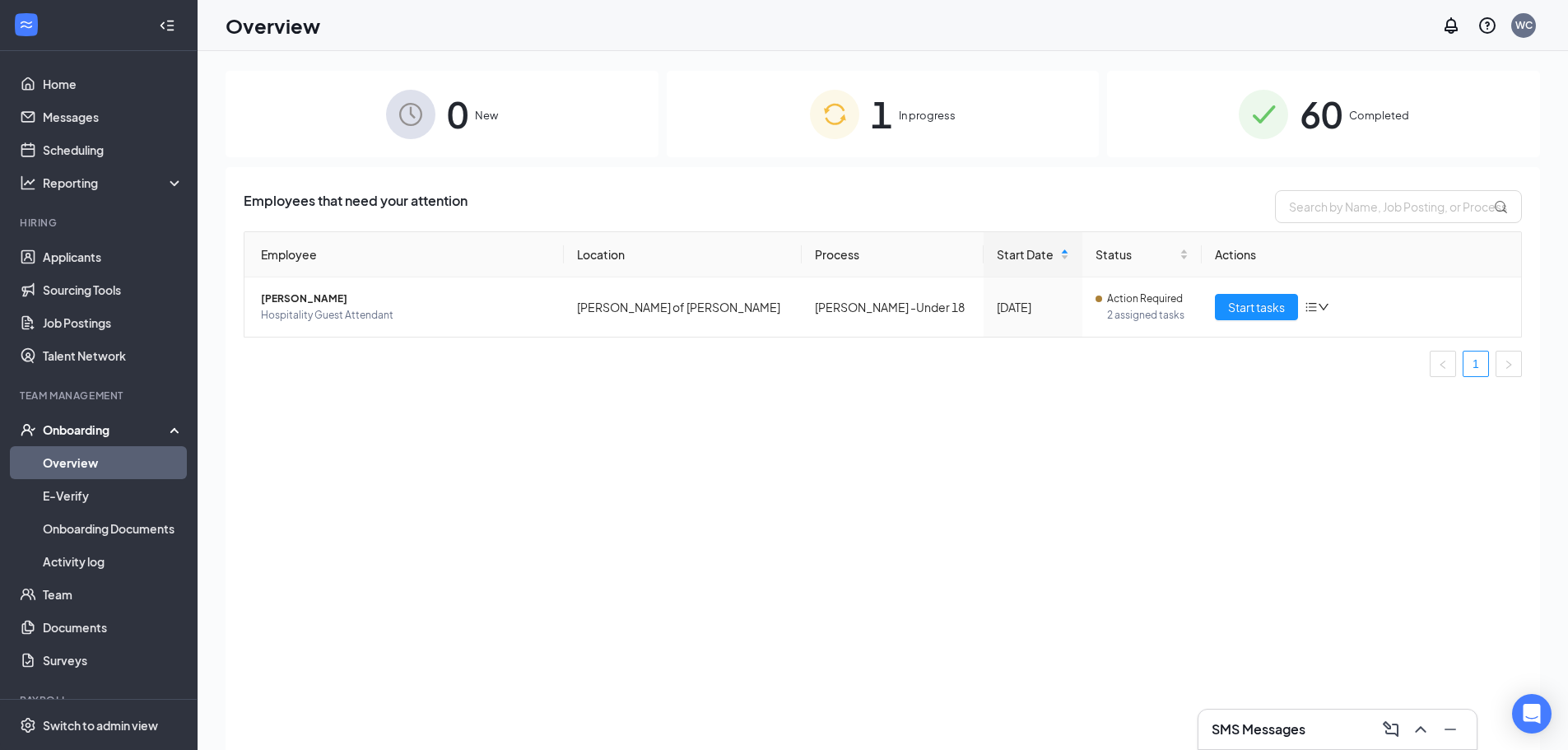
click at [913, 110] on span "In progress" at bounding box center [927, 115] width 57 height 17
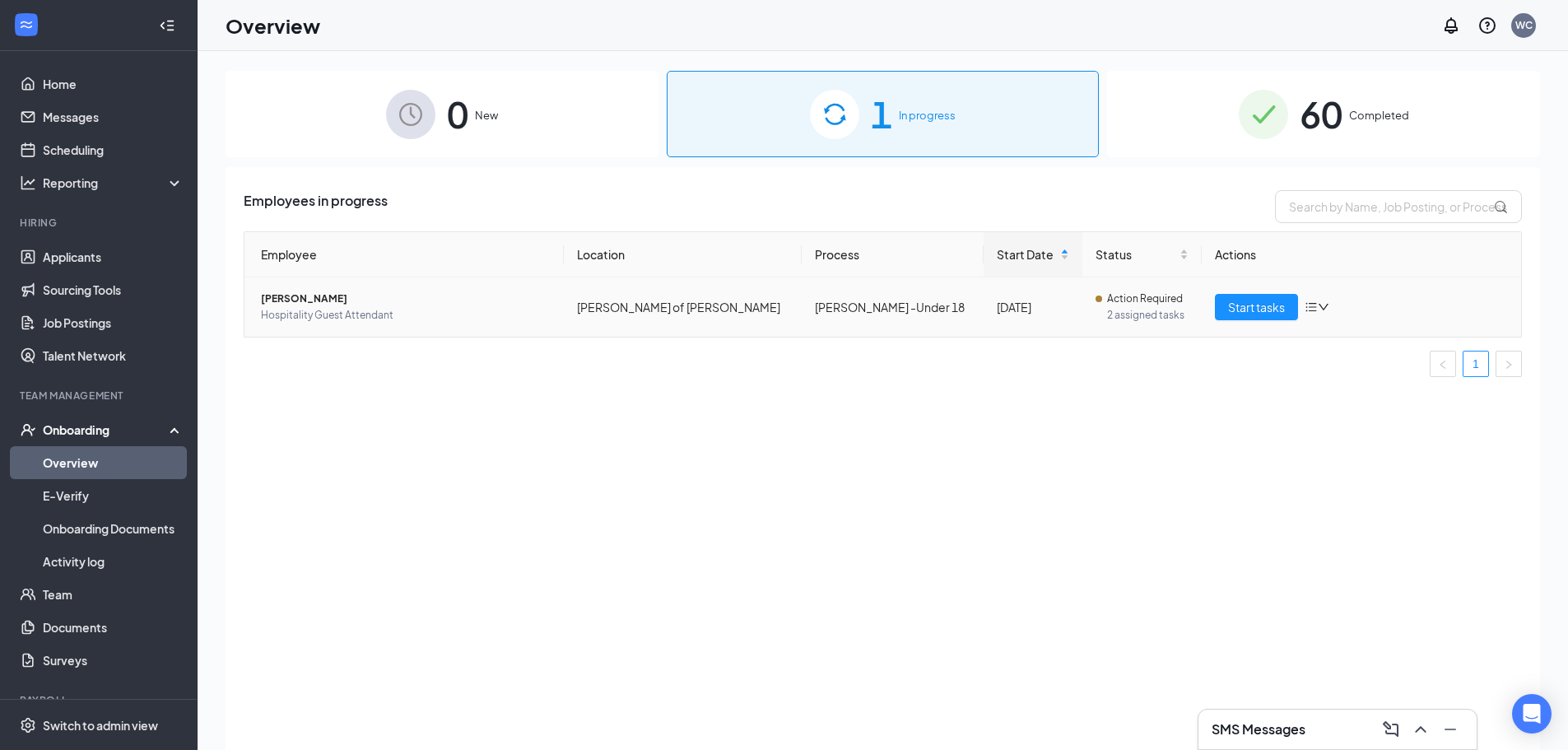
click at [723, 301] on td "[PERSON_NAME] of [PERSON_NAME]" at bounding box center [683, 307] width 238 height 59
click at [1280, 306] on span "Start tasks" at bounding box center [1256, 307] width 57 height 18
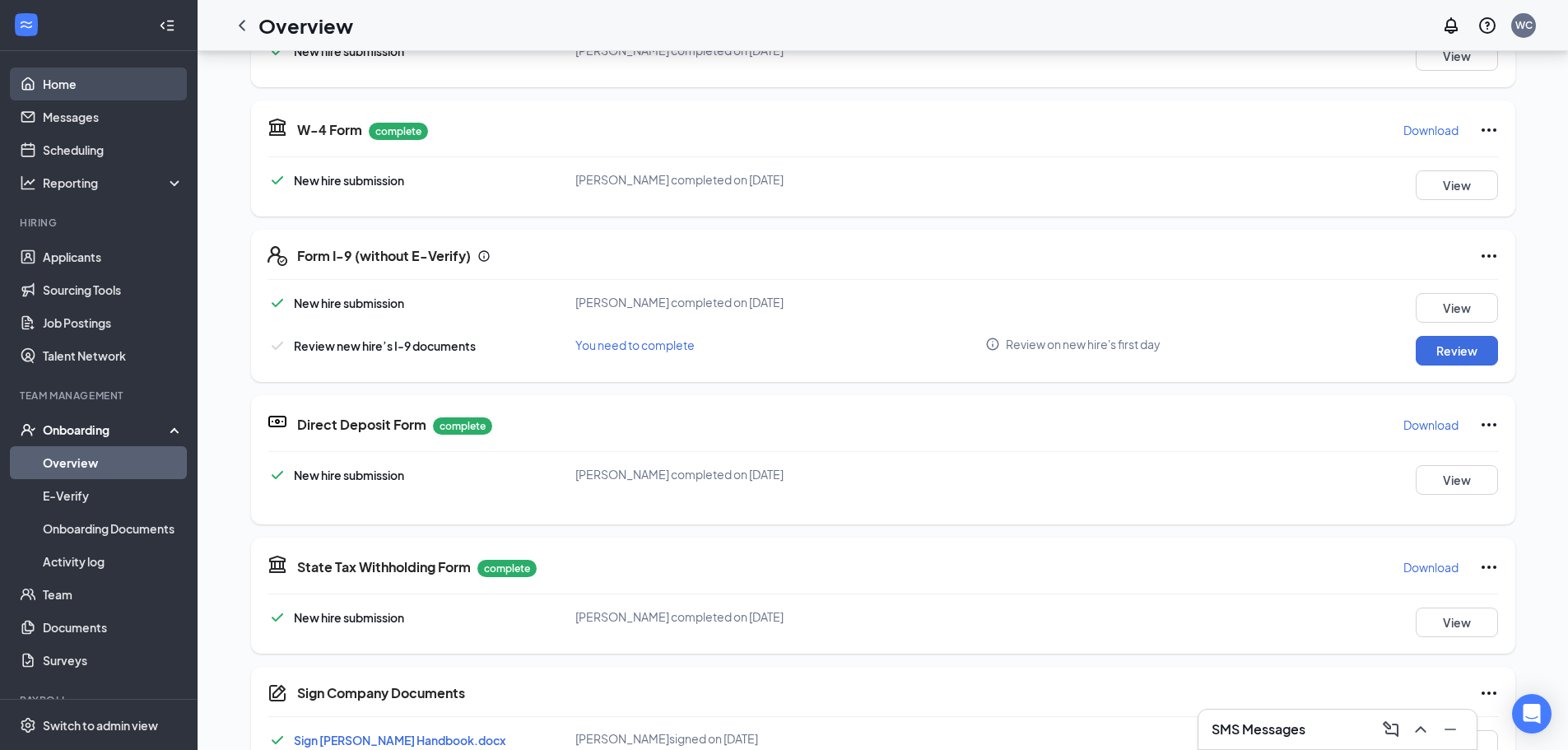
click at [66, 75] on link "Home" at bounding box center [113, 84] width 141 height 32
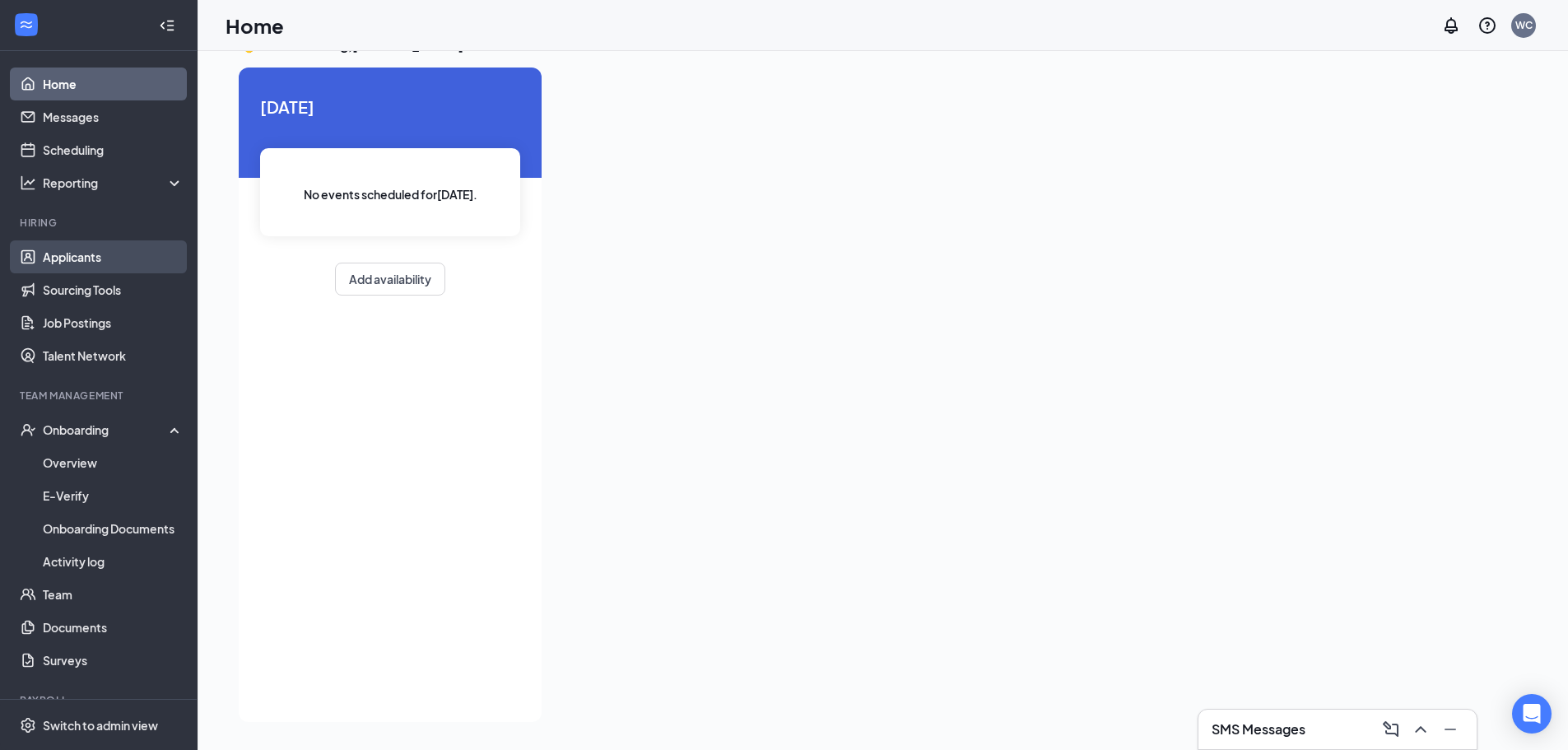
click at [75, 256] on link "Applicants" at bounding box center [113, 256] width 141 height 32
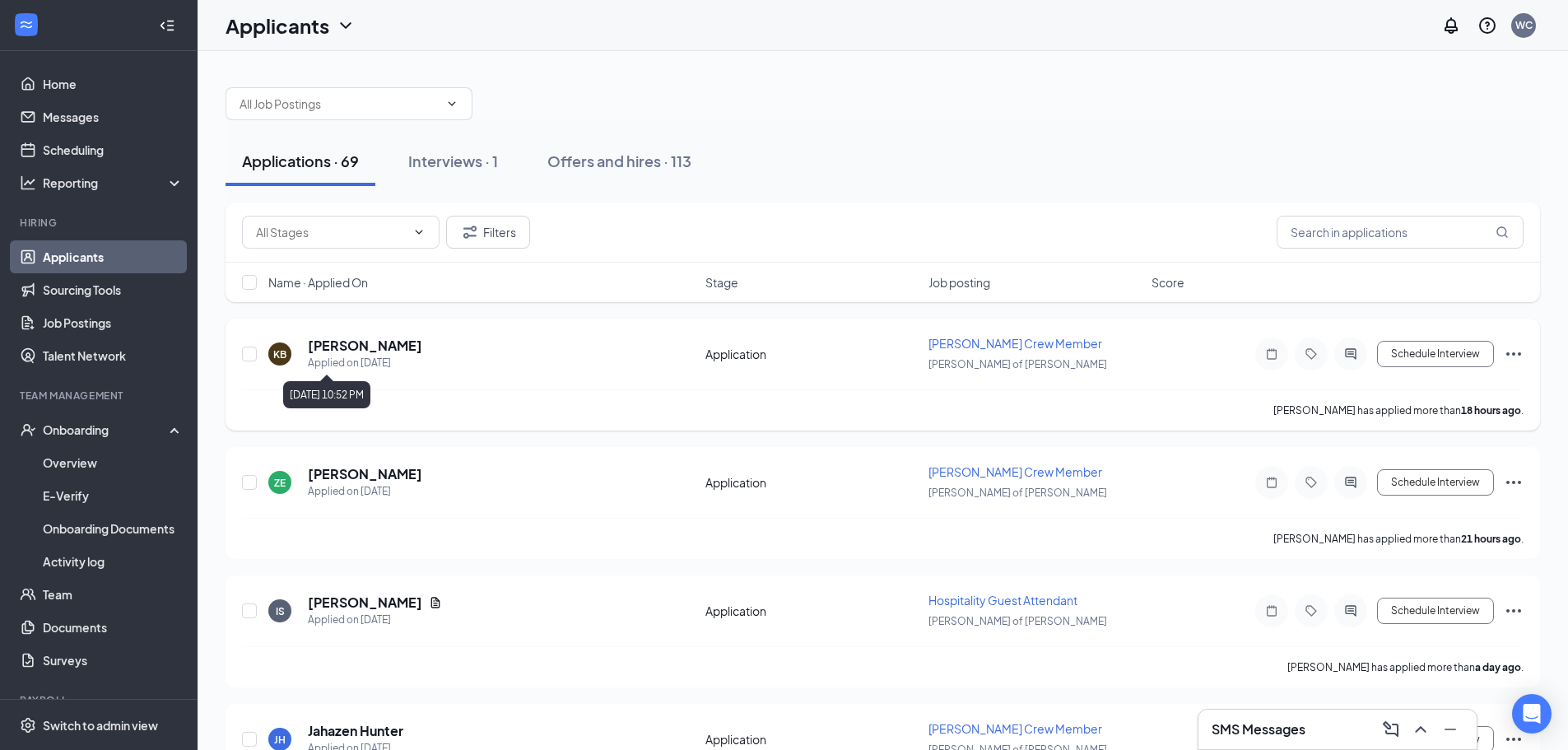
click at [352, 352] on h5 "[PERSON_NAME]" at bounding box center [365, 345] width 114 height 18
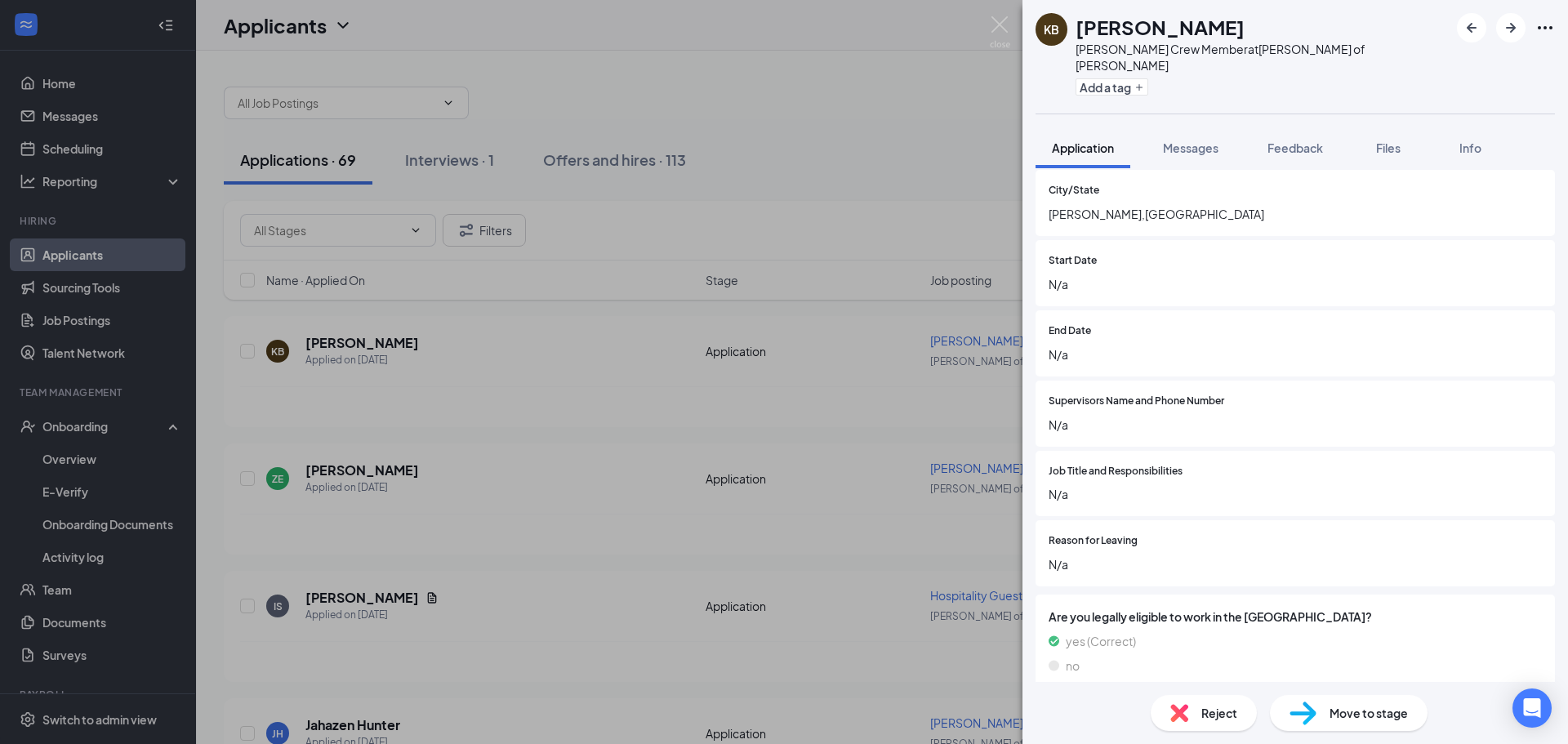
scroll to position [1464, 0]
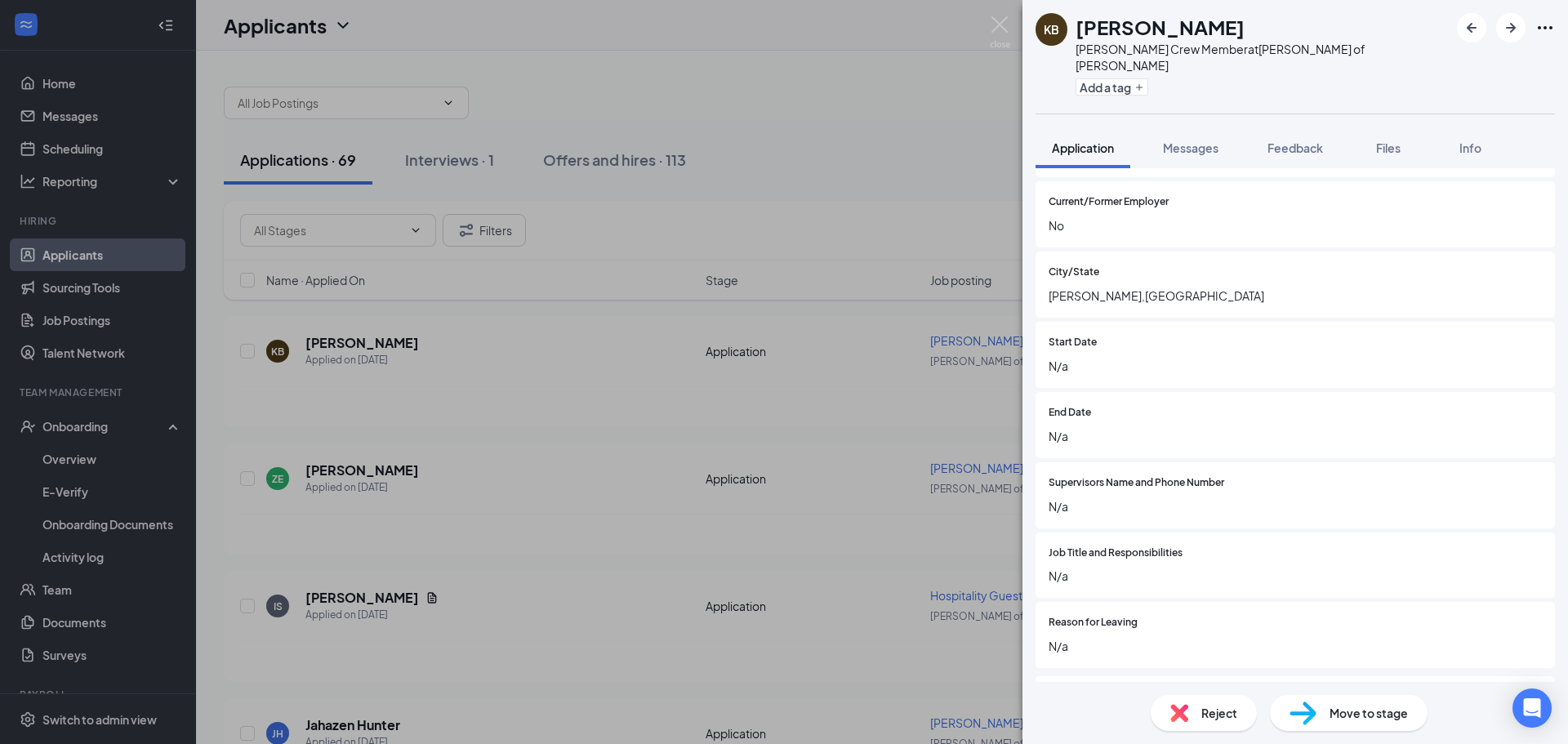
drag, startPoint x: 1221, startPoint y: 344, endPoint x: 899, endPoint y: 297, distance: 325.4
click at [899, 297] on div "KB [PERSON_NAME] Crew Member at [PERSON_NAME] of [PERSON_NAME] Add a tag Applic…" at bounding box center [784, 372] width 1568 height 744
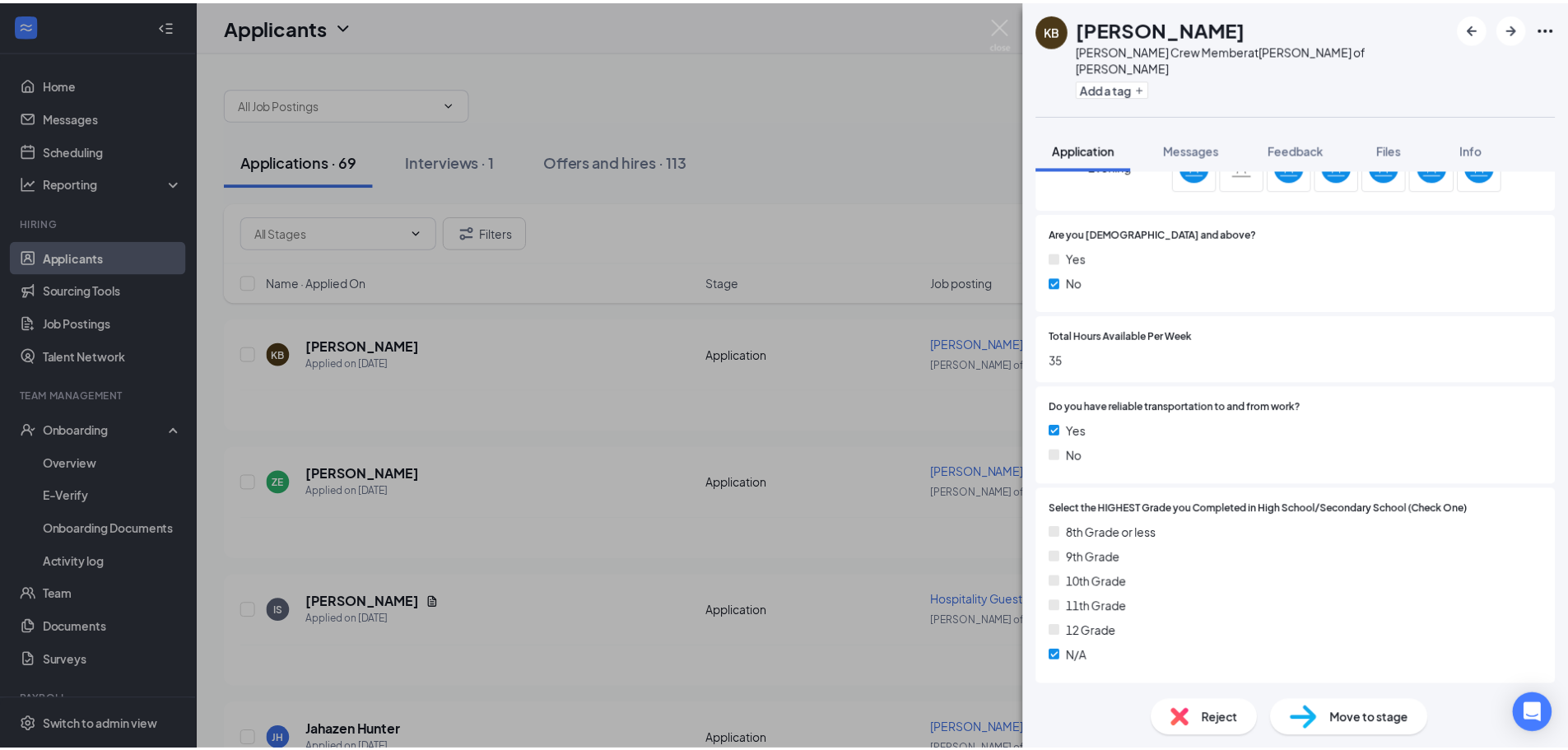
scroll to position [905, 0]
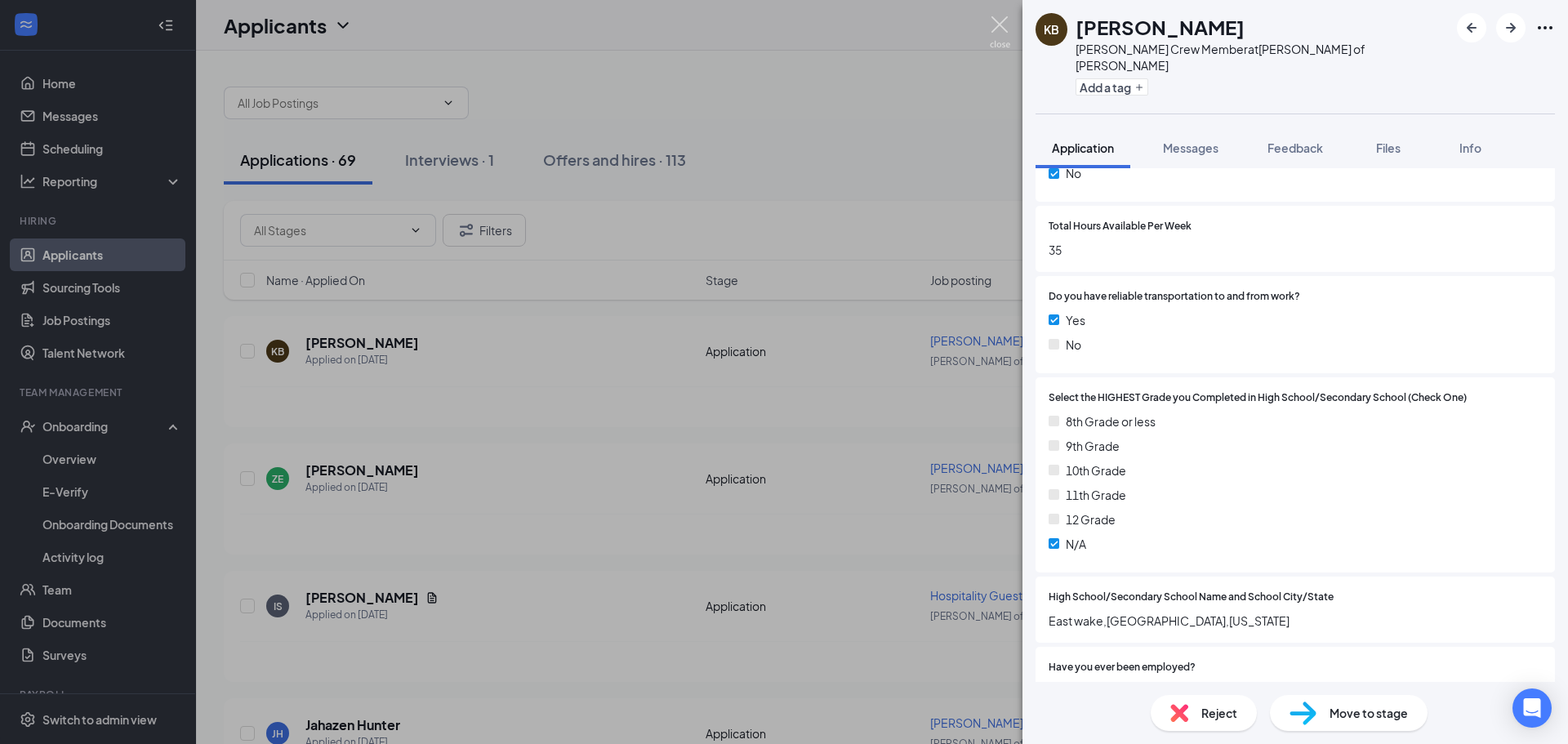
drag, startPoint x: 1006, startPoint y: 38, endPoint x: 972, endPoint y: 72, distance: 48.1
click at [1006, 38] on img at bounding box center [1000, 32] width 20 height 32
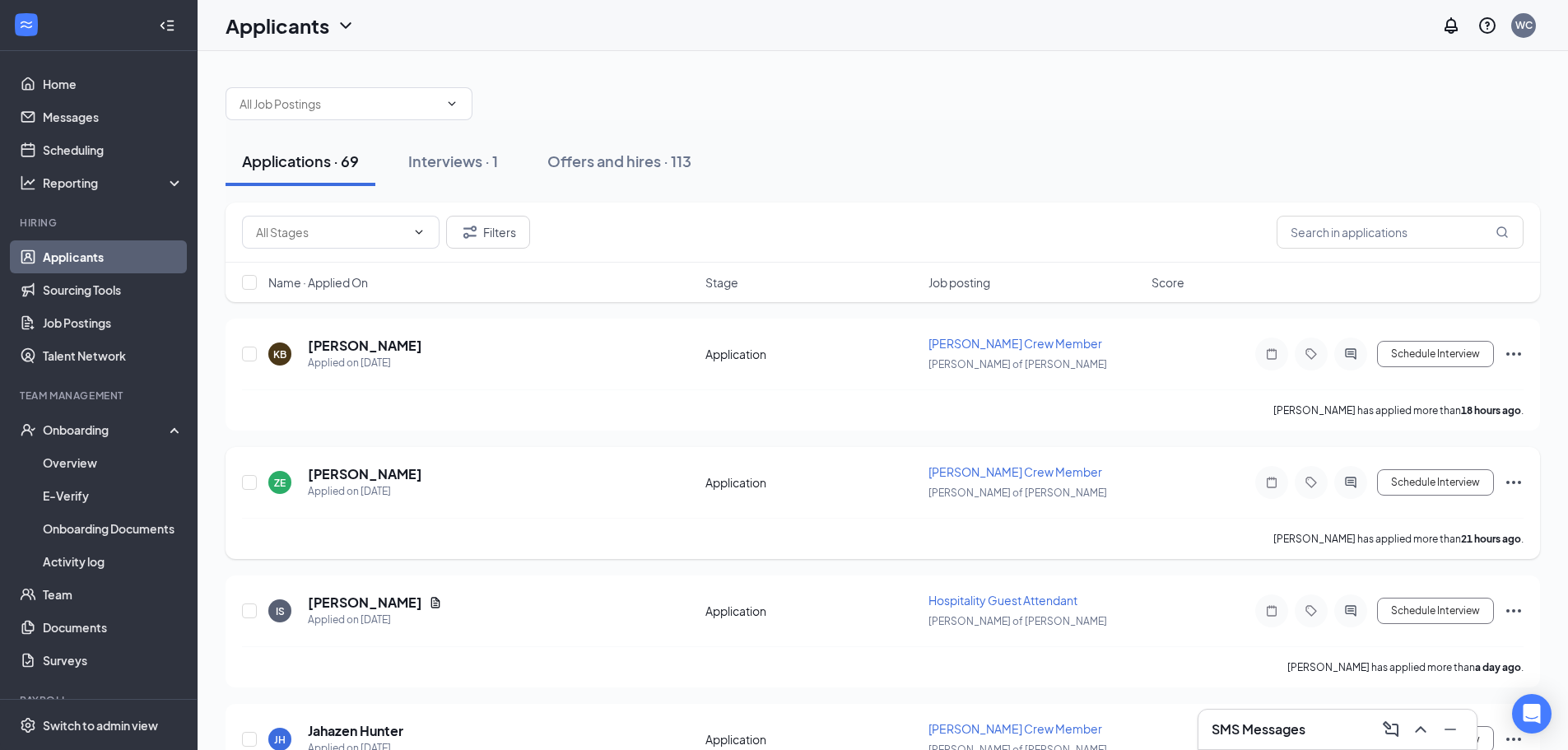
scroll to position [83, 0]
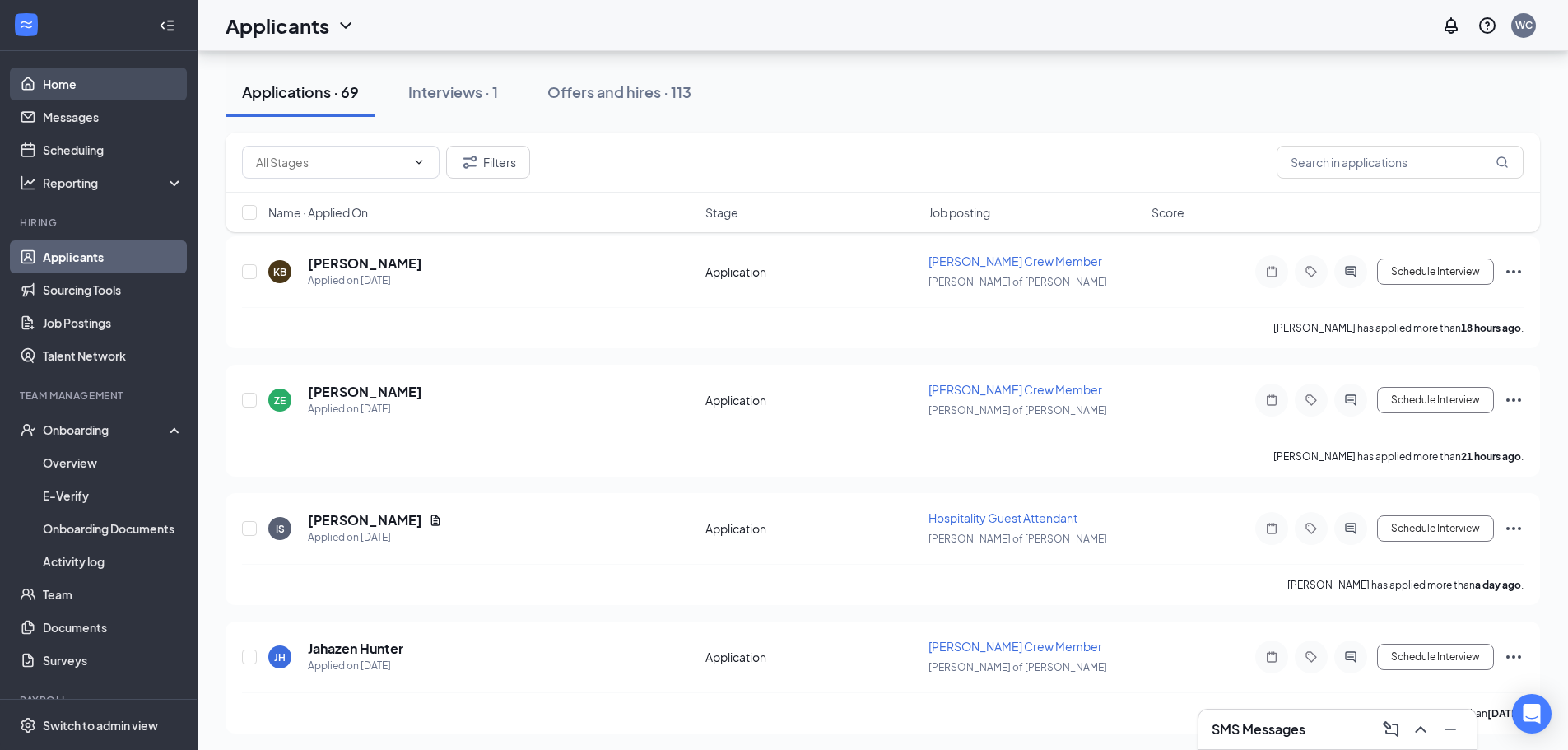
click at [112, 79] on link "Home" at bounding box center [113, 84] width 141 height 32
